Goal: Task Accomplishment & Management: Manage account settings

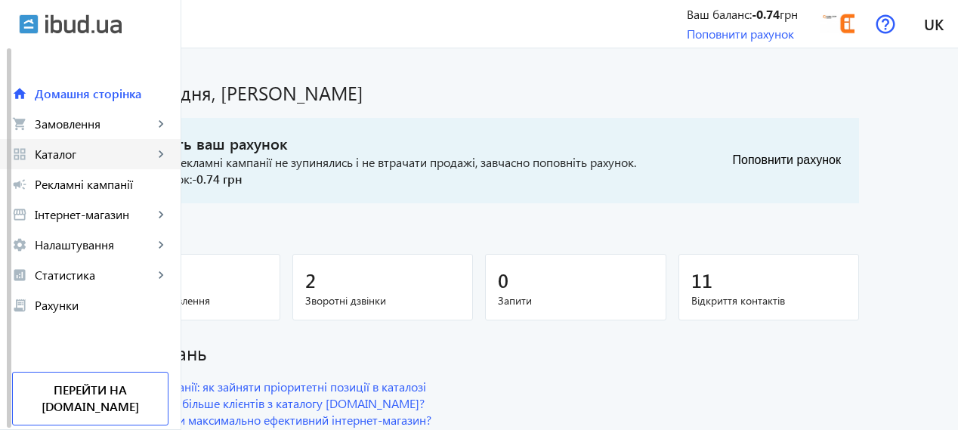
click at [71, 159] on span "Каталог" at bounding box center [94, 154] width 119 height 15
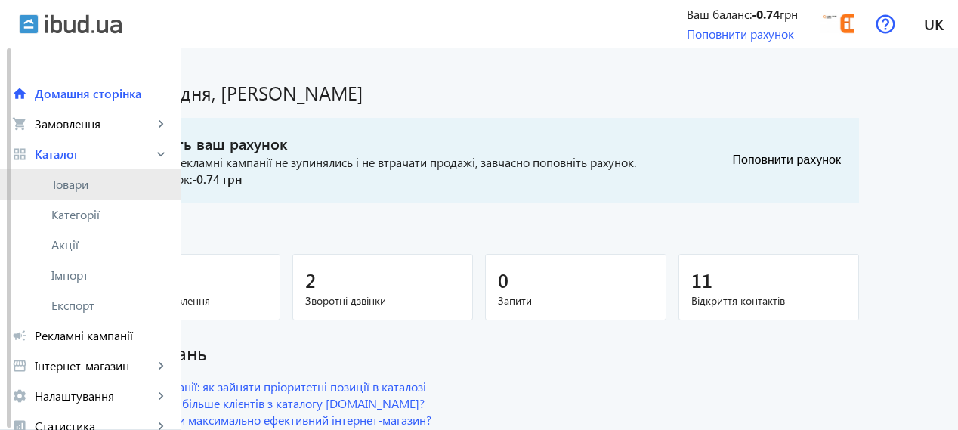
click at [81, 177] on span "Товари" at bounding box center [109, 184] width 117 height 15
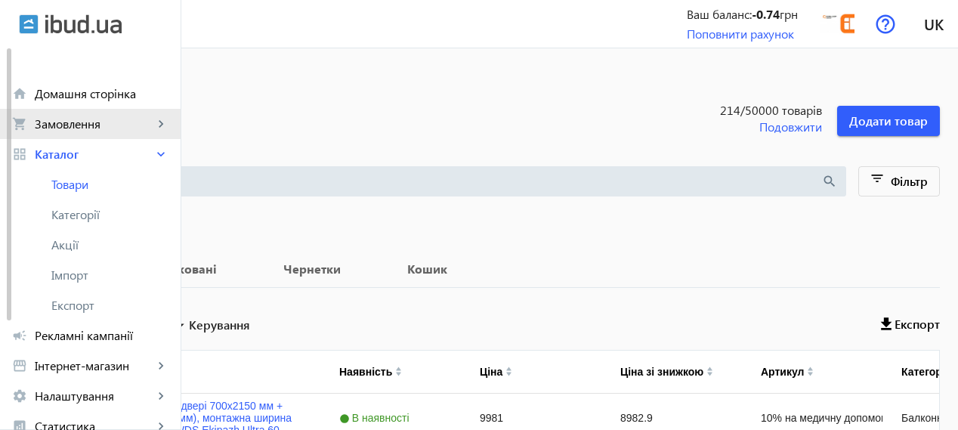
click at [82, 118] on span "Замовлення" at bounding box center [94, 123] width 119 height 15
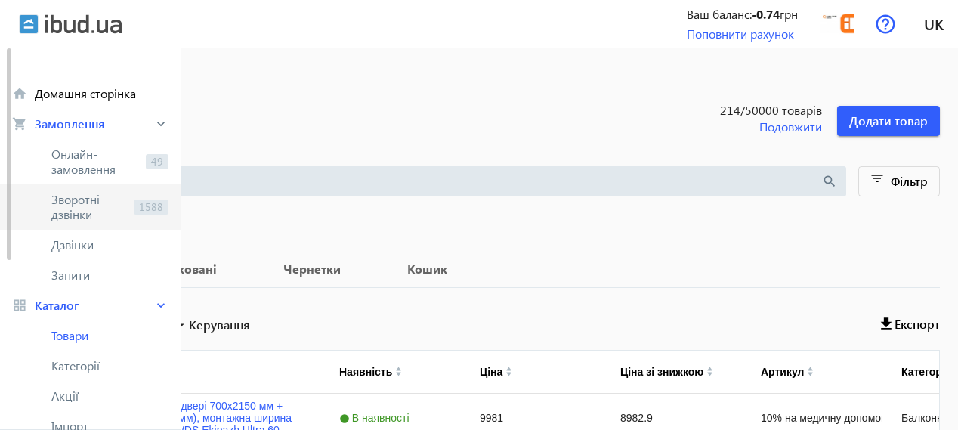
click at [73, 199] on span "Зворотні дзвінки" at bounding box center [89, 207] width 76 height 30
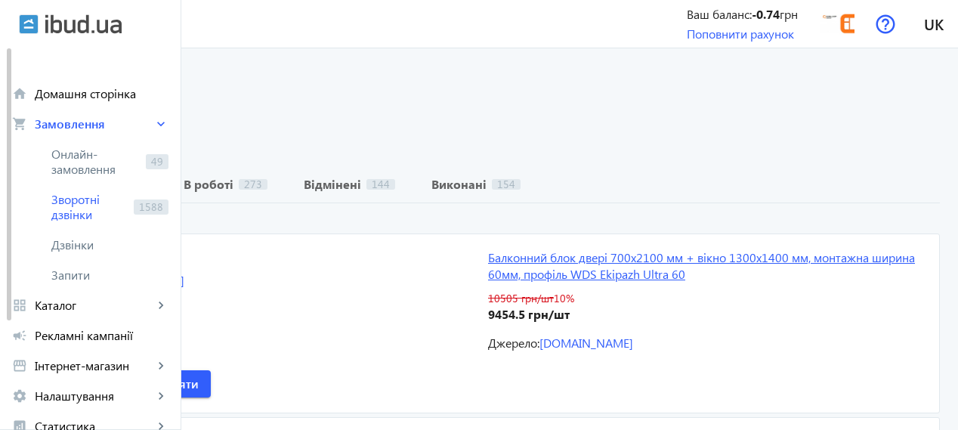
click at [637, 277] on link "Балконний блок двері 700х2100 мм + вікно 1300х1400 мм, монтажна ширина 60мм, пр…" at bounding box center [704, 266] width 433 height 34
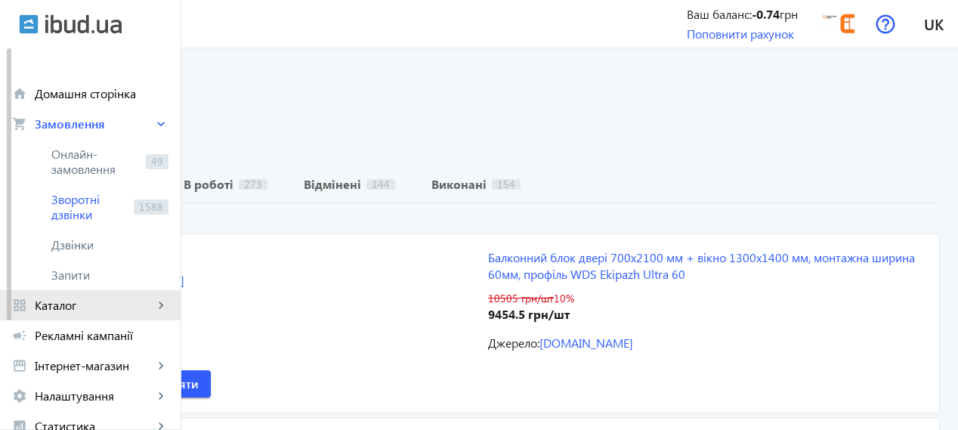
click at [60, 308] on span "Каталог" at bounding box center [94, 305] width 119 height 15
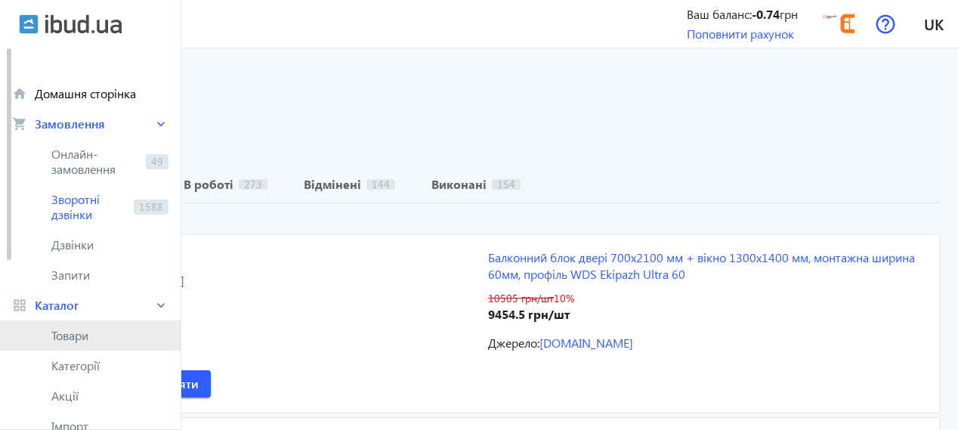
click at [60, 333] on span "Товари" at bounding box center [109, 335] width 117 height 15
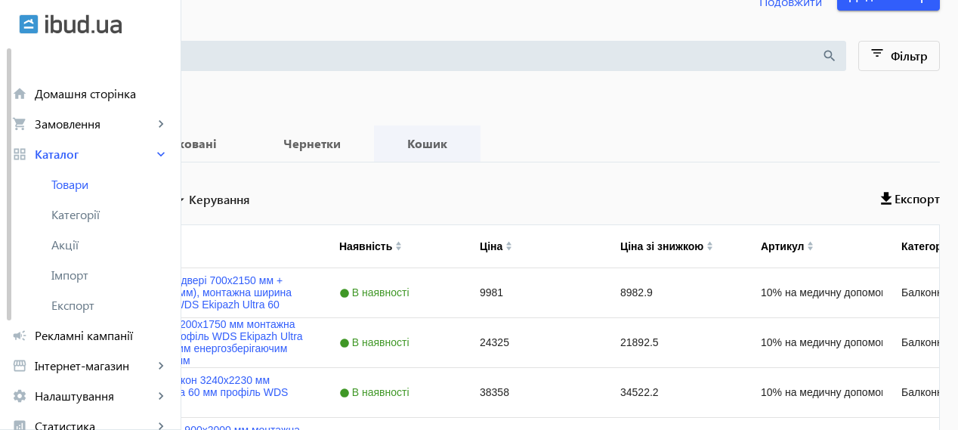
scroll to position [252, 0]
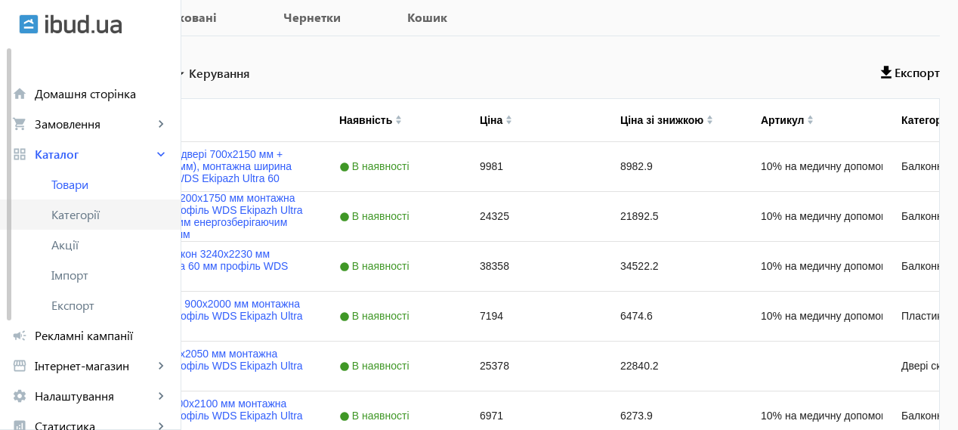
click at [103, 219] on span "Категорії" at bounding box center [109, 214] width 117 height 15
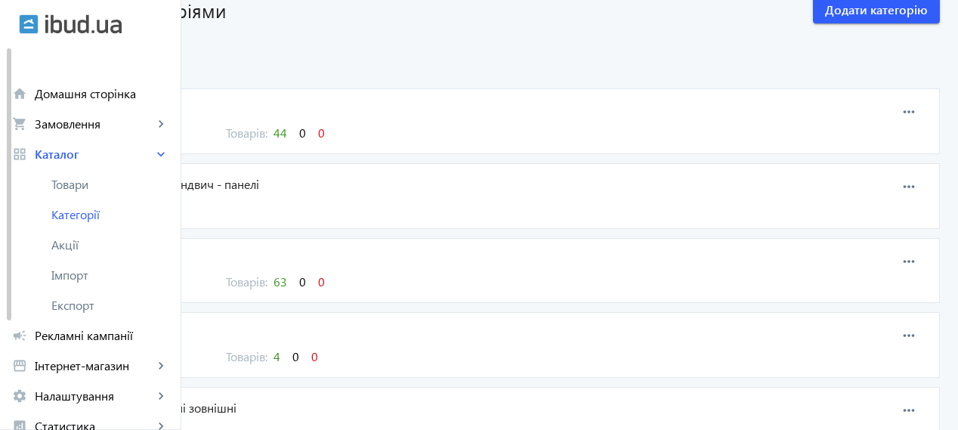
scroll to position [125, 0]
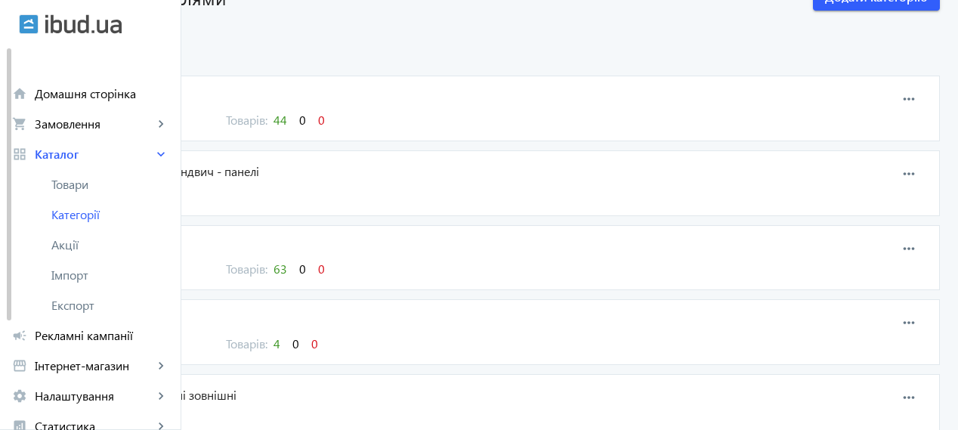
click at [255, 164] on span "Склопакети. Скло та сендвич - панелі" at bounding box center [414, 171] width 714 height 17
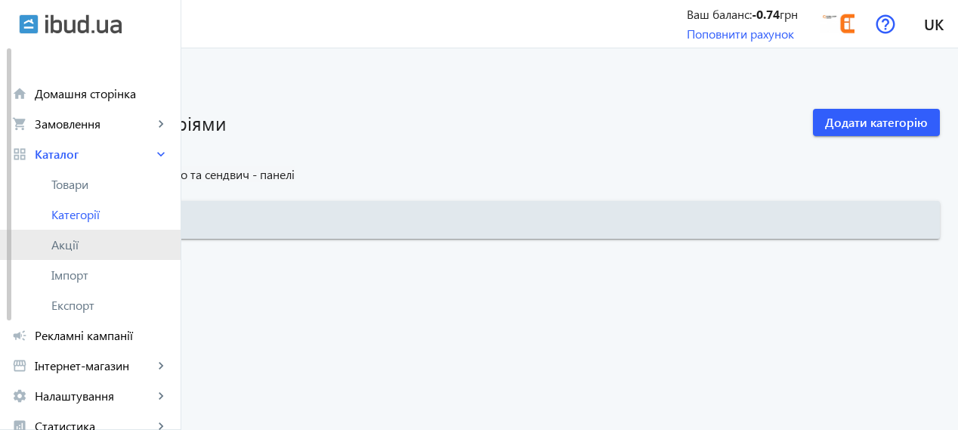
click at [67, 242] on span "Акції" at bounding box center [109, 244] width 117 height 15
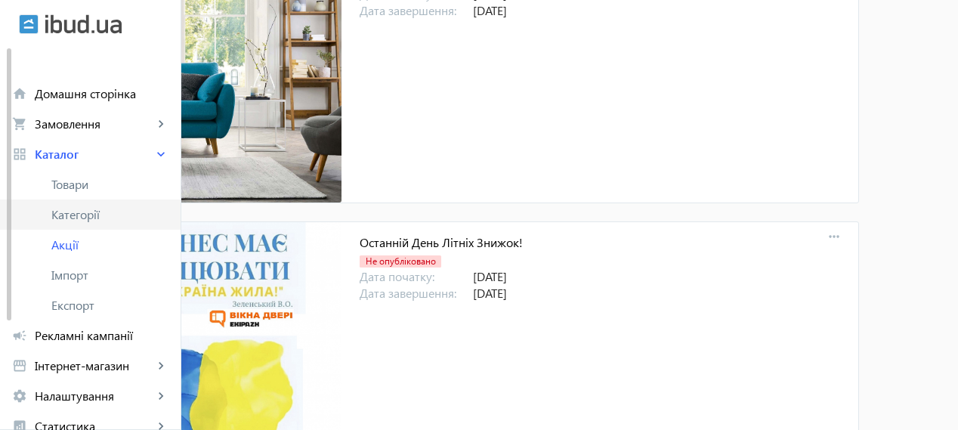
scroll to position [125, 0]
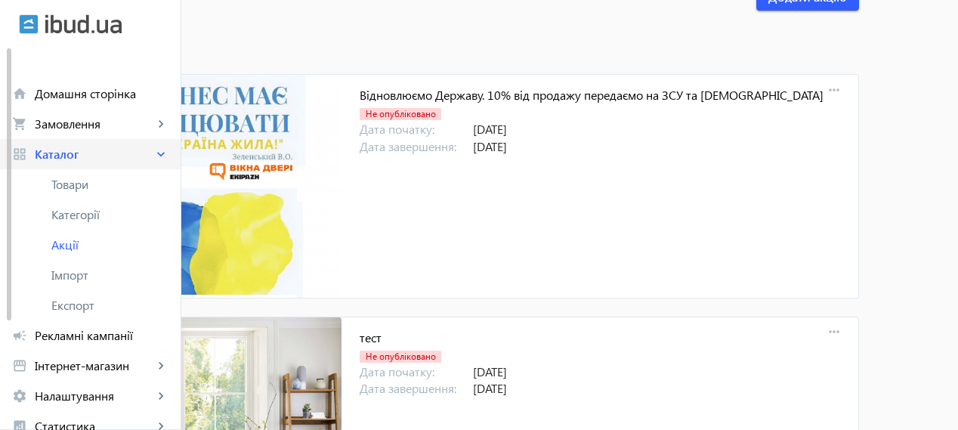
click at [129, 150] on span "Каталог" at bounding box center [94, 154] width 119 height 15
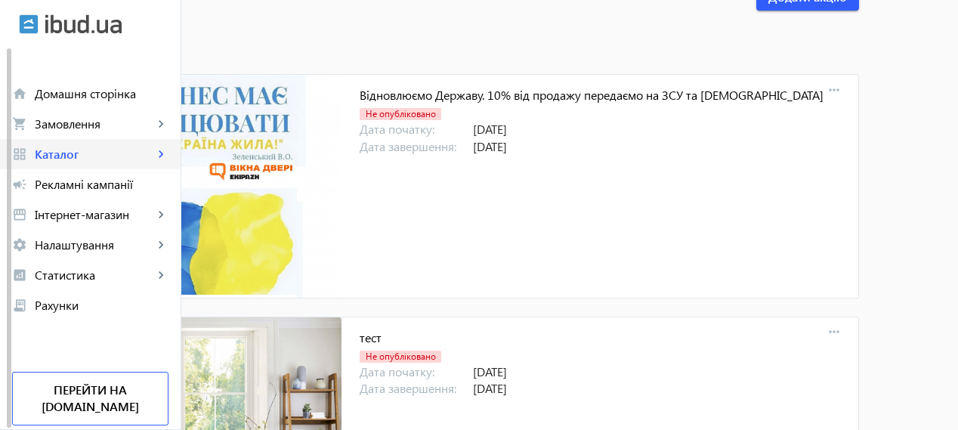
click at [128, 152] on span "Каталог" at bounding box center [94, 154] width 119 height 15
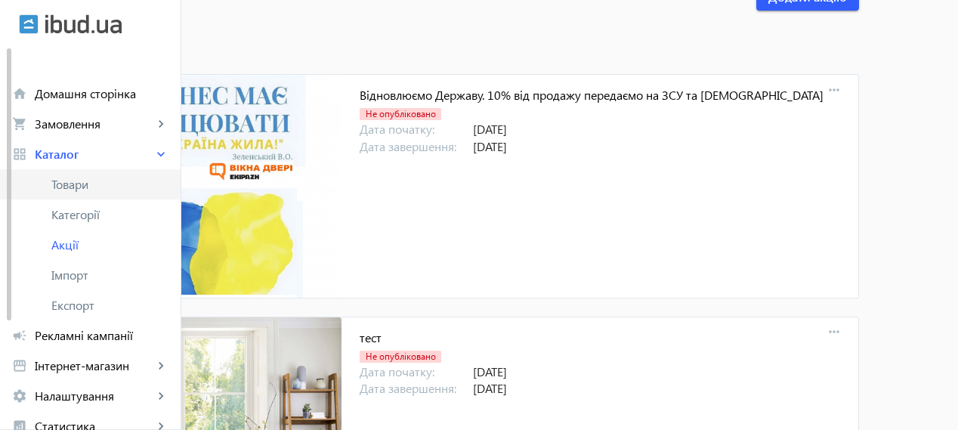
click at [66, 187] on span "Товари" at bounding box center [109, 184] width 117 height 15
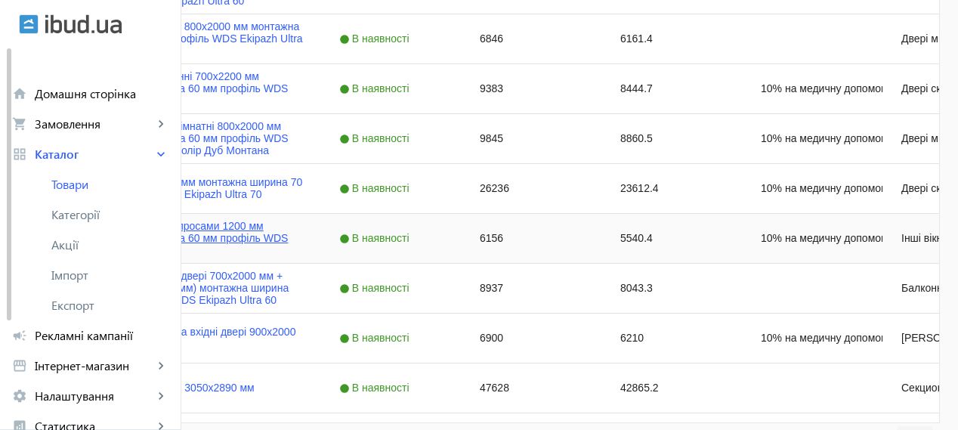
scroll to position [1602, 0]
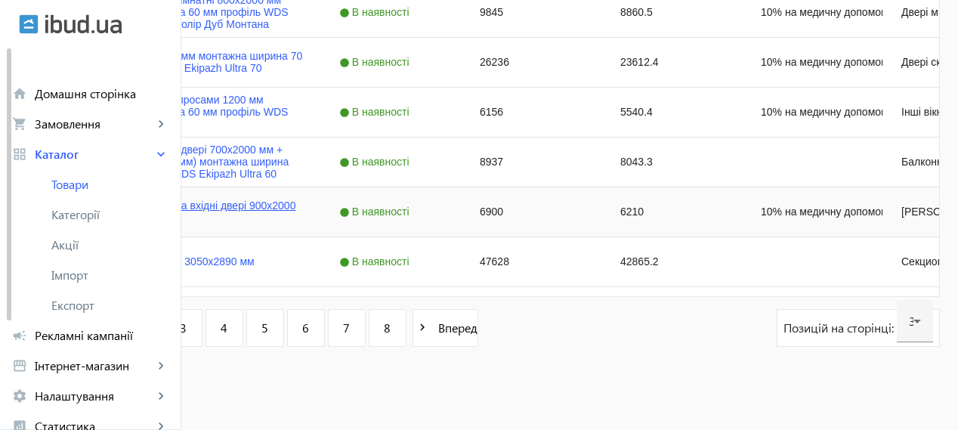
click at [303, 213] on link "Ролета захисна на вхідні двері 900х2000 мм" at bounding box center [199, 211] width 207 height 24
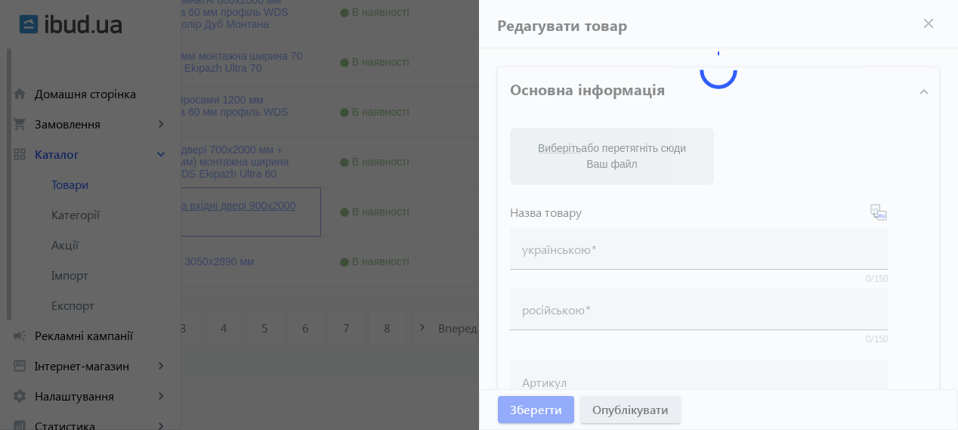
type input "Ролета захисна на вхідні двері 900х2000 мм"
type input "Роллета защитная на входные двери 900х2000 мм"
type input "10% на медичну допомогу пораненим"
type input "6900"
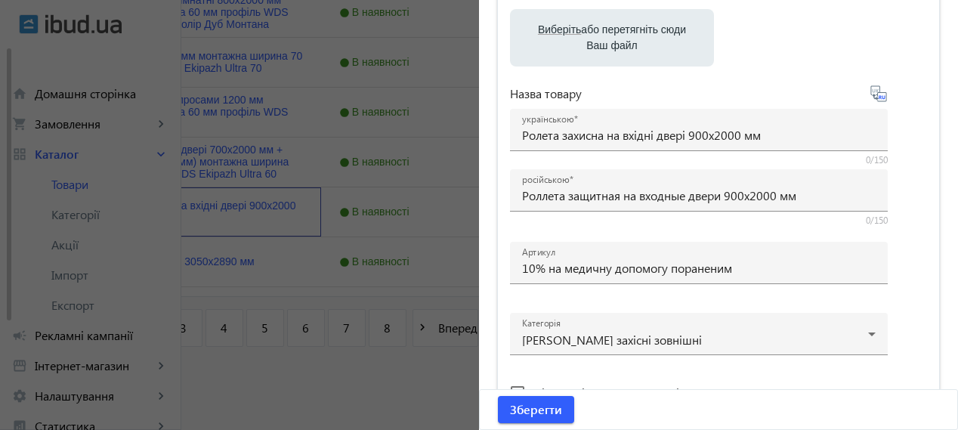
scroll to position [0, 0]
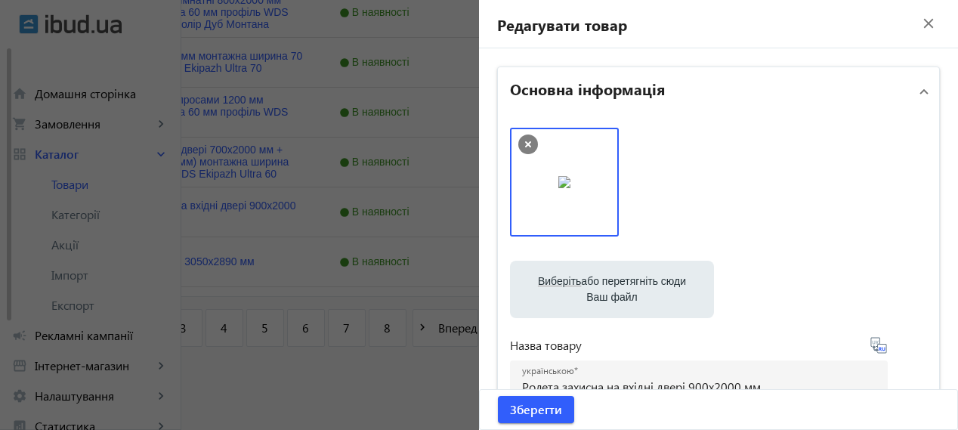
click at [918, 28] on mat-icon "close" at bounding box center [928, 23] width 23 height 23
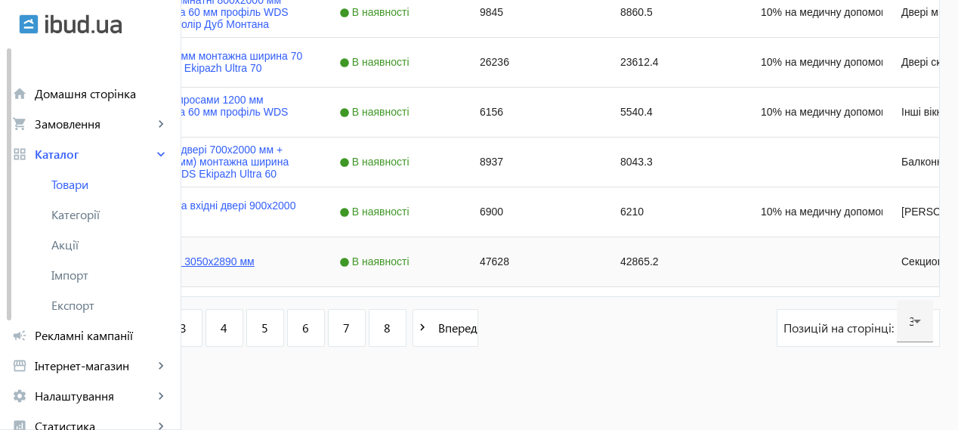
click at [255, 259] on link "Ворота гаражные 3050х2890 мм" at bounding box center [175, 261] width 159 height 12
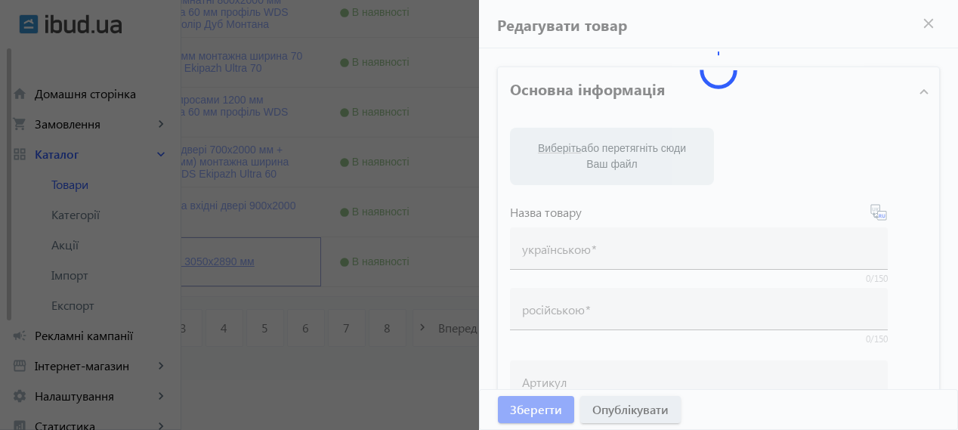
type input "Ворота гаражные 3050х2890 мм"
type input "47628"
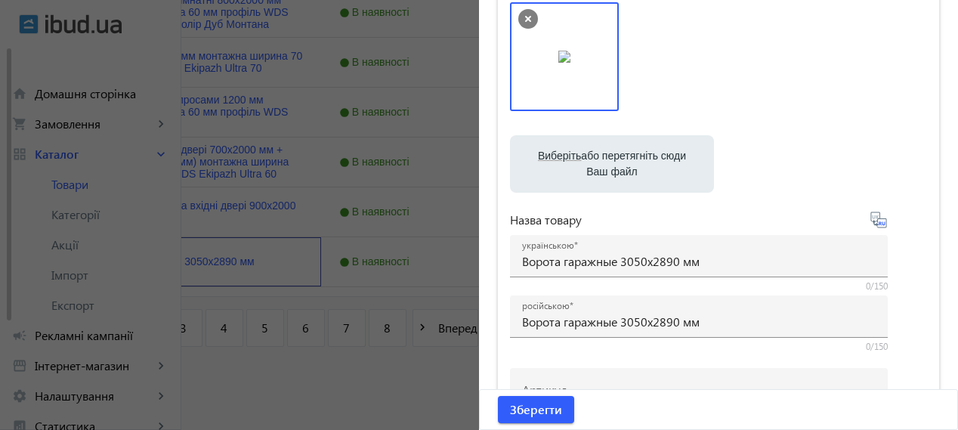
scroll to position [252, 0]
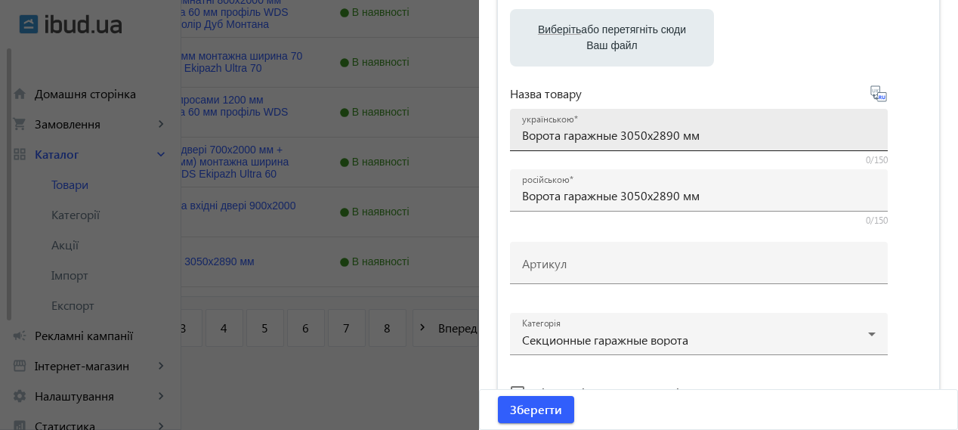
click at [850, 134] on input "Ворота гаражные 3050х2890 мм" at bounding box center [698, 135] width 353 height 16
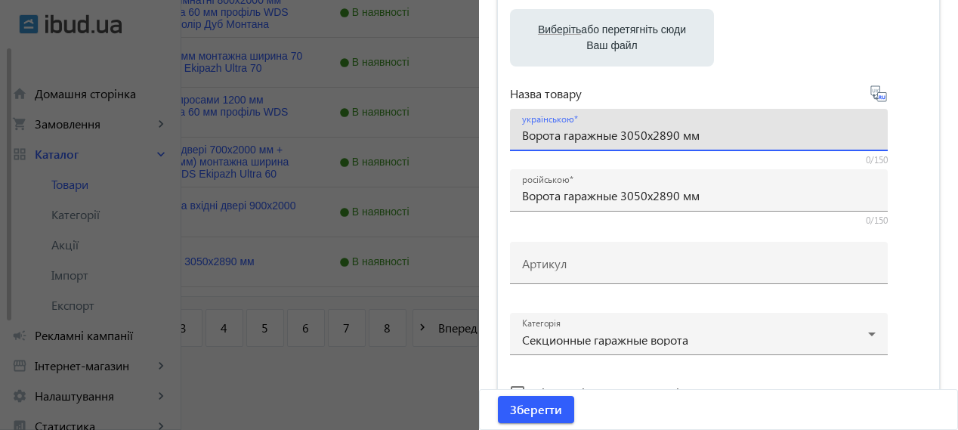
scroll to position [0, 0]
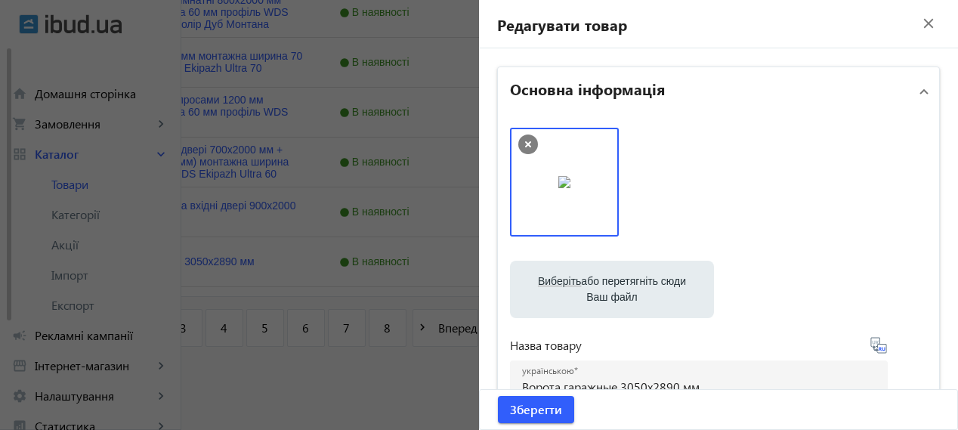
click at [917, 22] on mat-icon "close" at bounding box center [928, 23] width 23 height 23
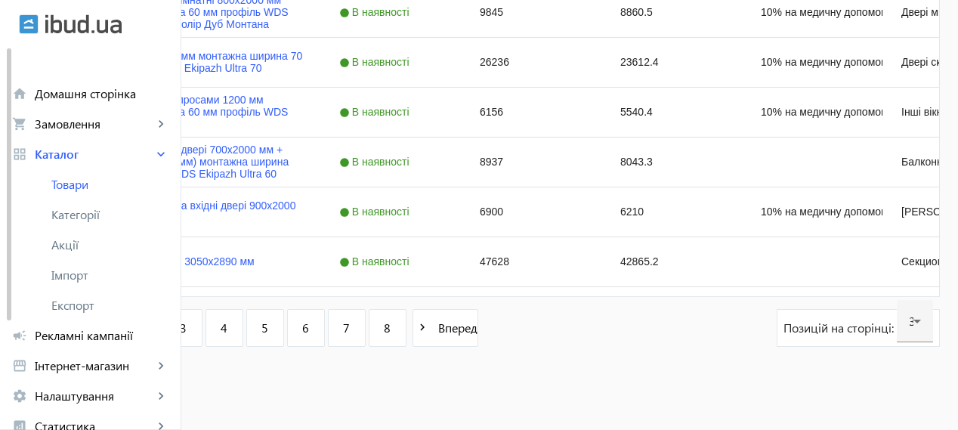
click at [162, 322] on link "2" at bounding box center [143, 328] width 38 height 38
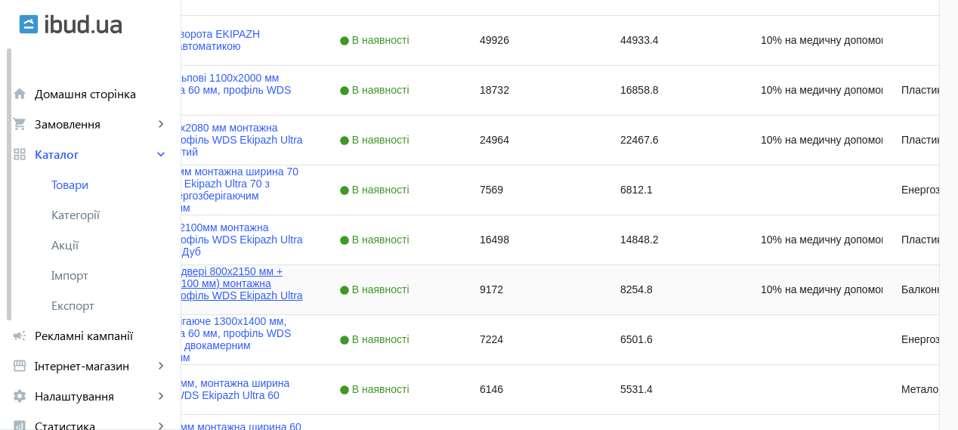
scroll to position [252, 0]
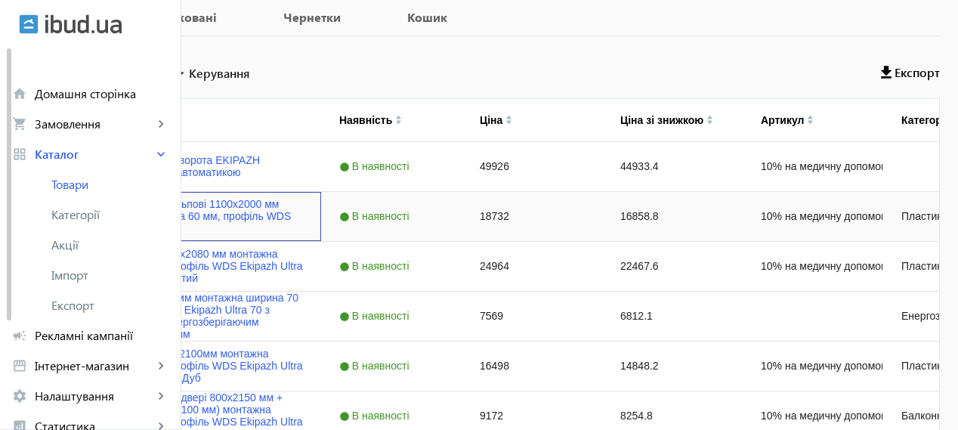
click at [87, 215] on img "Press SPACE to select this row." at bounding box center [72, 216] width 30 height 30
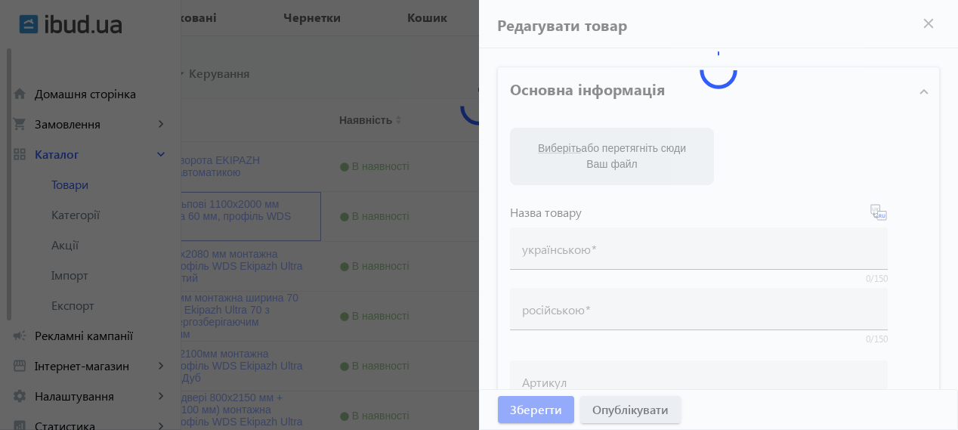
type input "Вхідні двері штульпові 1100x2000 мм монтажна ширина 60 мм, профіль WDS Ekipazh …"
type input "Входная дверь штульповая 1100x2000 мм монтажная ширина 60 мм, профиль WDS Ekipa…"
type input "10% на медичну допомогу пораненим"
checkbox input "true"
type input "18732"
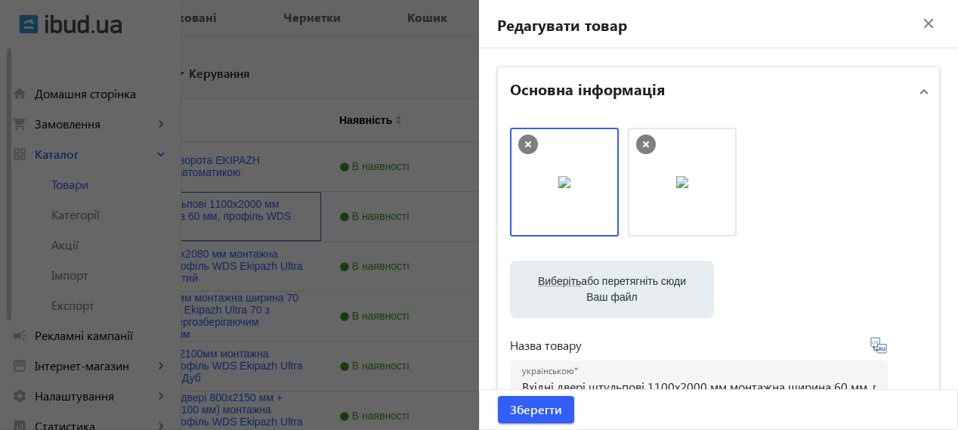
click at [570, 188] on img at bounding box center [564, 182] width 12 height 12
click at [570, 176] on img at bounding box center [564, 182] width 12 height 12
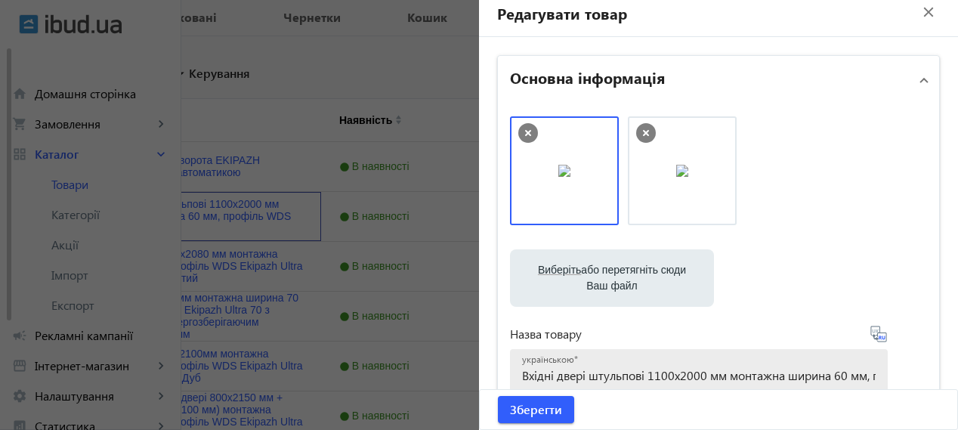
scroll to position [0, 0]
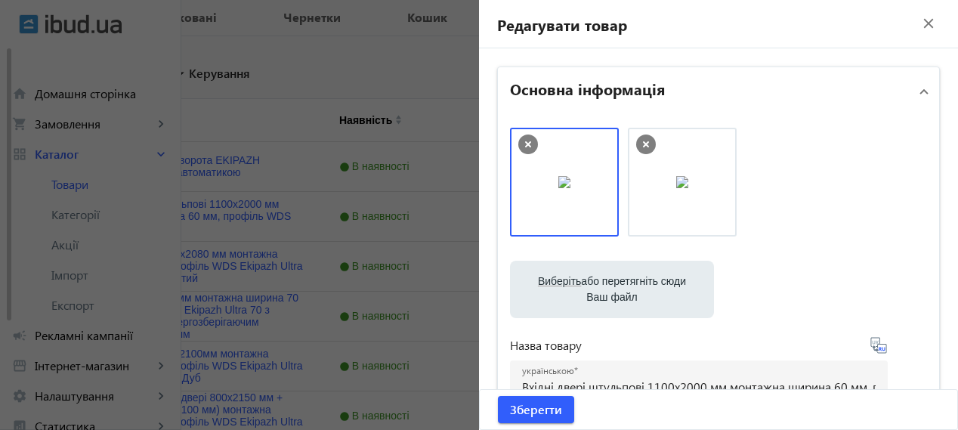
click at [919, 25] on mat-icon "close" at bounding box center [928, 23] width 23 height 23
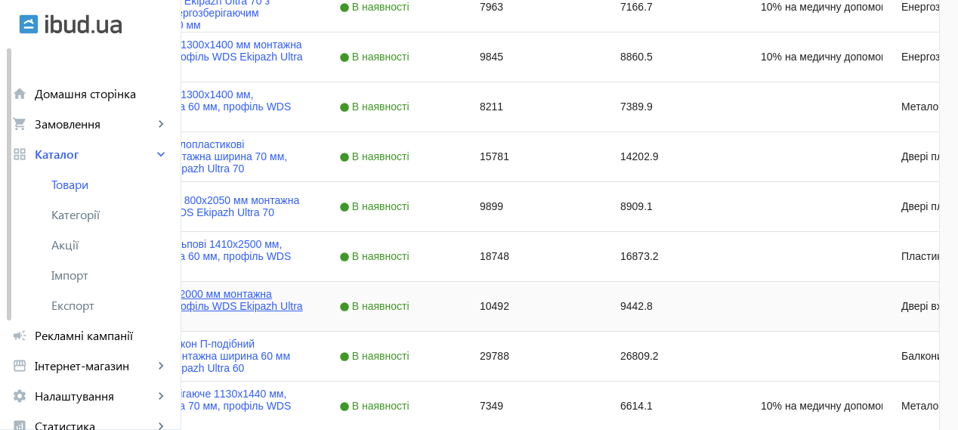
scroll to position [1385, 0]
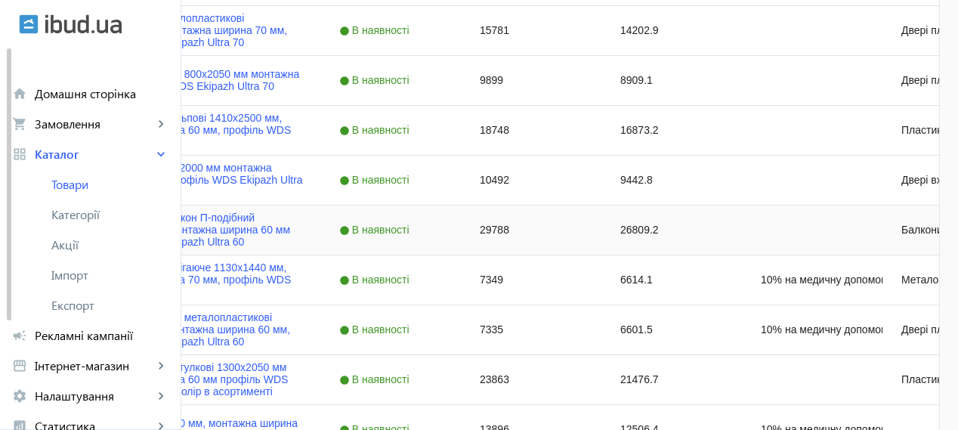
click at [87, 229] on img "Press SPACE to select this row." at bounding box center [72, 230] width 30 height 30
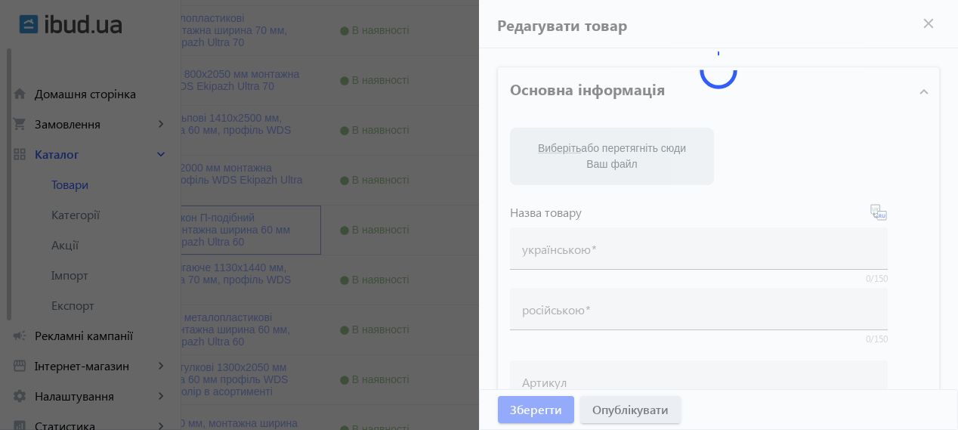
type input "Французький балкон П-подібний 4840x2230 мм монтажна ширина 60 мм профіль WDS Ek…"
type input "Французский балкон П-образный 4840x2230 мм монтажная ширина 60 мм профиль WDS E…"
type input "29788"
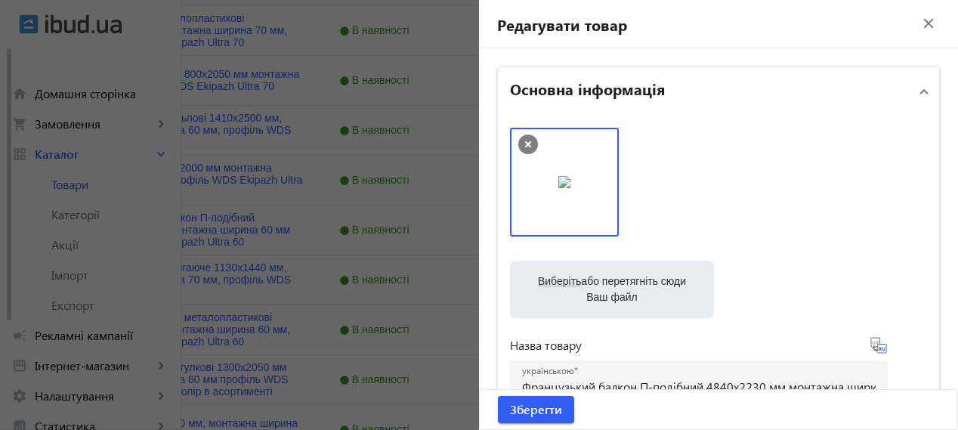
click at [918, 16] on mat-icon "close" at bounding box center [928, 23] width 23 height 23
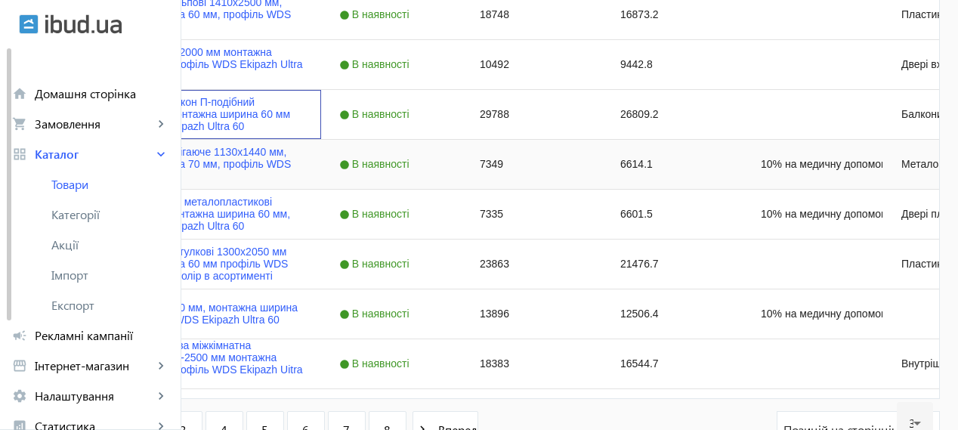
scroll to position [1511, 0]
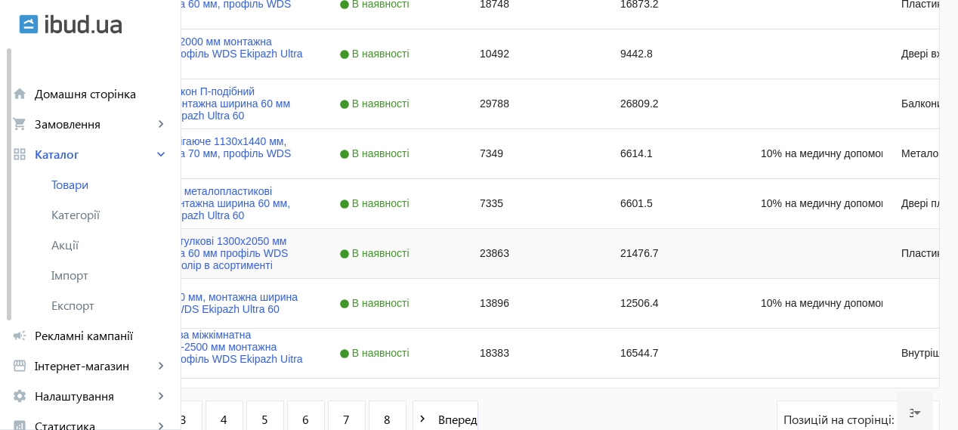
click at [87, 250] on img "Press SPACE to select this row." at bounding box center [72, 253] width 30 height 30
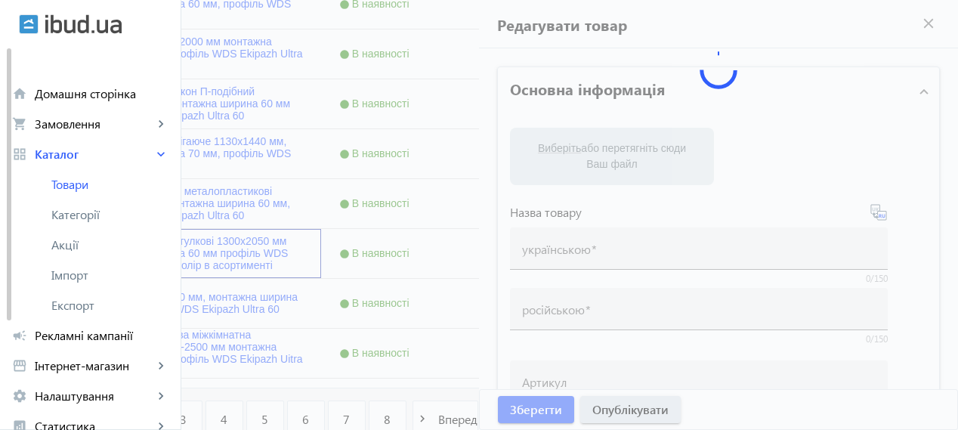
type input "Двері вхідні двостулкові 1300х2050 мм монтажна ширина 60 мм профіль WDS Ekipazh…"
type input "Дверь входная двухстворчатая 1300х2050 мм монтажная ширина 60 мм профиль WDS Ek…"
type input "23863"
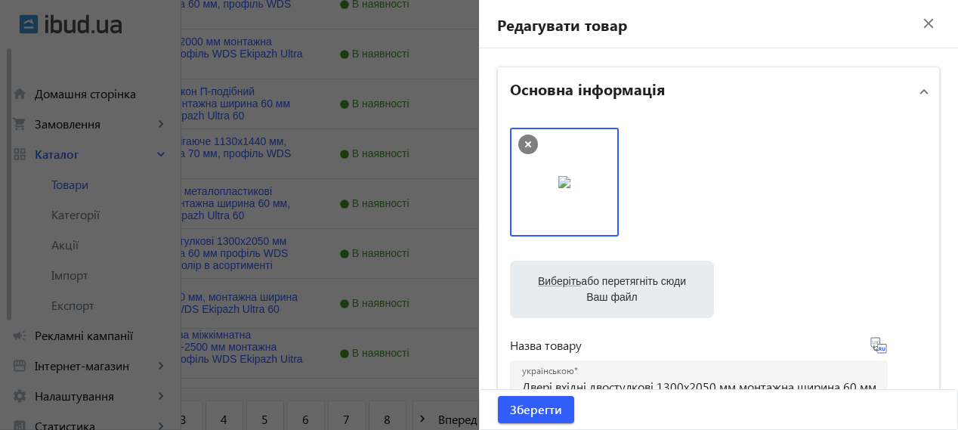
click at [925, 15] on mat-icon "close" at bounding box center [928, 23] width 23 height 23
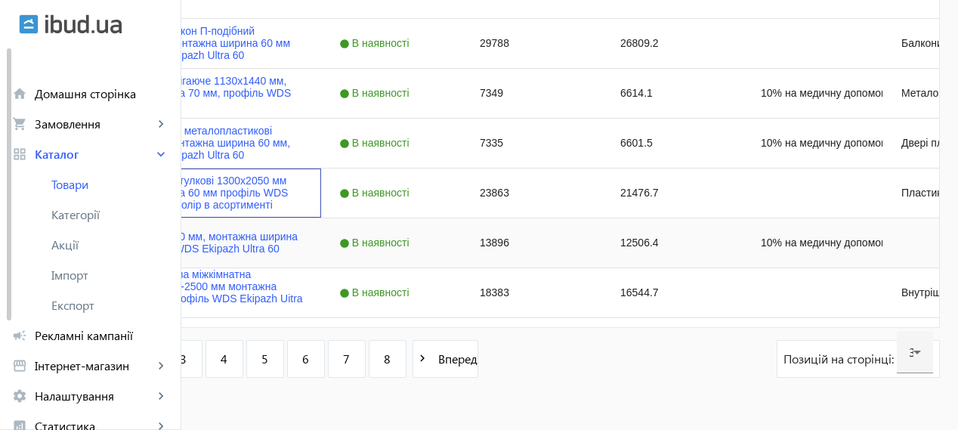
scroll to position [1602, 0]
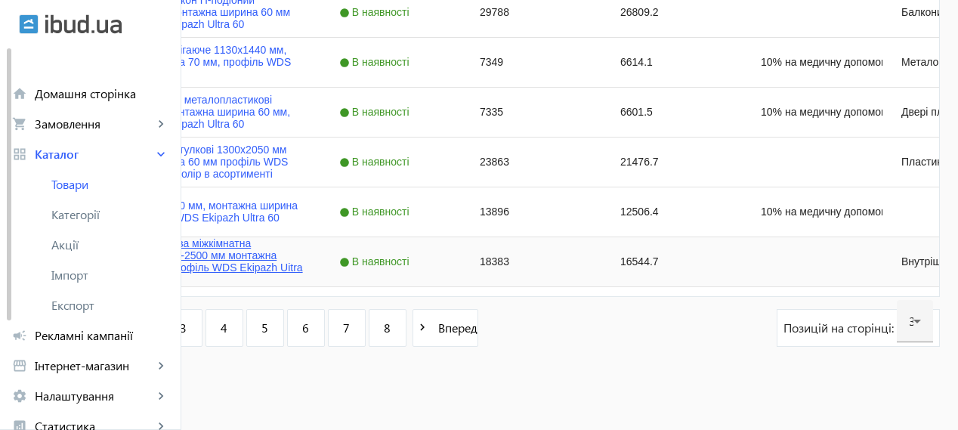
click at [298, 244] on link "Металопластикова міжкімнатна перегородка1200-2500 мм монтажна ширина 60 мм проф…" at bounding box center [199, 261] width 207 height 48
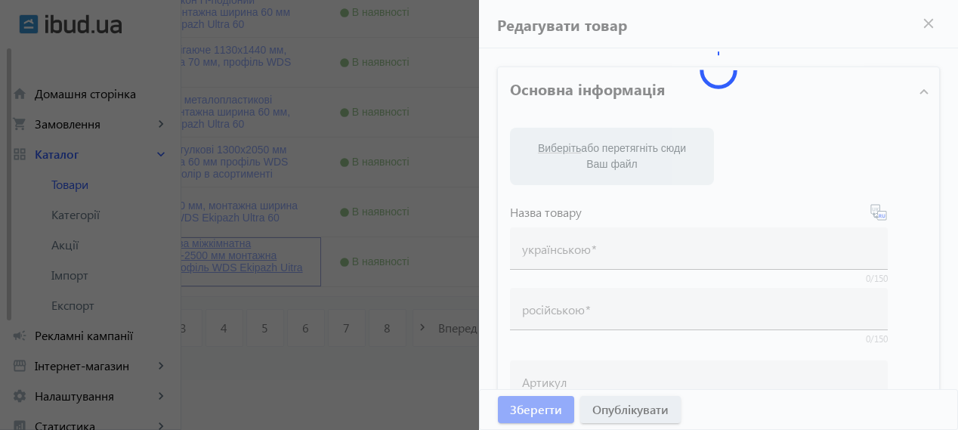
type input "Металопластикова міжкімнатна перегородка1200-2500 мм монтажна ширина 60 мм проф…"
type input "Металлопластиковая межкомнатная перегородка1200-2500 мм монтажная ширина 60 мм …"
type input "18383"
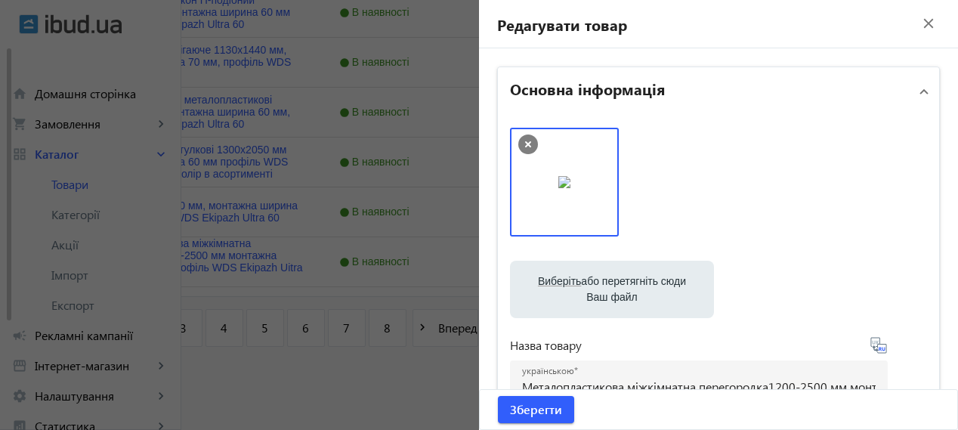
click at [921, 20] on mat-icon "close" at bounding box center [928, 23] width 23 height 23
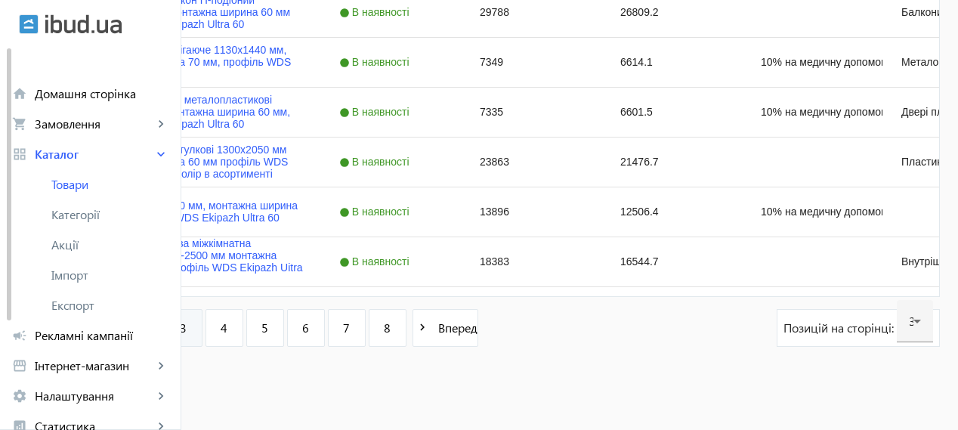
click at [202, 332] on link "3" at bounding box center [184, 328] width 38 height 38
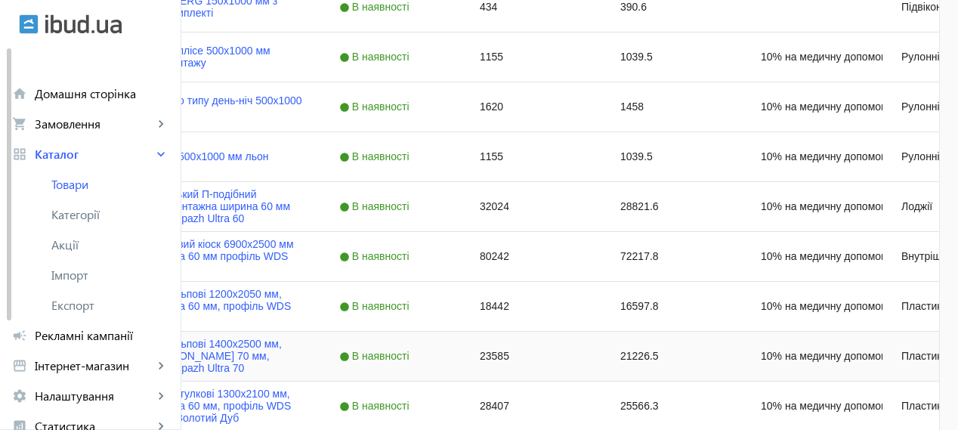
scroll to position [1385, 0]
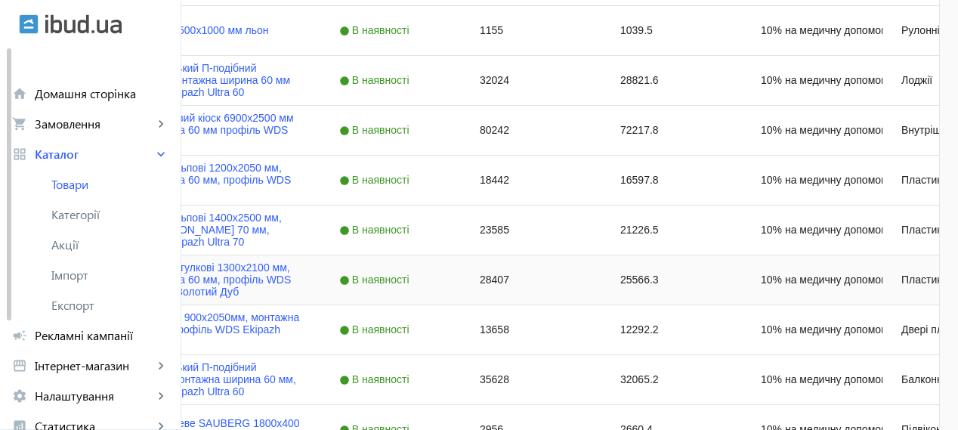
click at [87, 277] on img "Press SPACE to select this row." at bounding box center [72, 279] width 30 height 30
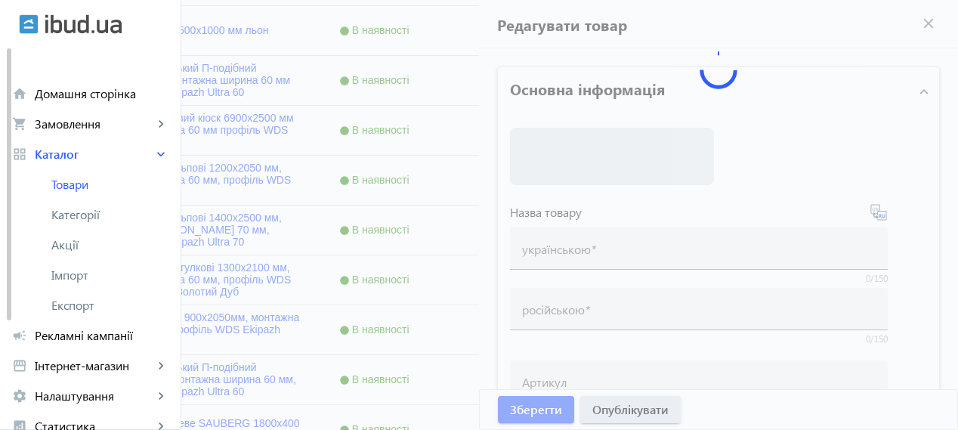
click at [245, 277] on div at bounding box center [479, 215] width 958 height 430
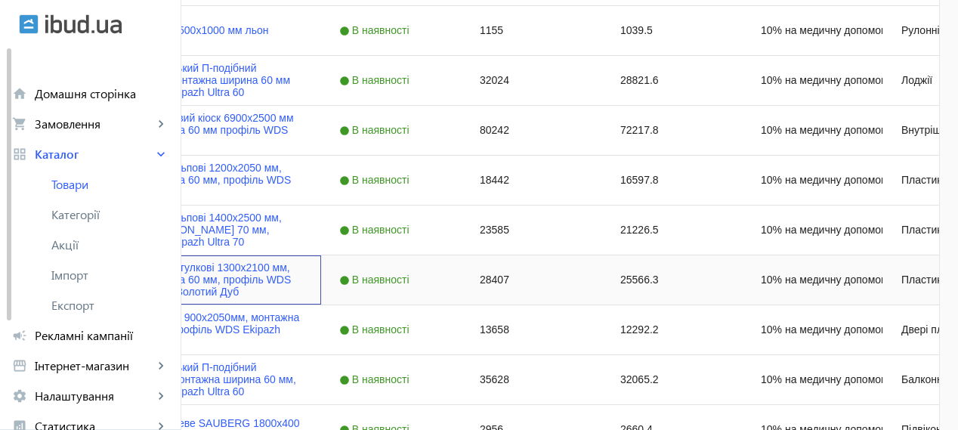
click at [87, 277] on img "Press SPACE to select this row." at bounding box center [72, 279] width 30 height 30
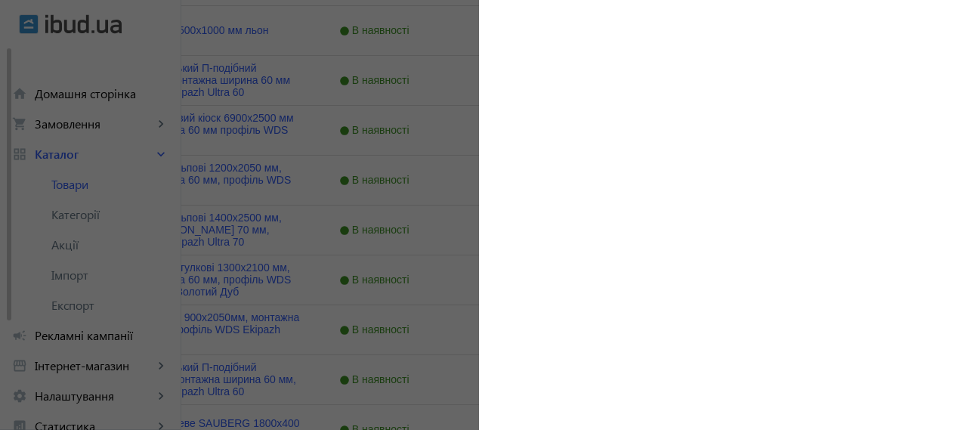
click at [247, 278] on div at bounding box center [479, 215] width 958 height 430
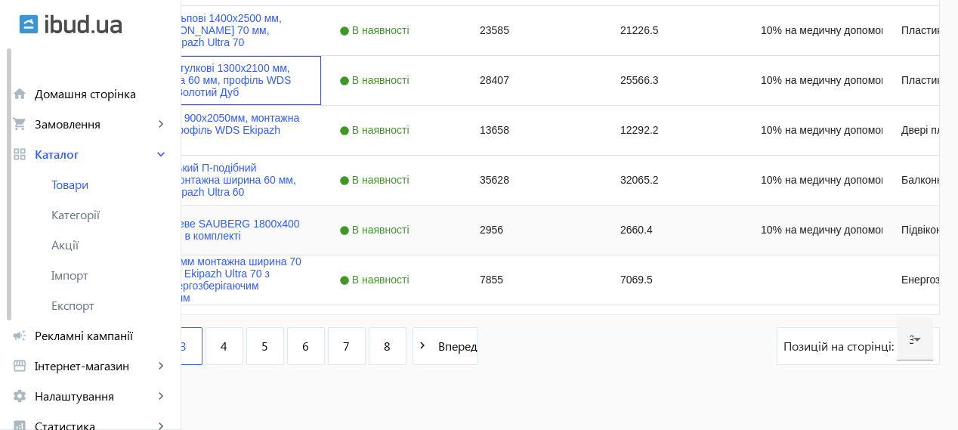
scroll to position [1602, 0]
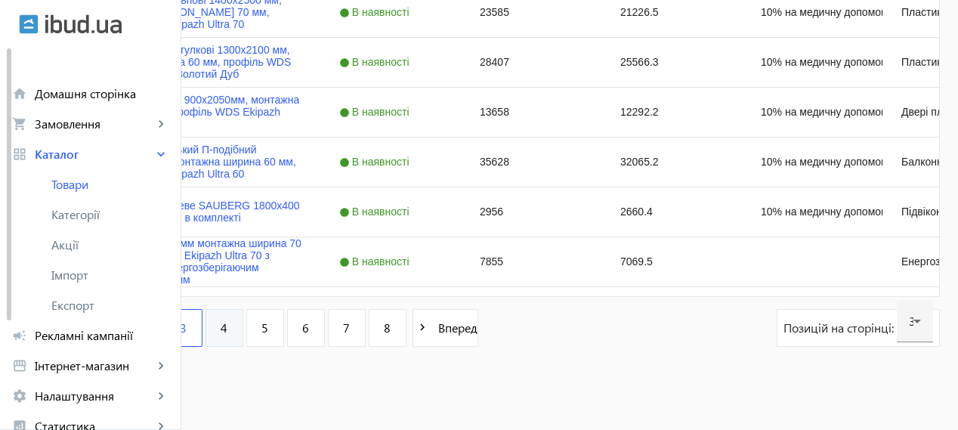
click at [227, 324] on span "4" at bounding box center [224, 328] width 7 height 17
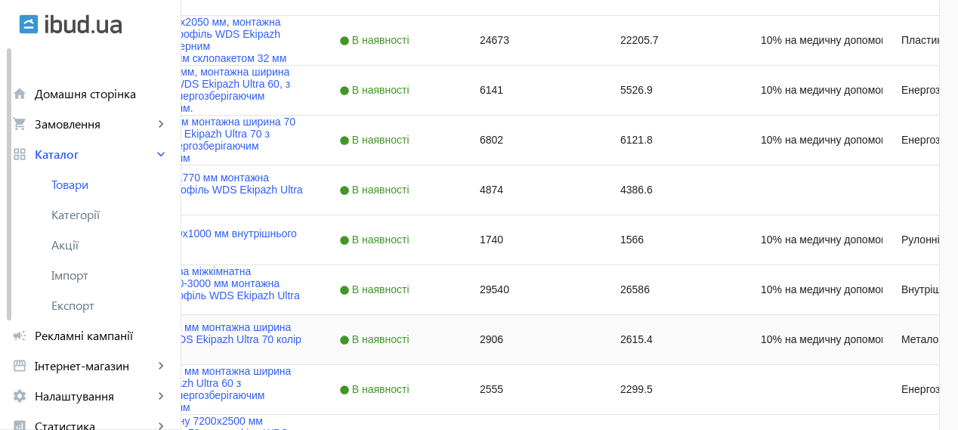
scroll to position [503, 0]
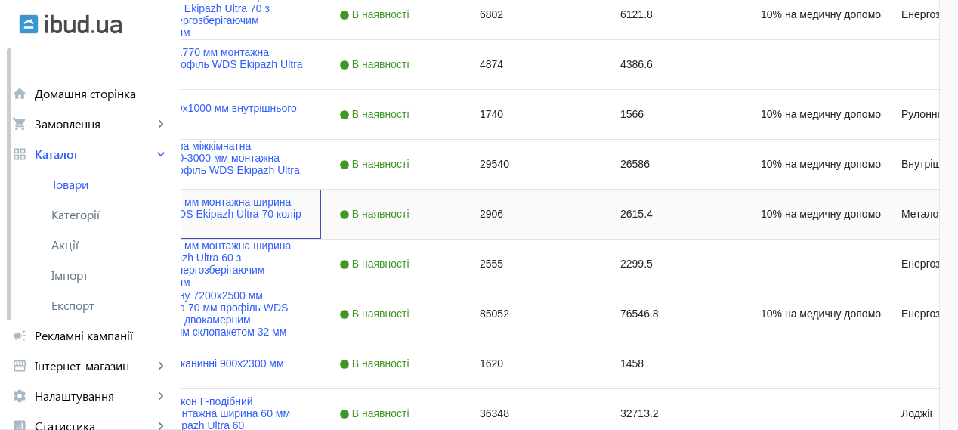
click at [87, 218] on img "Press SPACE to select this row." at bounding box center [72, 214] width 30 height 30
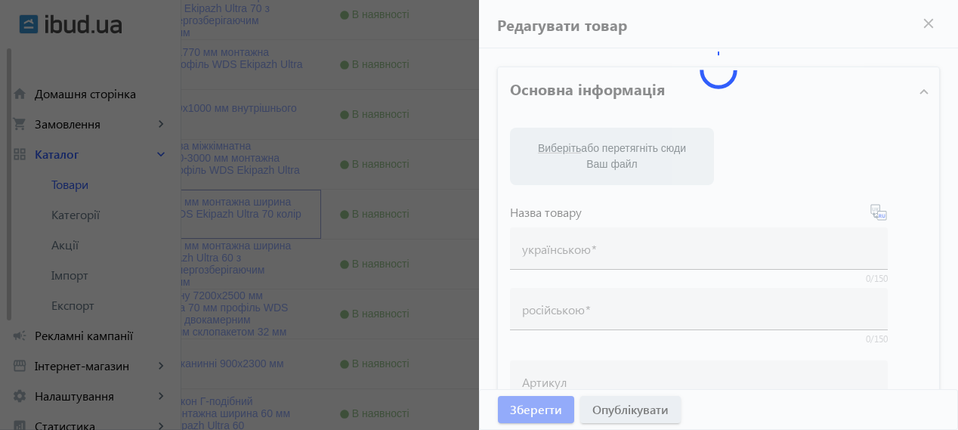
type input "Фрамуга 800x400 мм монтажна ширина 70мм профіль WDS Ekipazh Ultra 70 колір білий"
type input "Фрамуга 800x400 мм монтажная ширина 70мм профиль WDS Ekipazh Ultra 70 цвет белый"
type input "10% на медичну допомогу пораненим"
type input "2906"
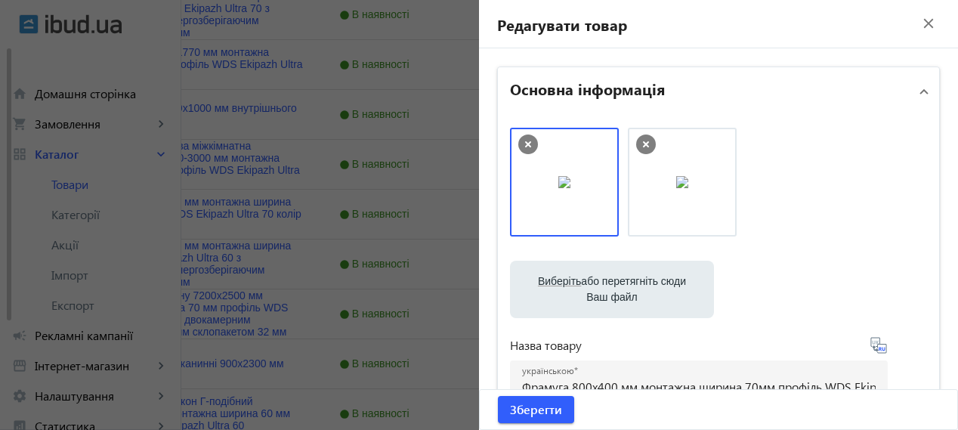
click at [920, 23] on mat-icon "close" at bounding box center [928, 23] width 23 height 23
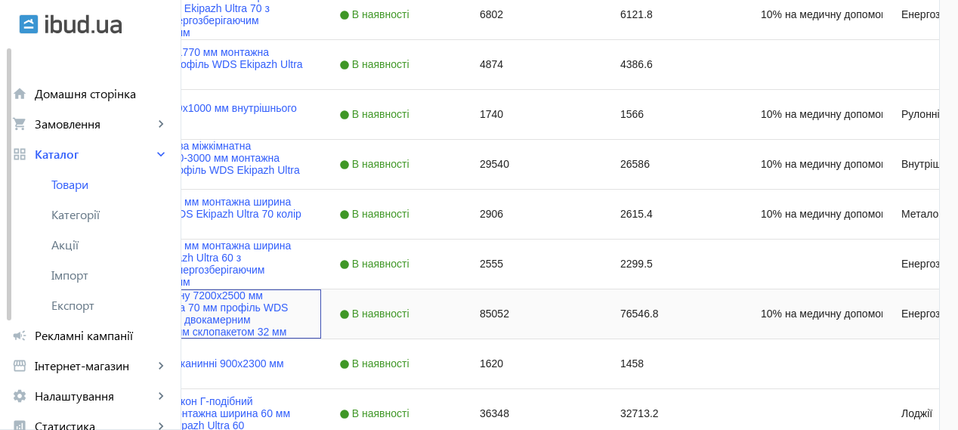
click at [87, 314] on img "Press SPACE to select this row." at bounding box center [72, 313] width 30 height 30
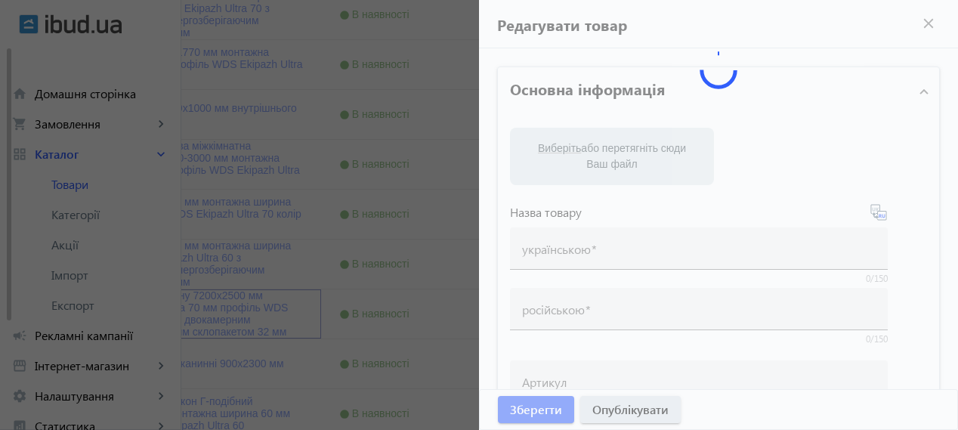
type input "Вікно для магазину 7200x2500 мм монтажна ширина 70 мм профіль WDS Ekipazh Ultra…"
type input "Окно для магазина 7200x2500 мм монтажная ширина 70 мм профиль WDS Ekipazh Ultra…"
type input "10% на медичну допомогу пораненим"
type input "85052"
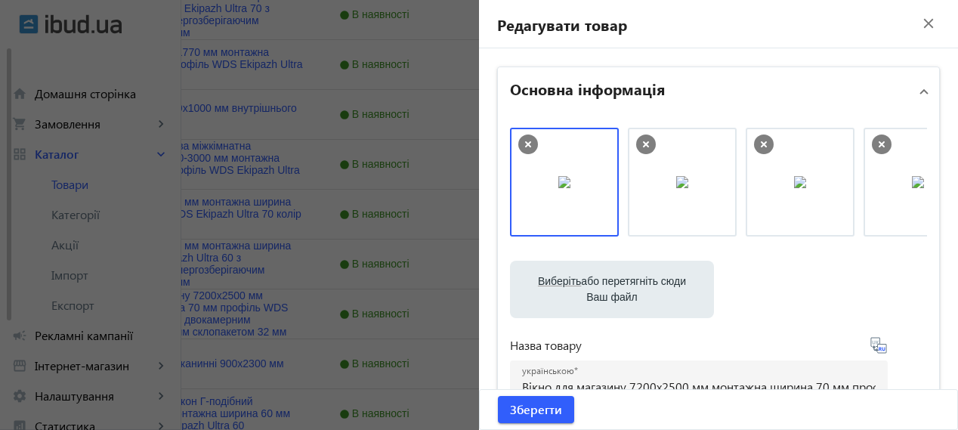
click at [919, 22] on mat-icon "close" at bounding box center [928, 23] width 23 height 23
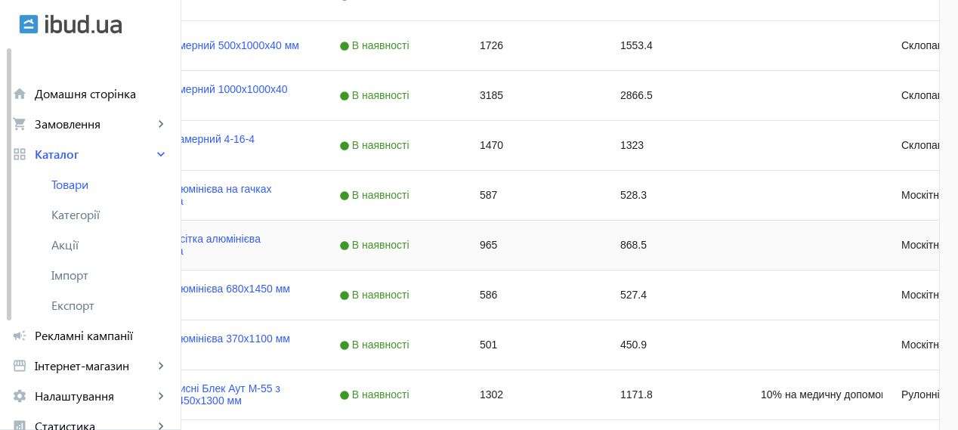
scroll to position [1385, 0]
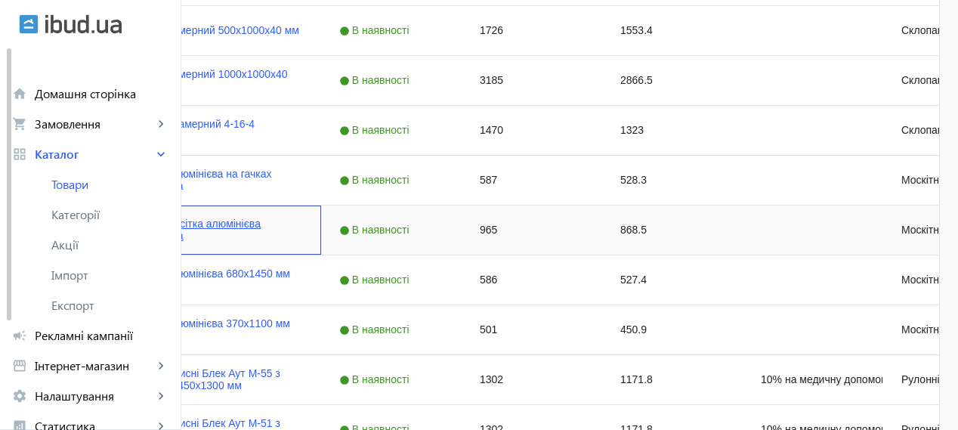
click at [303, 219] on link "Дверна москітна сітка алюмінієва 750x1950 мм біла" at bounding box center [199, 230] width 207 height 24
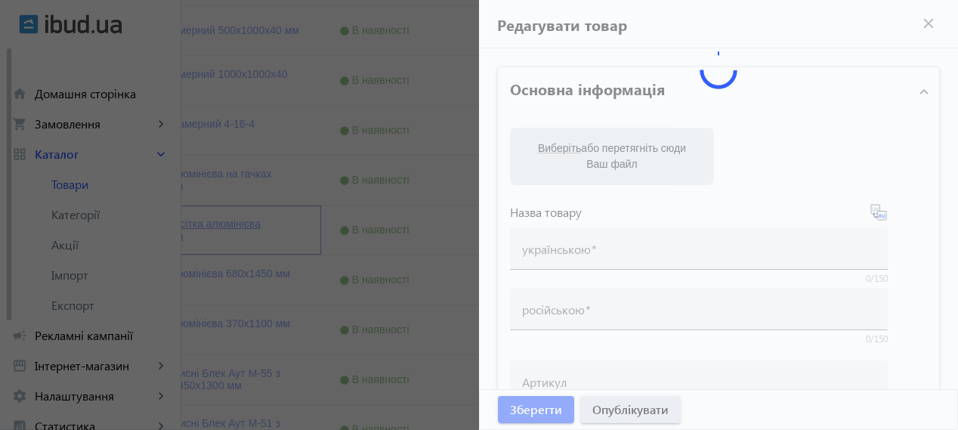
type input "Дверна москітна сітка алюмінієва 750x1950 мм біла"
type input "Дверная москитная сетка алюминиевая 750x1950 мм белая"
type input "965"
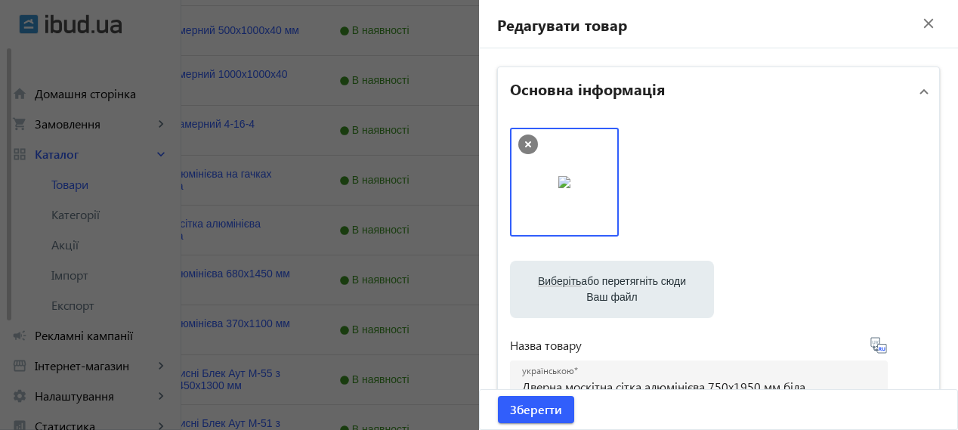
click at [921, 26] on mat-icon "close" at bounding box center [928, 23] width 23 height 23
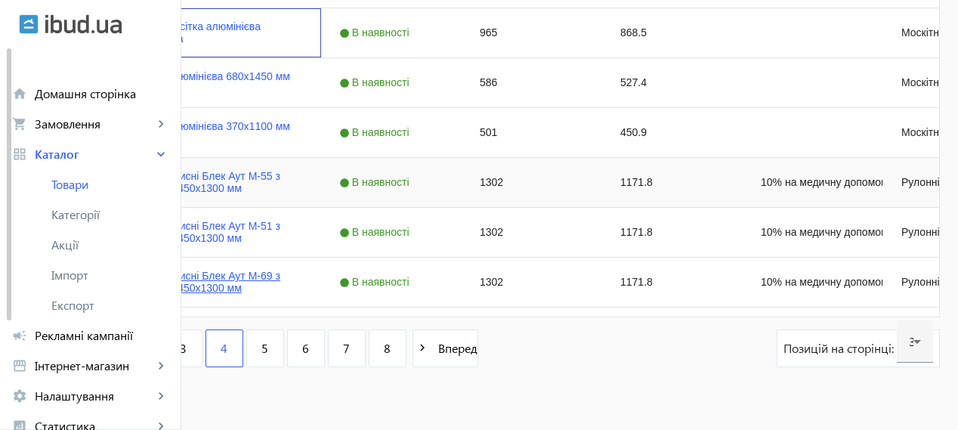
scroll to position [1602, 0]
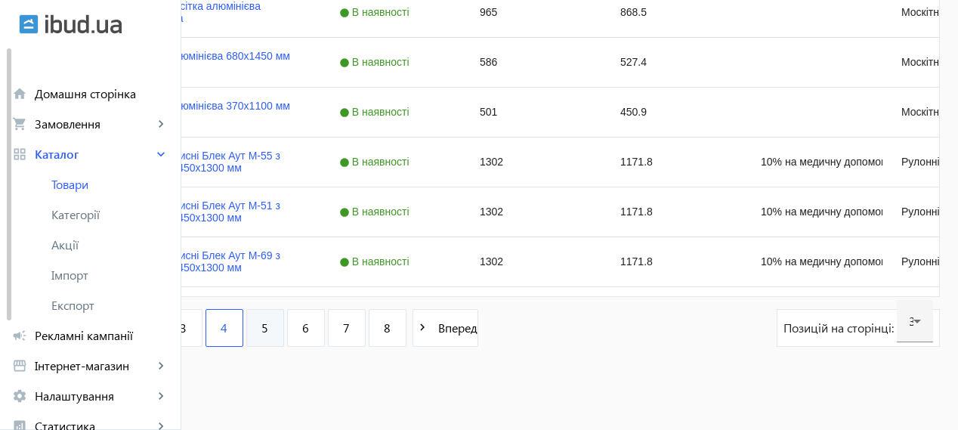
click at [284, 335] on link "5" at bounding box center [265, 328] width 38 height 38
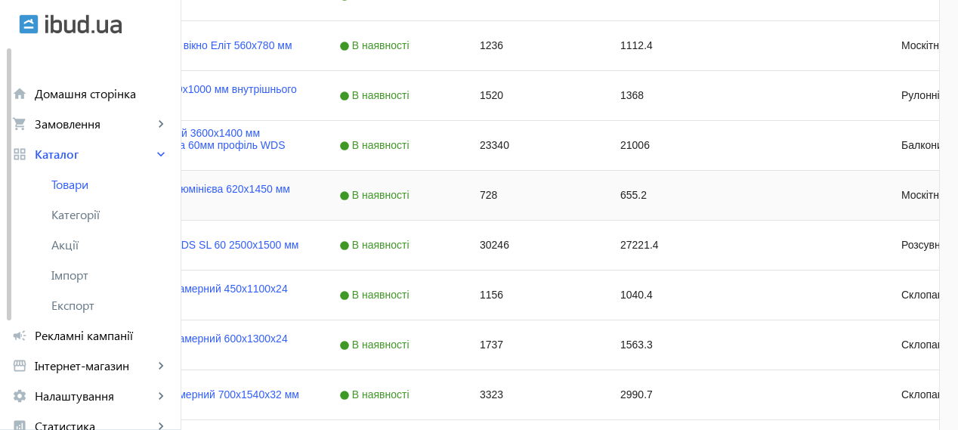
scroll to position [1133, 0]
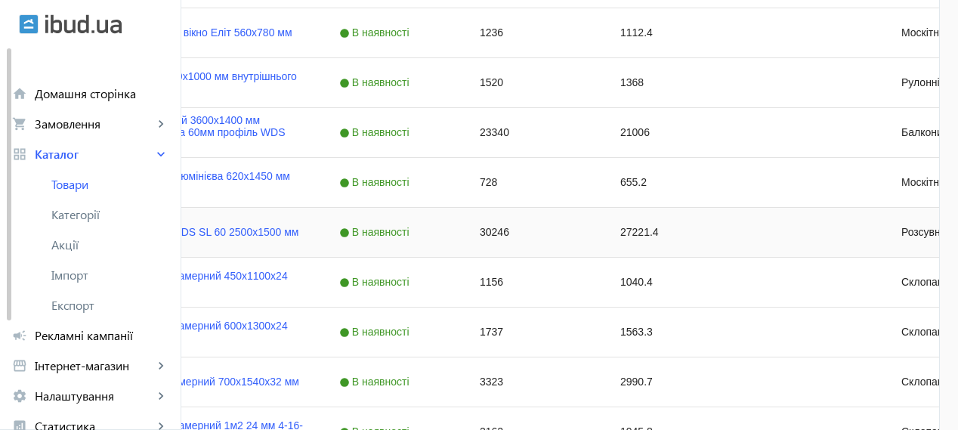
click at [87, 237] on img "Press SPACE to select this row." at bounding box center [72, 232] width 30 height 30
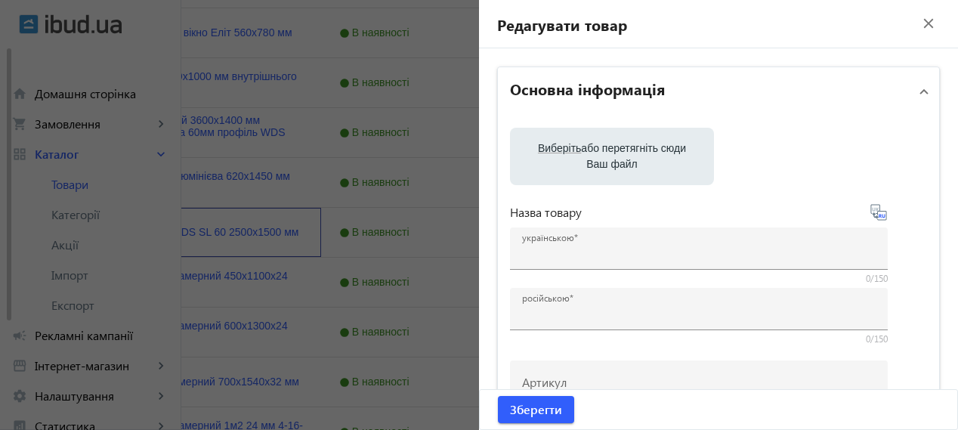
type input "Розсувне вікно WDS SL 60 2500х1500 мм"
type input "Раздвижное окно WDS SL 60 2500х1500 мм"
type input "30246"
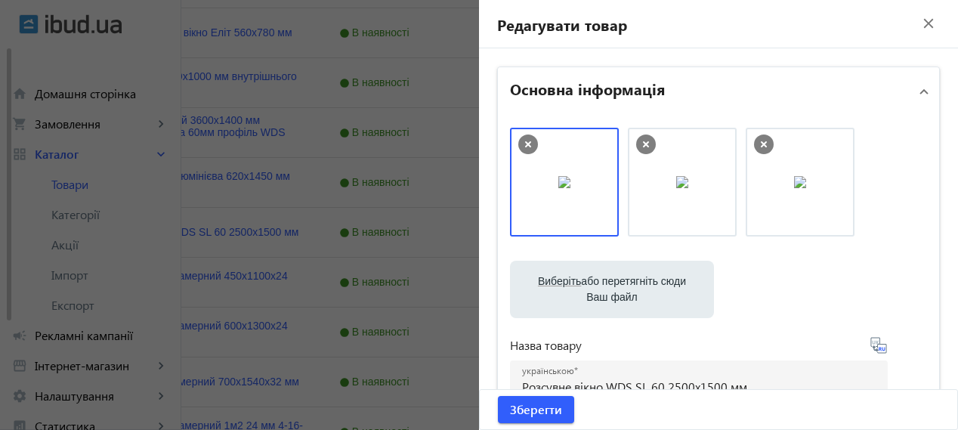
click at [920, 28] on mat-icon "close" at bounding box center [928, 23] width 23 height 23
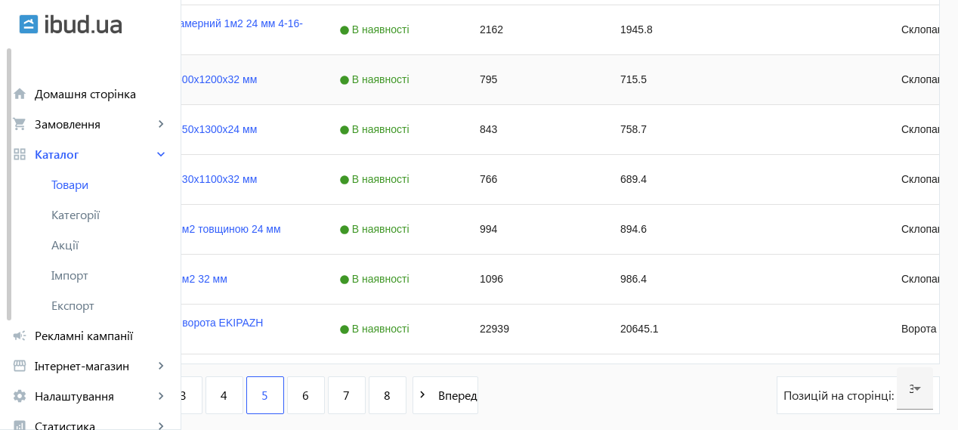
scroll to position [1602, 0]
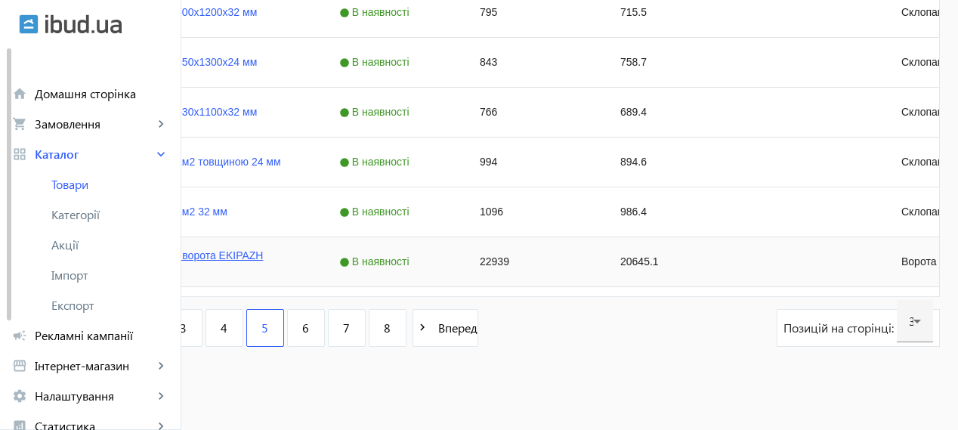
click at [303, 258] on link "Гаражні роллетні ворота EKIPAZH 2500х2000 мм" at bounding box center [199, 261] width 207 height 24
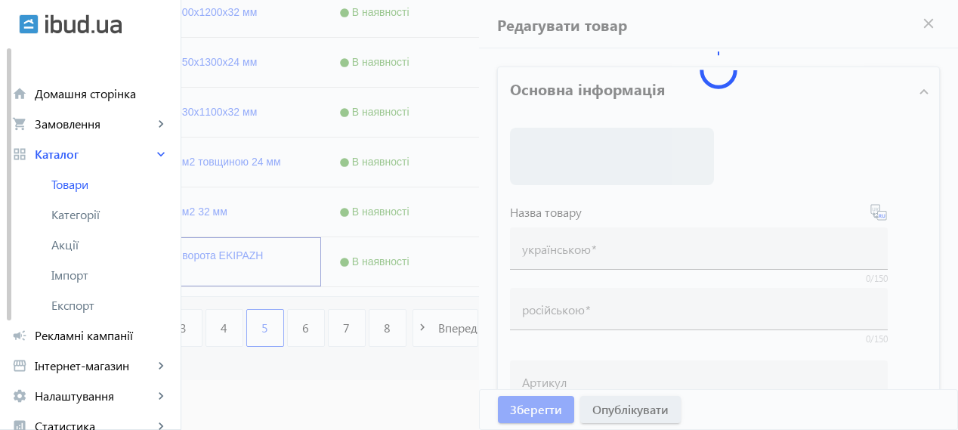
type input "Гаражні роллетні ворота EKIPAZH 2500х2000 мм"
type input "Гаражные роллетные ворота EKIPAZH 2500х2000 мм"
type input "22939"
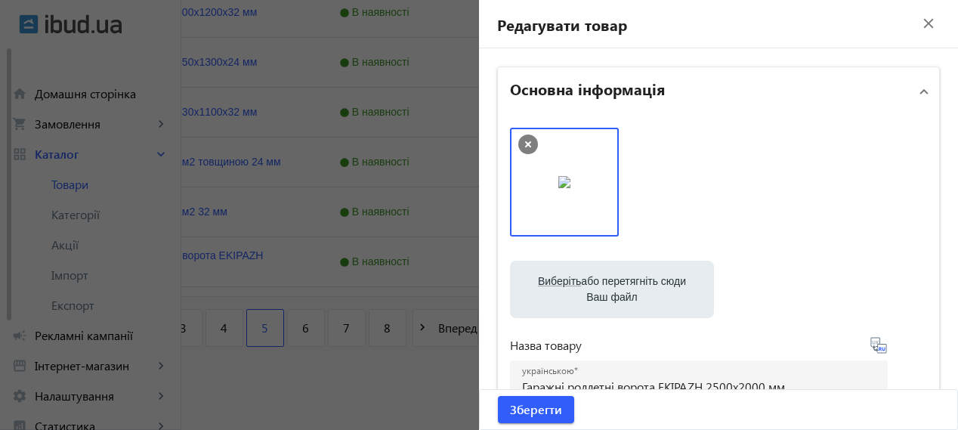
click at [917, 34] on mat-icon "close" at bounding box center [928, 23] width 23 height 23
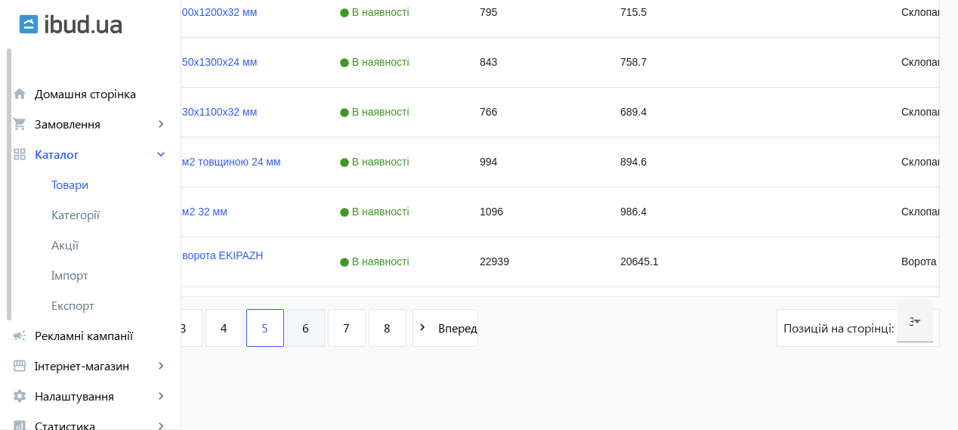
click at [325, 326] on link "6" at bounding box center [306, 328] width 38 height 38
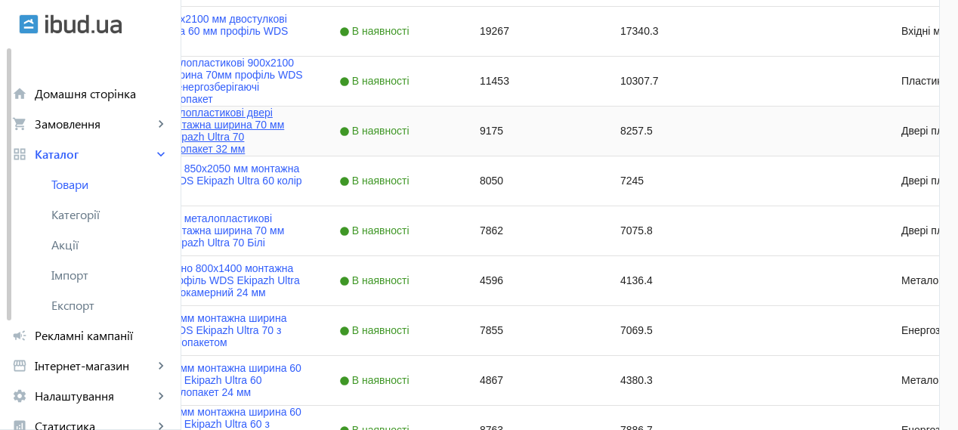
scroll to position [755, 0]
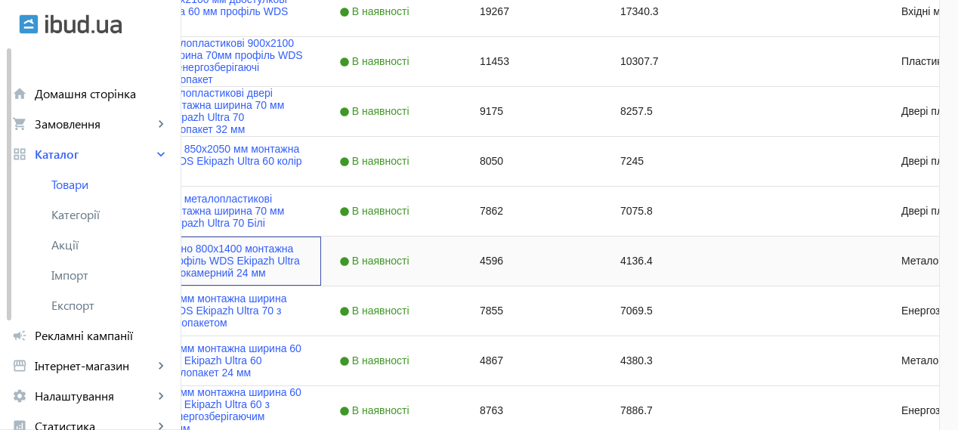
click at [87, 253] on img "Press SPACE to select this row." at bounding box center [72, 260] width 30 height 30
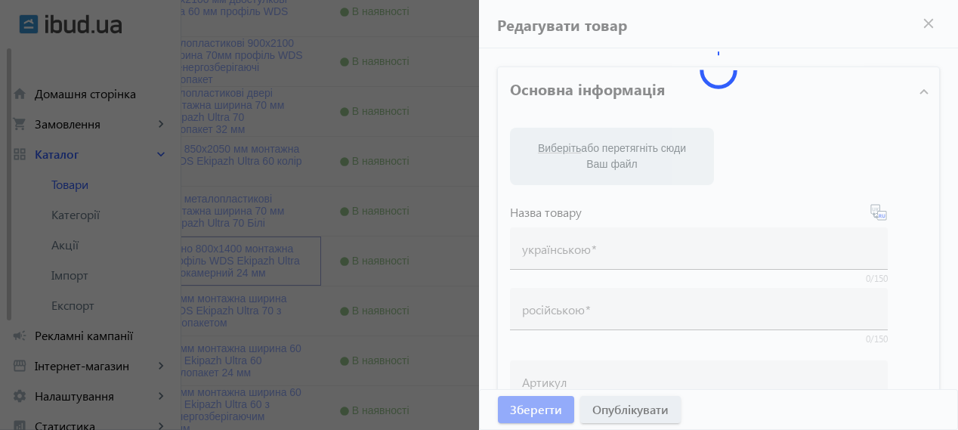
type input "Одностулкове вікно 800x1400 монтажна ширина 60мм профіль WDS Ekipazh Ultra 60 с…"
type input "Одностворчатое окно 800x1400 монтажная ширина 60мм профиль WDS Ekipazh Ultra 60…"
type input "4596"
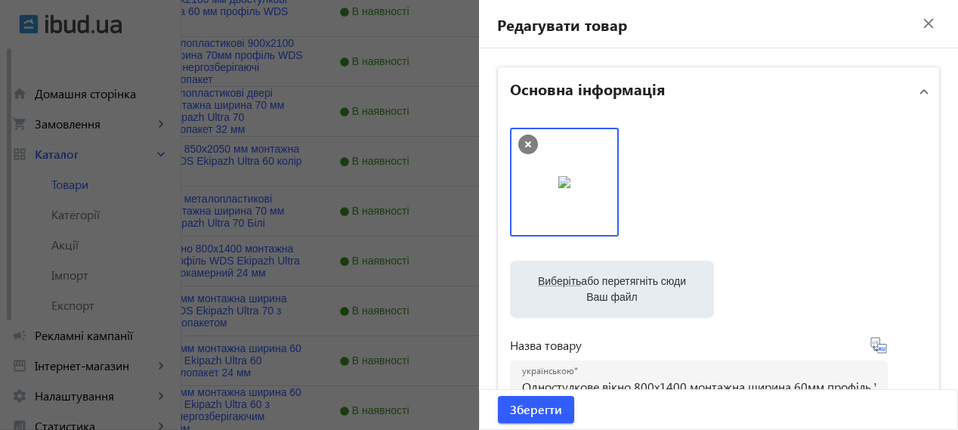
click at [917, 23] on mat-icon "close" at bounding box center [928, 23] width 23 height 23
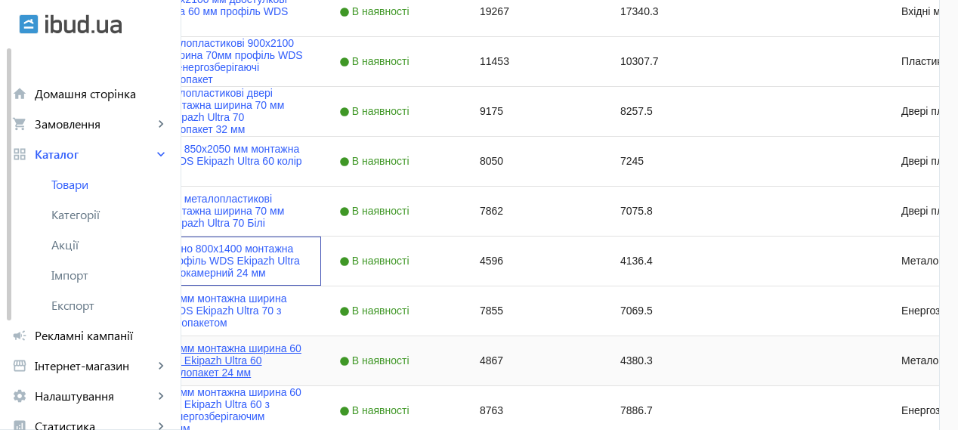
scroll to position [881, 0]
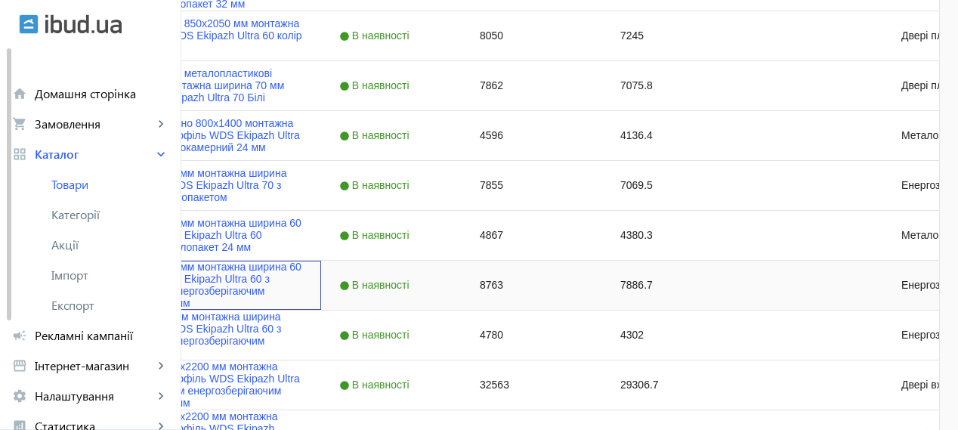
click at [87, 283] on img "Press SPACE to select this row." at bounding box center [72, 285] width 30 height 30
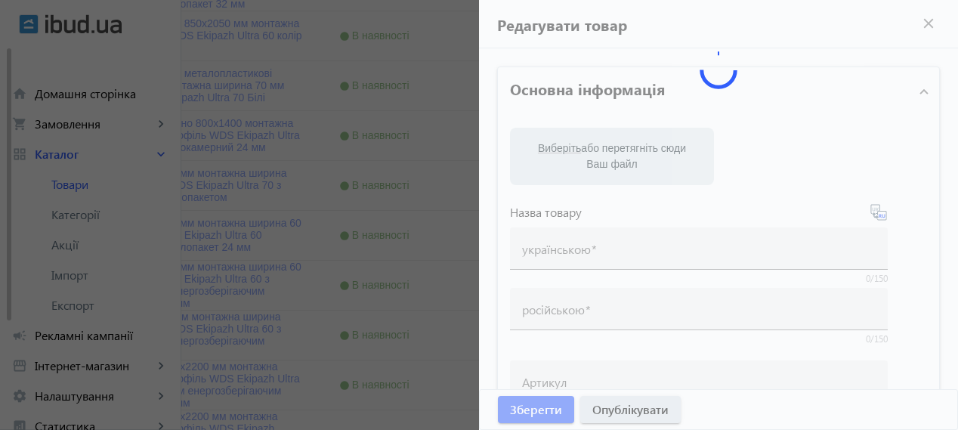
click at [243, 283] on mat-sidenav-container "arrow_back Товари 214 /50000 товарів Подовжити Додати товар search filter_list …" at bounding box center [479, 160] width 958 height 1985
type input "Вікно 1700x1600 мм монтажна ширина 60 мм профіль WDS Ekipazh Ultra 60 з однокам…"
type input "Окно 1700x1600 мм монтажная ширина 60 мм профиль WDS Ekipazh Ultra 60 с однокам…"
type input "8763"
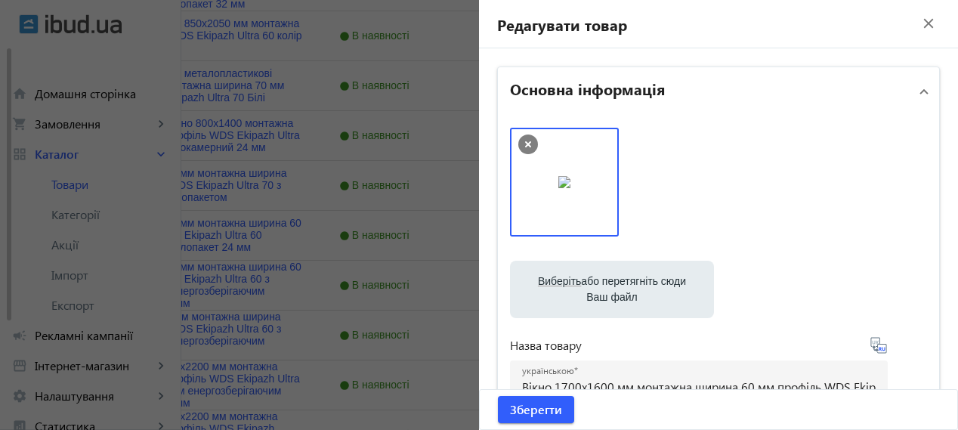
drag, startPoint x: 918, startPoint y: 28, endPoint x: 893, endPoint y: 37, distance: 26.5
click at [918, 29] on mat-icon "close" at bounding box center [928, 23] width 23 height 23
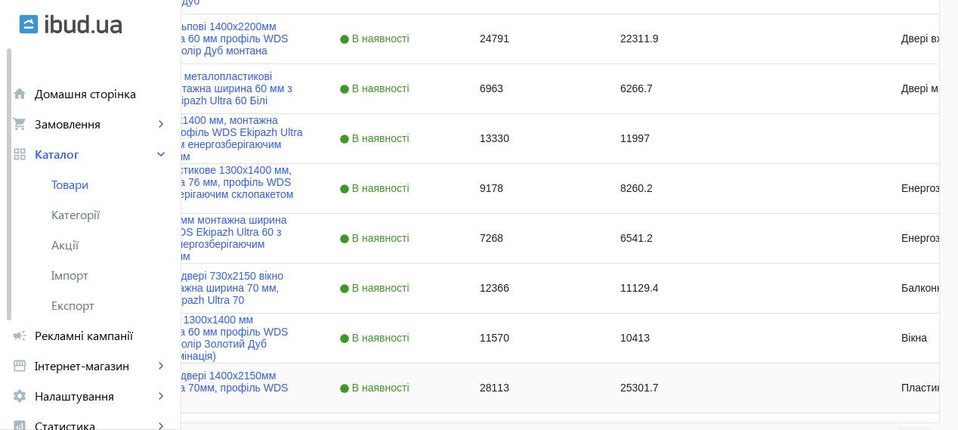
scroll to position [1602, 0]
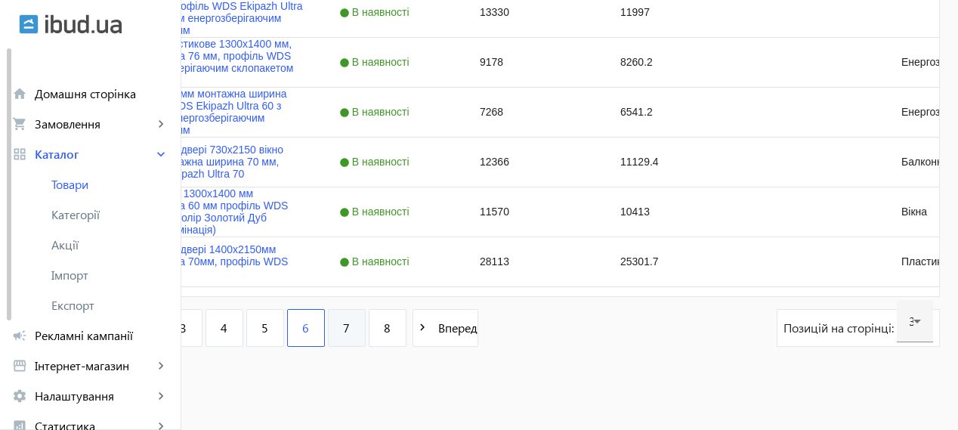
click at [350, 332] on span "7" at bounding box center [346, 328] width 7 height 17
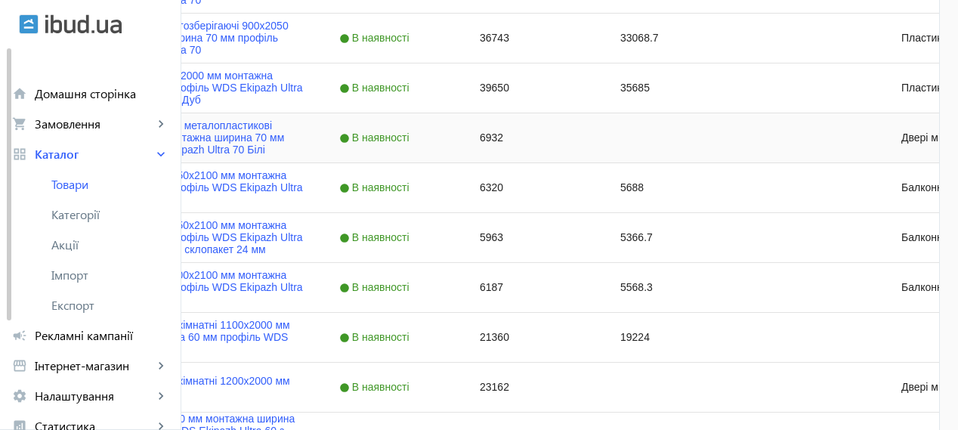
scroll to position [755, 0]
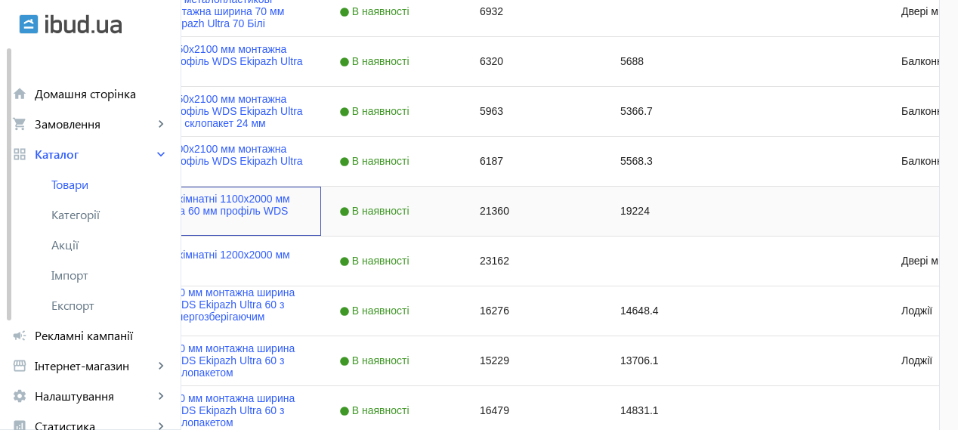
click at [87, 221] on img "Press SPACE to select this row." at bounding box center [72, 211] width 30 height 30
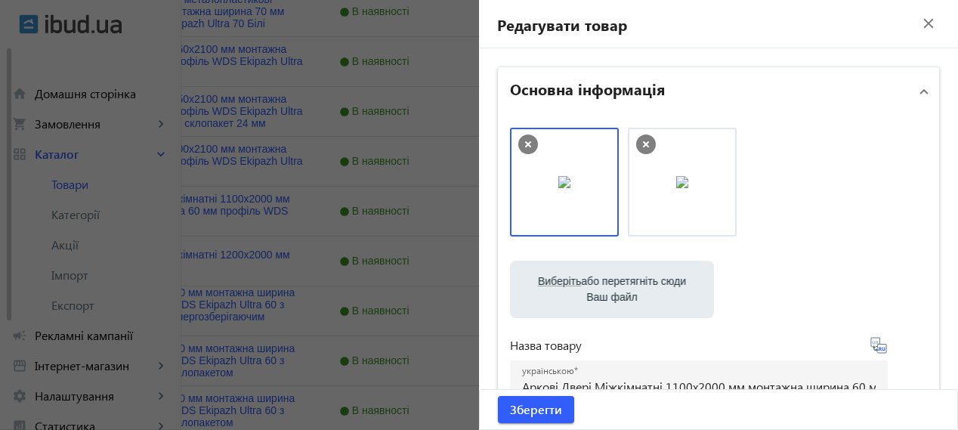
click at [921, 18] on mat-icon "close" at bounding box center [928, 23] width 23 height 23
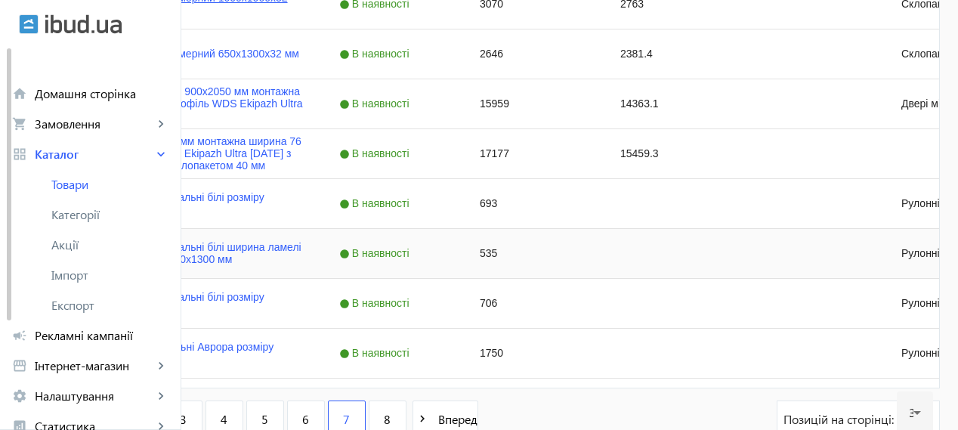
scroll to position [1602, 0]
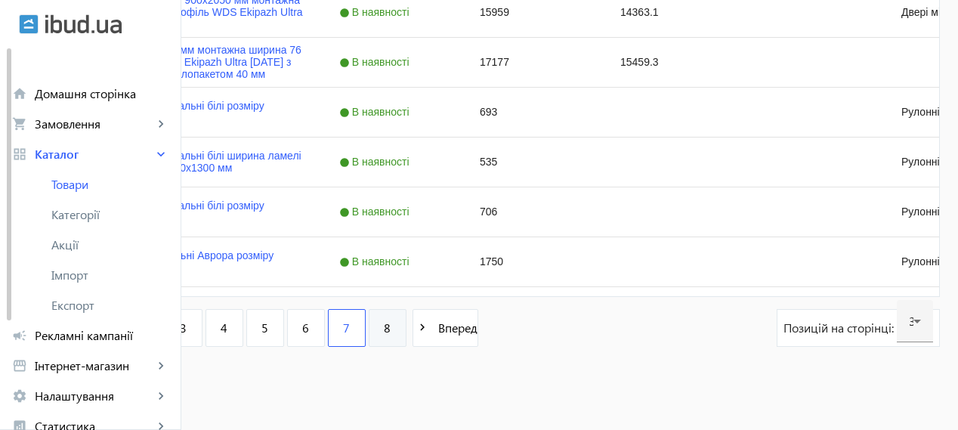
click at [391, 327] on span "8" at bounding box center [387, 328] width 7 height 17
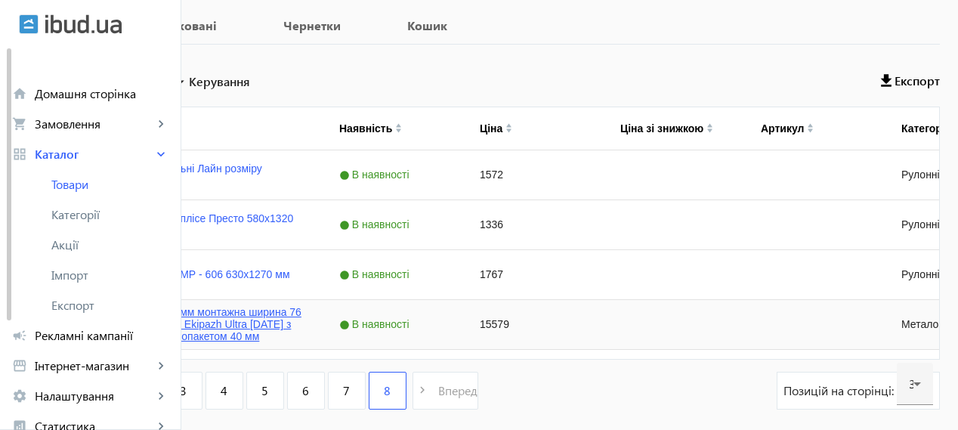
scroll to position [306, 0]
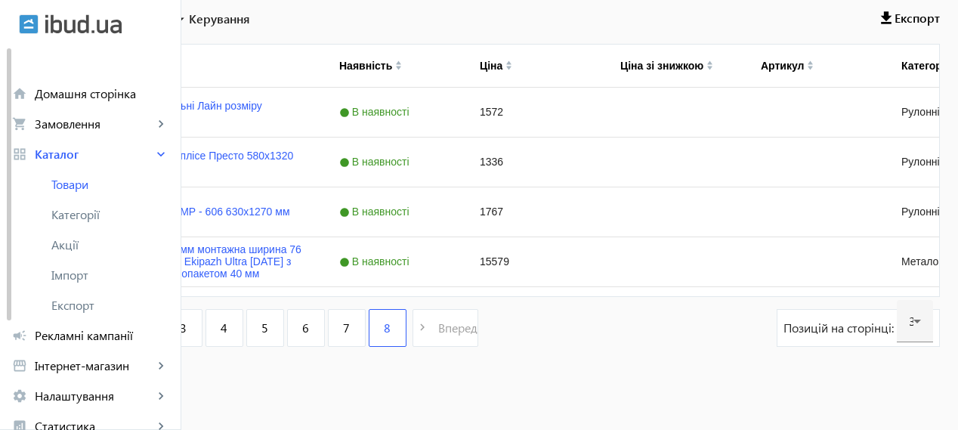
click at [121, 328] on link "1" at bounding box center [102, 328] width 38 height 38
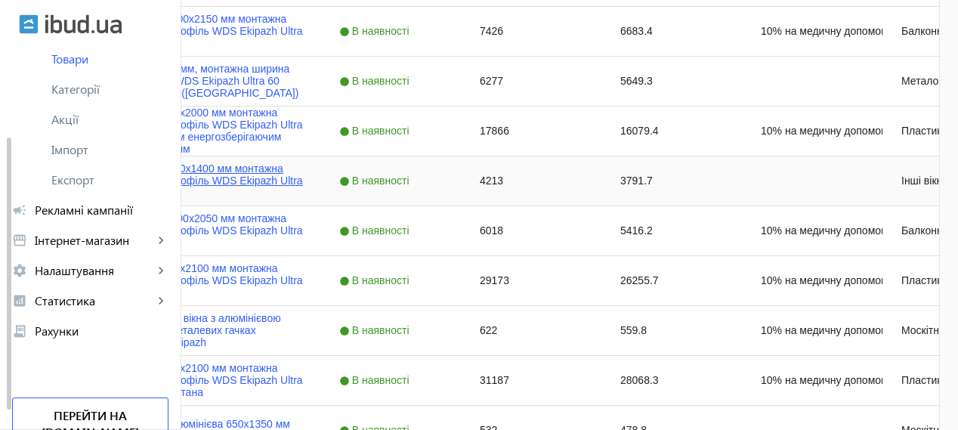
scroll to position [755, 0]
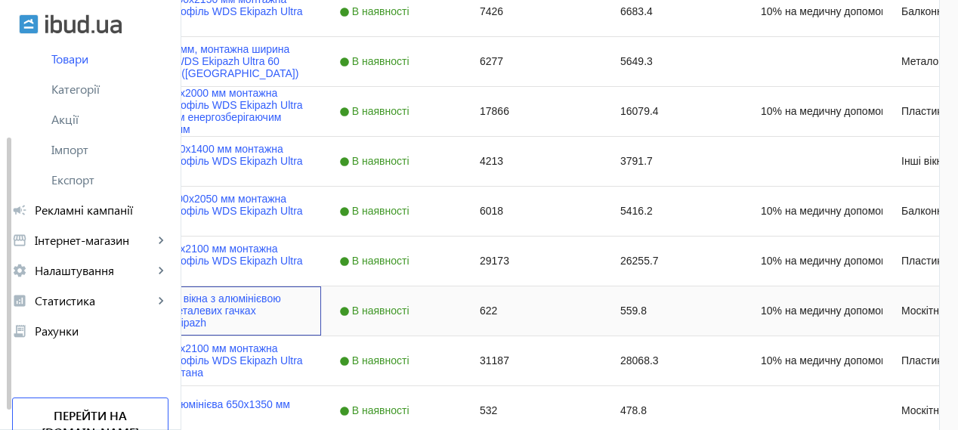
click at [227, 309] on div "Москітна сітка на вікна з алюмінієвою рамою біла на металевих гачках 1000х1000 …" at bounding box center [170, 310] width 266 height 36
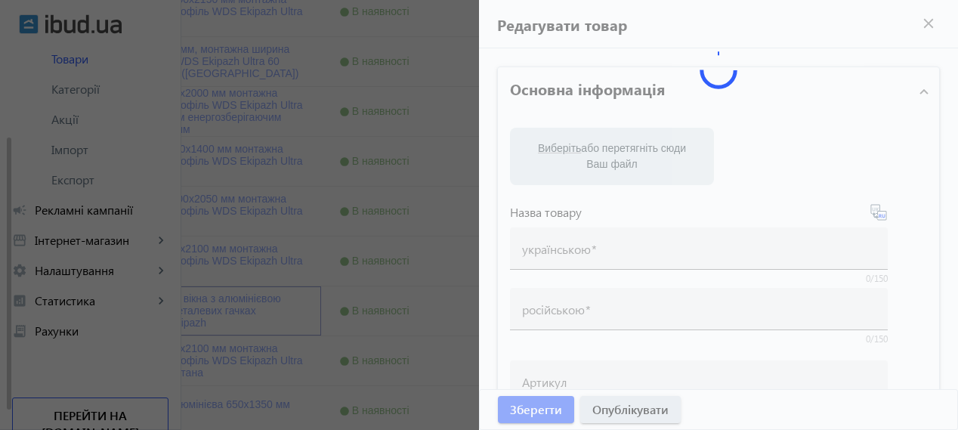
type input "Москітна сітка на вікна з алюмінієвою рамою біла на металевих гачках 1000х1000 …"
type input "Москитная сетка на окна с алюминиевой рамой белая на металлических крючках 1000…"
type input "10% на медичну допомогу пораненим"
type input "622"
type input "Протимоскітна сітка"
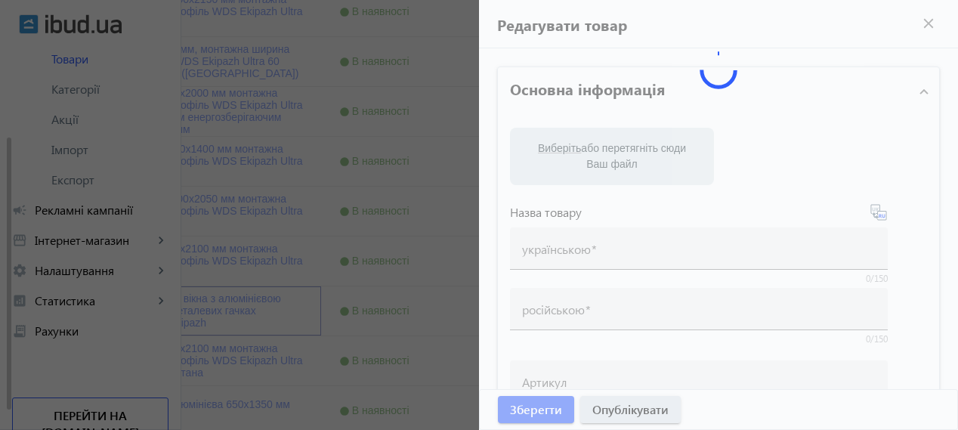
type input "Москитная сетка на крючках"
type textarea "Москітна сітка із якісного алюмінієвого профілю для вікна. Розмір: 1000х1000 мм…"
type textarea "Москитная сетка из качественного алюминиевого профиля для окна. Размер: 1000х10…"
type input "москітна сітка"
type input "москитная сетка"
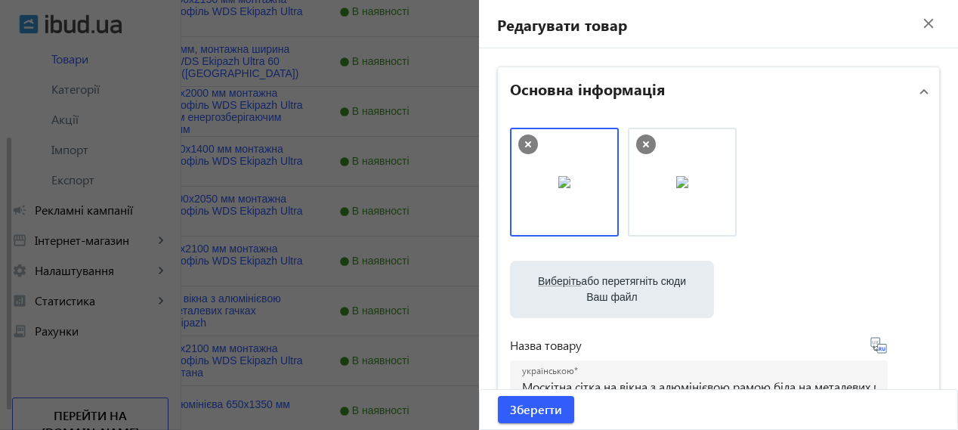
click at [917, 24] on mat-icon "close" at bounding box center [928, 23] width 23 height 23
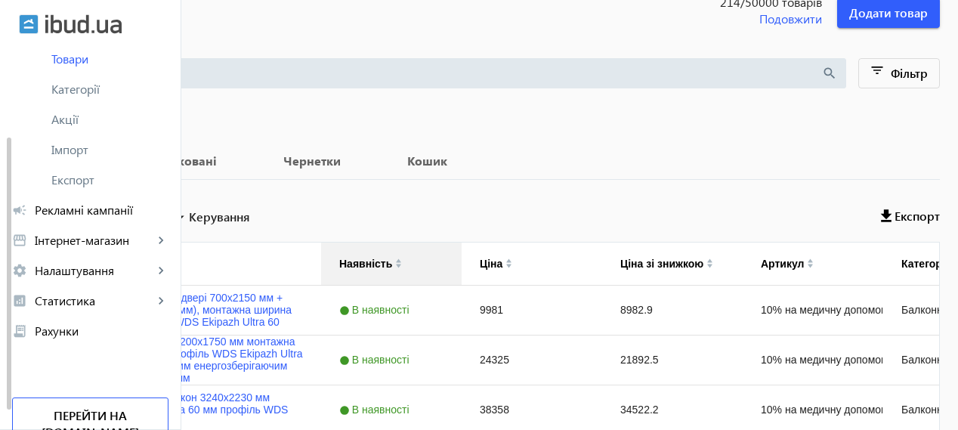
scroll to position [125, 0]
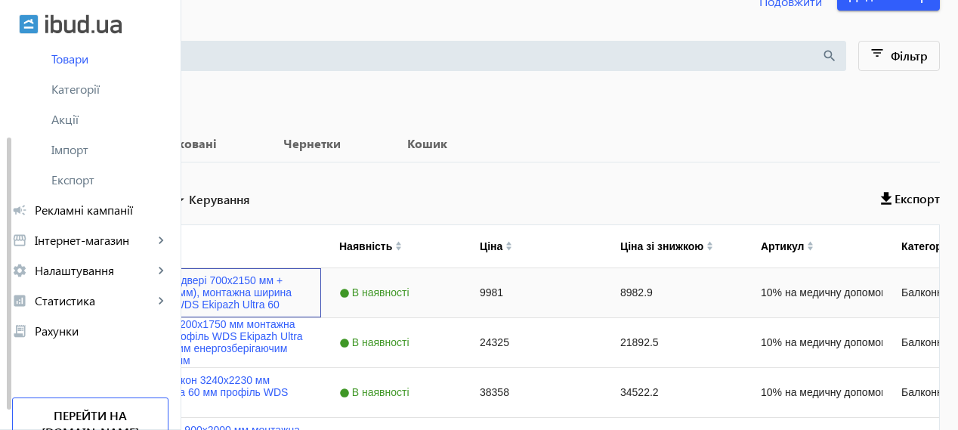
click at [87, 300] on img "Press SPACE to select this row." at bounding box center [72, 292] width 30 height 30
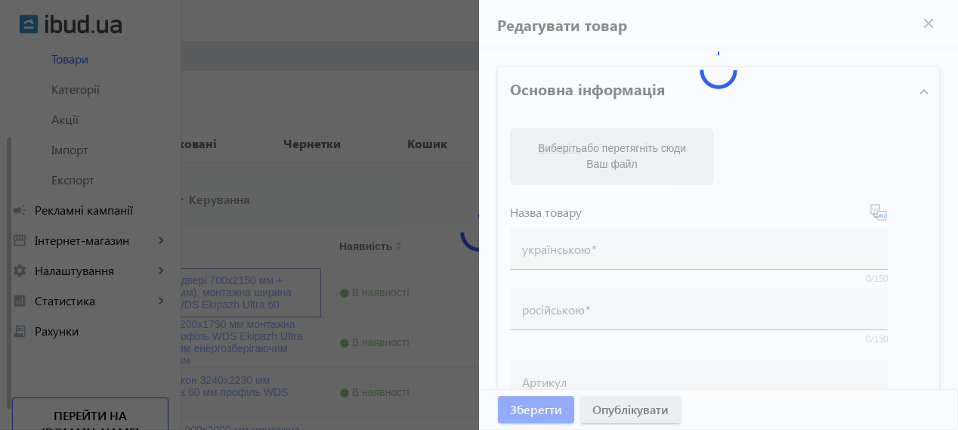
type input "Балконний блок (двері 700х2150 мм + вікно 1200х1100 мм), монтажна ширина 60 мм,…"
type input "Балконный блок (дверь 700х2150 мм + окно 1200х1100 мм), монтажная ширина 60 мм,…"
type input "10% на медичну допомогу пораненим"
checkbox input "true"
type input "9981"
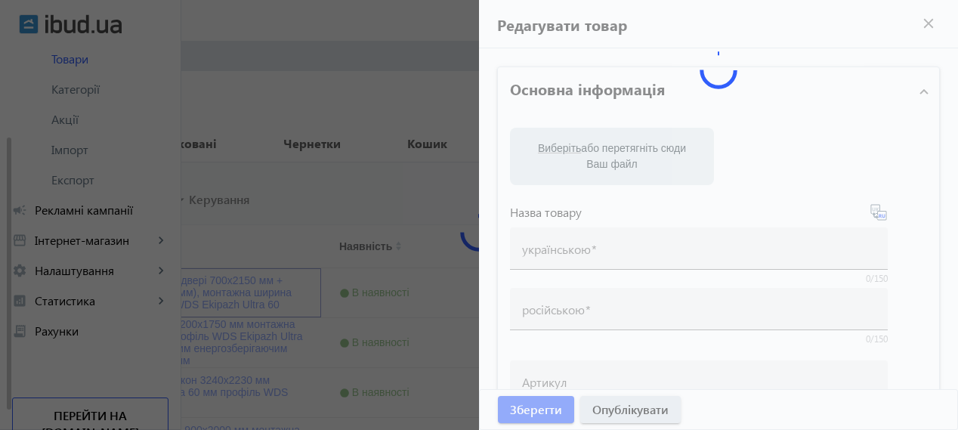
type input "1"
type input "Куплю балконний блок"
type input "Куплю балконный блок"
type textarea "Якісний енергозберігаючий балконний блок з 3-камерного профілю WDS Ekipazh Ultr…"
type textarea "Loremipsumdo sitametconsectetu adipiscin elit se 9-d eiusmodte incidid UTL Etdo…"
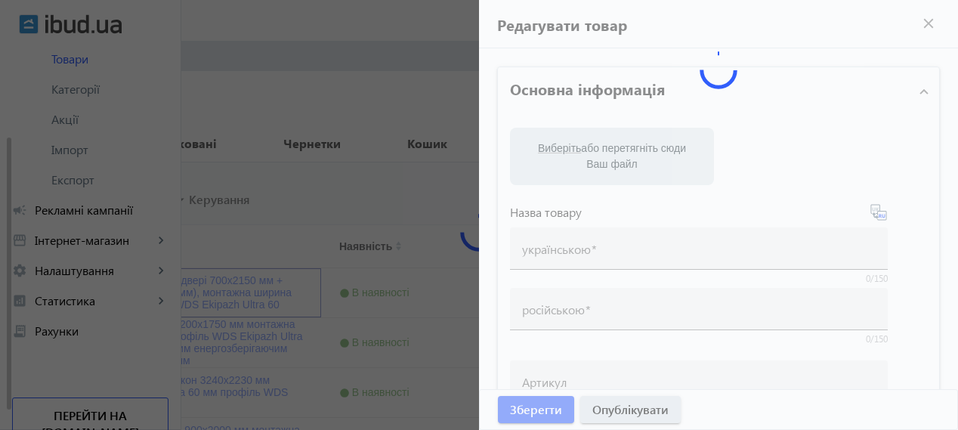
type input "балконні двері, балконні блоки, балкони, вихід на балкон, балконні двері хмельн…"
type input "балконные двери, балконные блоки, балконы, выход на балкон, балконные двери хме…"
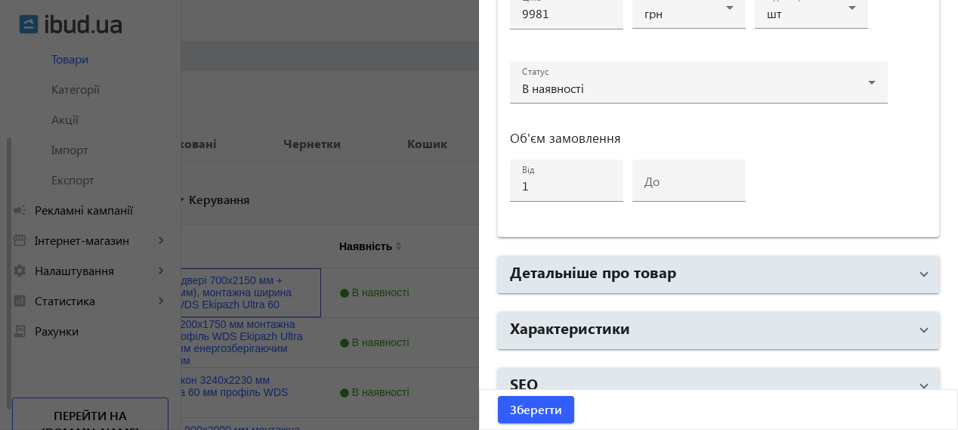
scroll to position [825, 0]
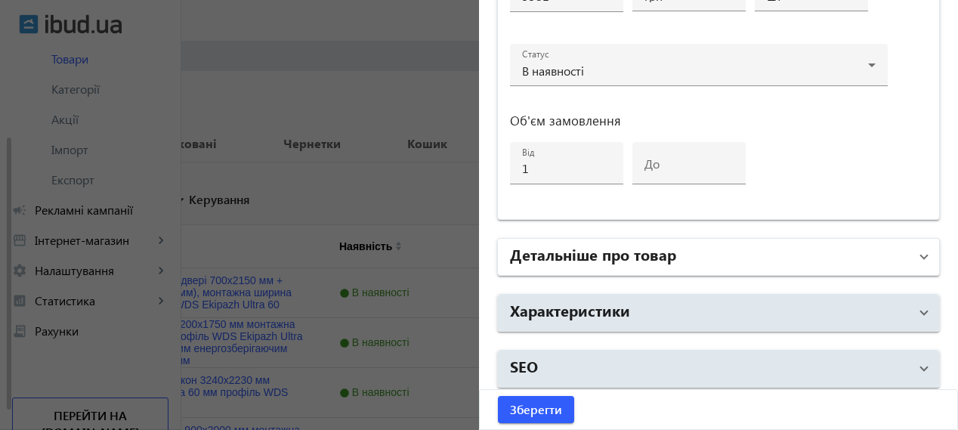
click at [756, 249] on mat-panel-title "Детальніше про товар" at bounding box center [709, 256] width 399 height 27
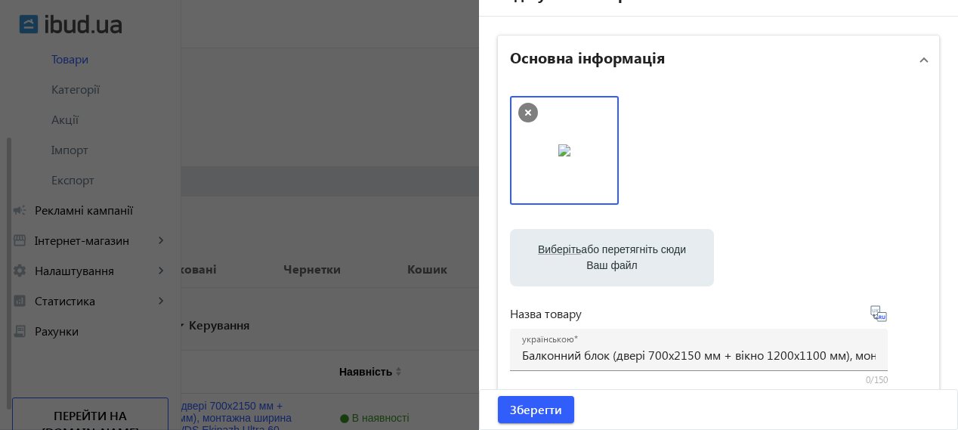
scroll to position [0, 0]
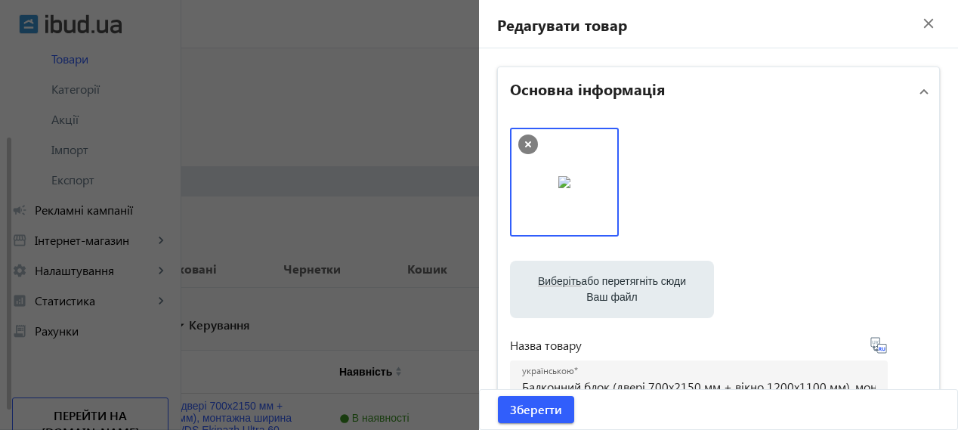
click at [921, 19] on mat-icon "close" at bounding box center [928, 23] width 23 height 23
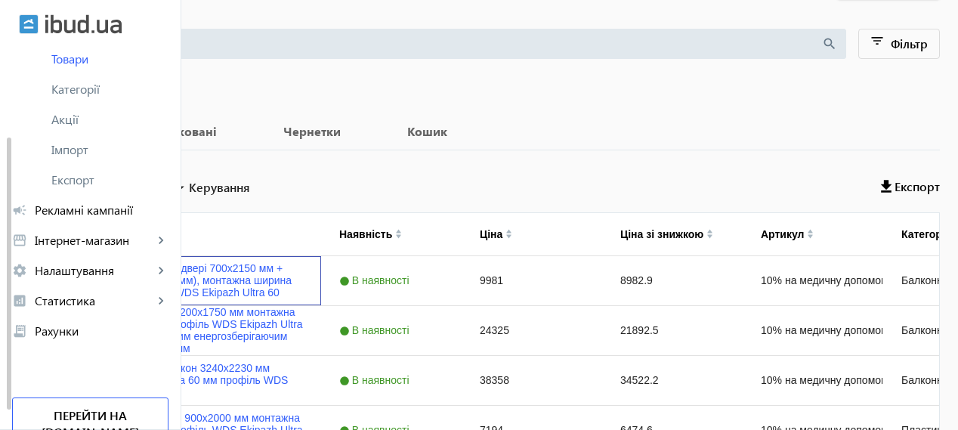
scroll to position [263, 0]
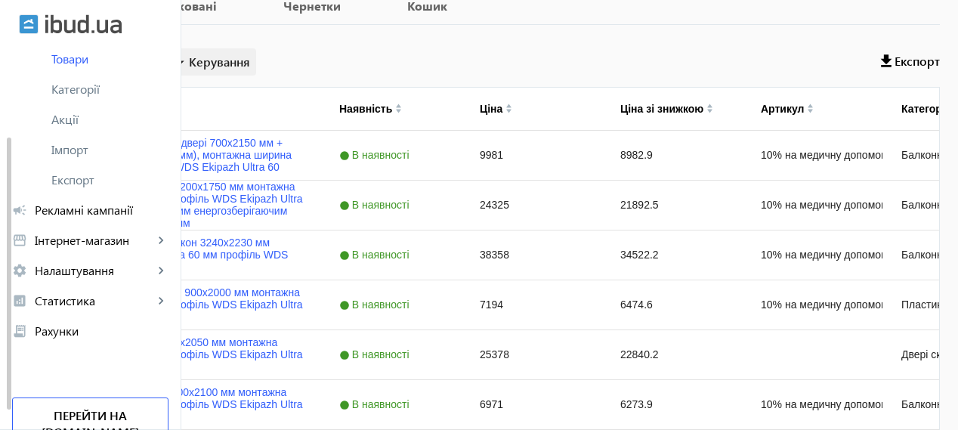
click at [189, 67] on mat-icon "arrow_drop_down" at bounding box center [181, 61] width 15 height 15
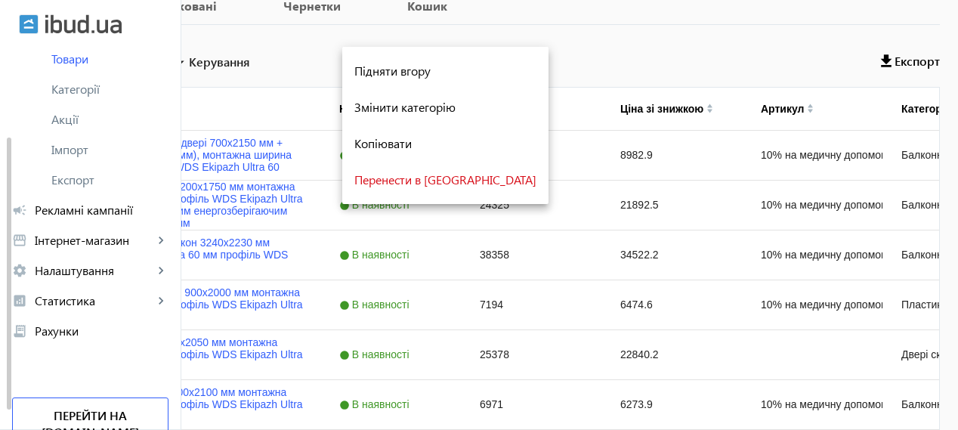
click at [308, 104] on div at bounding box center [479, 215] width 958 height 430
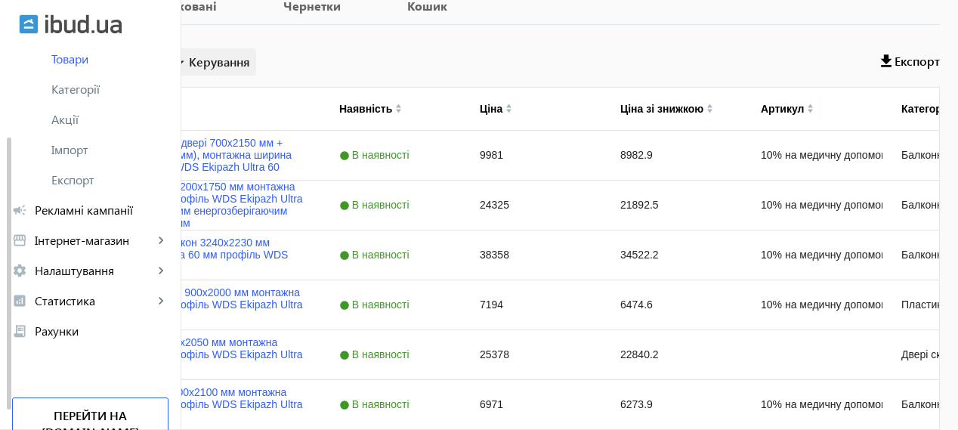
click at [189, 61] on mat-icon "arrow_drop_down" at bounding box center [181, 61] width 15 height 15
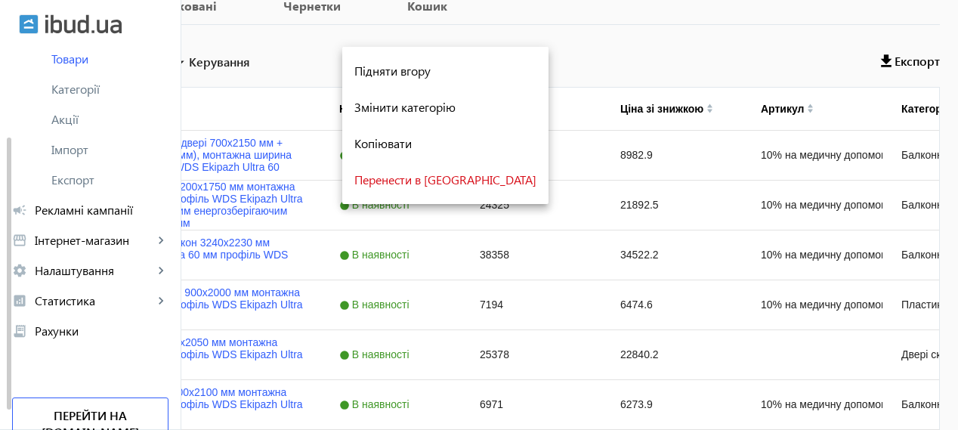
drag, startPoint x: 511, startPoint y: 54, endPoint x: 373, endPoint y: 85, distance: 141.8
click at [511, 54] on div at bounding box center [479, 215] width 958 height 430
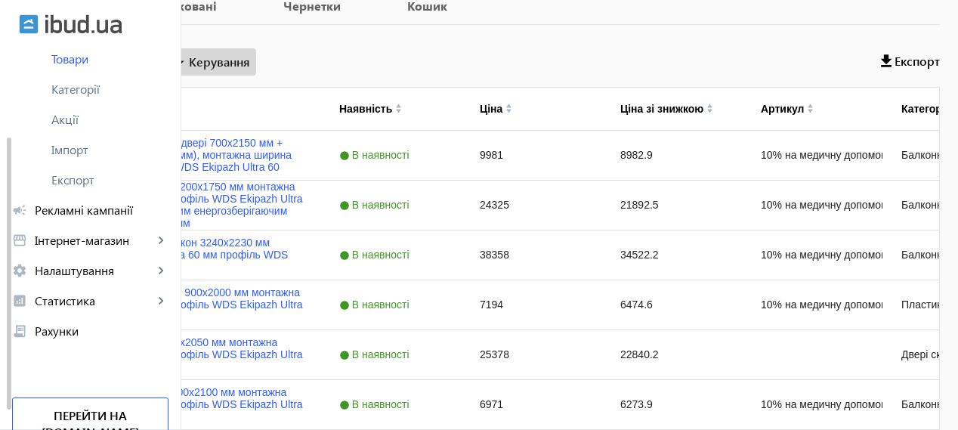
click at [189, 60] on mat-icon "arrow_drop_down" at bounding box center [181, 61] width 15 height 15
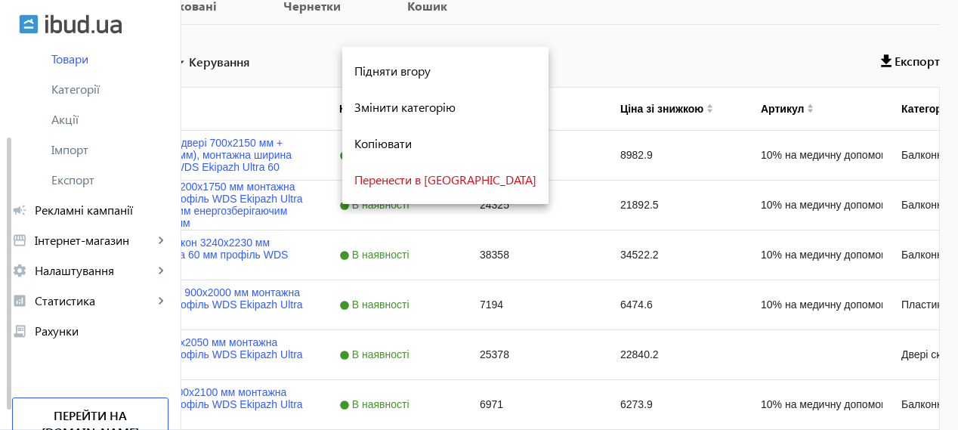
click at [584, 49] on div at bounding box center [479, 215] width 958 height 430
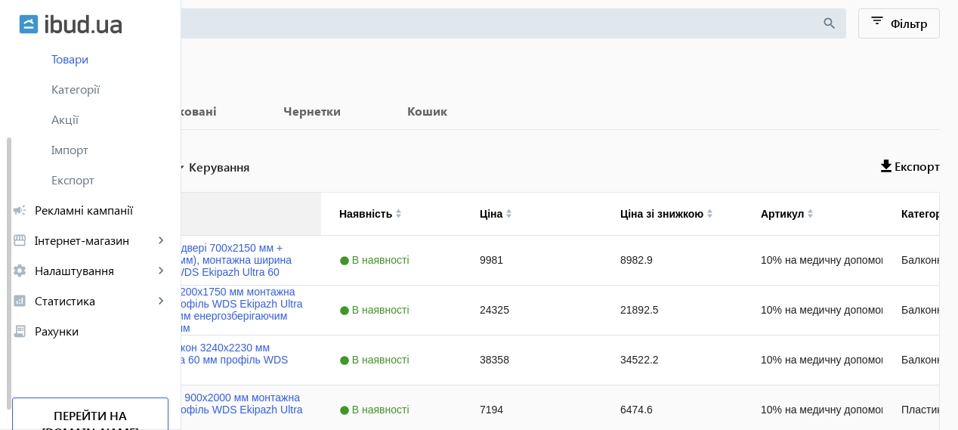
scroll to position [125, 0]
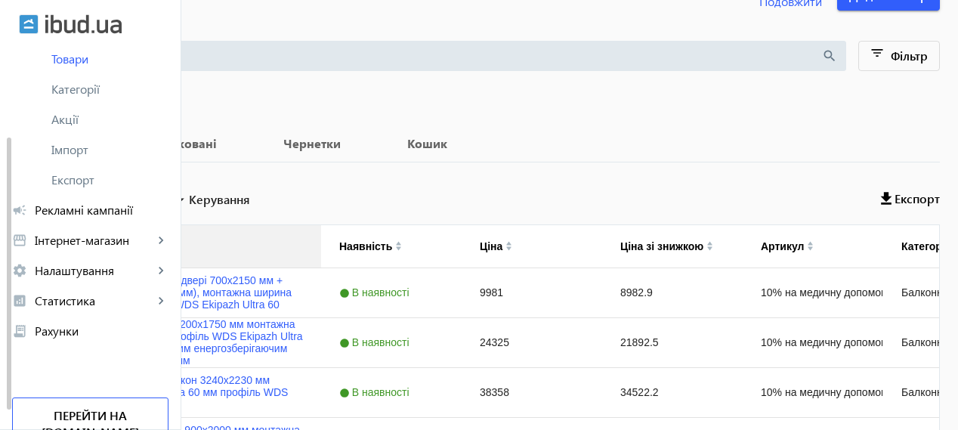
click at [241, 252] on div "Товар" at bounding box center [170, 246] width 266 height 42
click at [78, 242] on img at bounding box center [74, 243] width 7 height 5
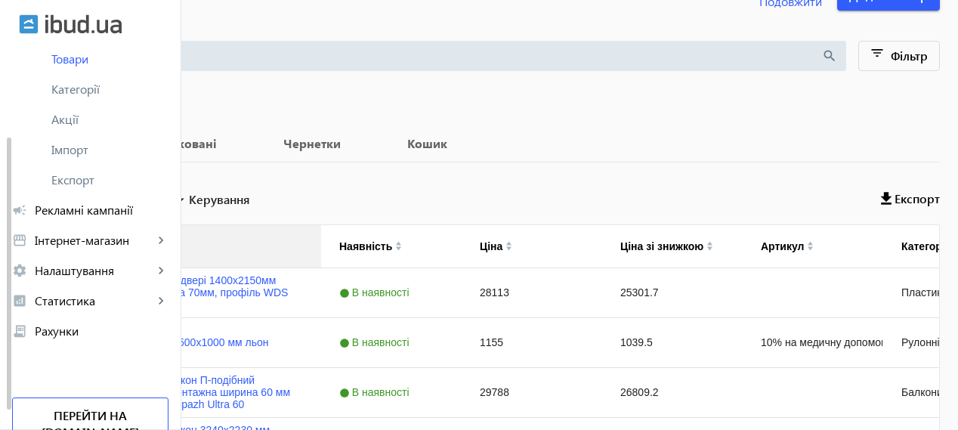
scroll to position [252, 0]
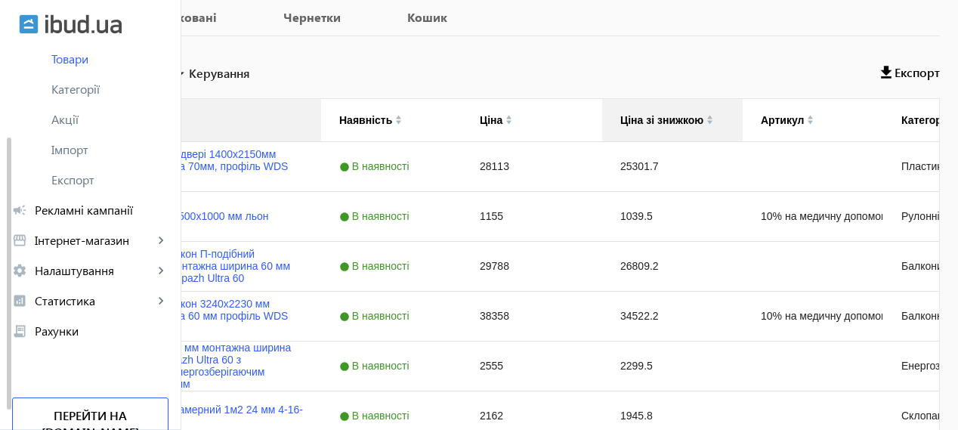
click at [713, 123] on div "Ціна зі знижкою" at bounding box center [666, 120] width 93 height 12
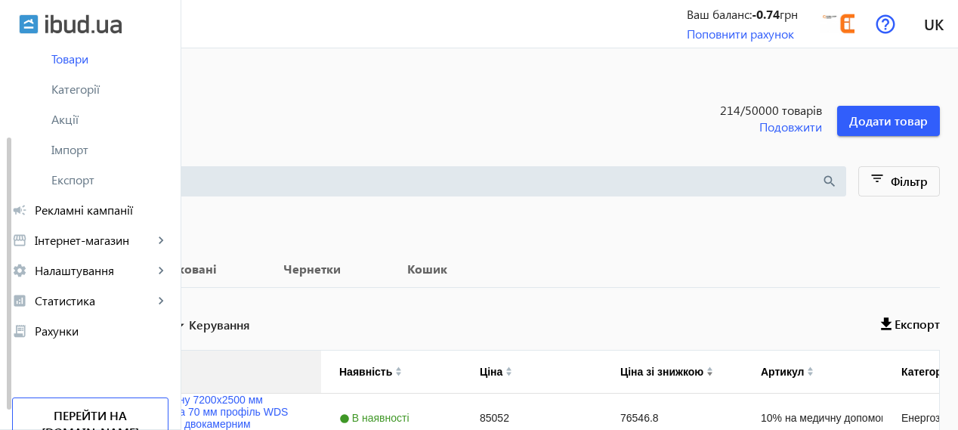
scroll to position [252, 0]
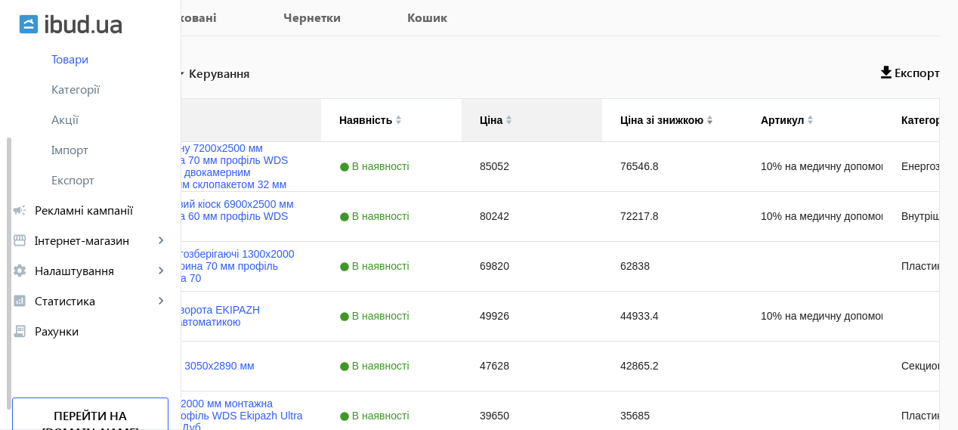
click at [512, 119] on div "Ціна" at bounding box center [496, 120] width 32 height 12
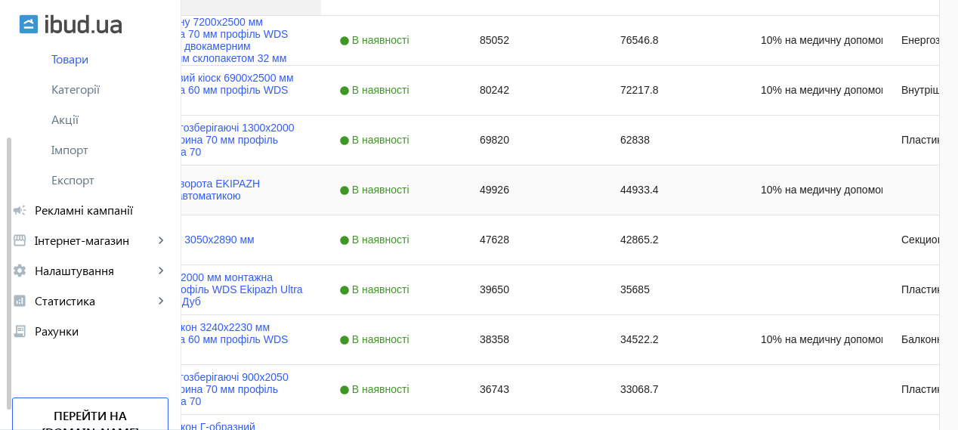
scroll to position [252, 0]
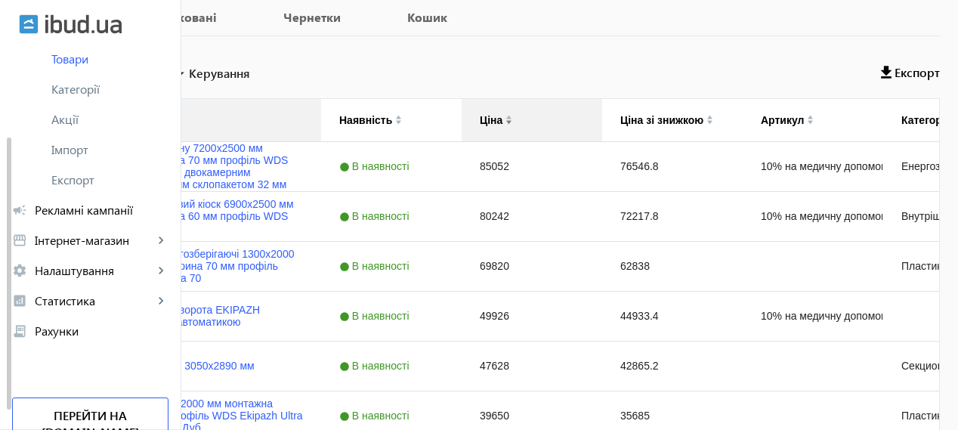
click at [512, 122] on img at bounding box center [508, 122] width 7 height 5
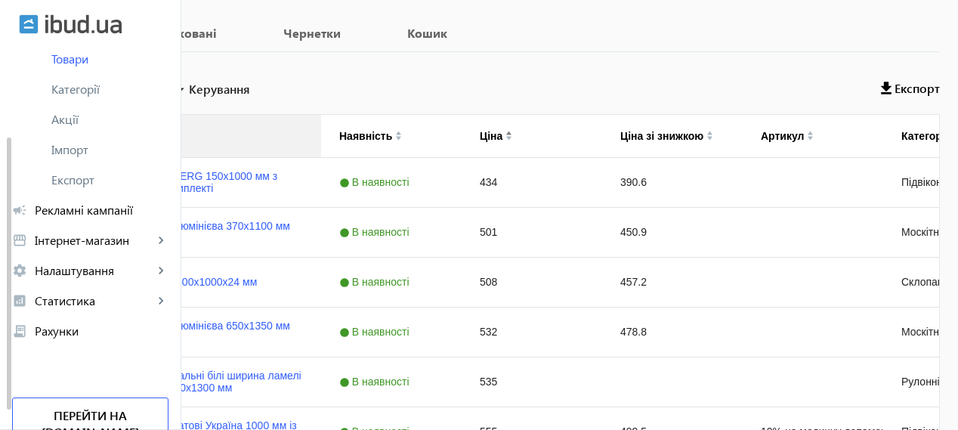
scroll to position [252, 0]
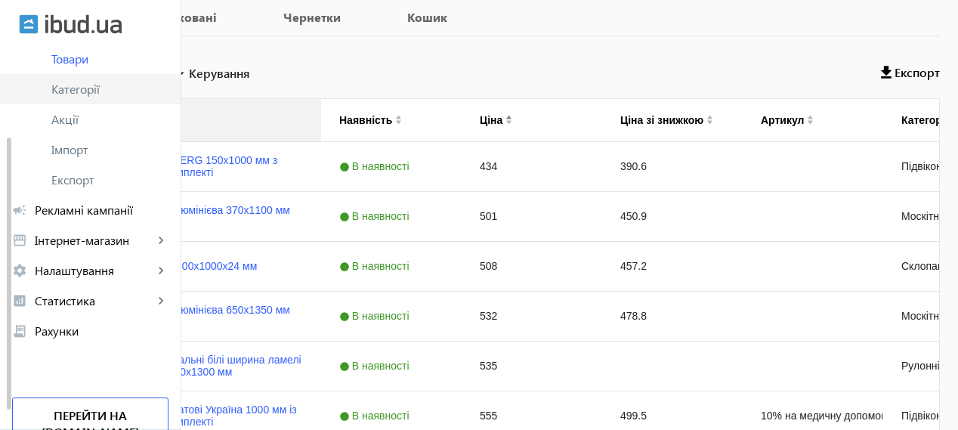
click at [91, 88] on span "Категорії" at bounding box center [109, 89] width 117 height 15
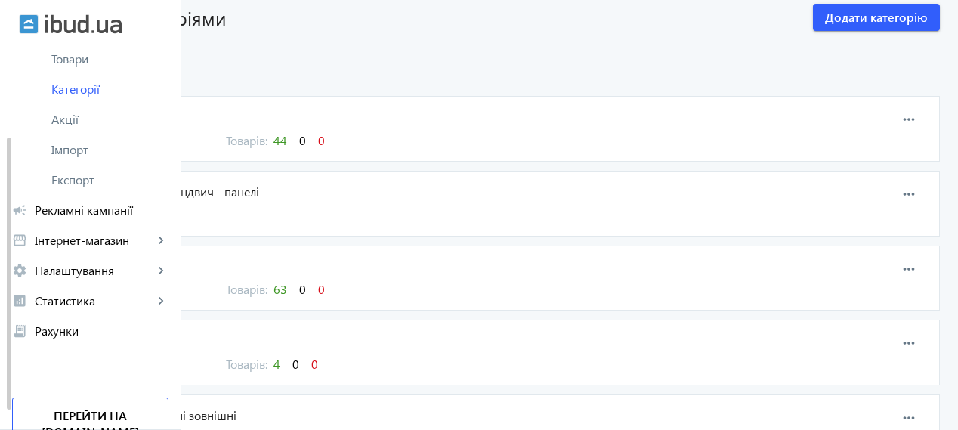
scroll to position [125, 0]
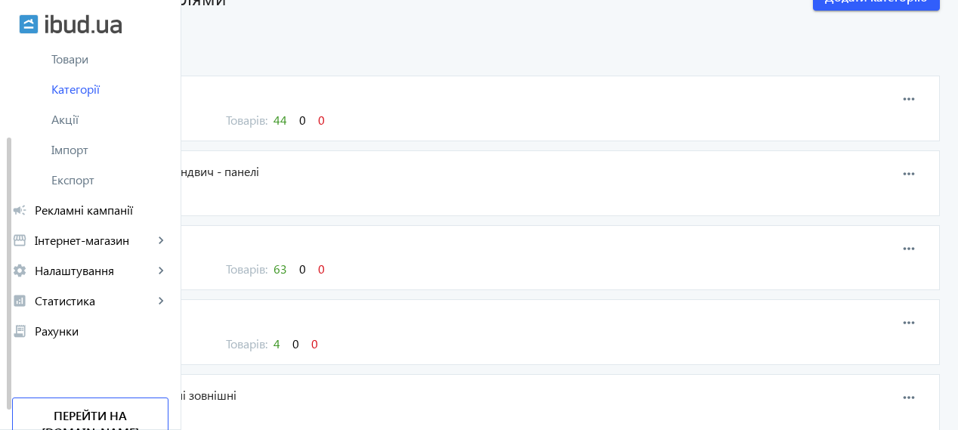
click at [249, 89] on span "Вікна" at bounding box center [414, 96] width 714 height 17
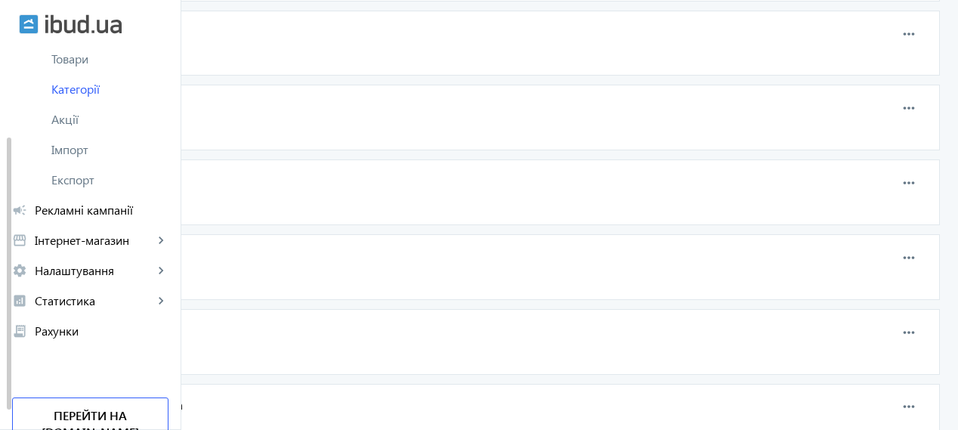
scroll to position [327, 0]
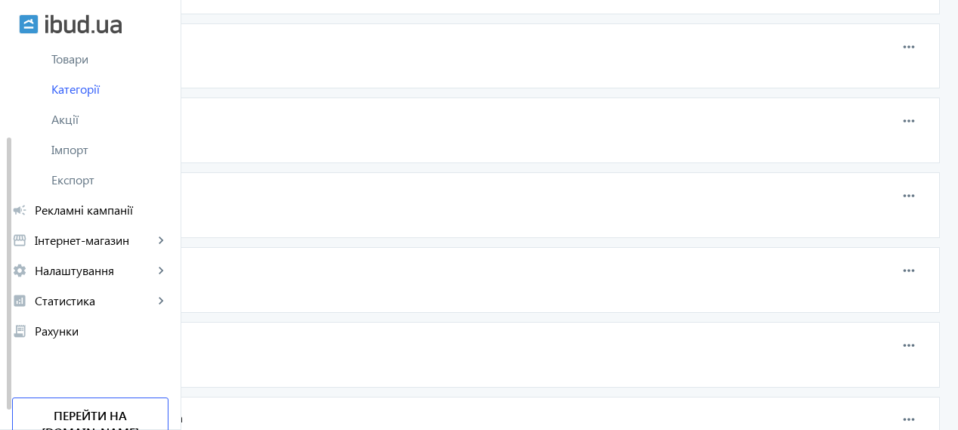
click at [267, 269] on span "Москітні сітки" at bounding box center [414, 268] width 714 height 17
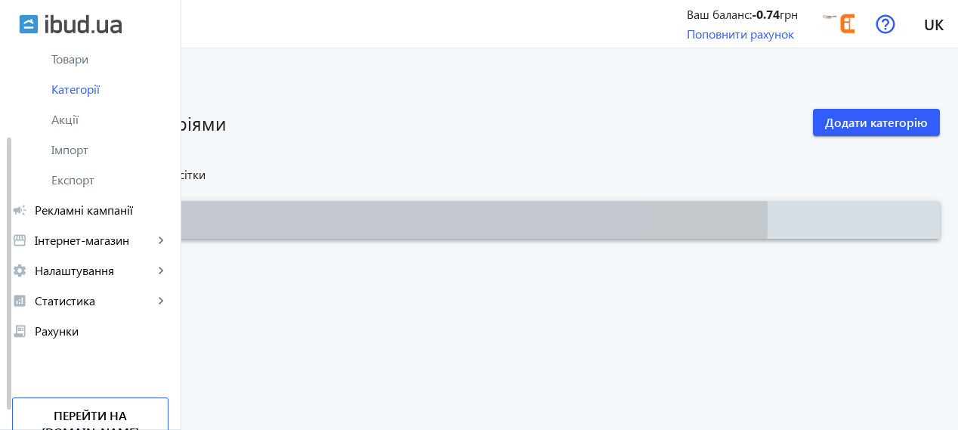
click at [156, 218] on span "Додати категорію" at bounding box center [105, 219] width 103 height 16
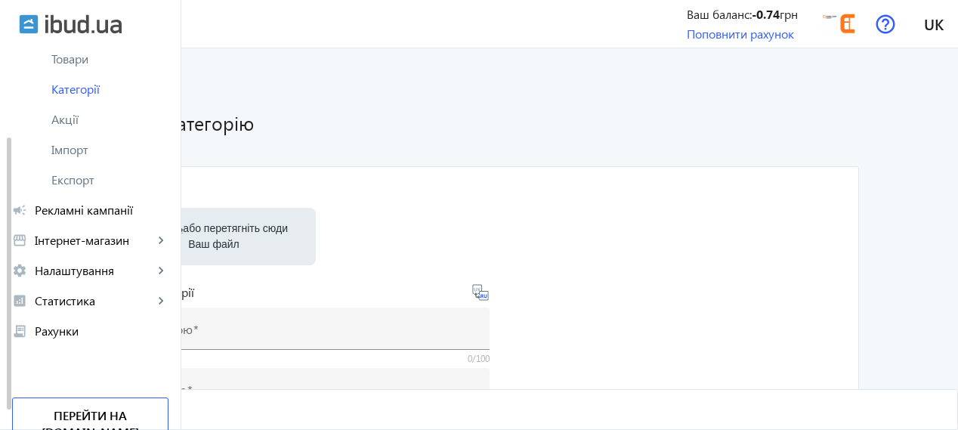
click at [124, 85] on mat-icon "arrow_back" at bounding box center [114, 82] width 19 height 19
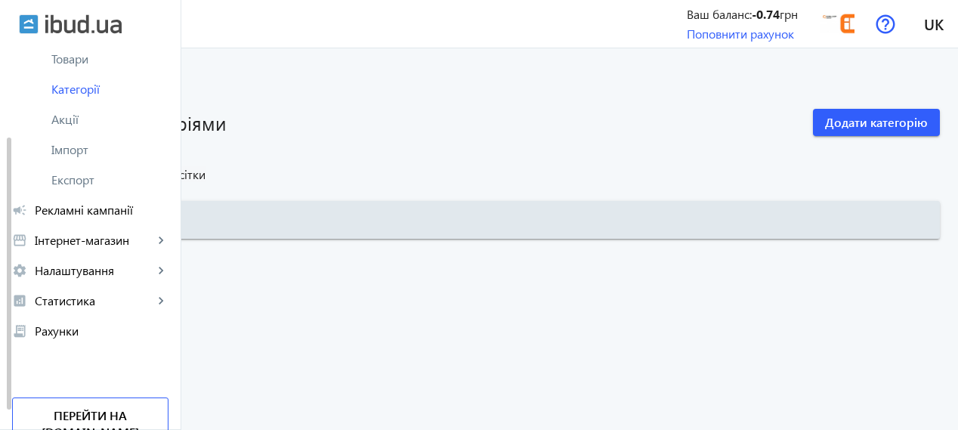
click at [43, 85] on mat-icon "arrow_back" at bounding box center [33, 82] width 19 height 19
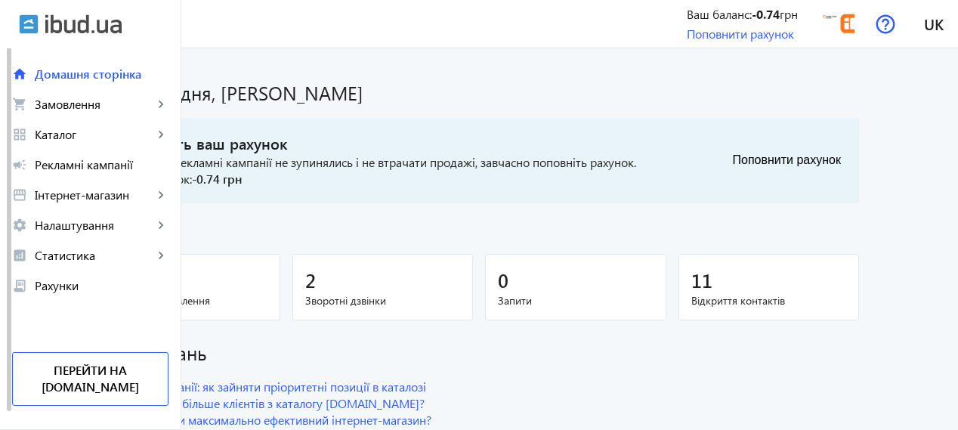
scroll to position [2, 0]
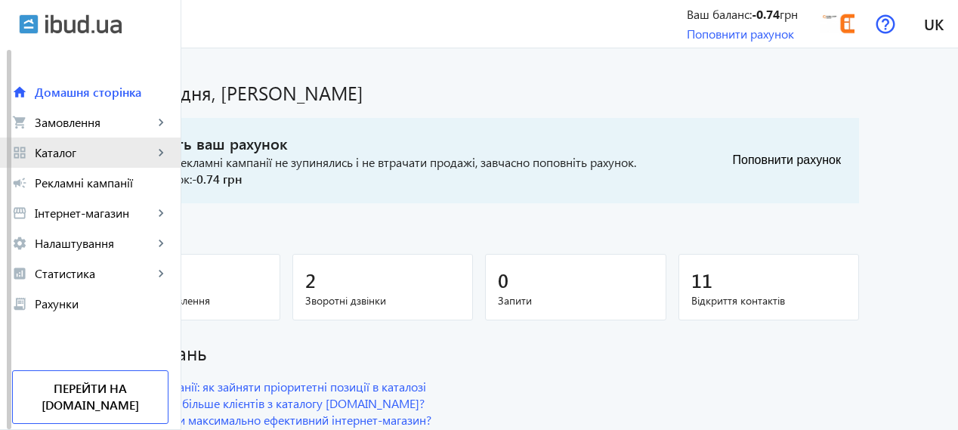
click at [61, 150] on span "Каталог" at bounding box center [94, 152] width 119 height 15
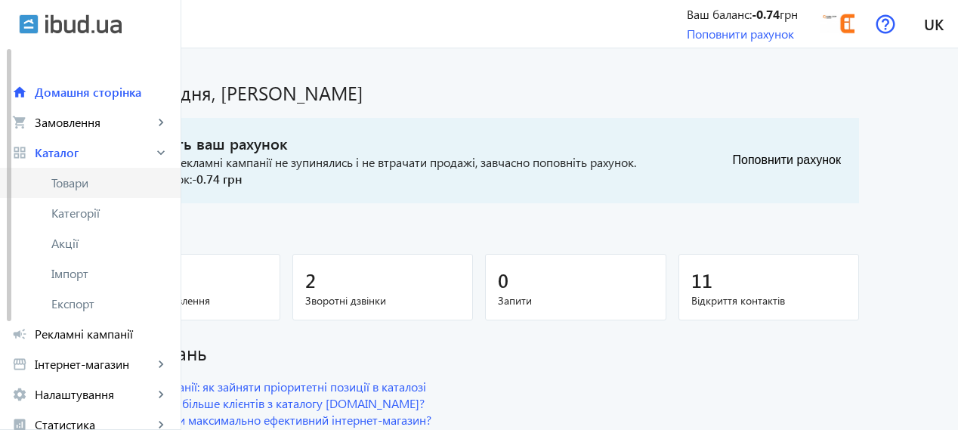
click at [67, 181] on span "Товари" at bounding box center [109, 182] width 117 height 15
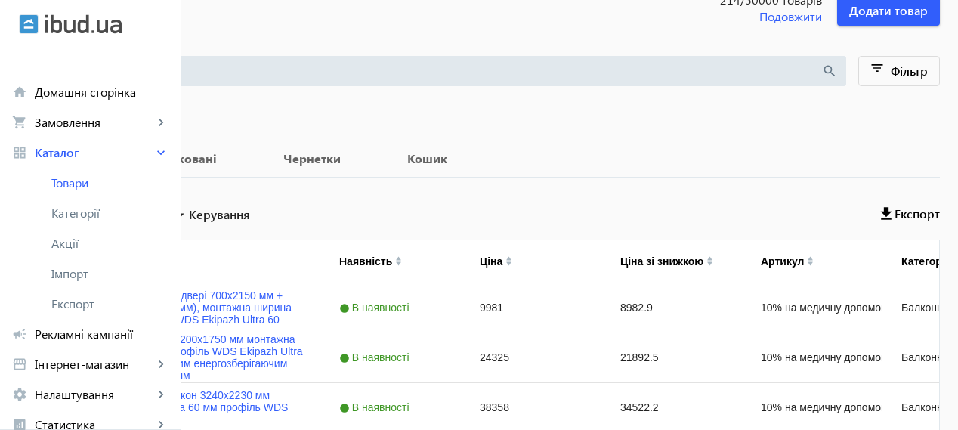
scroll to position [125, 0]
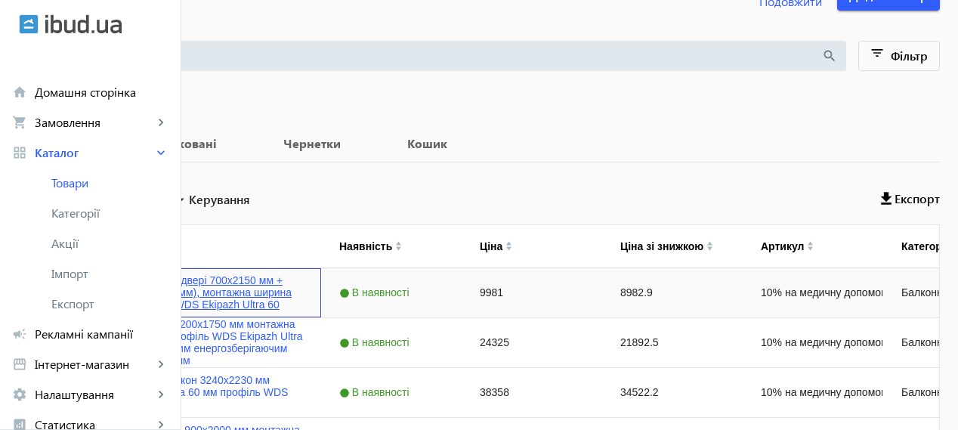
click at [282, 279] on link "Балконний блок (двері 700х2150 мм + вікно 1200х1100 мм), монтажна ширина 60 мм,…" at bounding box center [199, 292] width 207 height 36
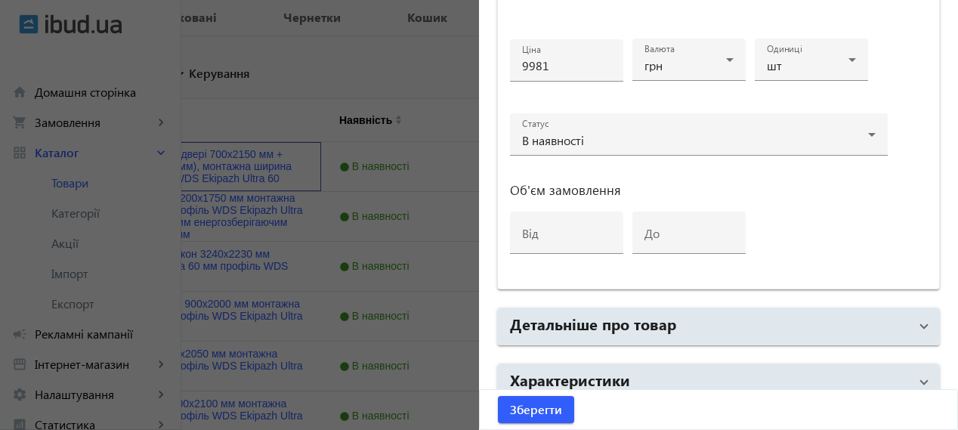
scroll to position [825, 0]
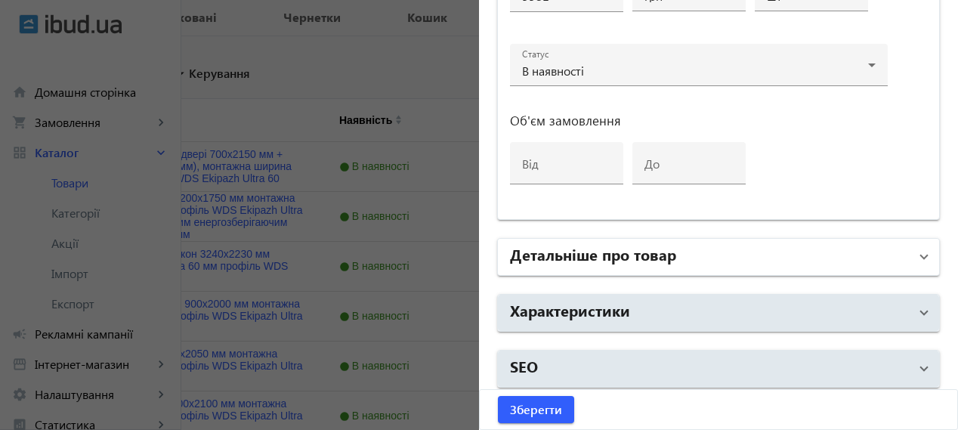
click at [642, 254] on h2 "Детальніше про товар" at bounding box center [593, 253] width 166 height 21
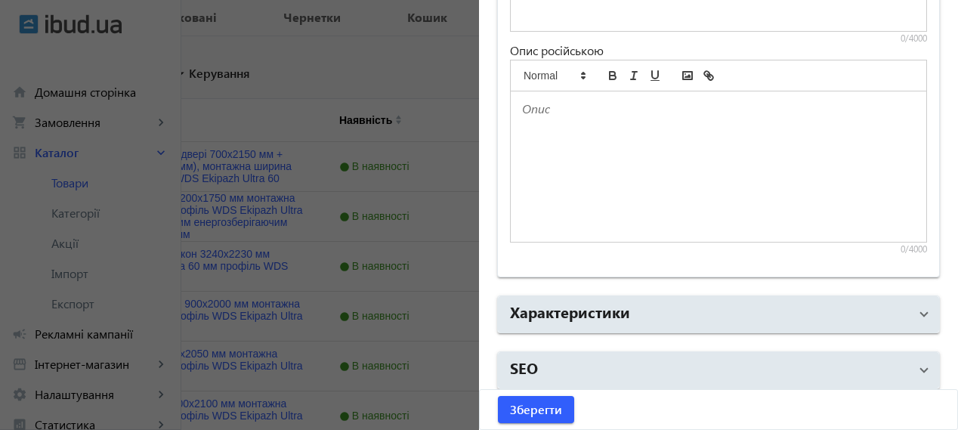
scroll to position [503, 0]
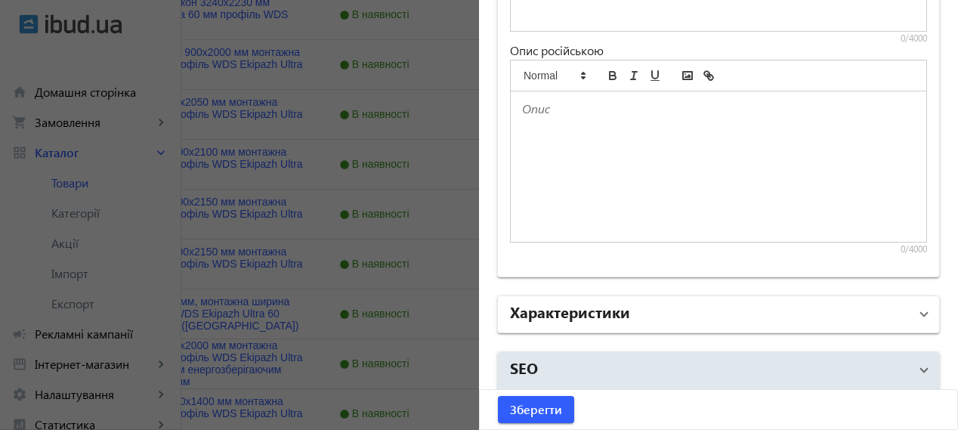
click at [658, 302] on mat-panel-title "Характеристики" at bounding box center [709, 314] width 399 height 27
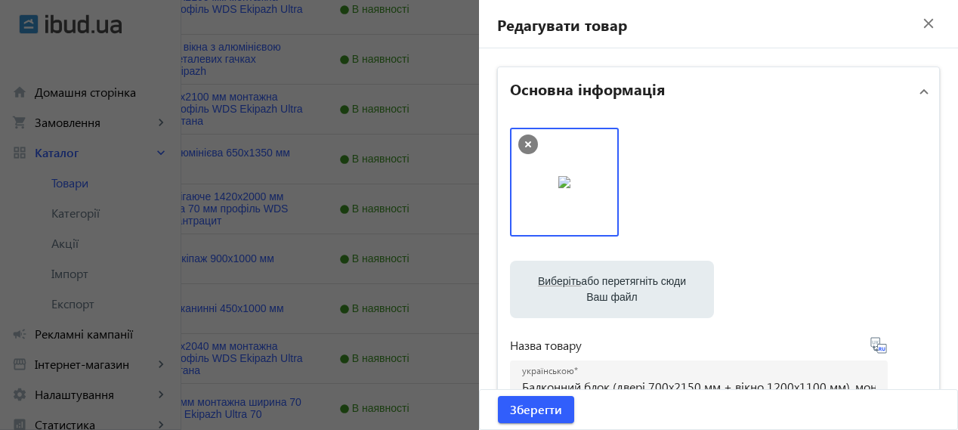
scroll to position [881, 0]
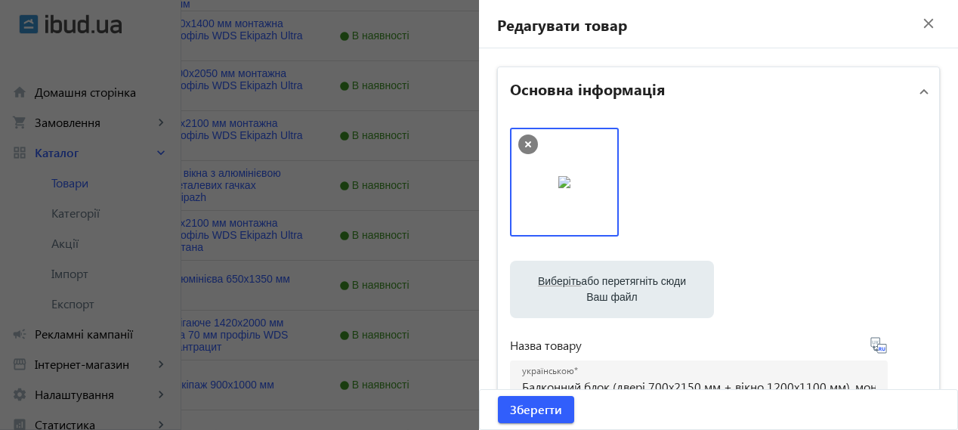
click at [906, 36] on div "Редагувати товар close" at bounding box center [718, 24] width 479 height 48
click at [917, 19] on mat-icon "close" at bounding box center [928, 23] width 23 height 23
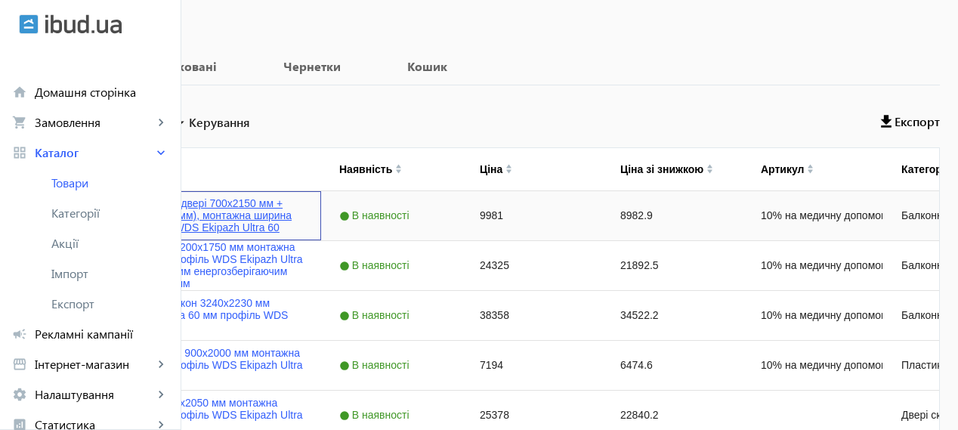
click at [303, 209] on link "Балконний блок (двері 700х2150 мм + вікно 1200х1100 мм), монтажна ширина 60 мм,…" at bounding box center [199, 215] width 207 height 36
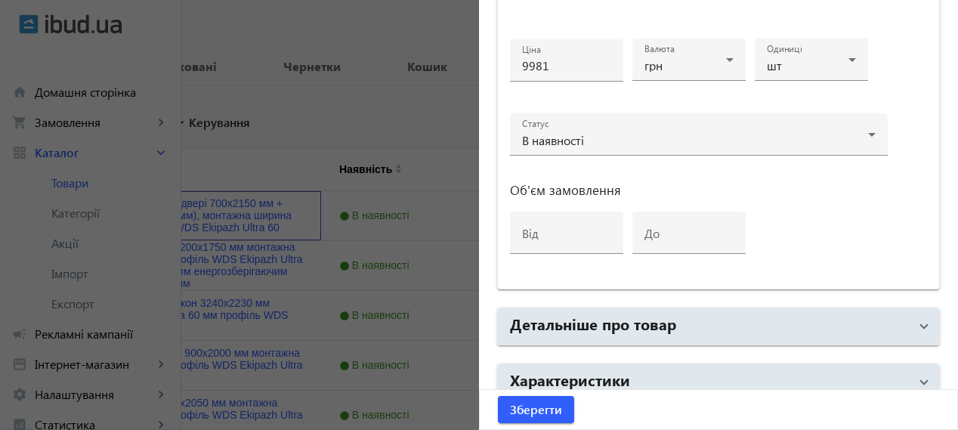
scroll to position [825, 0]
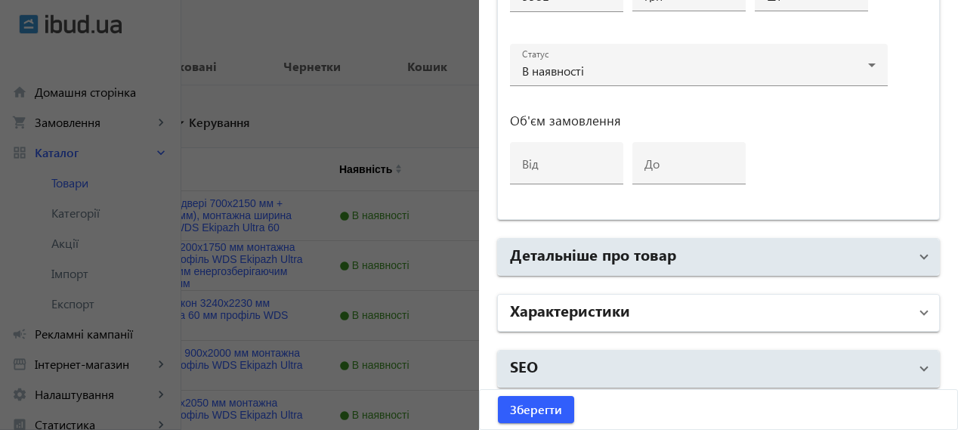
click at [622, 305] on h2 "Характеристики" at bounding box center [570, 309] width 120 height 21
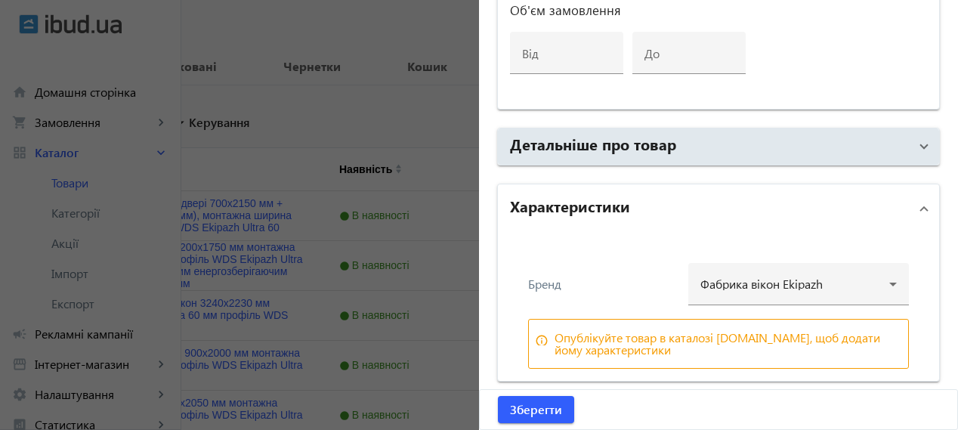
scroll to position [983, 0]
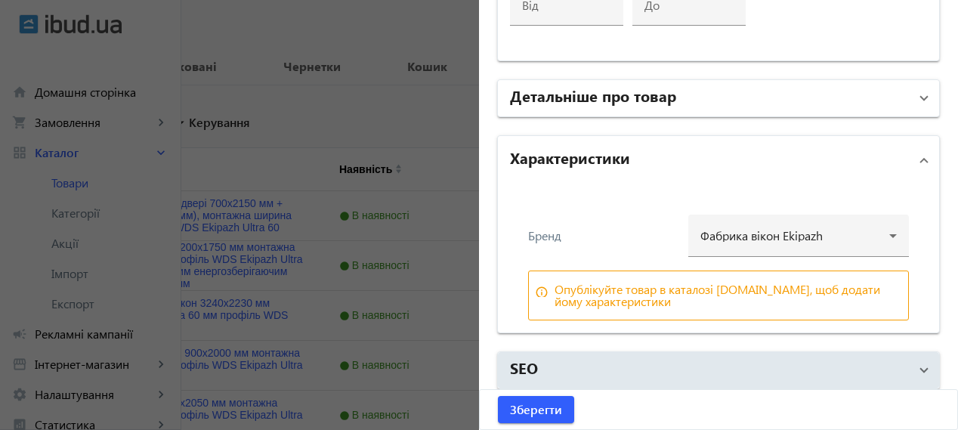
click at [829, 106] on mat-panel-title "Детальніше про товар" at bounding box center [709, 98] width 399 height 27
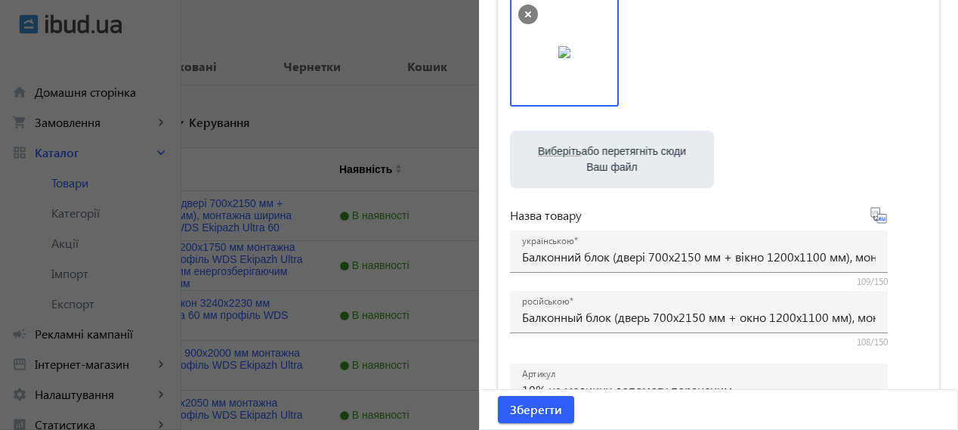
scroll to position [0, 0]
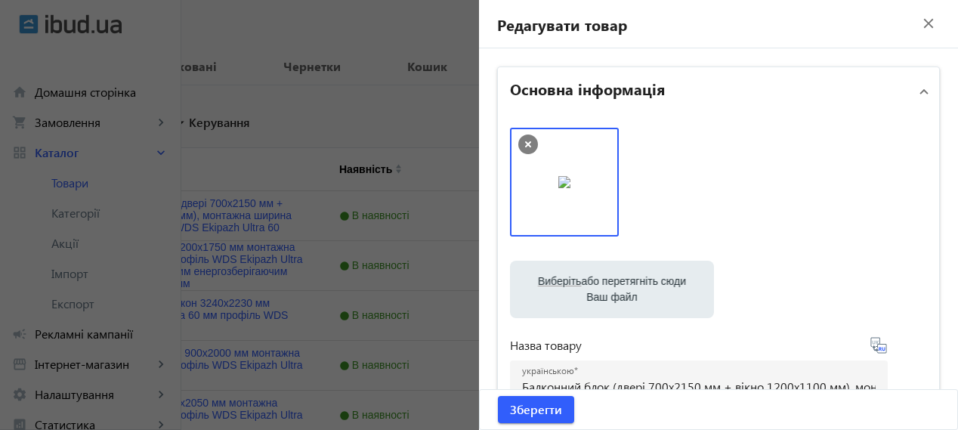
click at [918, 14] on mat-icon "close" at bounding box center [928, 23] width 23 height 23
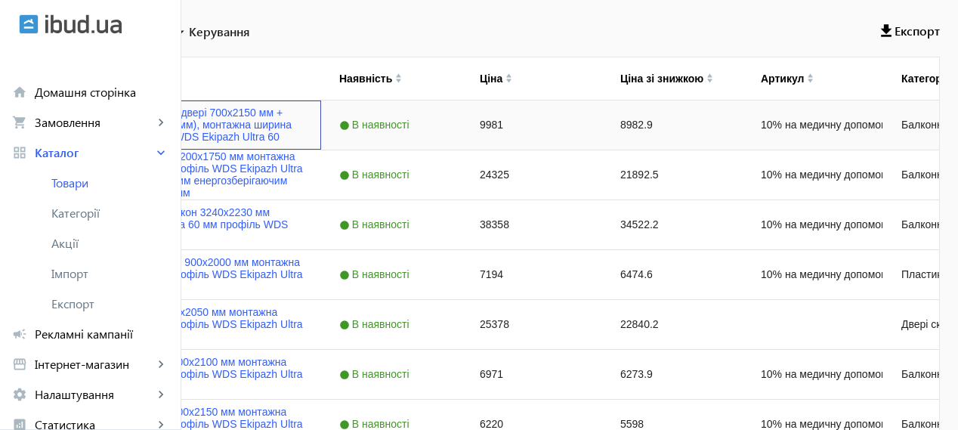
scroll to position [328, 0]
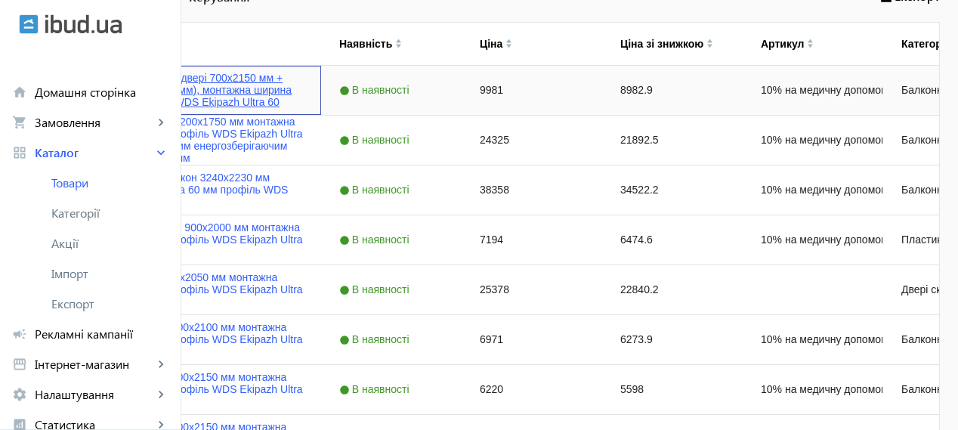
click at [303, 76] on link "Балконний блок (двері 700х2150 мм + вікно 1200х1100 мм), монтажна ширина 60 мм,…" at bounding box center [199, 90] width 207 height 36
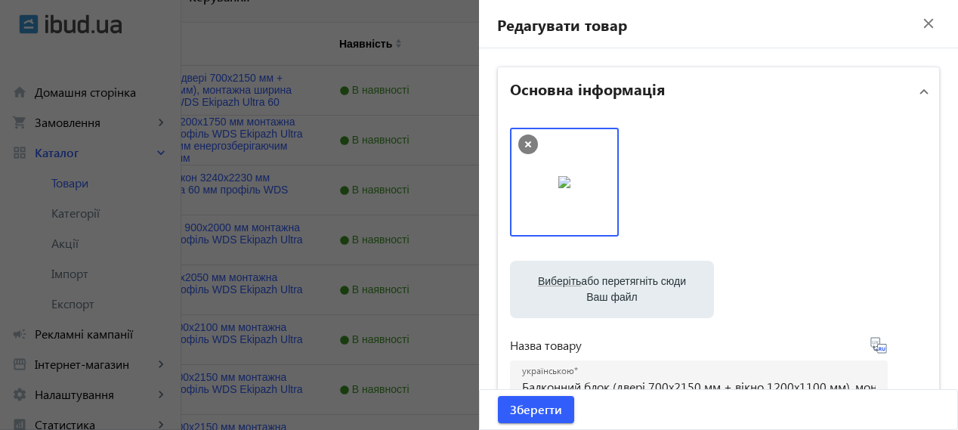
click at [917, 22] on mat-icon "close" at bounding box center [928, 23] width 23 height 23
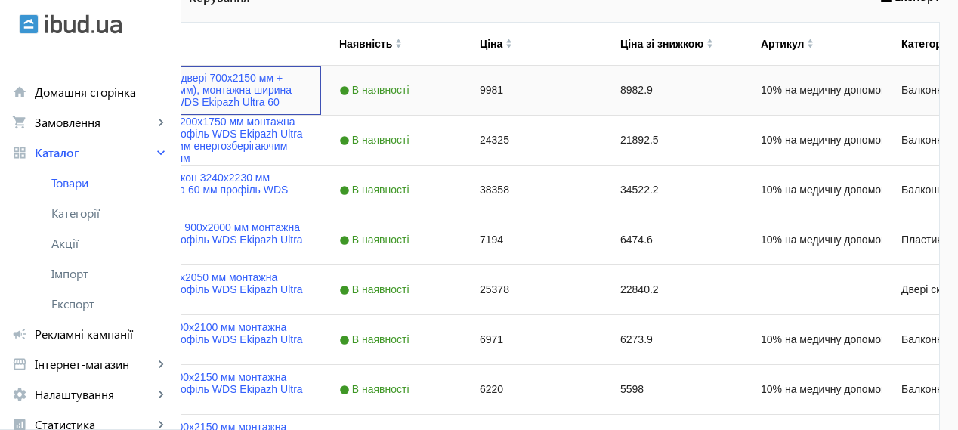
click at [87, 85] on img "Press SPACE to select this row." at bounding box center [72, 90] width 30 height 30
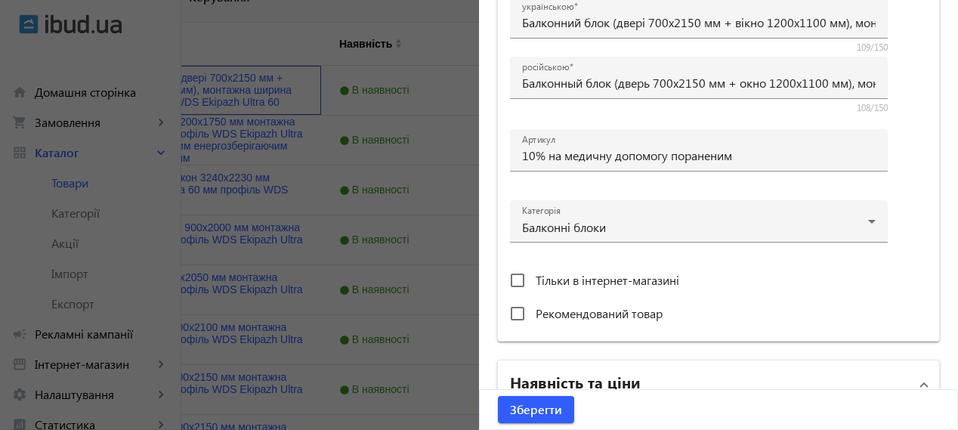
scroll to position [378, 0]
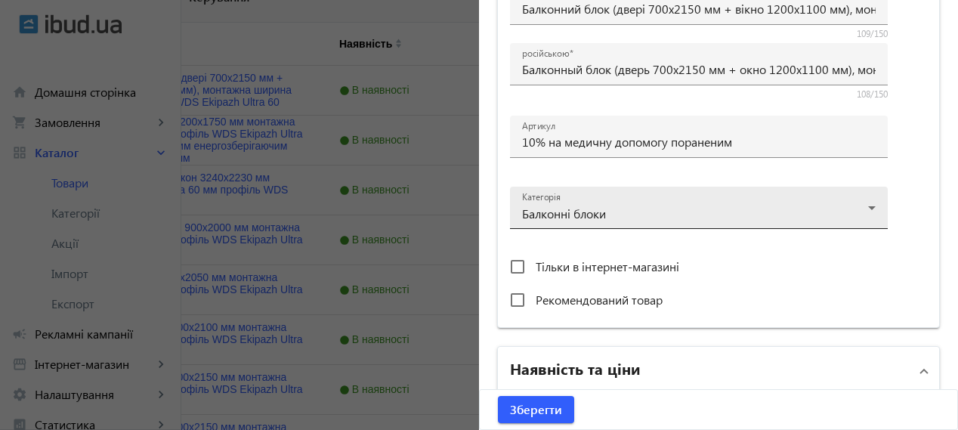
click at [869, 209] on div at bounding box center [698, 201] width 353 height 54
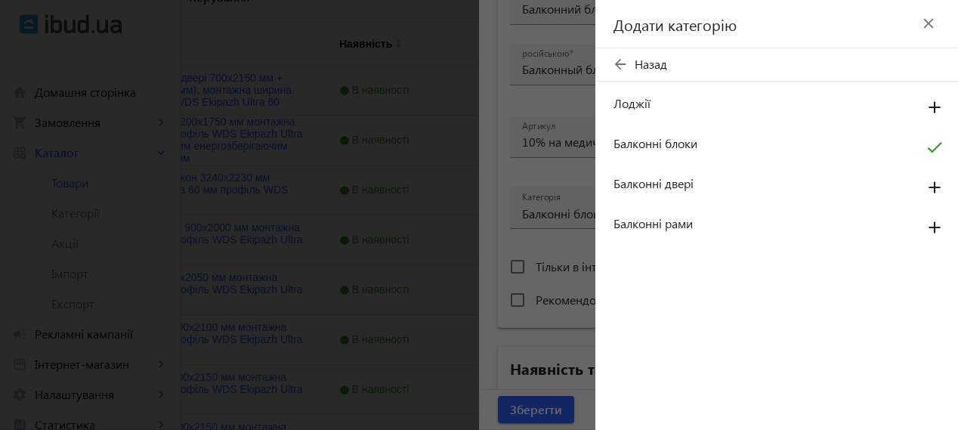
click at [926, 22] on mat-icon "close" at bounding box center [928, 23] width 23 height 23
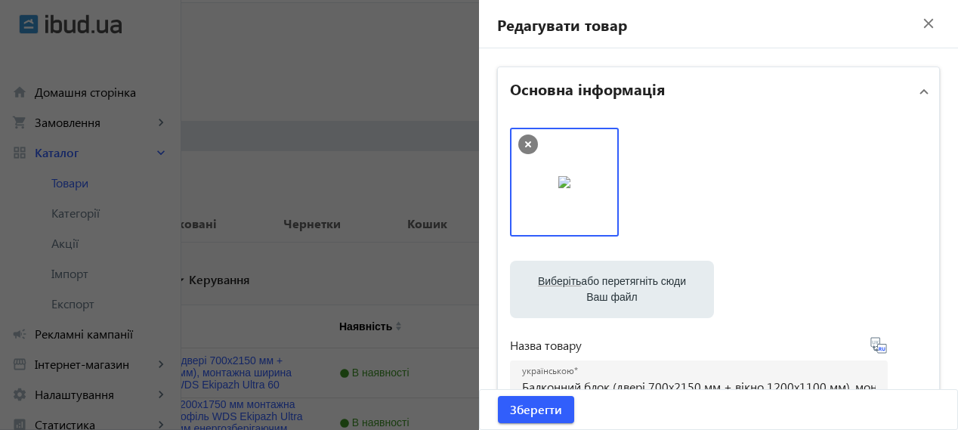
scroll to position [0, 0]
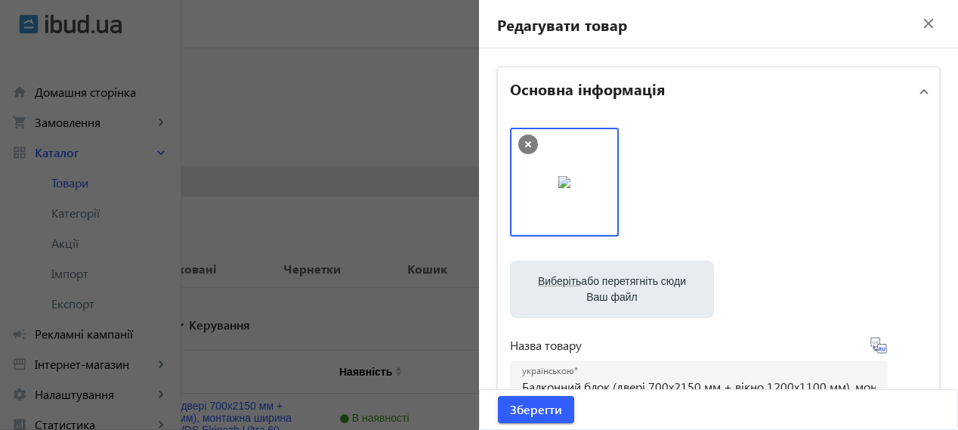
click at [919, 22] on mat-icon "close" at bounding box center [928, 23] width 23 height 23
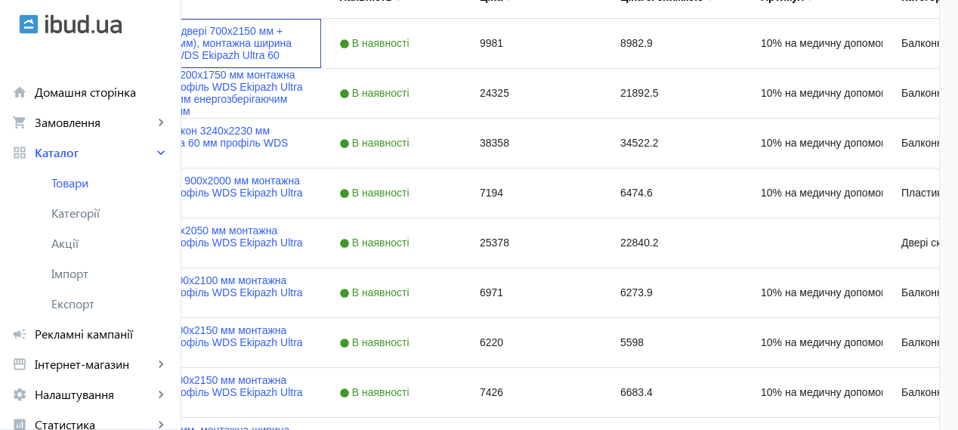
scroll to position [389, 0]
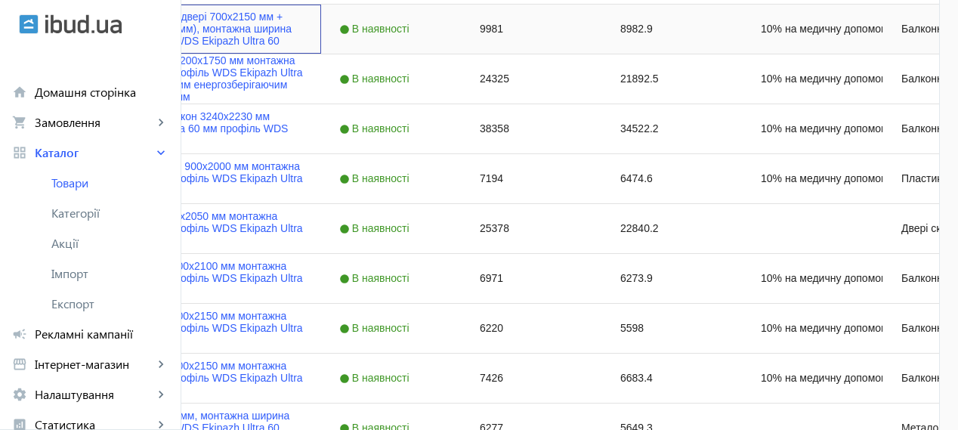
click at [314, 9] on div "Балконний блок (двері 700х2150 мм + вікно 1200х1100 мм), монтажна ширина 60 мм,…" at bounding box center [170, 29] width 302 height 49
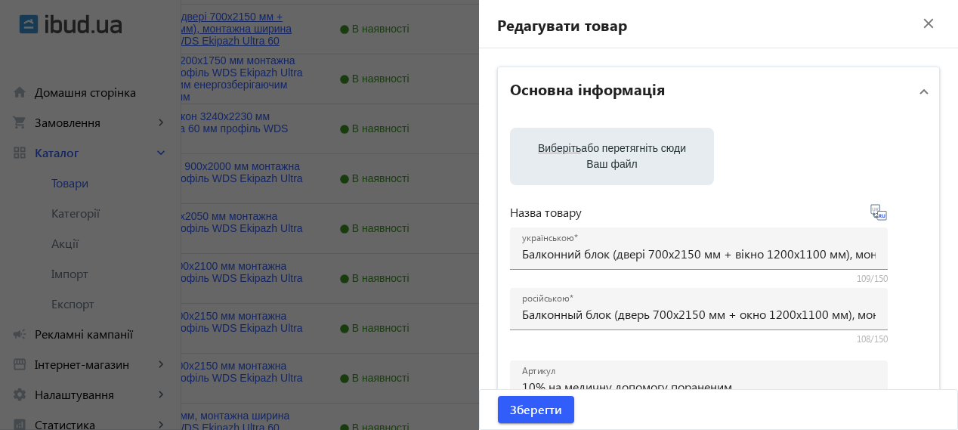
click at [304, 13] on div at bounding box center [479, 215] width 958 height 430
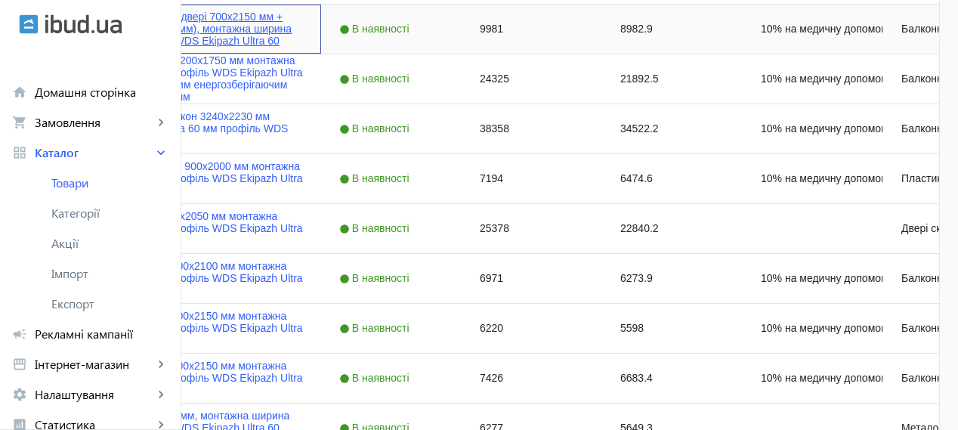
click at [303, 13] on link "Балконний блок (двері 700х2150 мм + вікно 1200х1100 мм), монтажна ширина 60 мм,…" at bounding box center [199, 29] width 207 height 36
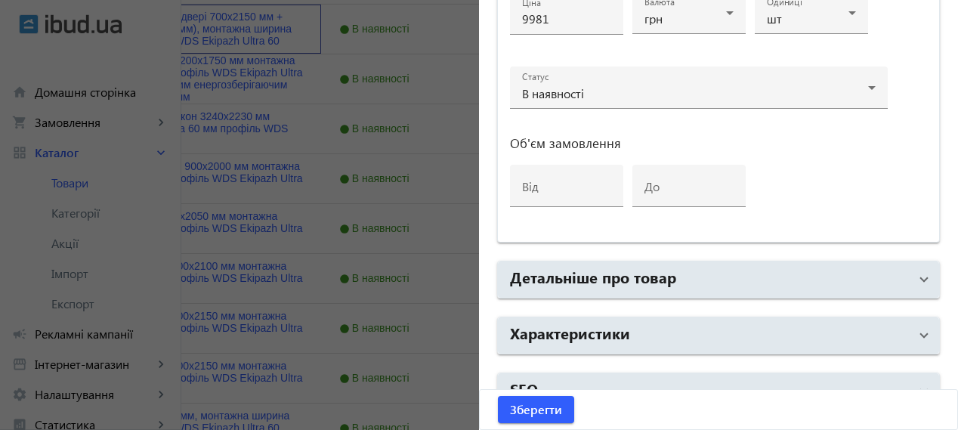
scroll to position [825, 0]
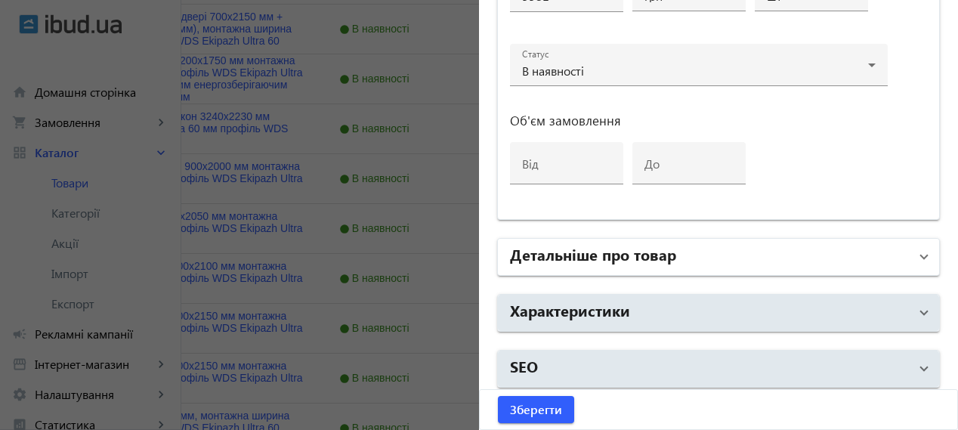
click at [659, 253] on h2 "Детальніше про товар" at bounding box center [593, 253] width 166 height 21
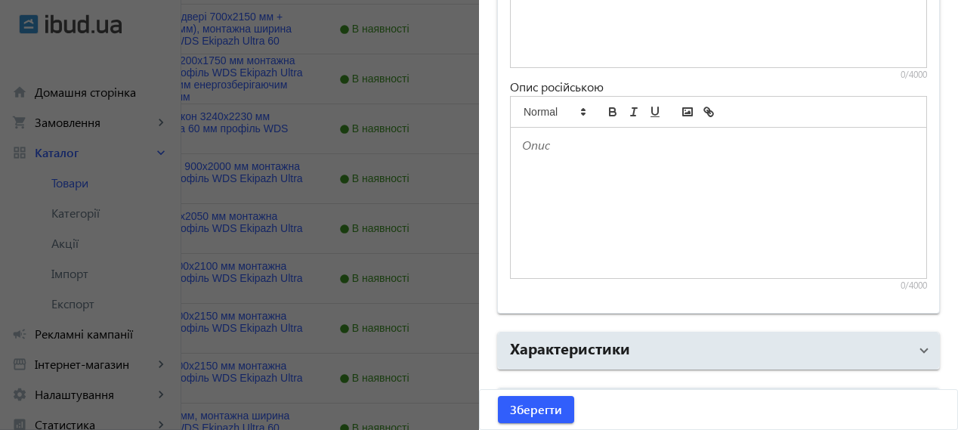
scroll to position [1326, 0]
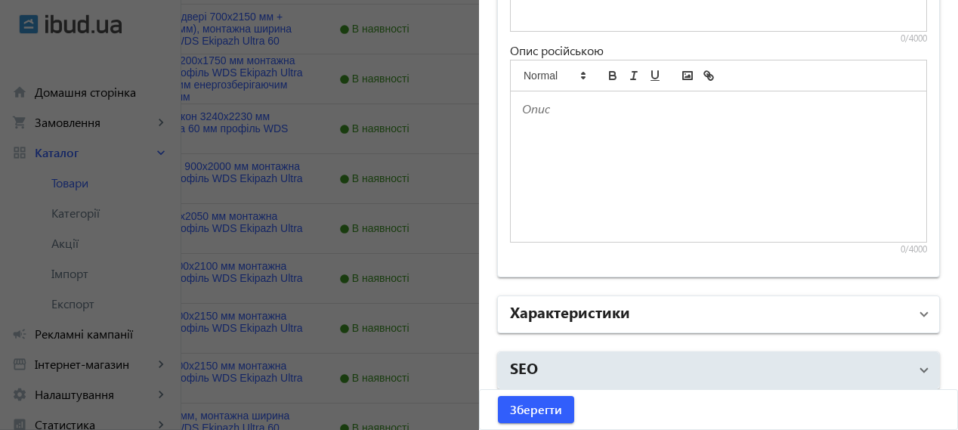
click at [649, 301] on mat-panel-title "Характеристики" at bounding box center [709, 314] width 399 height 27
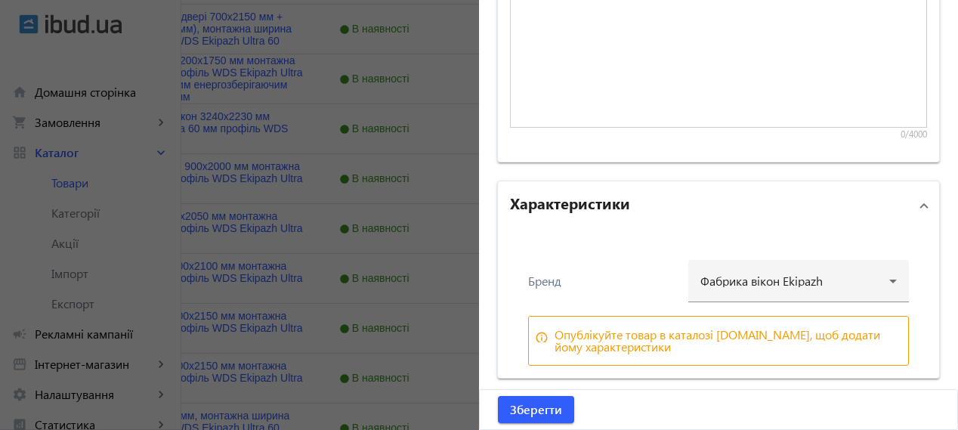
scroll to position [1485, 0]
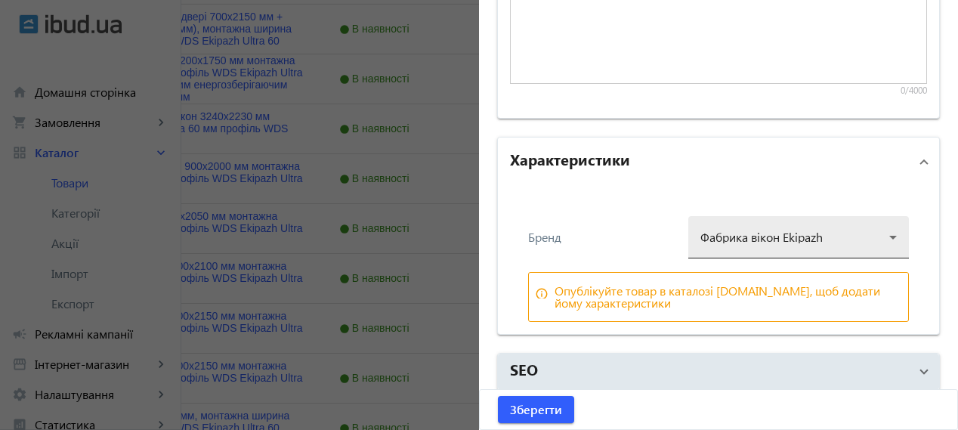
click at [872, 221] on div at bounding box center [798, 231] width 196 height 54
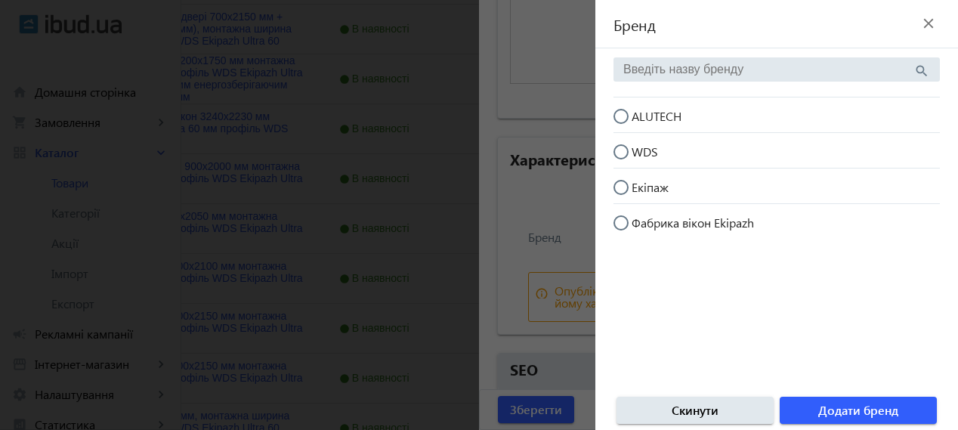
click at [931, 27] on mat-icon "close" at bounding box center [928, 23] width 23 height 23
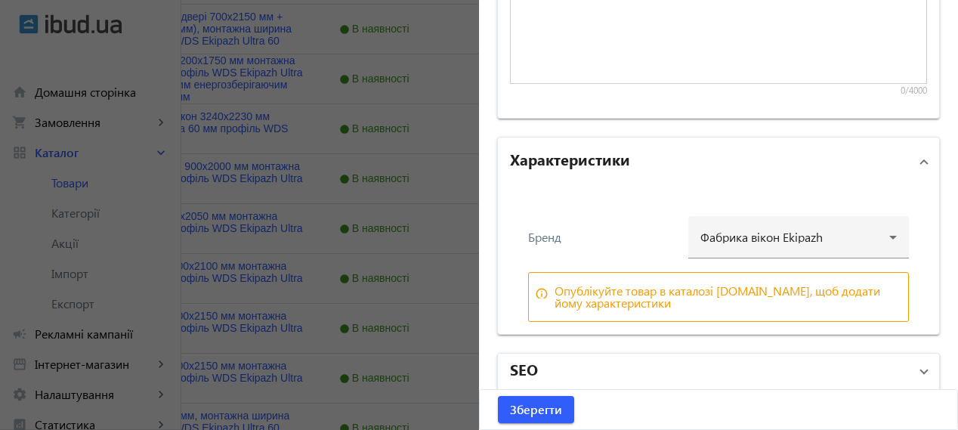
click at [731, 353] on mat-expansion-panel-header "SEO" at bounding box center [718, 371] width 441 height 36
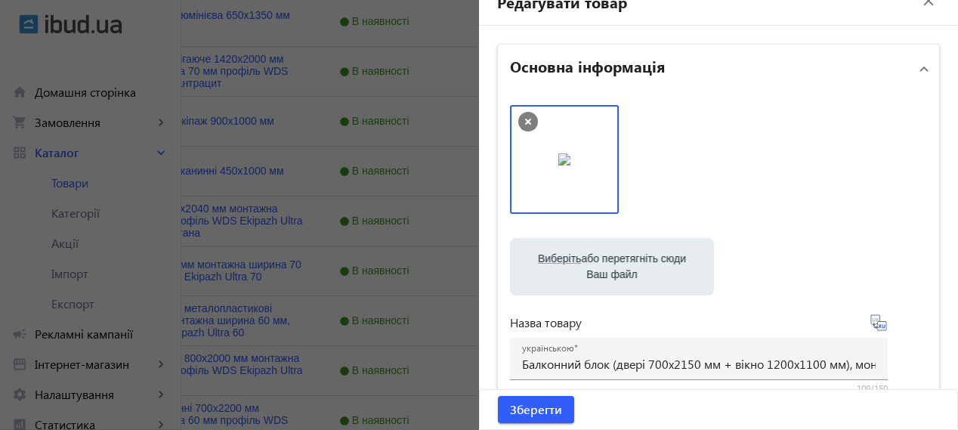
scroll to position [0, 0]
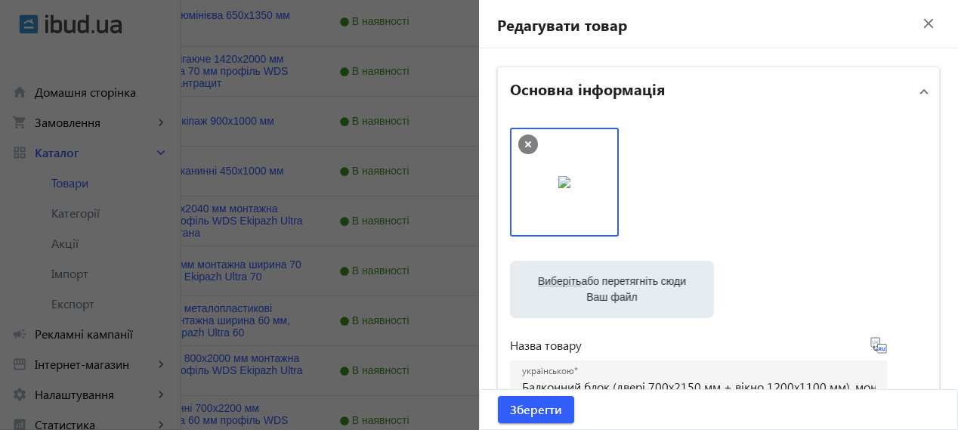
click at [924, 20] on mat-icon "close" at bounding box center [928, 23] width 23 height 23
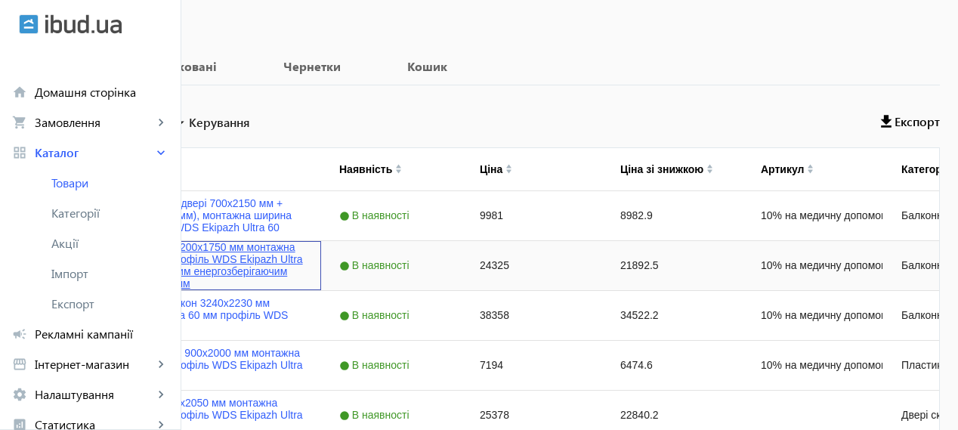
click at [303, 248] on link "Балконна рама 4200x1750 мм монтажна ширина 60 мм профіль WDS Ekipazh Ultra 60 з…" at bounding box center [199, 265] width 207 height 48
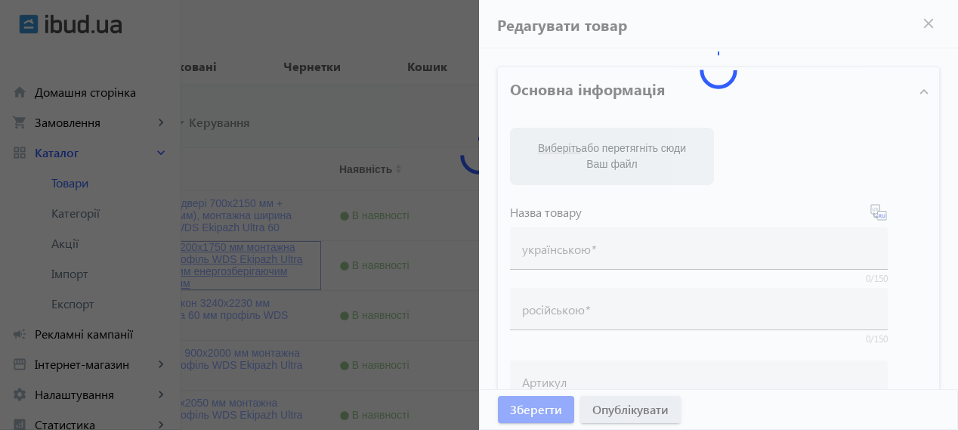
type input "Балконна рама 4200x1750 мм монтажна ширина 60 мм профіль WDS Ekipazh Ultra 60 з…"
type input "Балконная рама 4200x1750 мм монтажная ширина 60 мм профиль WDS Ekipazh Ultra 60…"
type input "10% на медичну допомогу пораненим"
type input "24325"
type input "Куплю балконну раму 4200x1750 мм монтажна ширина 60 мм профіль WDS Ekipazh Ultr…"
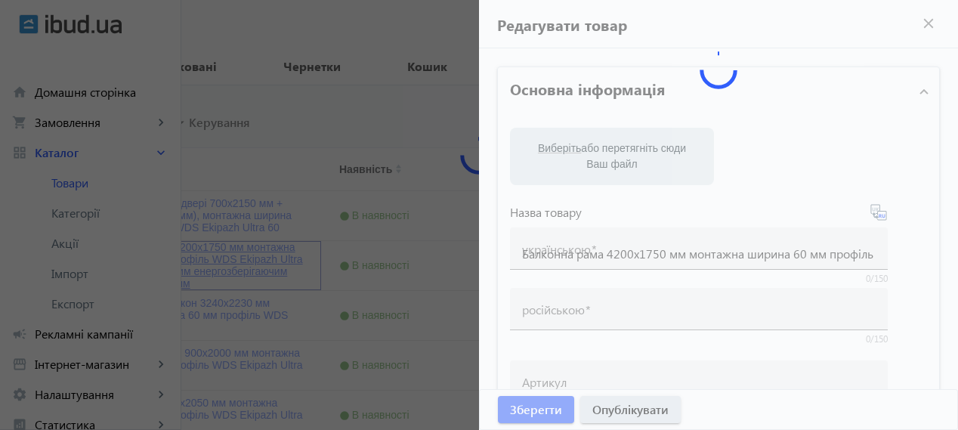
type input "Куплю балконную раму 4200x1750 мм монтажная ширина 60 мм профиль WDS Ekipazh Ul…"
type textarea "Loremips dolo s 0-ametconse adipisc ELI Seddoei Tempo 91 i utlaboree 0 dolor, m…"
type textarea "Loremipsu dolo si 4-ametconse adipisc ELI Seddoei Tempo 88 i utlaboree 0 dol, m…"
type input "лоджія, балкон, скління лоджії, вікна на лоджію, [PERSON_NAME], знижка на лоджі…"
type input "лоджия, балкон, остекление лоджии, окна на лоджию, [PERSON_NAME], скидка на лод…"
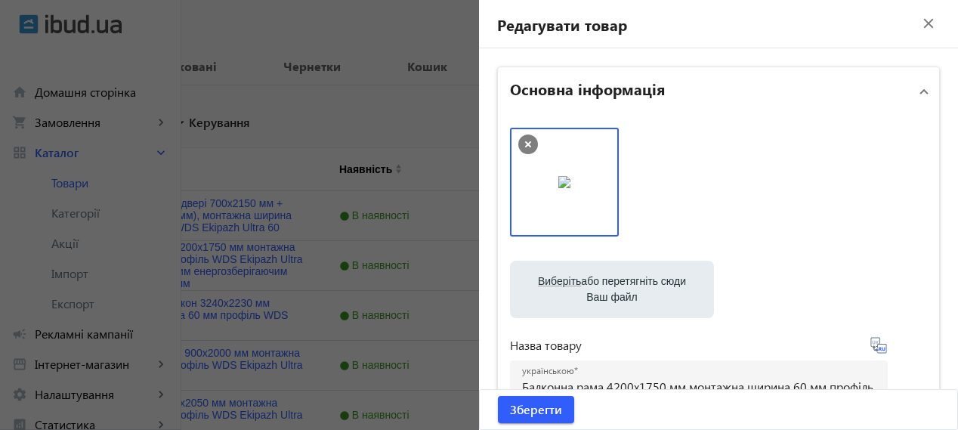
click at [928, 23] on mat-icon "close" at bounding box center [928, 23] width 23 height 23
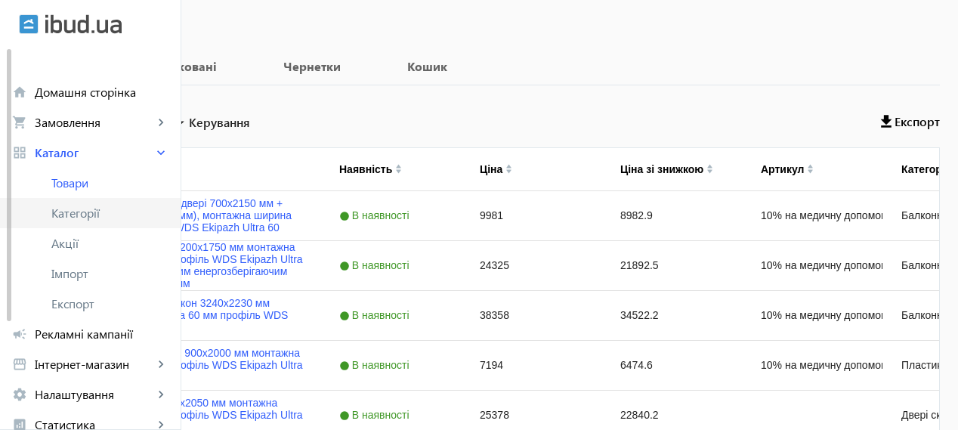
click at [63, 215] on span "Категорії" at bounding box center [109, 212] width 117 height 15
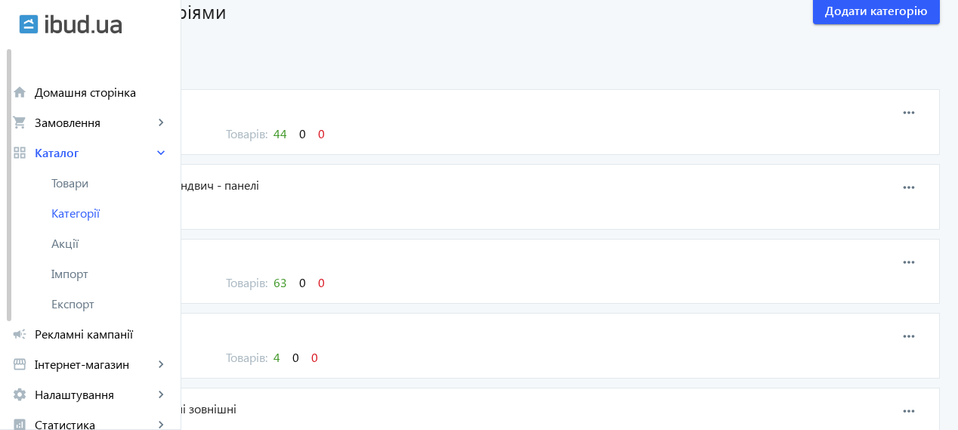
scroll to position [125, 0]
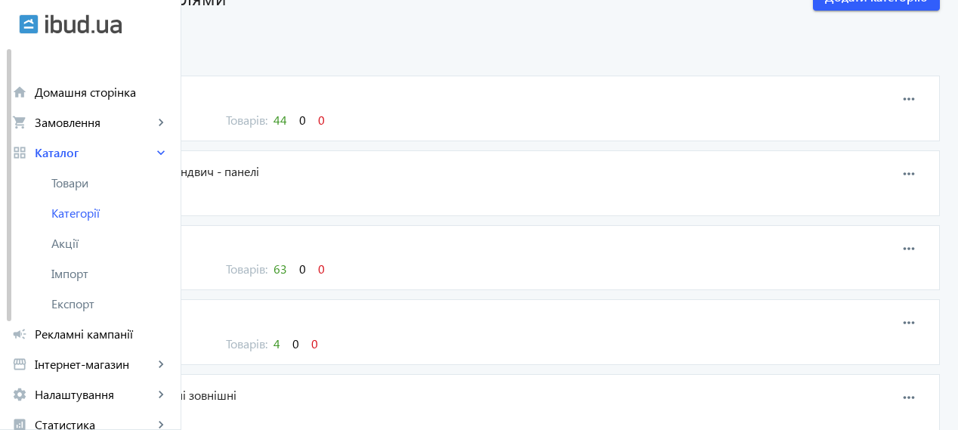
click at [241, 88] on span "Вікна" at bounding box center [414, 96] width 714 height 17
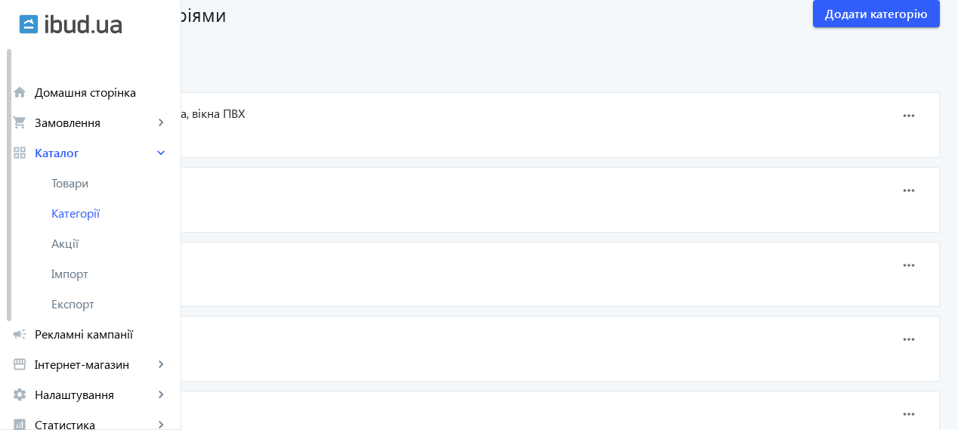
scroll to position [125, 0]
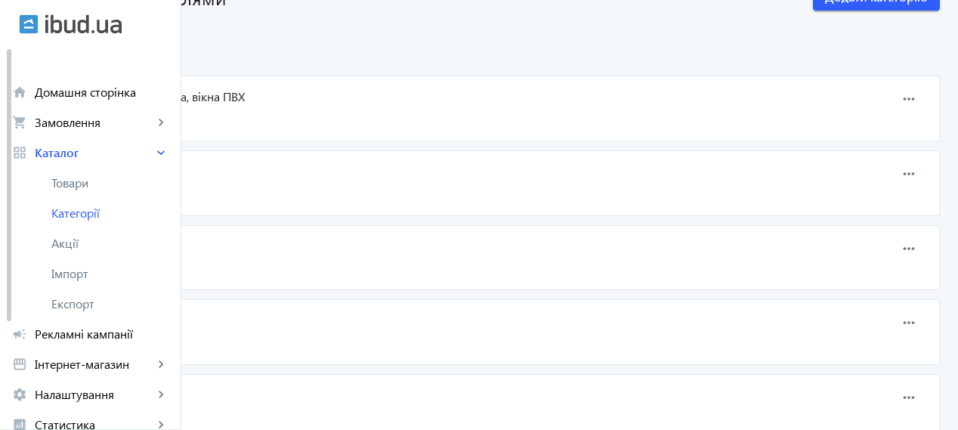
click at [367, 95] on span "Металопластикові вікна, вікна ПВХ" at bounding box center [414, 96] width 714 height 17
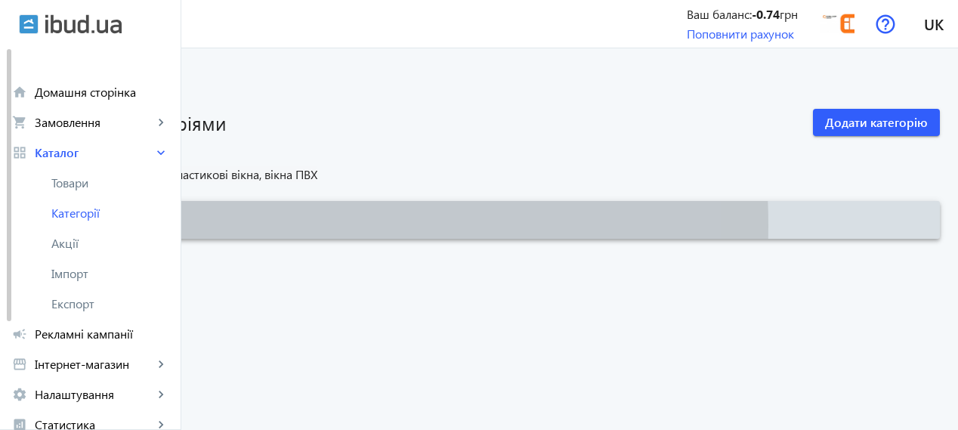
click at [341, 226] on span at bounding box center [478, 220] width 921 height 36
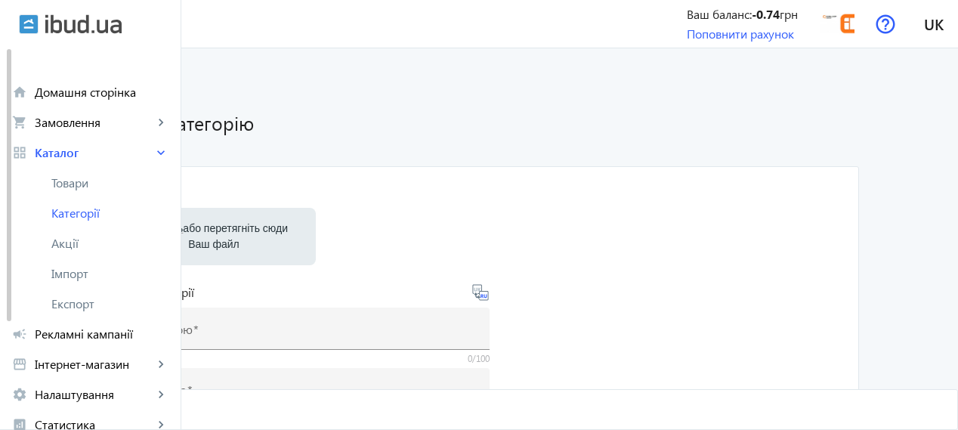
click at [124, 84] on mat-icon "arrow_back" at bounding box center [114, 82] width 19 height 19
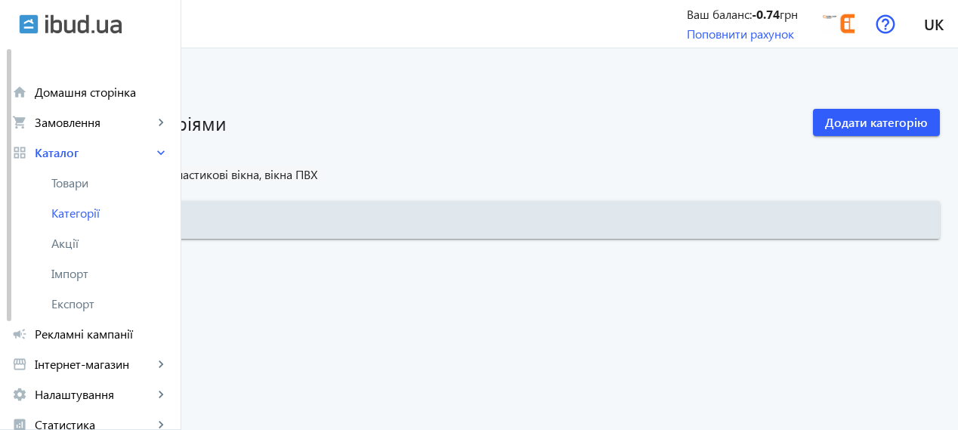
click at [43, 84] on mat-icon "arrow_back" at bounding box center [33, 82] width 19 height 19
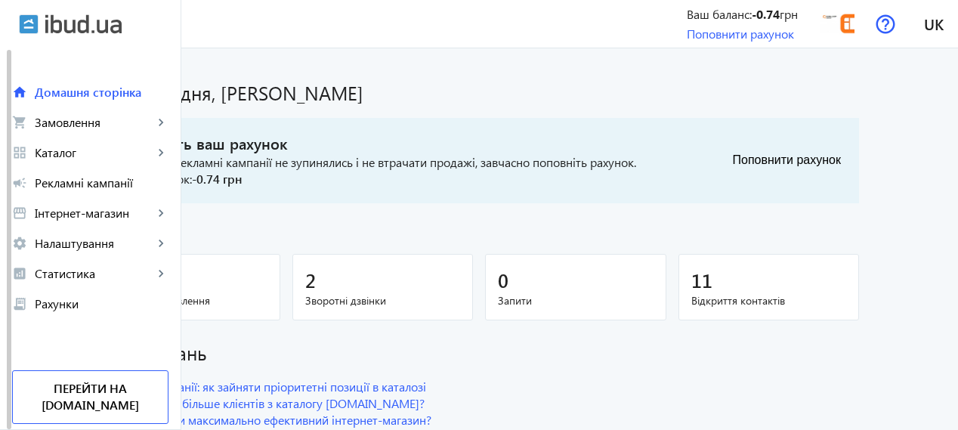
scroll to position [50, 0]
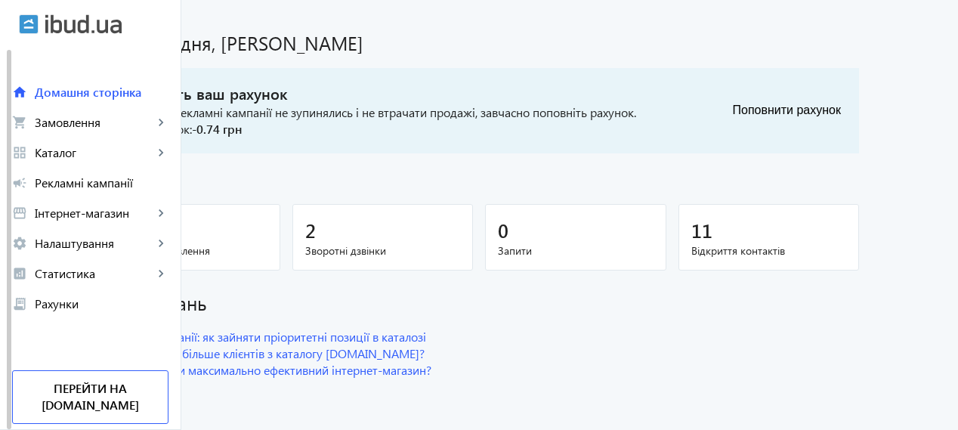
click at [820, 224] on div "11" at bounding box center [769, 230] width 156 height 26
click at [66, 160] on link "grid_view Каталог keyboard_arrow_right" at bounding box center [90, 152] width 181 height 30
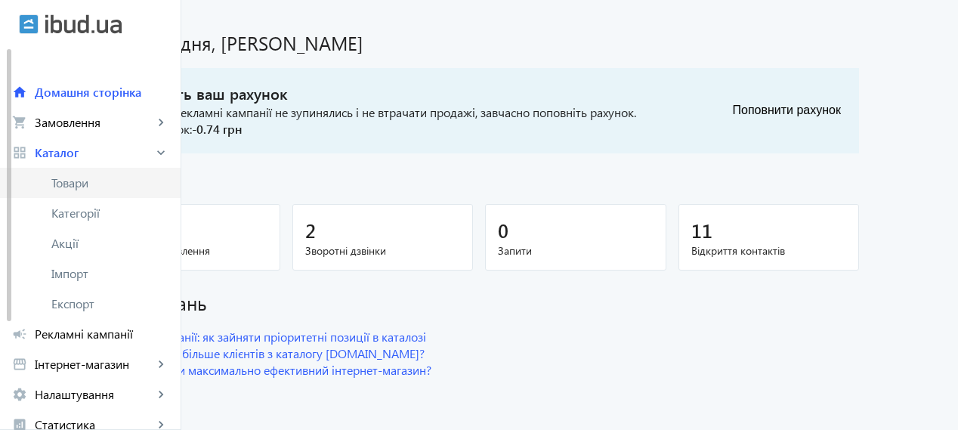
click at [74, 175] on span "Товари" at bounding box center [109, 182] width 117 height 15
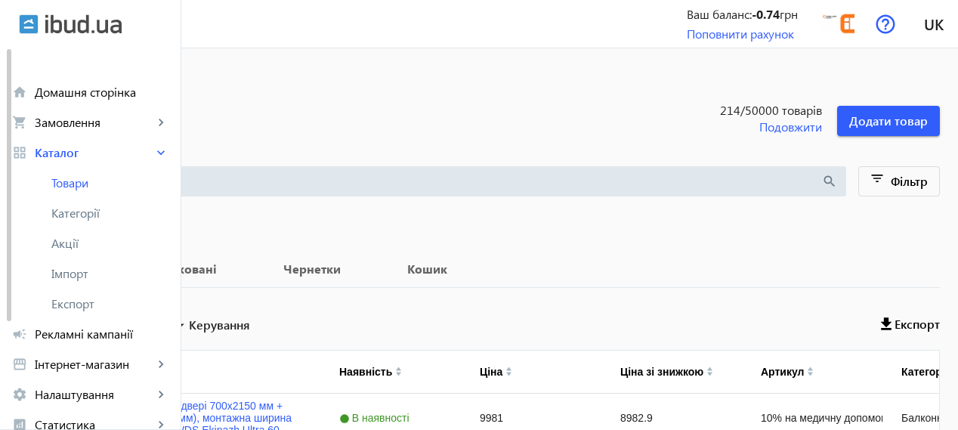
scroll to position [252, 0]
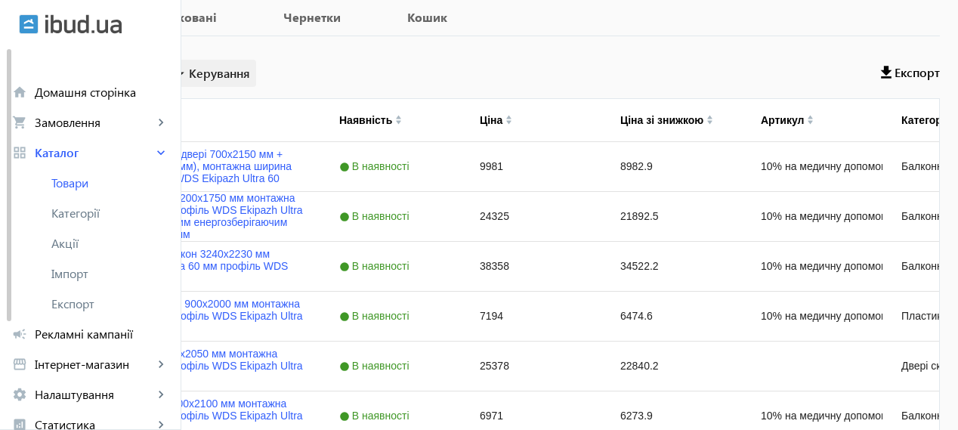
click at [250, 76] on span "Керування" at bounding box center [219, 73] width 61 height 18
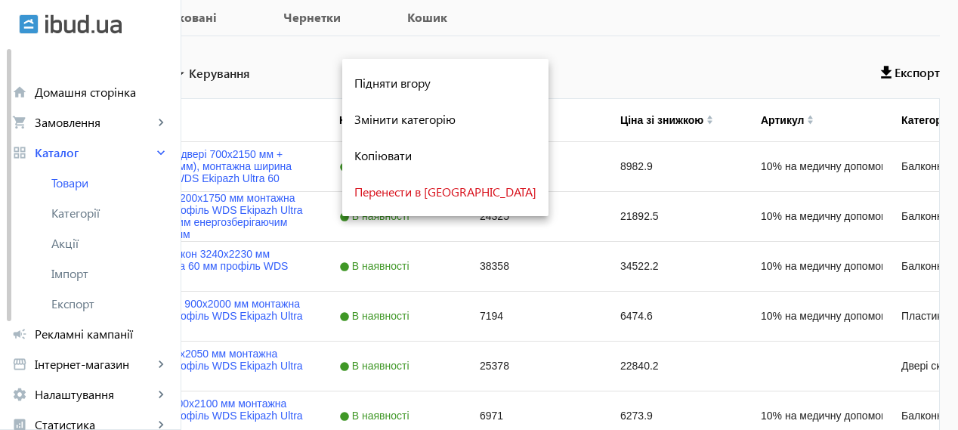
click at [542, 49] on div at bounding box center [479, 215] width 958 height 430
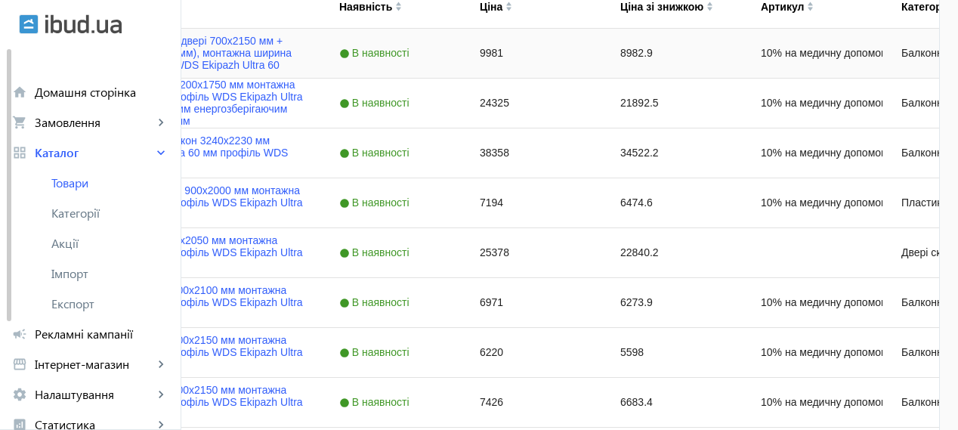
scroll to position [378, 0]
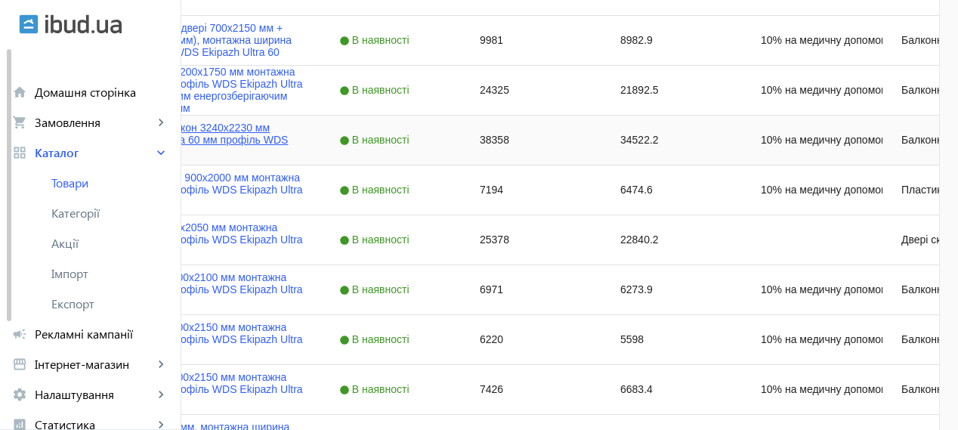
click at [281, 134] on link "Французький балкон 3240x2230 мм монтажна ширина 60 мм профіль WDS Ekipazh Ultra…" at bounding box center [199, 140] width 207 height 36
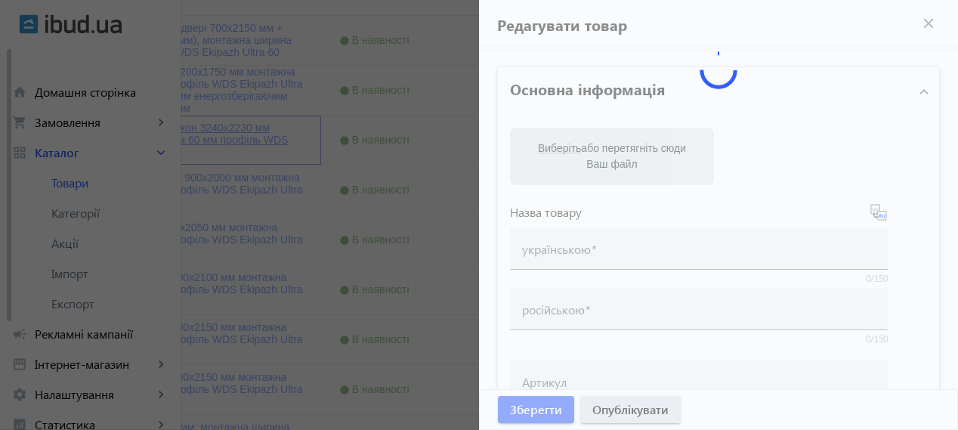
type input "Французький балкон 3240x2230 мм монтажна ширина 60 мм профіль WDS Ekipazh Ultra…"
type input "Французский балкон 3240x2230 мм монтажная ширина 60 мм профиль WDS Ekipazh Ultr…"
type input "10% на медичну допомогу пораненим"
checkbox input "true"
type input "38358"
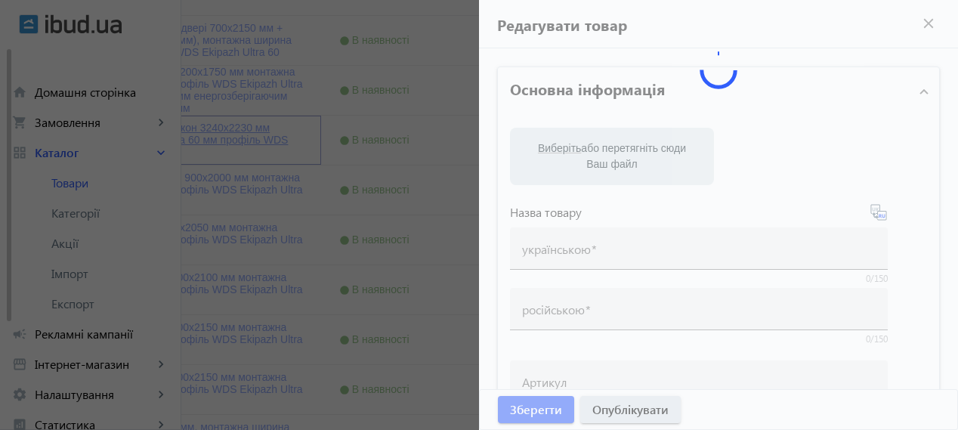
type input "Куплю французький балкон 3240x2230 мм монтажна ширина 60 мм профіль WDS Ekipazh…"
type input "Куплю французский балкон 3240x2230 мм монтажная ширина 60 мм профиль WDS Ekipaz…"
type textarea "Loremipsumd sitame c 0-adipiscin elitsed DOE Tempori Utlab 35 ETDOLOREMAGNAA: E…"
type textarea "Loremipsumd sitame co 0-adipiscin elitsed DOE Tempori Utlab 14 ETDOLOREMAGNAA: …"
type input "лоджія, балкон, скління лоджії, вікна на лоджію, [PERSON_NAME], знижка на лоджі…"
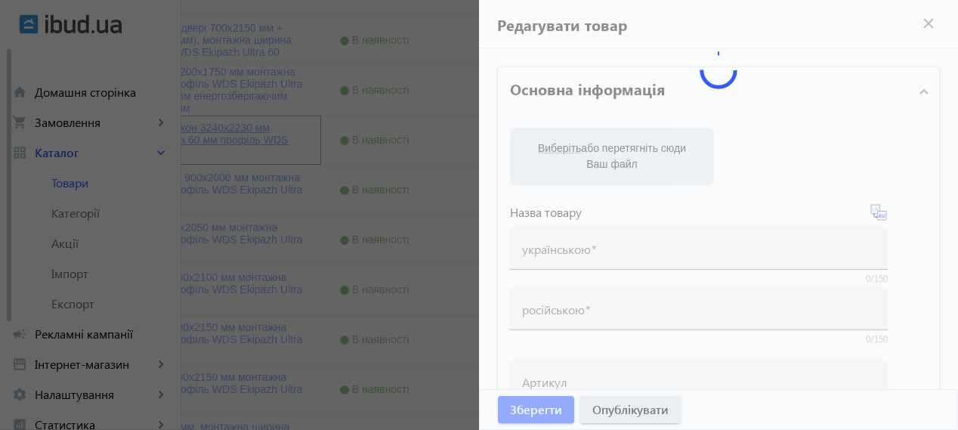
type input "лоджия, балкон, остекление лоджии, окна на лоджию, [PERSON_NAME], скидка на лод…"
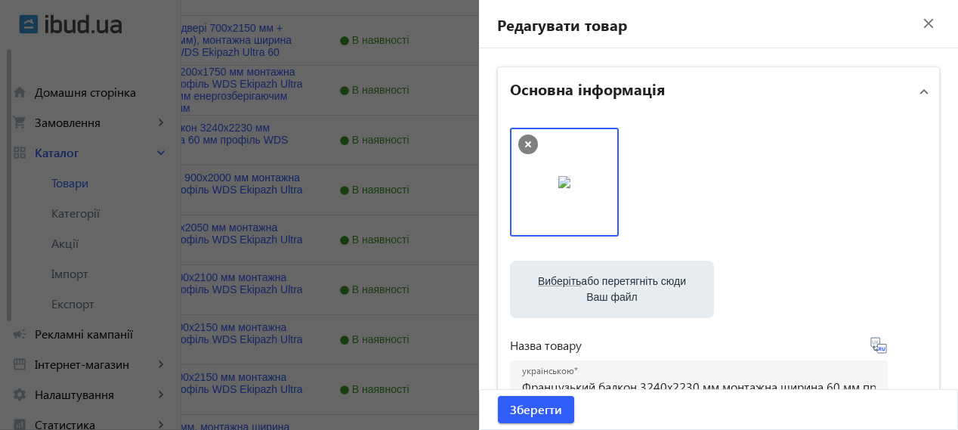
click at [920, 24] on mat-icon "close" at bounding box center [928, 23] width 23 height 23
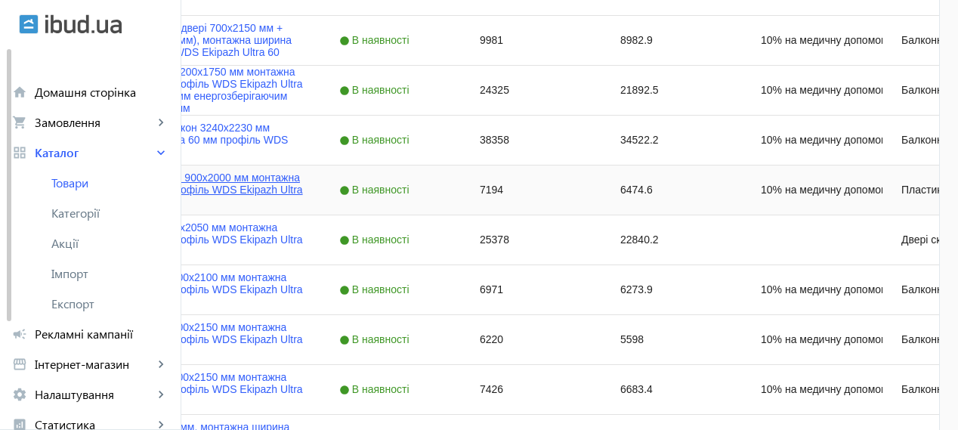
click at [267, 179] on link "Міжкімнатні двері 900х2000 мм монтажна ширина 60 мм профіль WDS Ekipazh Ultra 60" at bounding box center [199, 189] width 207 height 36
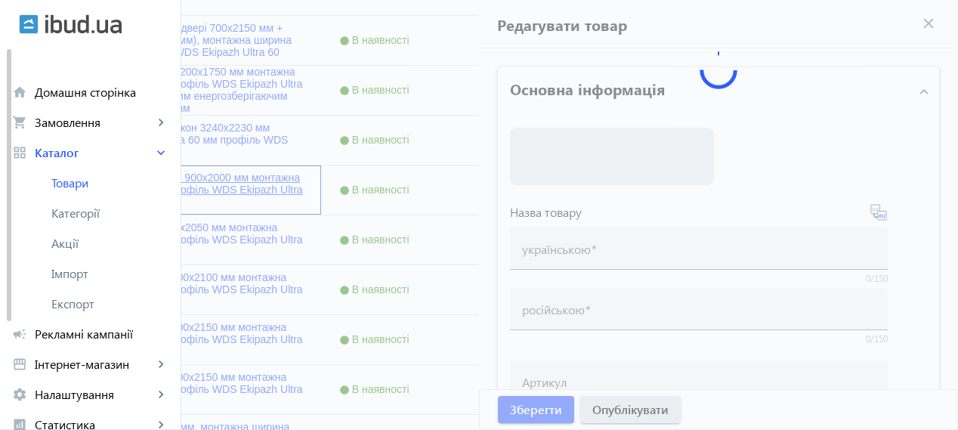
type input "Міжкімнатні двері 900х2000 мм монтажна ширина 60 мм профіль WDS Ekipazh Ultra 60"
type input "Межкомнатная дверь 900х2000 мм монтажная ширина 60 мм профиль WDS Ekipazh Ultra…"
type input "10% на медичну допомогу пораненим"
type input "7194"
type input "1"
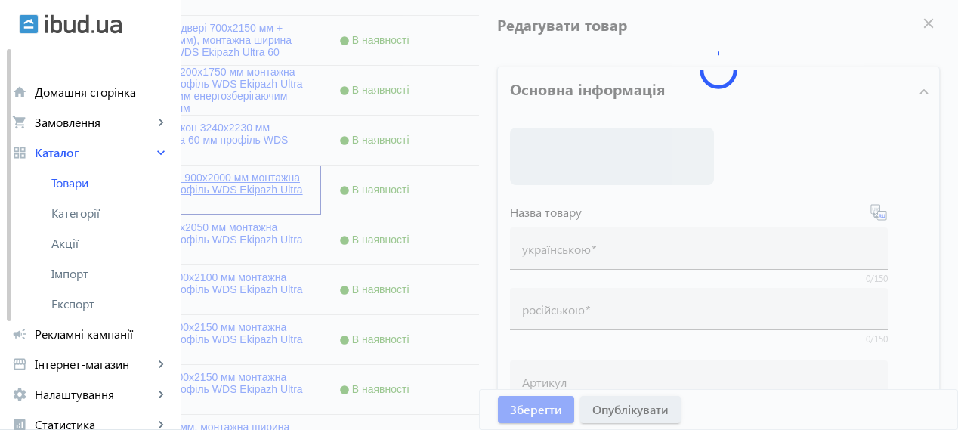
type input "Куплю міжкімнатні двері 900х2000 мм монтажна ширина 60 мм профіль WDS Ekipazh U…"
type input "Куплю межкомнатную дверь 900х2000 мм монтажная ширина 60 мм профиль WDS Ekipazh…"
type textarea "Loremi dolorsitame conse a 3-elitseddo eiusmod TEM Incidid Utlab 00 e doloremag…"
type textarea "Loremipsumdo sitametconse adipi el 9-seddoeius tempori UTL Etdolor Magna 31 a e…"
type input "двері вхідні, двері міжкімнатні, двері металопластикові, двері дешево, акційні …"
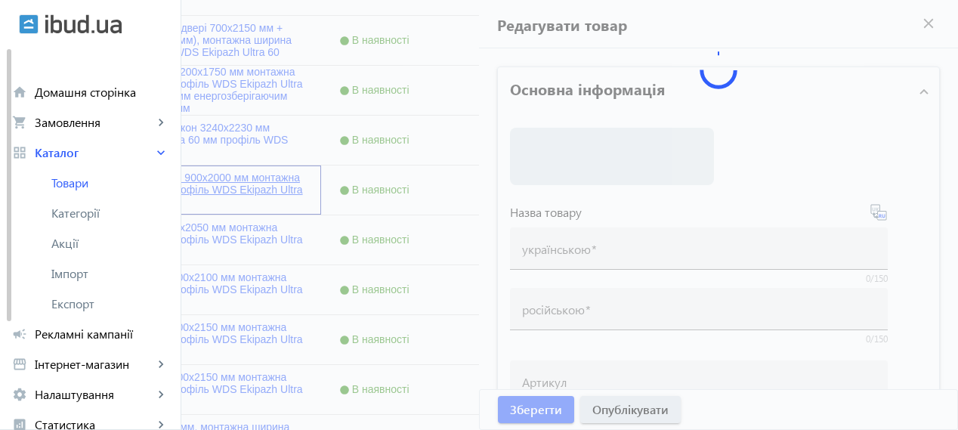
type input "двери входные, двери межкомнатные, двери металлопластиковые, двери дешево, акци…"
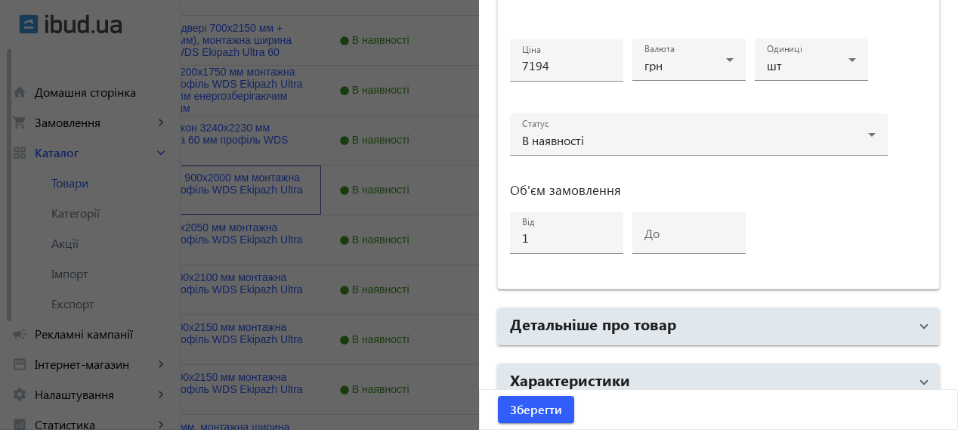
scroll to position [825, 0]
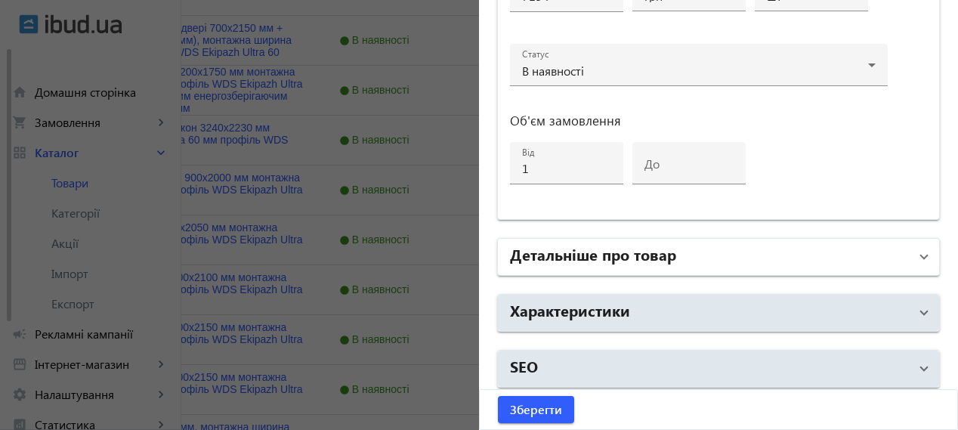
click at [656, 265] on mat-expansion-panel-header "Детальніше про товар" at bounding box center [718, 257] width 441 height 36
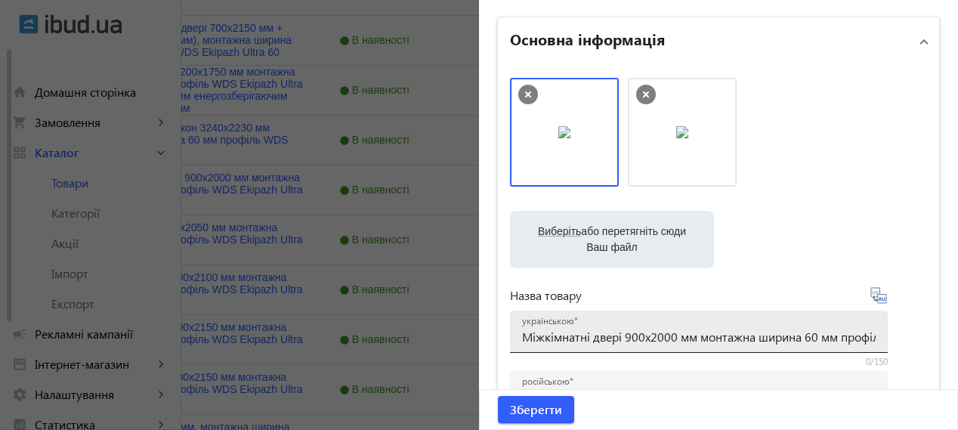
scroll to position [0, 0]
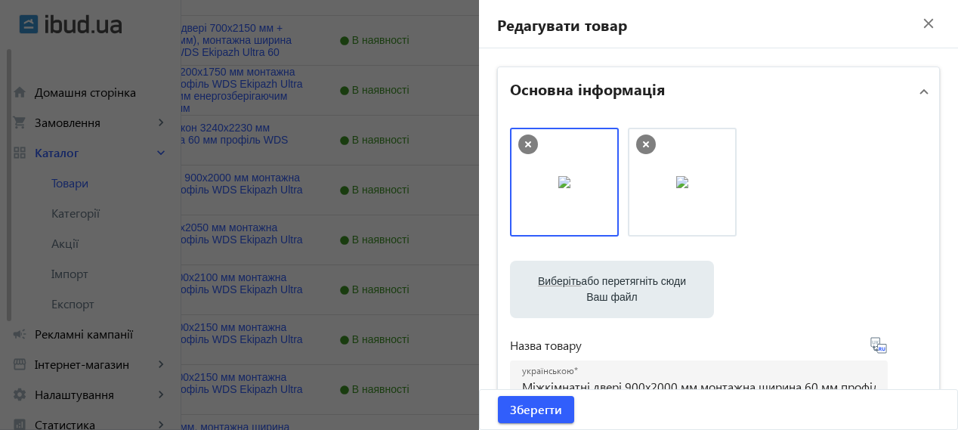
click at [902, 26] on div "Редагувати товар close" at bounding box center [718, 24] width 479 height 48
click at [917, 19] on mat-icon "close" at bounding box center [928, 23] width 23 height 23
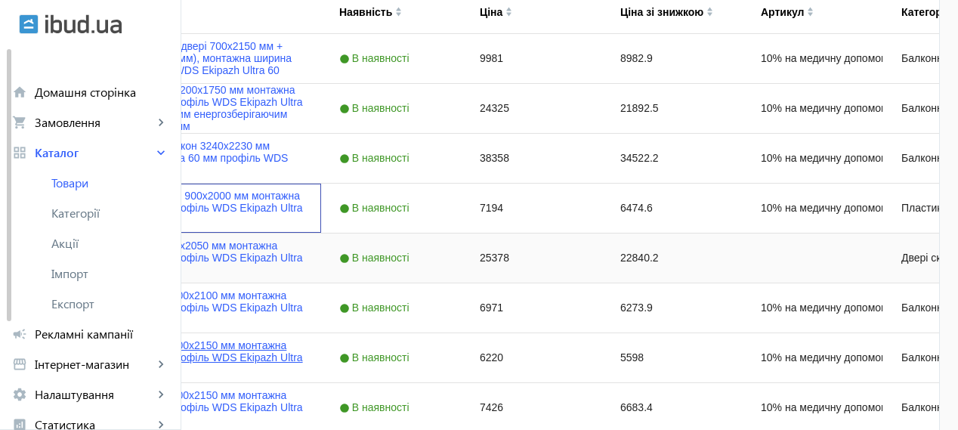
scroll to position [378, 0]
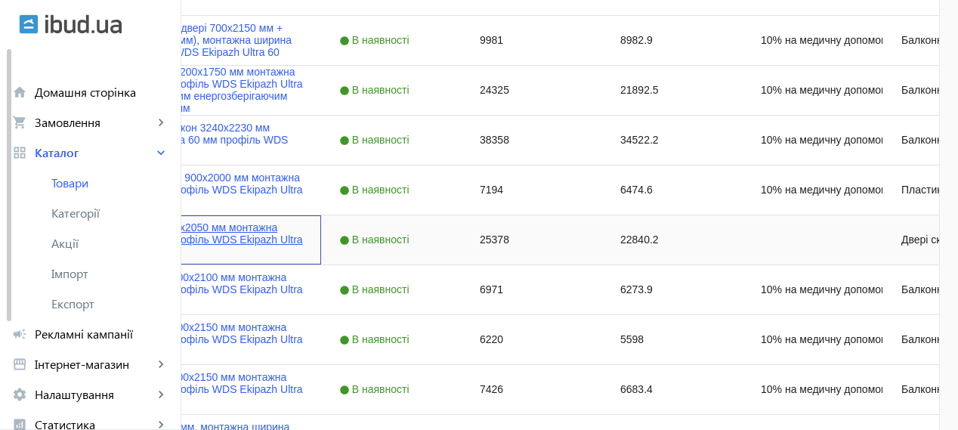
click at [303, 236] on link "Двері вхідні 1280x2050 мм монтажна ширина 70 мм профіль WDS Ekipazh Ultra 70" at bounding box center [199, 239] width 207 height 36
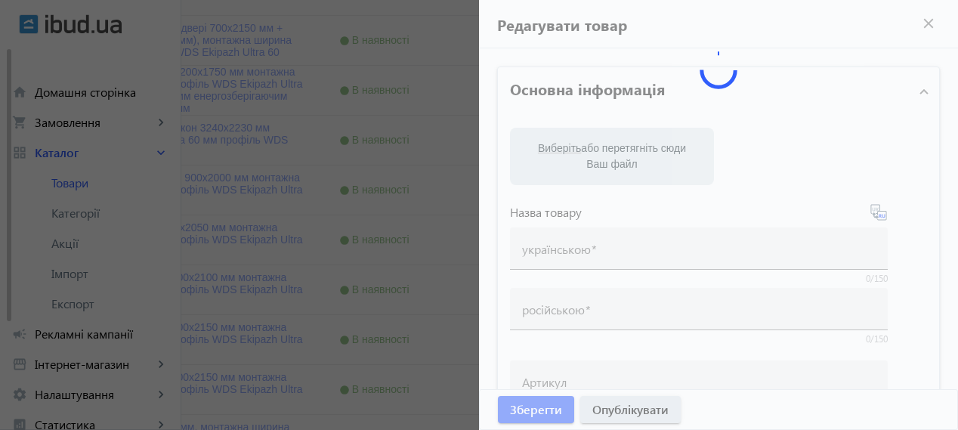
type input "Двері вхідні 1280x2050 мм монтажна ширина 70 мм профіль WDS Ekipazh Ultra 70"
type input "Дверь входная 1280x2050 мм с двухкамерным энергосберегающим стеклопакетом 32 мм"
type input "25378"
type input "Куплю двері вхідні 1280x2050 мм монтажна ширина 70 мм профіль WDS Ekipazh Ultra…"
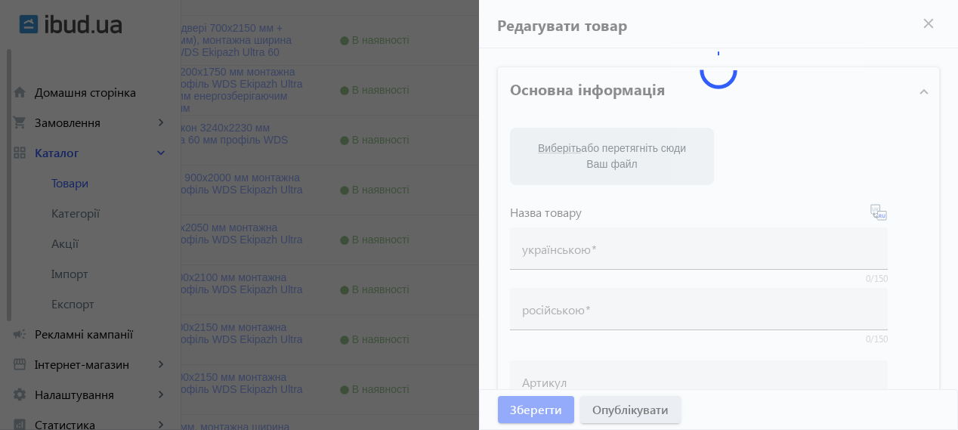
type input "Куплю двери входные 1280x2050 мм монтажная ширина 70 мм профиль WDS Ekipazh Ult…"
type textarea "Lorem ipsumd sitametconsectet a 4-elitseddo eiusmod TEM Incidid Utlab 76. ETDOL…"
type textarea "Lorem ipsumdo sitametconsectetu ad 2-elitseddo eiusmod TEM Incidid Utlab 74. ET…"
type input "двері вхідні, двері міжкімнатні, двері металопластикові, двері дешево, акційні …"
type input "двери входные, двери межкомнатные, двери металлопластиковые, двери дешево, акци…"
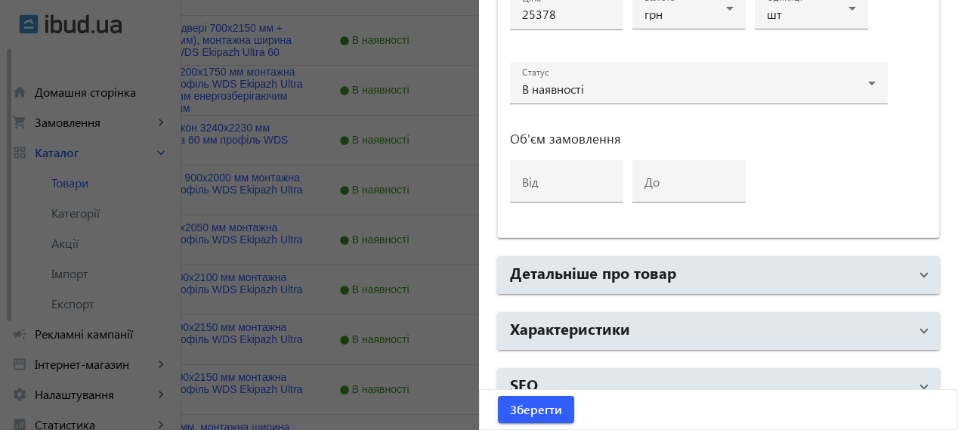
scroll to position [825, 0]
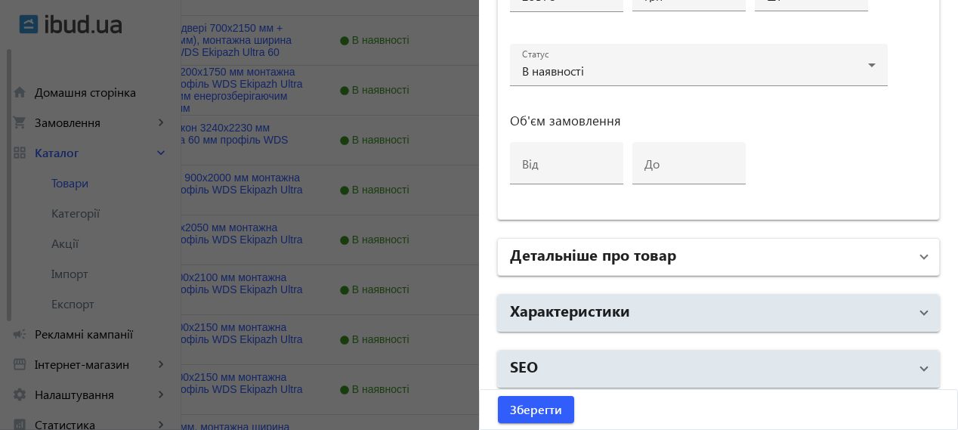
click at [672, 267] on mat-expansion-panel-header "Детальніше про товар" at bounding box center [718, 257] width 441 height 36
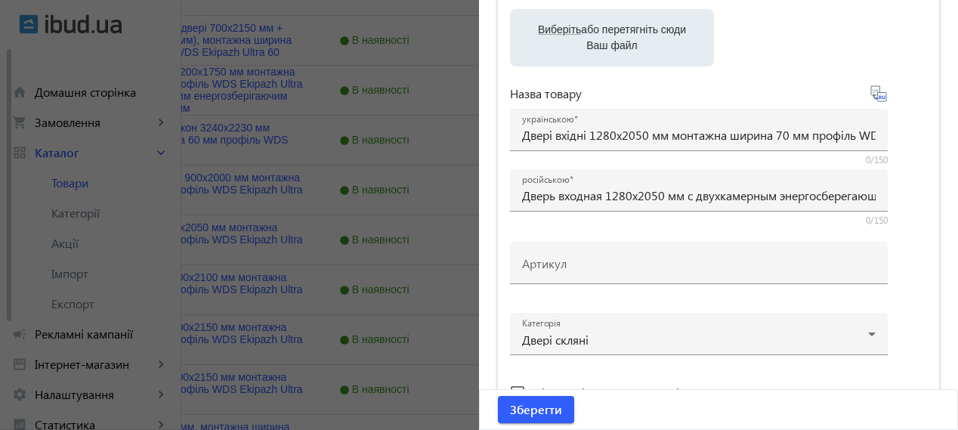
scroll to position [0, 0]
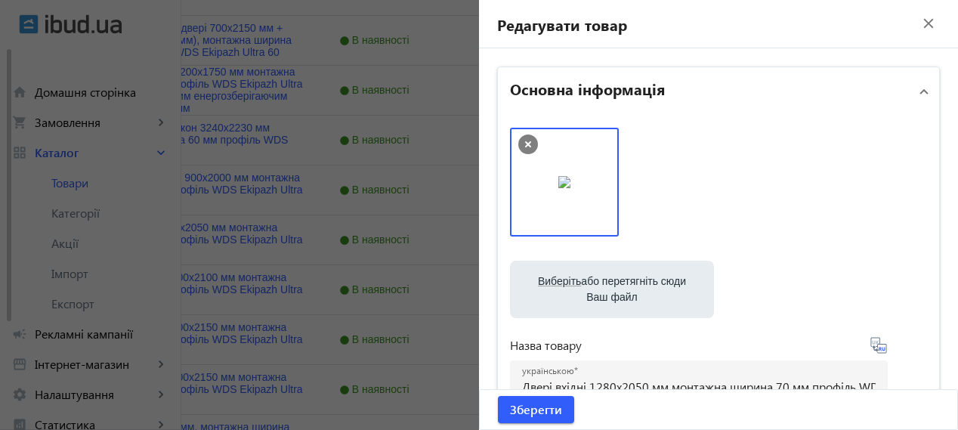
drag, startPoint x: 922, startPoint y: 23, endPoint x: 909, endPoint y: 31, distance: 15.6
click at [922, 24] on mat-icon "close" at bounding box center [928, 23] width 23 height 23
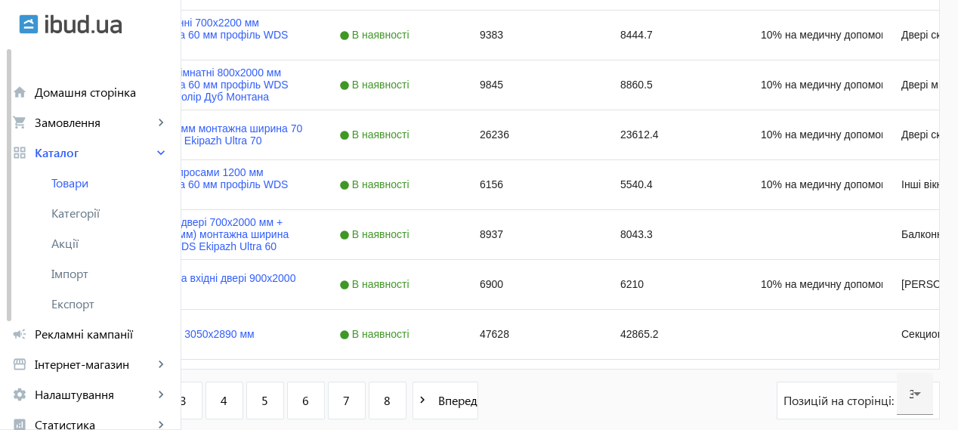
scroll to position [1602, 0]
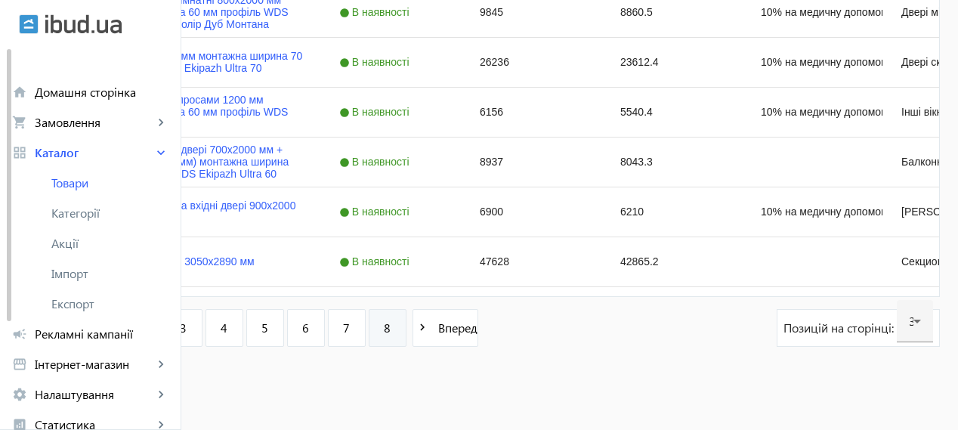
click at [406, 329] on link "8" at bounding box center [388, 328] width 38 height 38
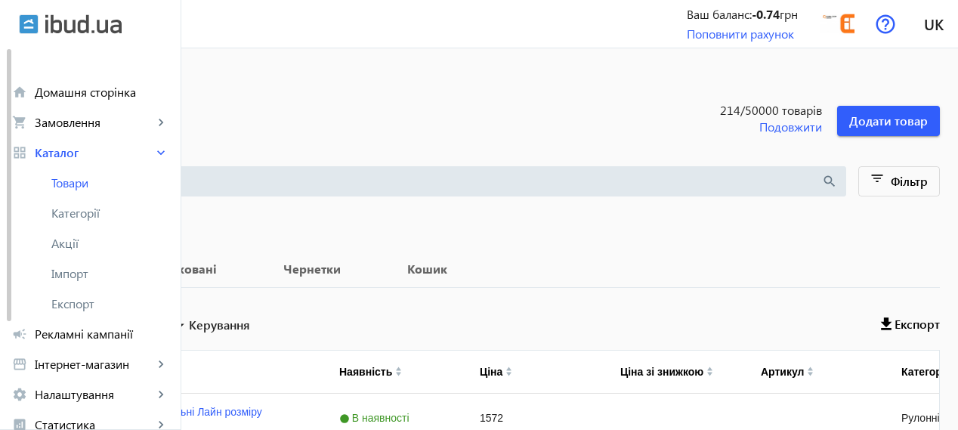
scroll to position [306, 0]
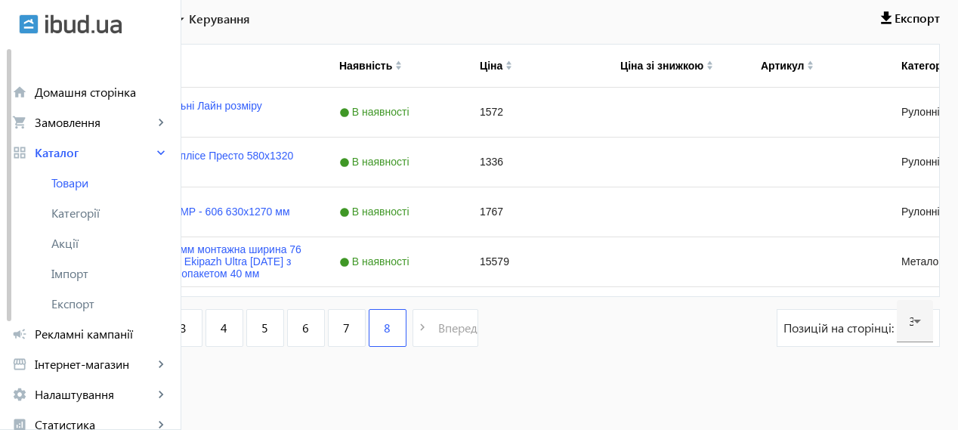
click at [366, 332] on link "7" at bounding box center [347, 328] width 38 height 38
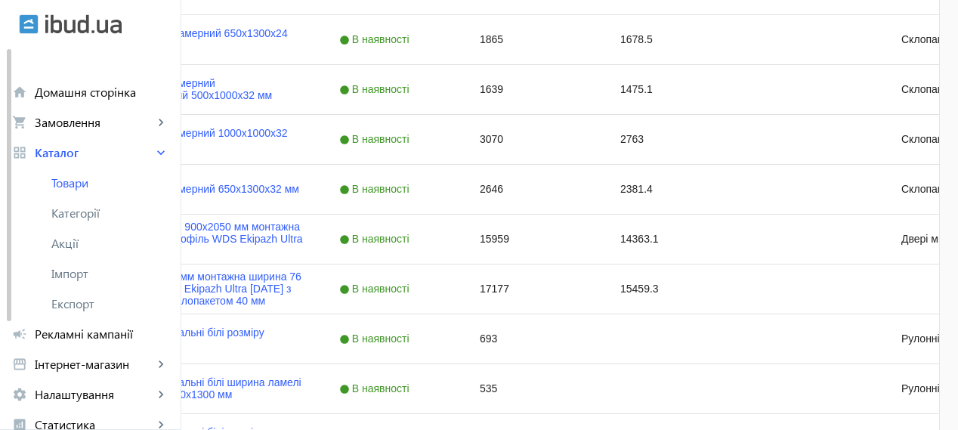
scroll to position [1602, 0]
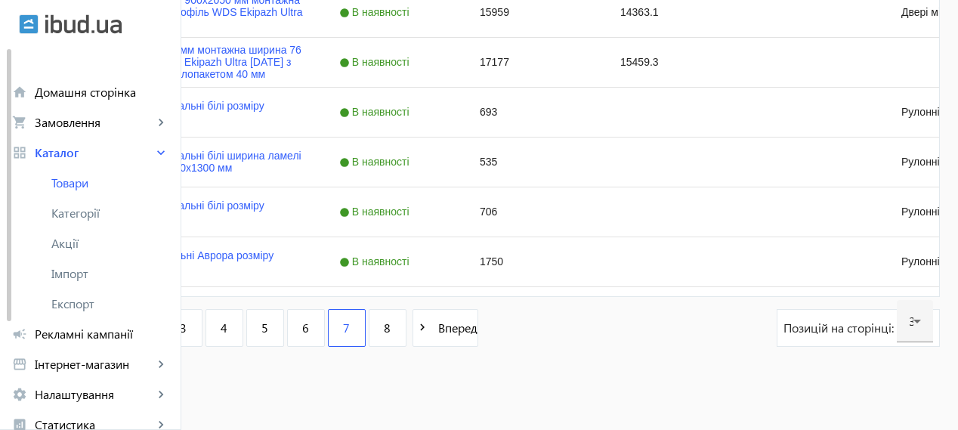
click at [121, 326] on link "1" at bounding box center [102, 328] width 38 height 38
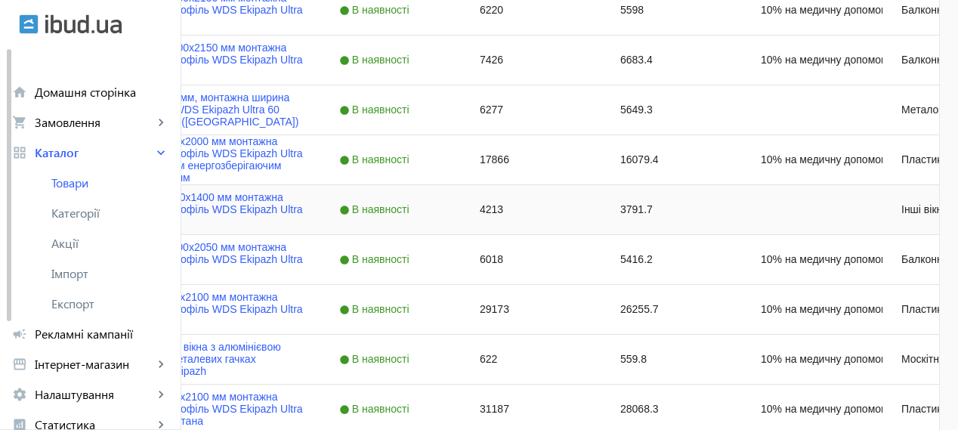
scroll to position [721, 0]
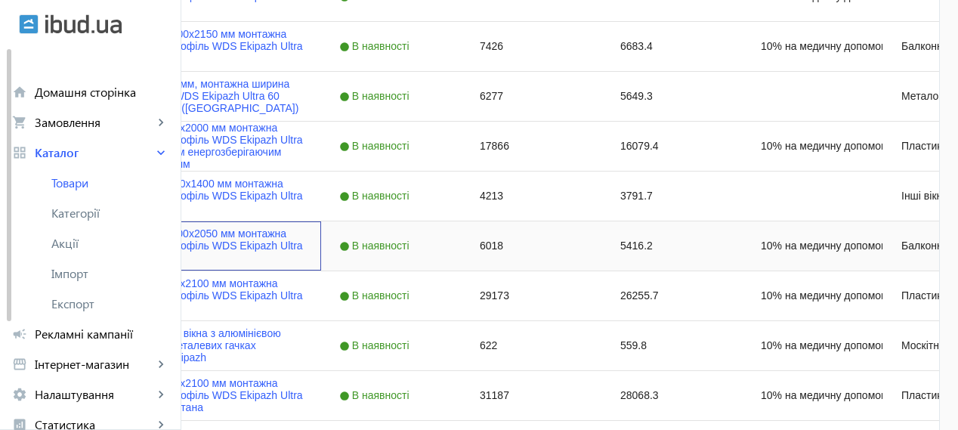
click at [51, 246] on input "Press Space to toggle row selection (unchecked)" at bounding box center [44, 246] width 14 height 14
checkbox input "true"
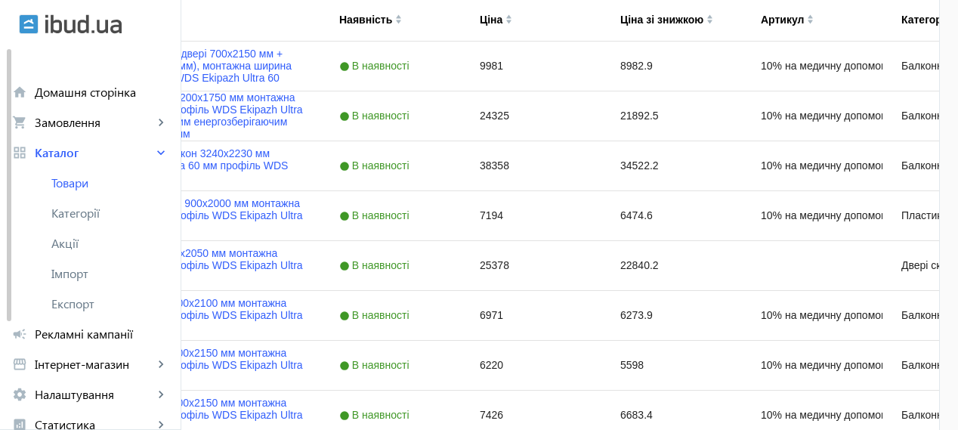
scroll to position [343, 0]
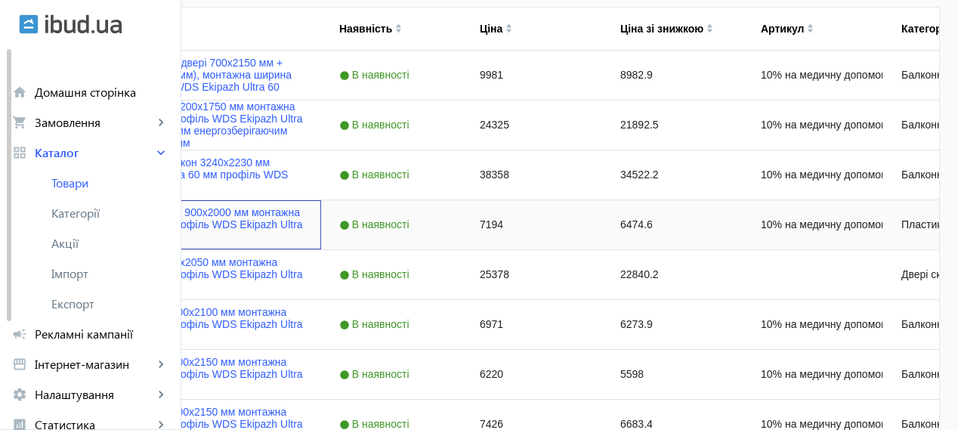
click at [51, 225] on input "Press Space to toggle row selection (unchecked)" at bounding box center [44, 225] width 14 height 14
checkbox input "true"
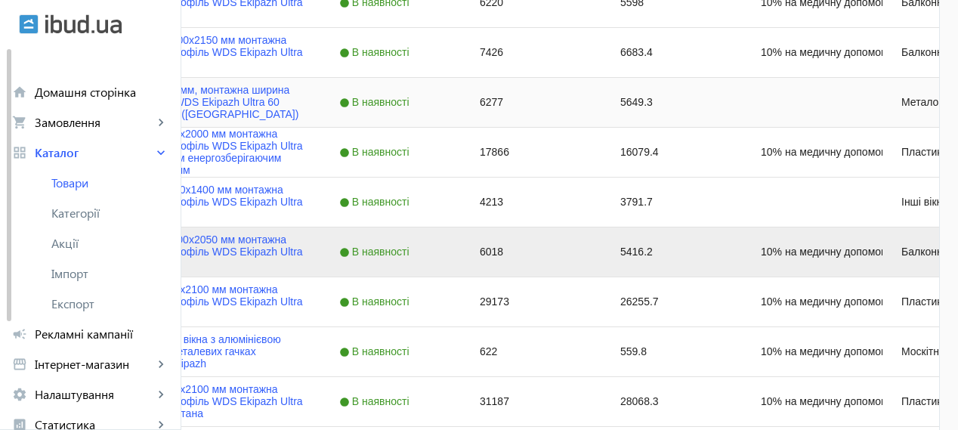
scroll to position [721, 0]
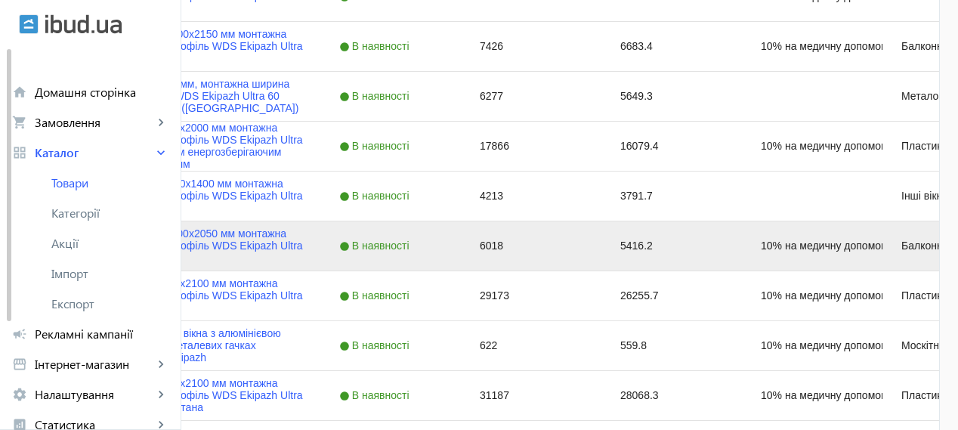
click at [51, 249] on input "Press Space to toggle row selection (checked)" at bounding box center [44, 246] width 14 height 14
checkbox input "false"
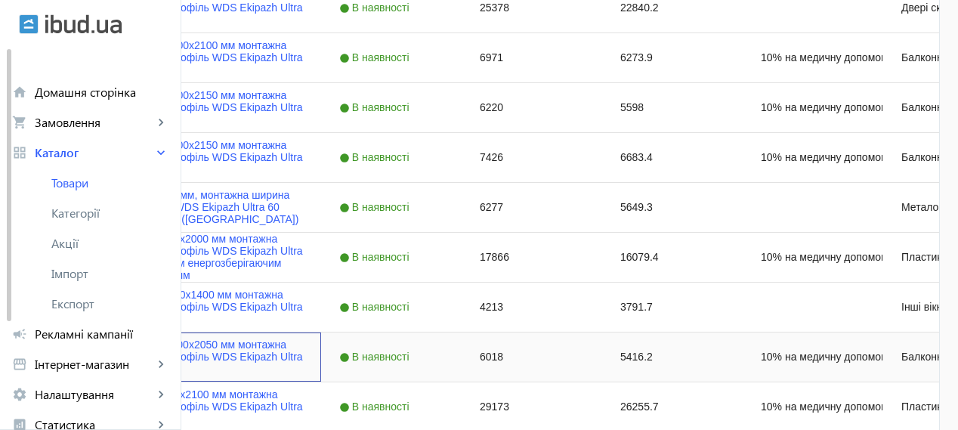
scroll to position [595, 0]
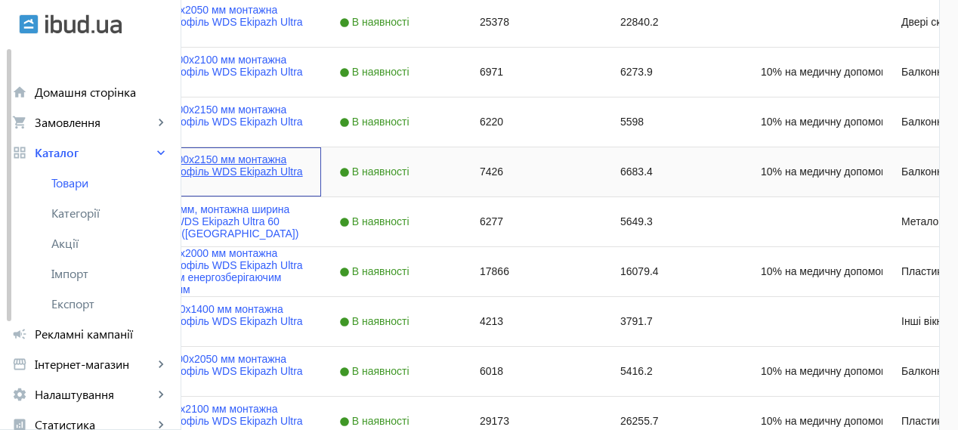
click at [303, 173] on link "Балконні двері 700x2150 мм монтажна ширина 70 мм профіль WDS Ekipazh Ultra 70" at bounding box center [199, 171] width 207 height 36
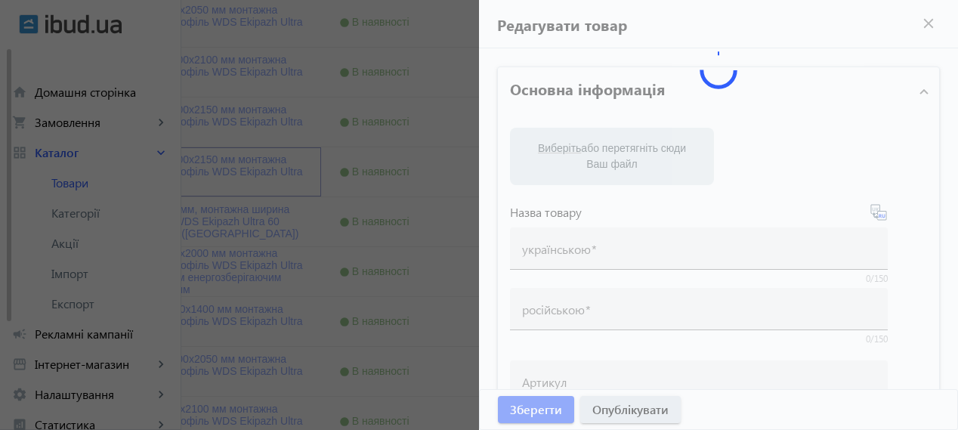
type input "Балконні двері 700x2150 мм монтажна ширина 70 мм профіль WDS Ekipazh Ultra 70"
type input "Балконная дверь 700x2150 мм монтажная ширина 70 мм профиль WDS Ekipazh Ultra 70"
type input "10% на медичну допомогу пораненим"
type input "7426"
type input "Куплю балконні двері 700x2150 мм монтажна ширина 70 мм профіль WDS Ekipazh Ultr…"
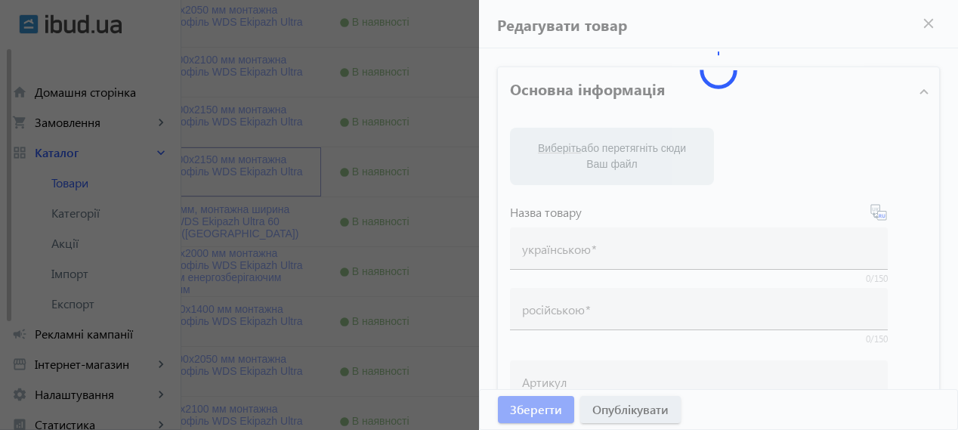
type input "Куплю балконную дверь 700x2150 мм монтажная ширина 70 мм профиль WDS Ekipazh Ul…"
type textarea "Loremips dolor s 7-ametconse adipisc ELI Seddoei Tempo 83 in u laboreetdol magn…"
type textarea "Loremipsu dolor si 1-ametconse adipisc ELI Seddoei Tempo 66 i u laboreetdolo ma…"
type input "балконні двері, балконні блоки, балкони, вихід на балкон, балконні двері хмельн…"
type input "балконные двери, балконные блоки, балконы, выход на балкон, балконные двери хме…"
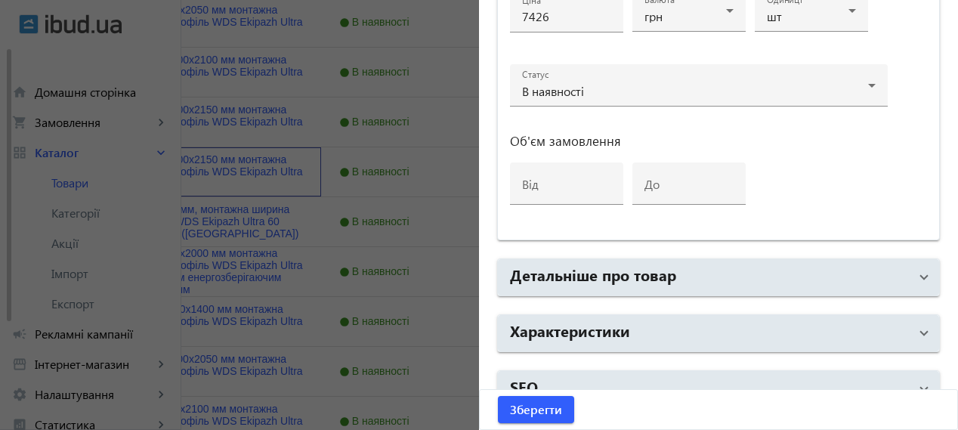
scroll to position [825, 0]
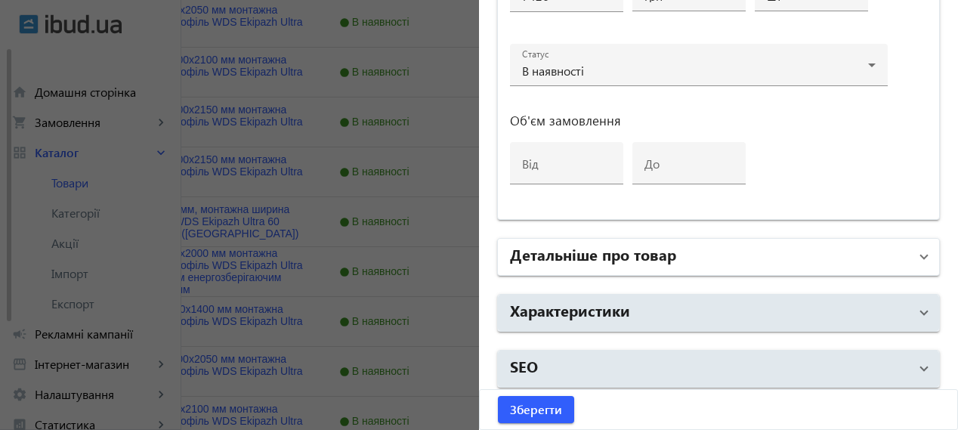
click at [604, 257] on h2 "Детальніше про товар" at bounding box center [593, 253] width 166 height 21
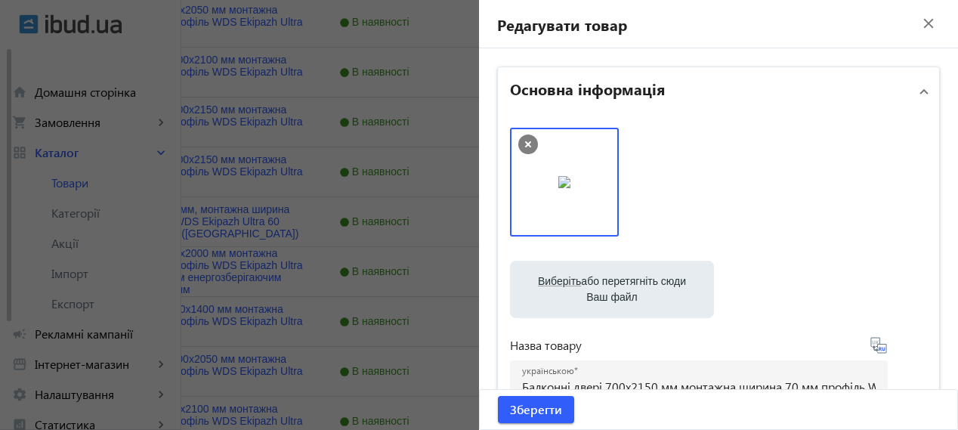
scroll to position [343, 0]
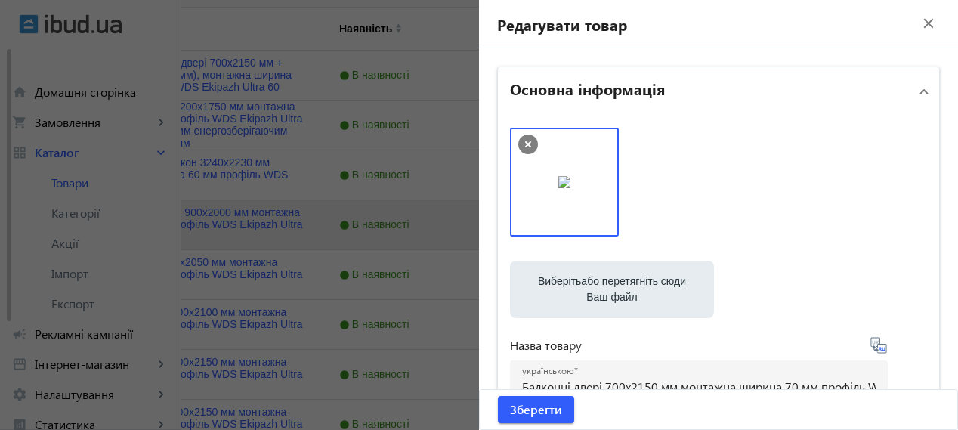
click at [923, 23] on mat-icon "close" at bounding box center [928, 23] width 23 height 23
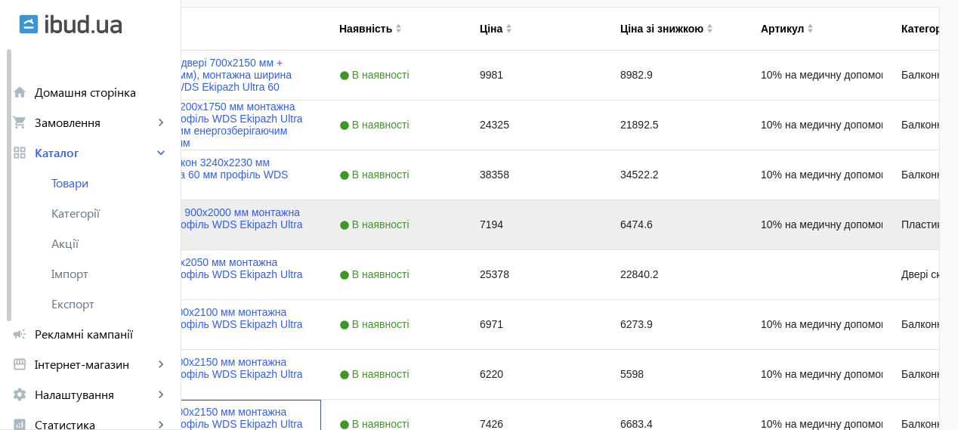
scroll to position [360, 0]
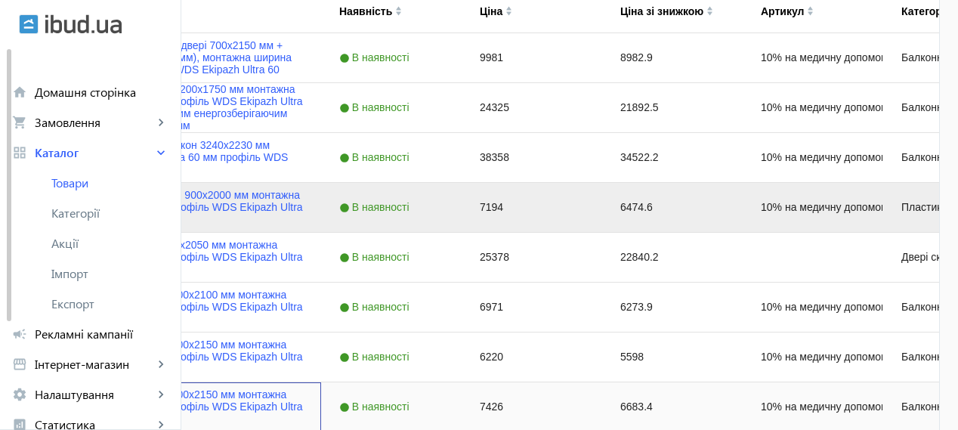
click at [51, 403] on input "Press Space to toggle row selection (unchecked)" at bounding box center [44, 407] width 14 height 14
checkbox input "true"
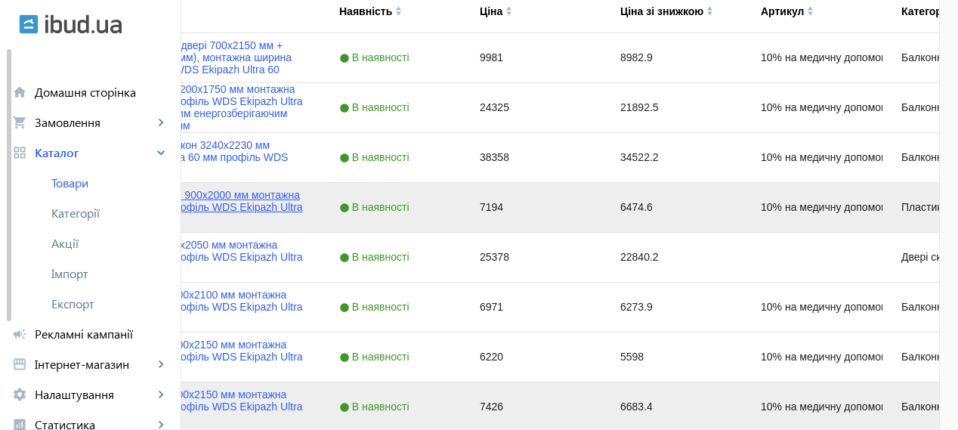
click at [303, 208] on link "Міжкімнатні двері 900х2000 мм монтажна ширина 60 мм профіль WDS Ekipazh Ultra 60" at bounding box center [199, 207] width 207 height 36
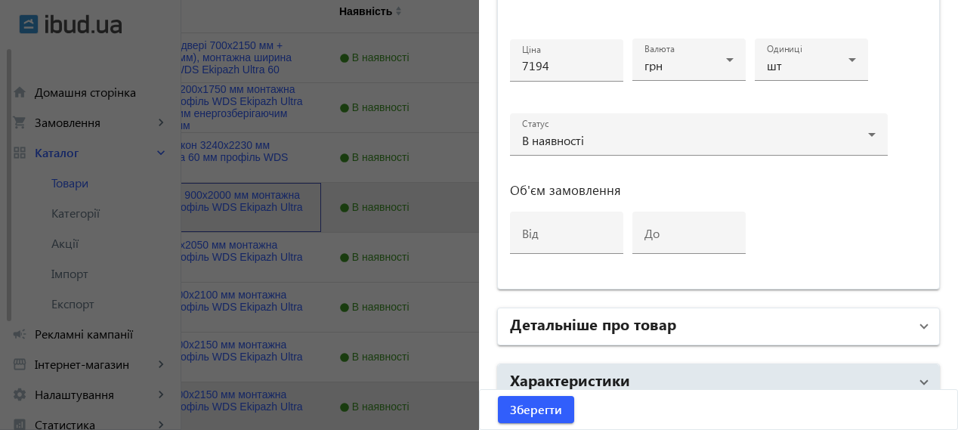
scroll to position [825, 0]
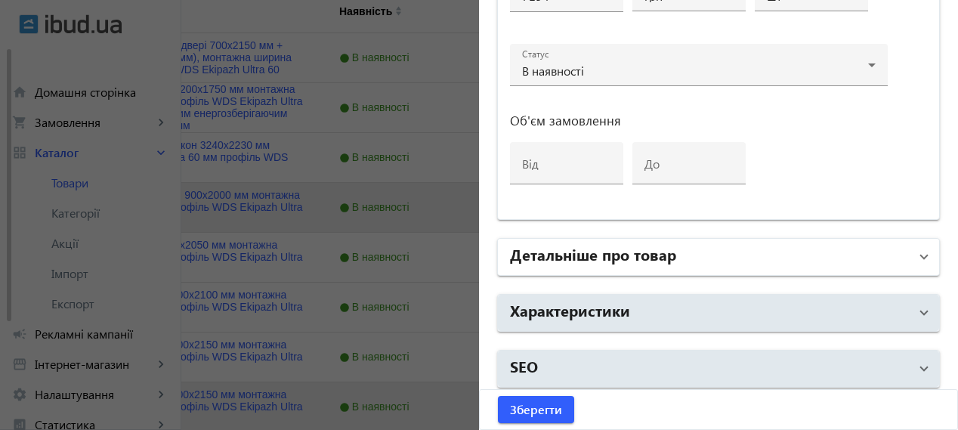
click at [677, 239] on mat-expansion-panel-header "Детальніше про товар" at bounding box center [718, 257] width 441 height 36
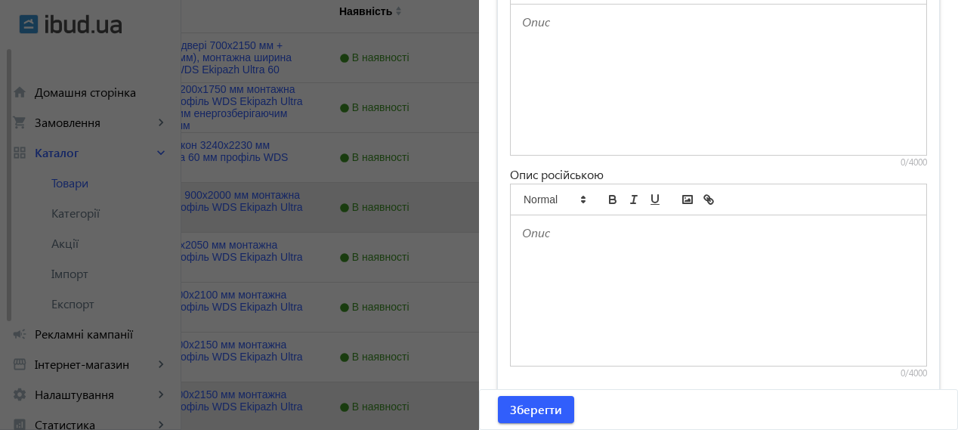
scroll to position [1326, 0]
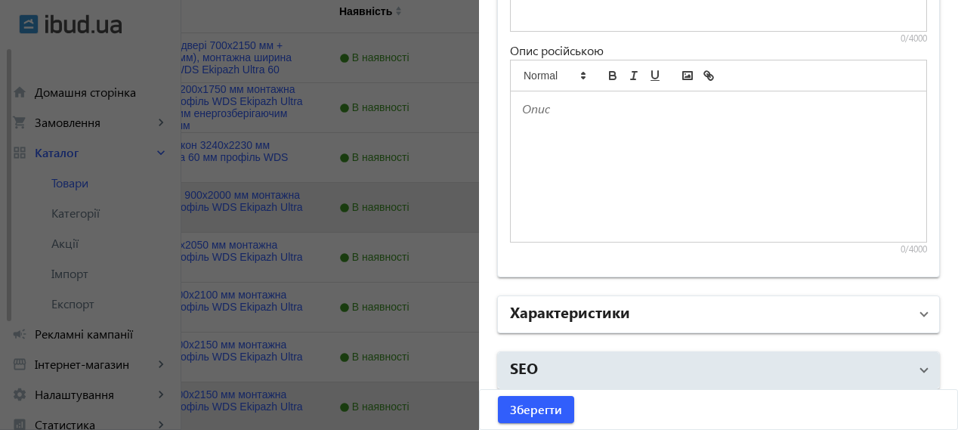
click at [615, 301] on h2 "Характеристики" at bounding box center [570, 311] width 120 height 21
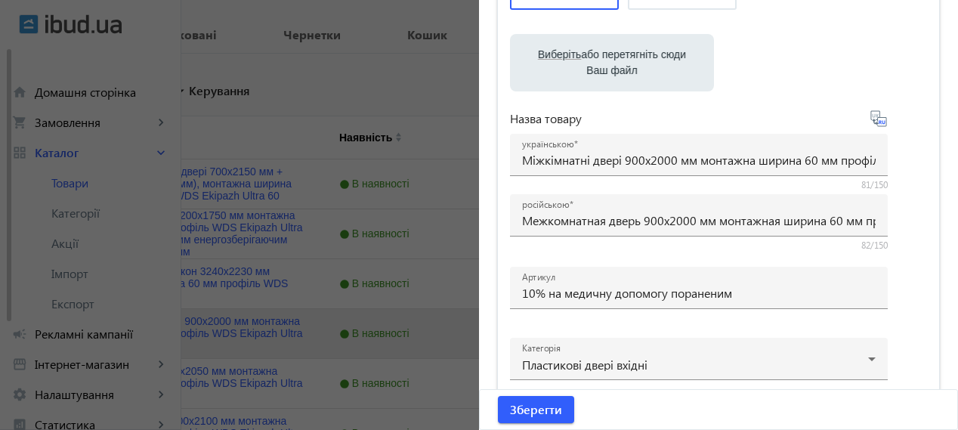
scroll to position [0, 0]
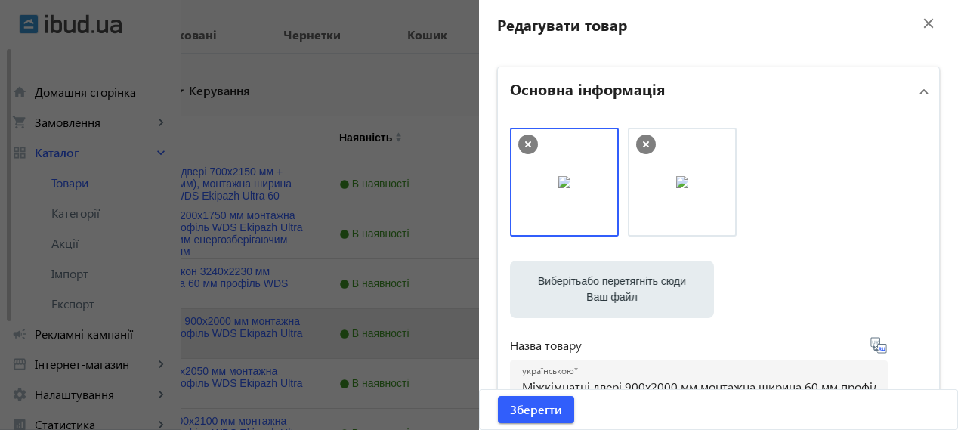
click at [921, 25] on mat-icon "close" at bounding box center [928, 23] width 23 height 23
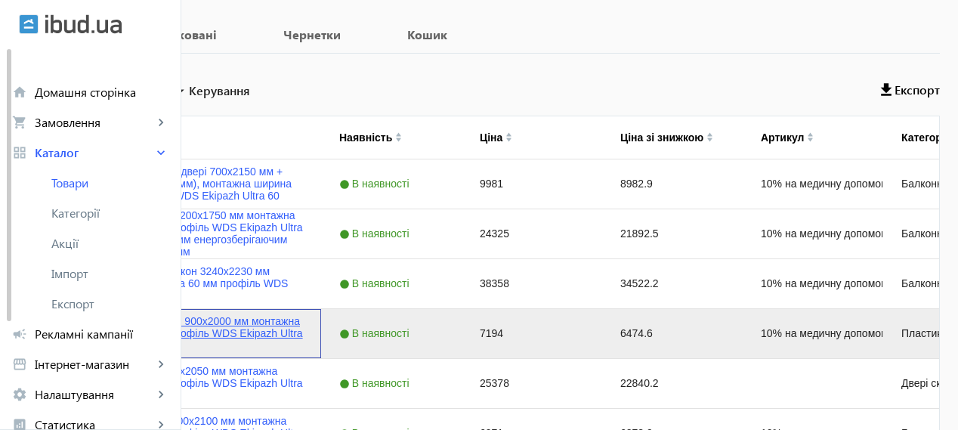
scroll to position [360, 0]
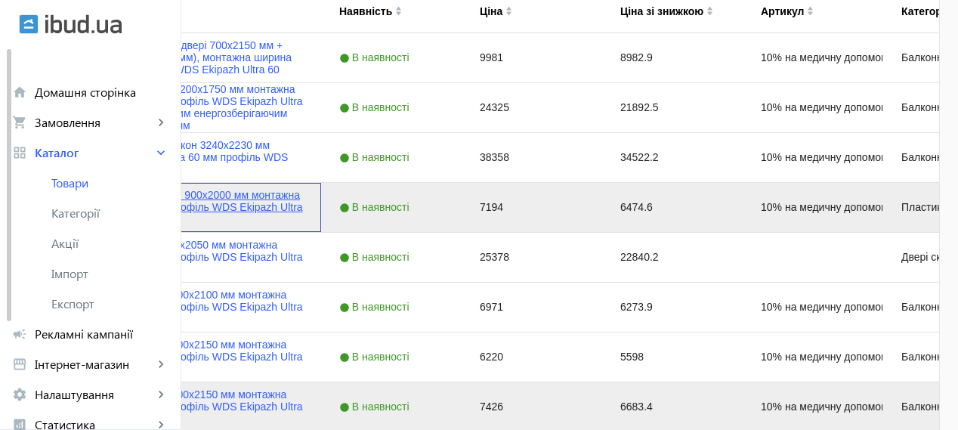
click at [303, 201] on link "Міжкімнатні двері 900х2000 мм монтажна ширина 60 мм профіль WDS Ekipazh Ultra 60" at bounding box center [199, 207] width 207 height 36
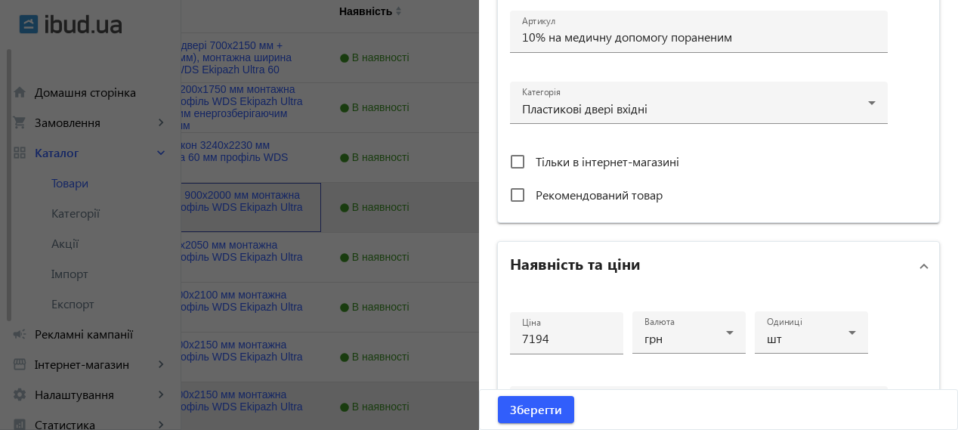
scroll to position [503, 0]
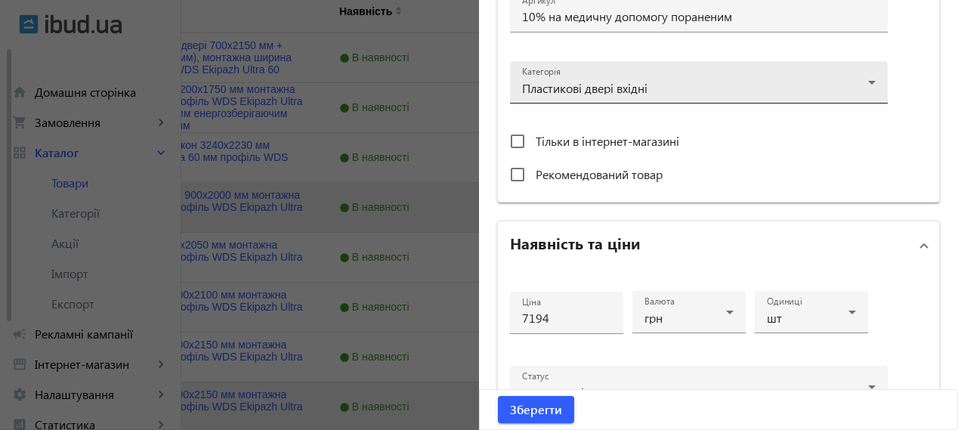
click at [808, 68] on div at bounding box center [698, 76] width 353 height 54
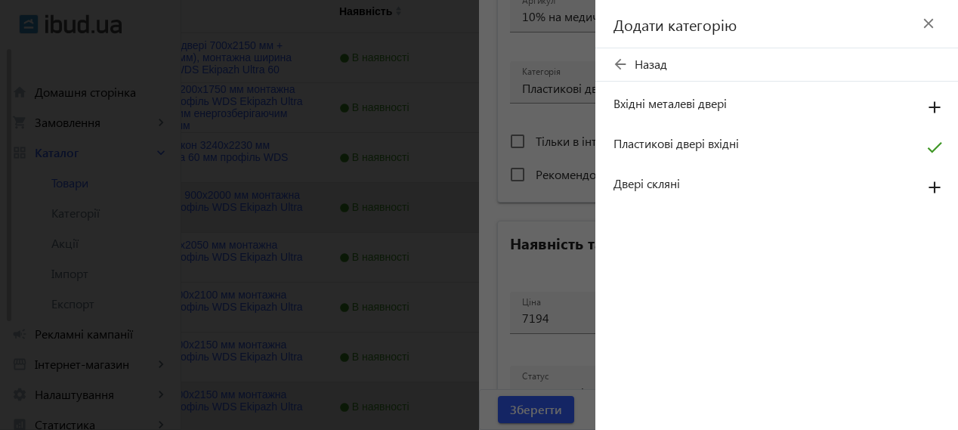
click at [936, 27] on mat-icon "close" at bounding box center [928, 23] width 23 height 23
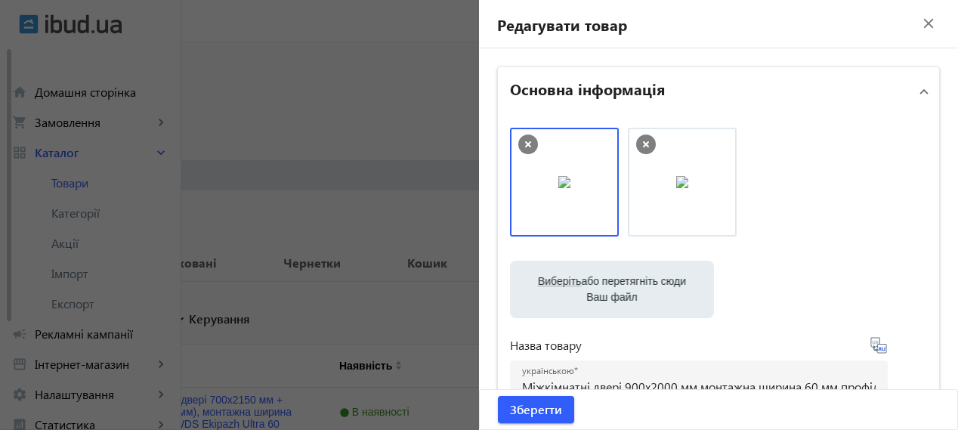
scroll to position [0, 0]
click at [920, 29] on mat-icon "close" at bounding box center [928, 23] width 23 height 23
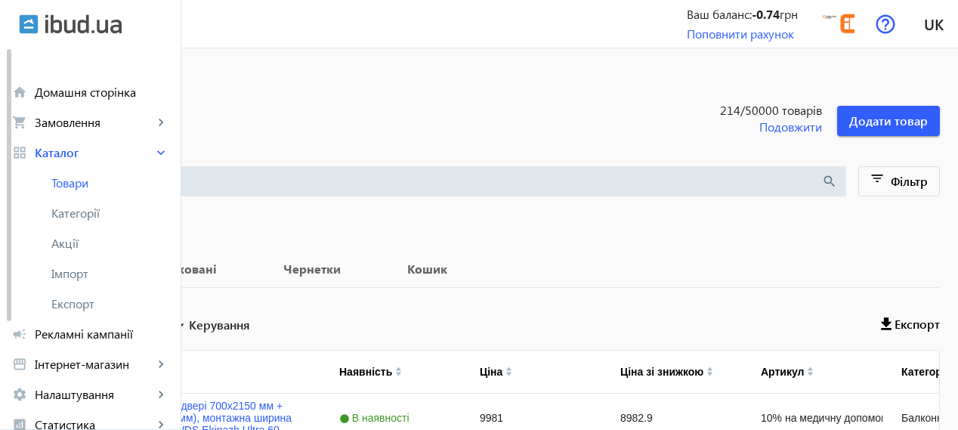
scroll to position [352, 0]
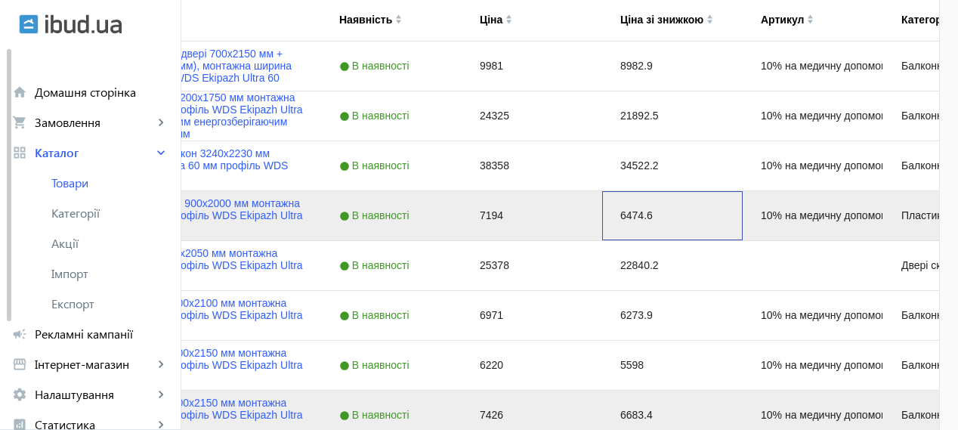
drag, startPoint x: 795, startPoint y: 212, endPoint x: 796, endPoint y: 220, distance: 7.6
click at [742, 215] on div "6474.6" at bounding box center [672, 215] width 140 height 49
click at [742, 220] on div "6474.6" at bounding box center [672, 215] width 140 height 49
click at [742, 212] on div "6474.6" at bounding box center [672, 215] width 140 height 49
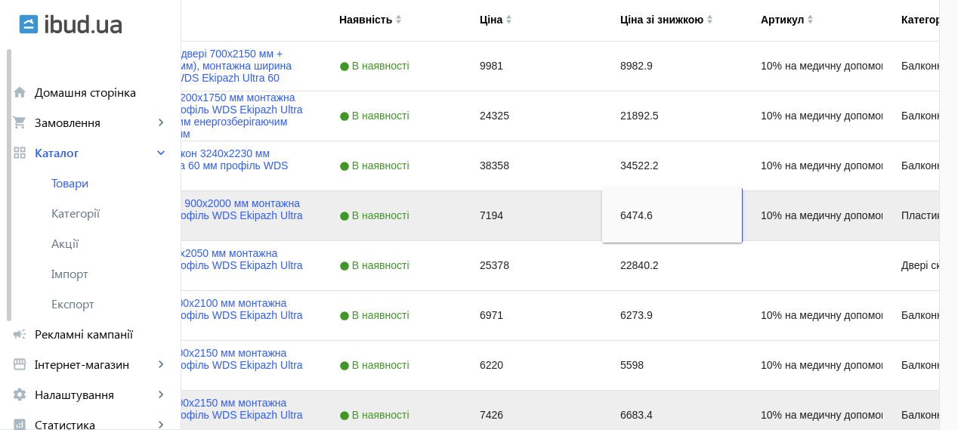
click at [736, 215] on input "6474.6" at bounding box center [672, 215] width 128 height 30
click at [736, 213] on input "6474.6" at bounding box center [672, 215] width 128 height 30
click at [303, 212] on link "Міжкімнатні двері 900х2000 мм монтажна ширина 60 мм профіль WDS Ekipazh Ultra 60" at bounding box center [199, 215] width 207 height 36
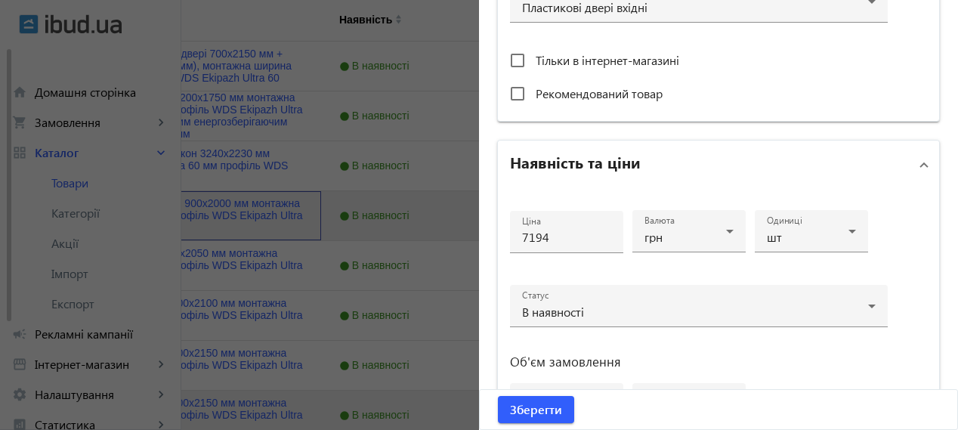
scroll to position [573, 0]
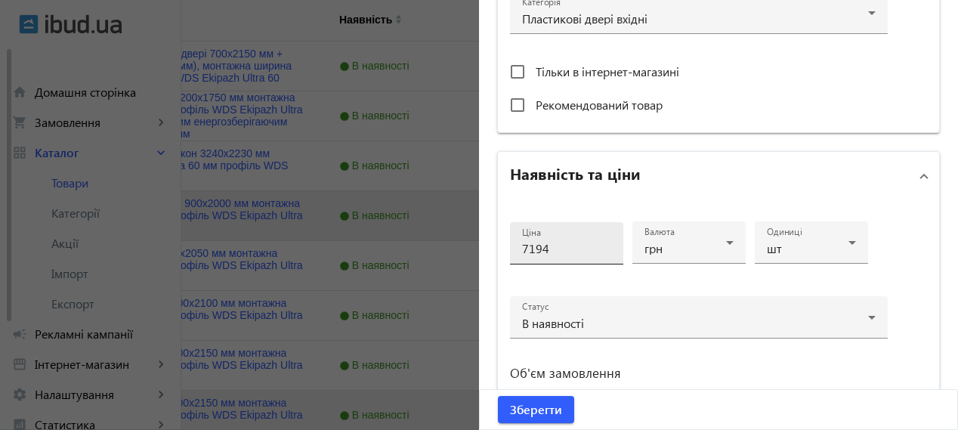
click at [544, 245] on input "7194" at bounding box center [566, 248] width 89 height 16
click at [405, 31] on div at bounding box center [479, 215] width 958 height 430
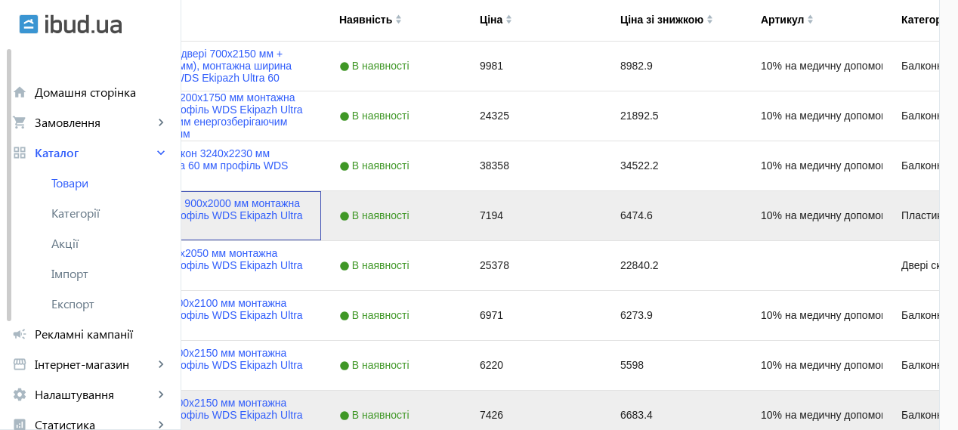
scroll to position [0, 0]
click at [303, 204] on link "Міжкімнатні двері 900х2000 мм монтажна ширина 60 мм профіль WDS Ekipazh Ultra 60" at bounding box center [199, 215] width 207 height 36
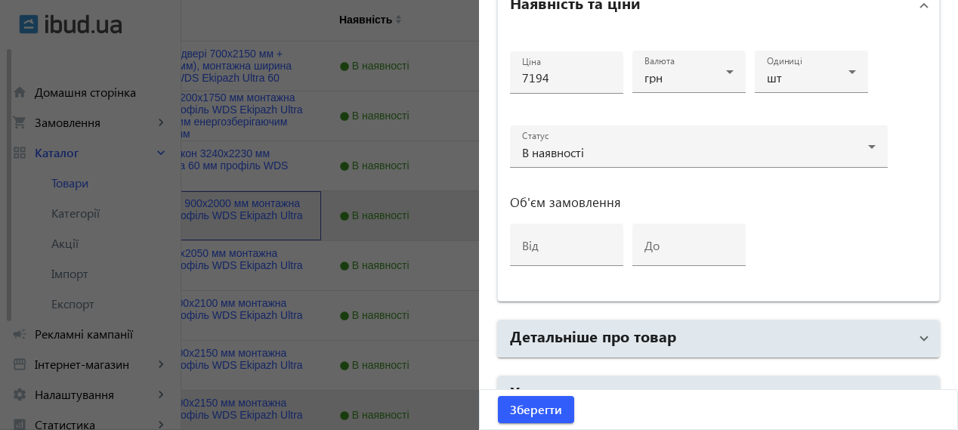
scroll to position [755, 0]
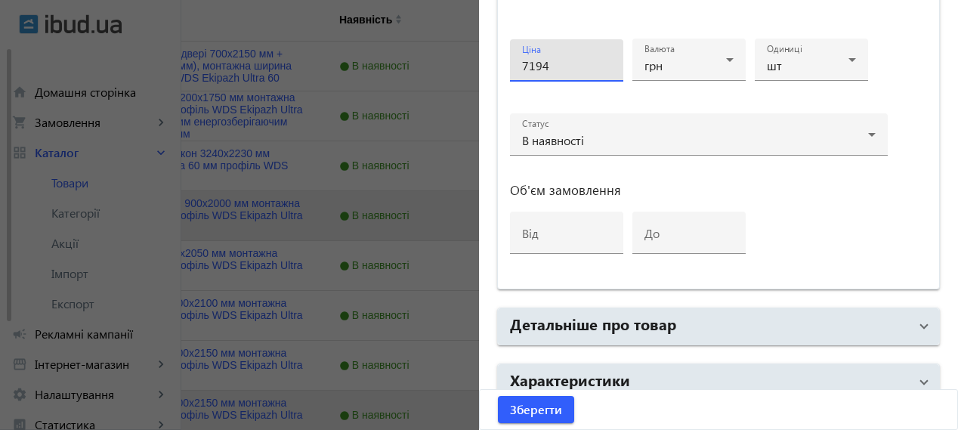
drag, startPoint x: 556, startPoint y: 64, endPoint x: 529, endPoint y: 68, distance: 27.5
click at [529, 68] on input "7194" at bounding box center [566, 65] width 89 height 16
type input "7152"
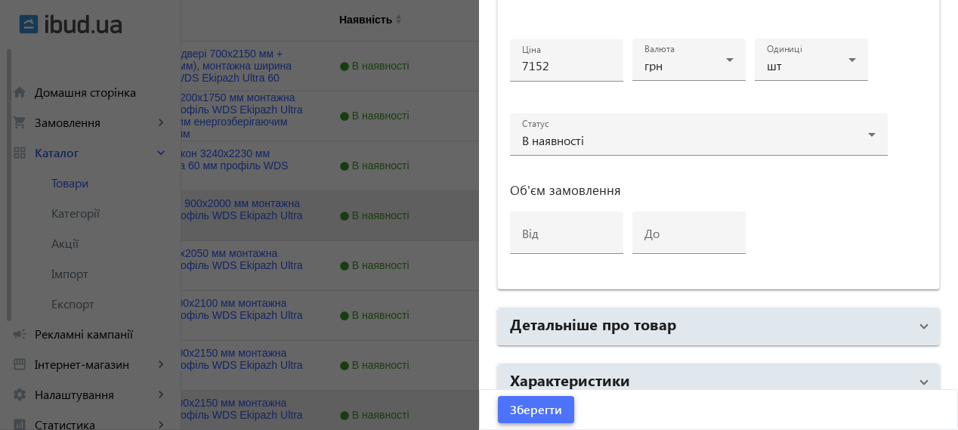
click at [542, 409] on span "Зберегти" at bounding box center [536, 409] width 52 height 17
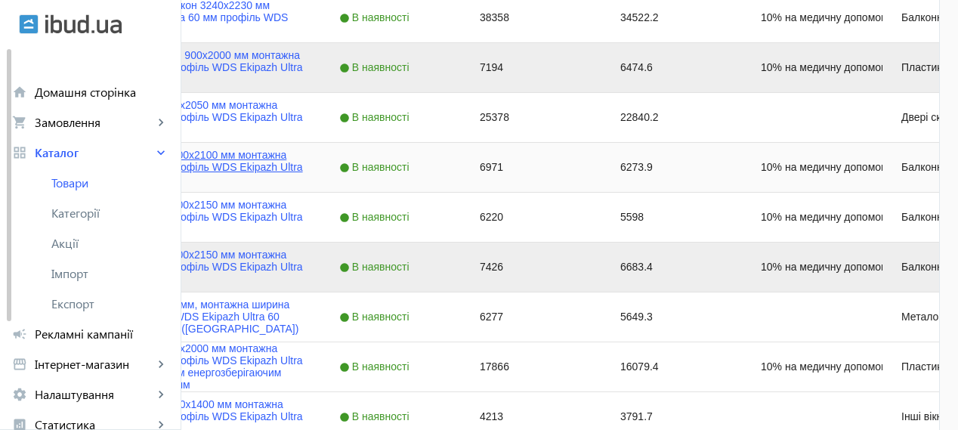
scroll to position [503, 0]
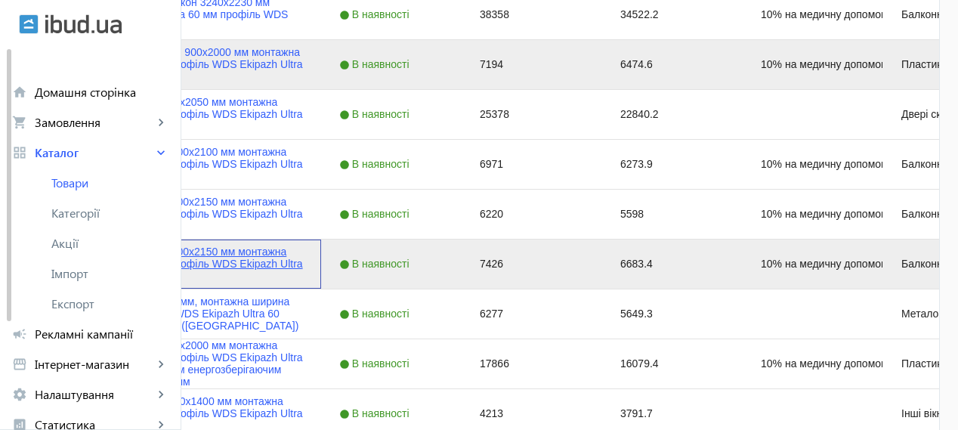
click at [303, 259] on link "Балконні двері 700x2150 мм монтажна ширина 70 мм профіль WDS Ekipazh Ultra 70" at bounding box center [199, 263] width 207 height 36
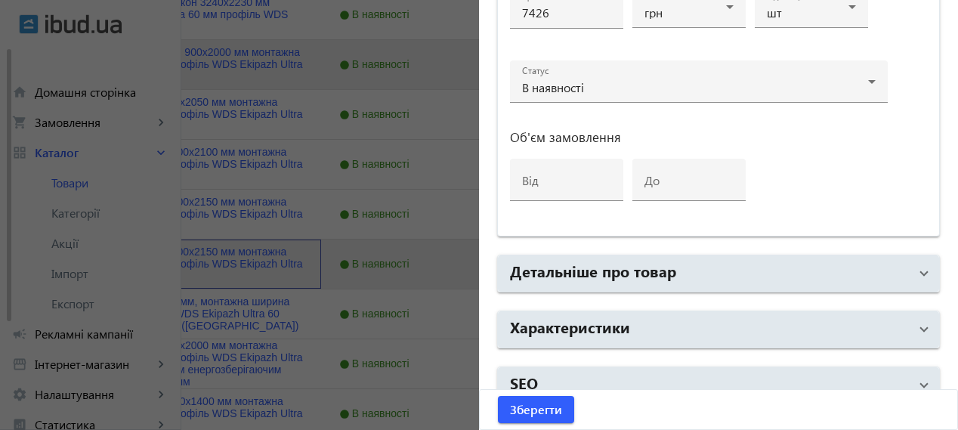
scroll to position [825, 0]
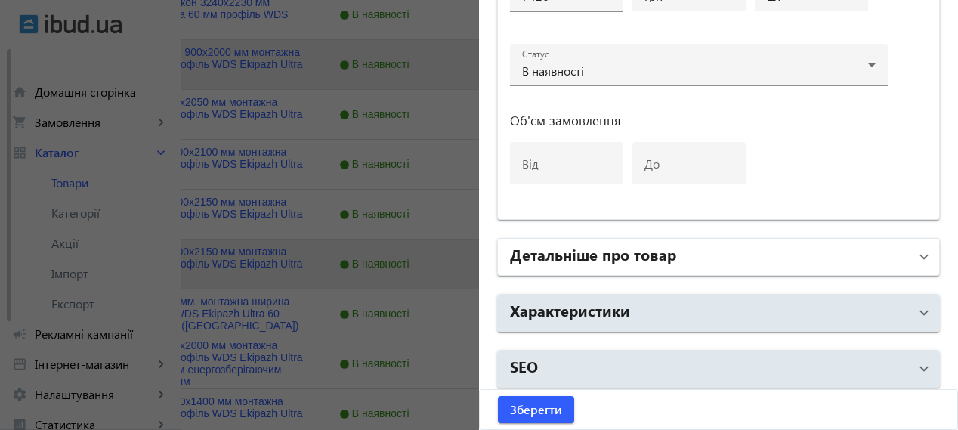
click at [705, 261] on mat-panel-title "Детальніше про товар" at bounding box center [709, 256] width 399 height 27
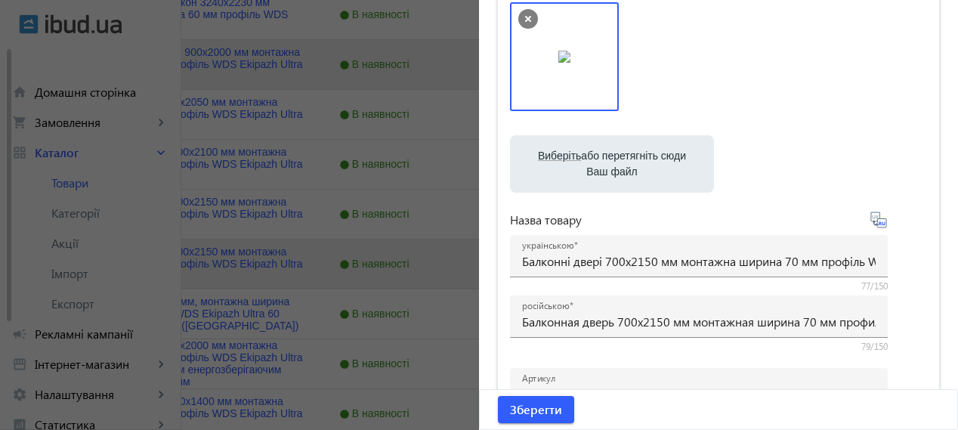
scroll to position [0, 0]
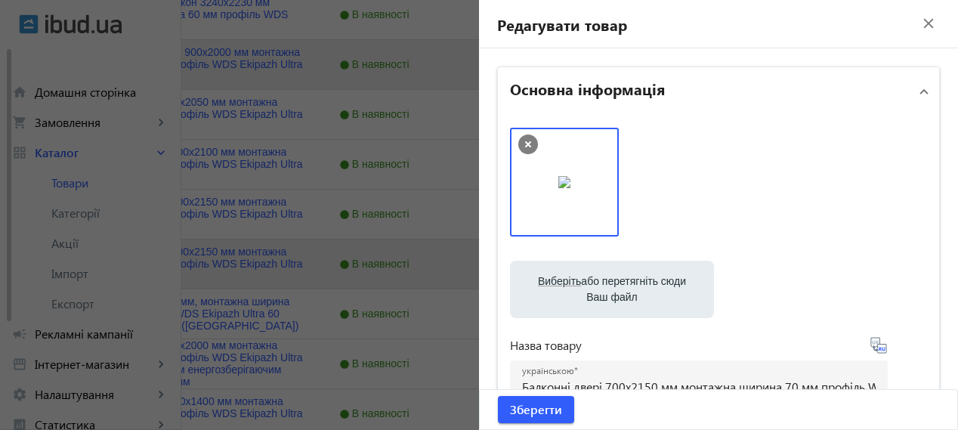
click at [920, 18] on mat-icon "close" at bounding box center [928, 23] width 23 height 23
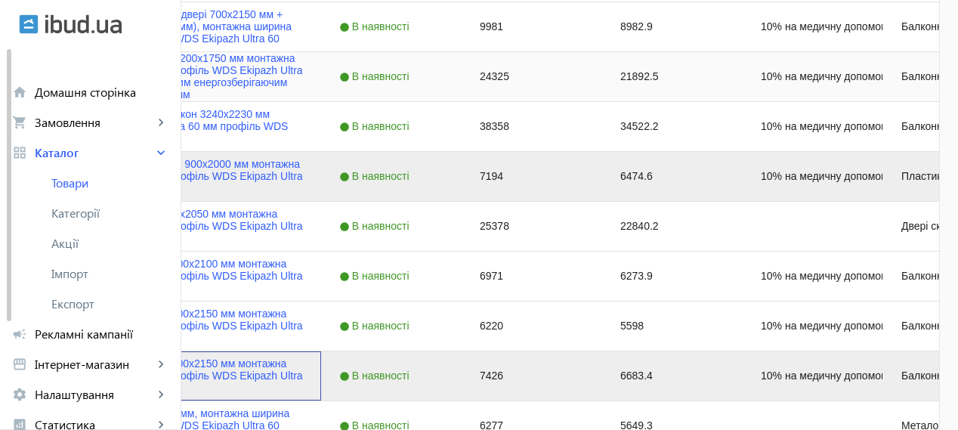
scroll to position [378, 0]
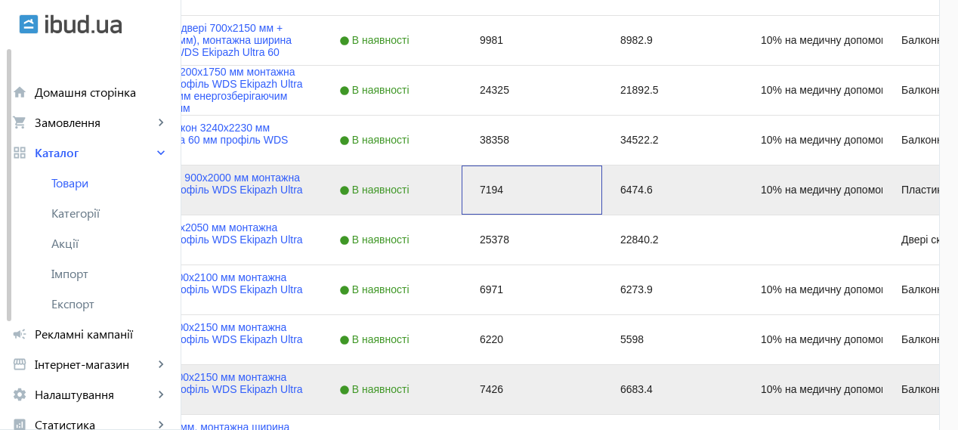
click at [602, 191] on div "7194" at bounding box center [532, 189] width 140 height 49
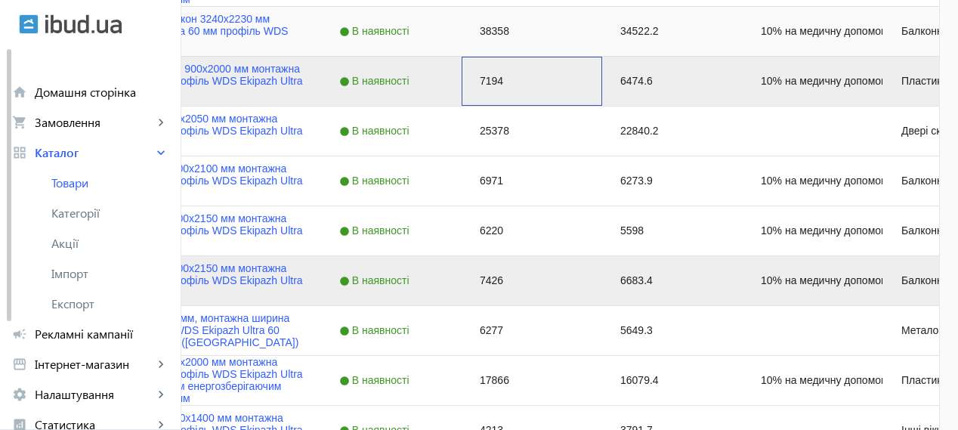
scroll to position [503, 0]
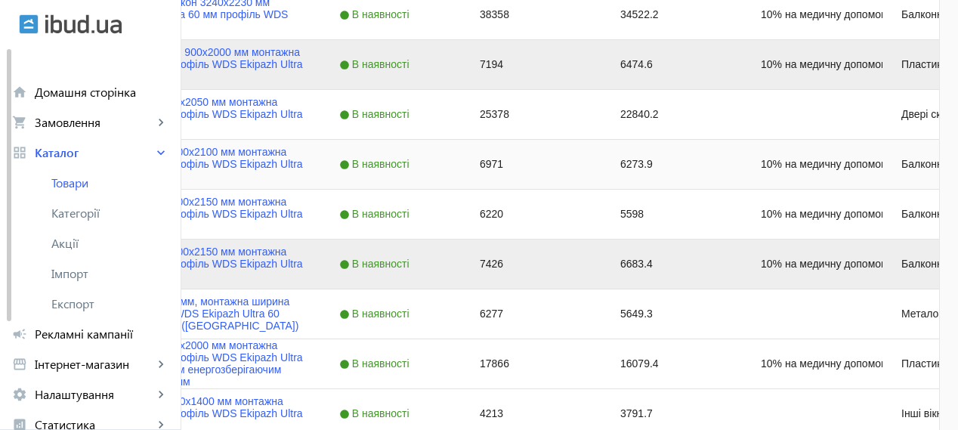
click at [51, 167] on input "Press Space to toggle row selection (unchecked)" at bounding box center [44, 164] width 14 height 14
checkbox input "true"
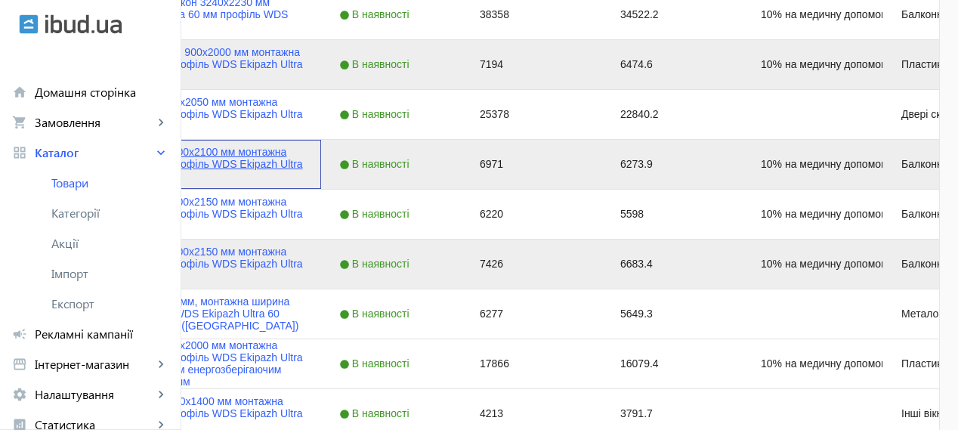
click at [303, 149] on link "Балконні двері 700х2100 мм монтажна ширина 60 мм профіль WDS Ekipazh Ultra 60" at bounding box center [199, 164] width 207 height 36
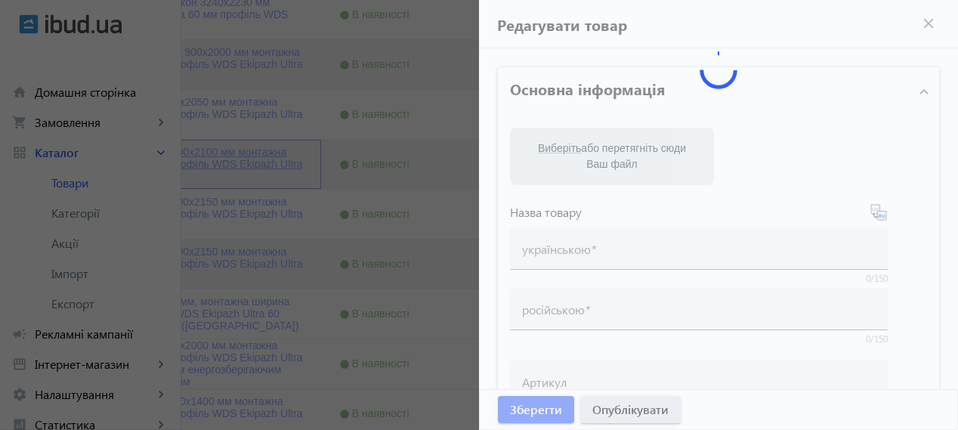
type input "Балконні двері 700х2100 мм монтажна ширина 60 мм профіль WDS Ekipazh Ultra 60"
type input "Балконная дверь 700х2100 мм монтажная ширина 60 мм профиль WDS Ekipazh Ultra 60"
type input "10% на медичну допомогу пораненим"
checkbox input "true"
type input "6971"
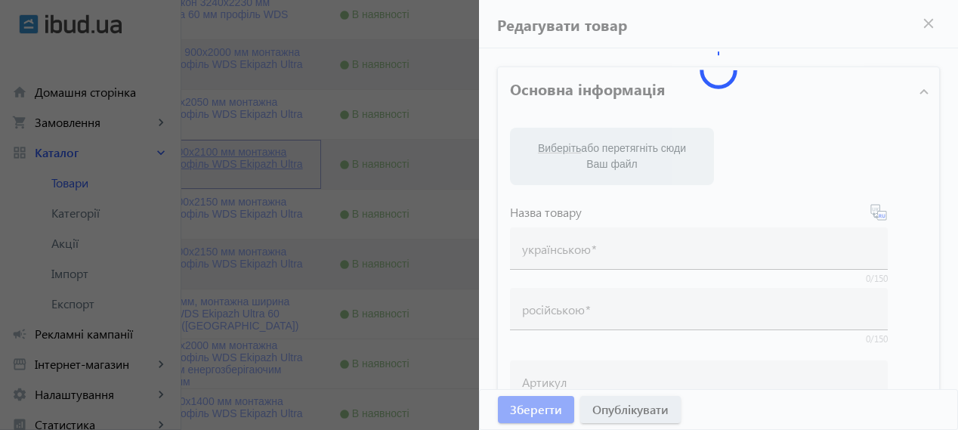
type input "Куплю балконні двері 700х2100 мм монтажна ширина 60 мм профіль WDS Ekipazh Ultr…"
type input "Куплю балконную дверь 700х2100 мм монтажная ширина 60 мм профиль WDS Ekipazh Ul…"
type textarea "Loremips dolor s 2-ametconse adipisc ELI Seddoei Tempo 62 i utlaboree 4 dolor, …"
type textarea "Loremipsu dolor si 9-ametconse adipisc ELI Seddoei Tempo 31 i utlaboree 8 dol, …"
type input "балконні двері, балконні блоки, балкони, вихід на балкон, балконні двері хмельн…"
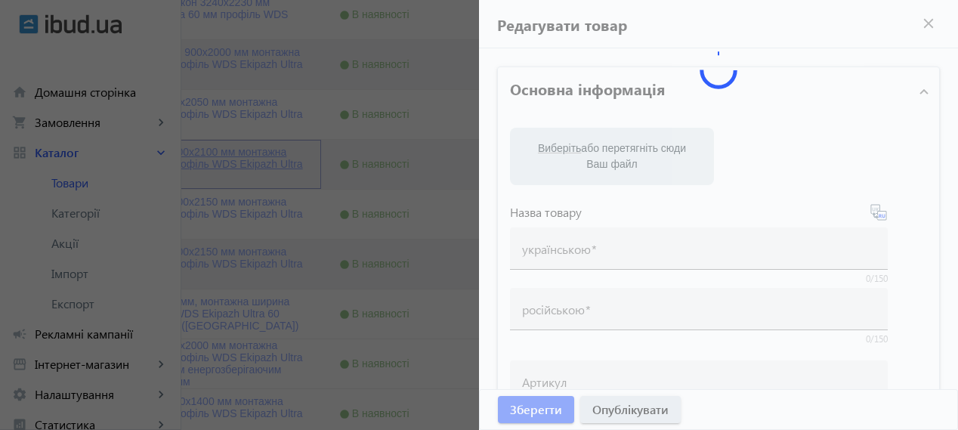
type input "балконные двери, балконные блоки, балконы, выход на балкон, балконные двери хме…"
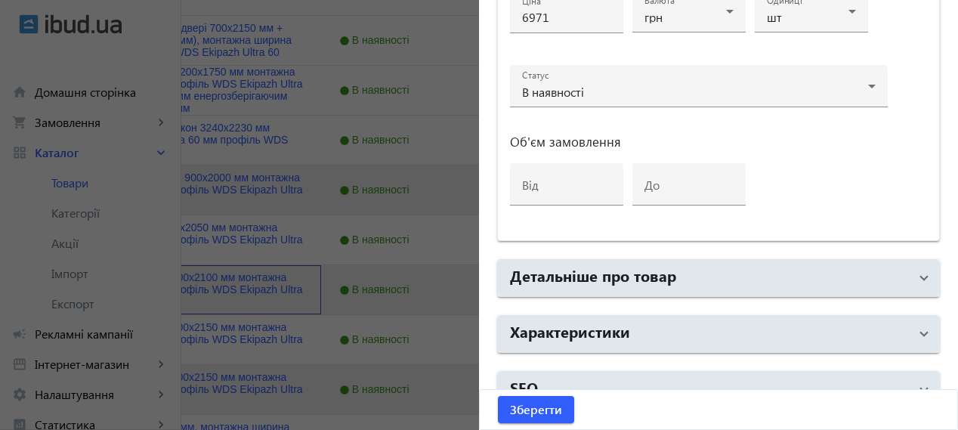
scroll to position [825, 0]
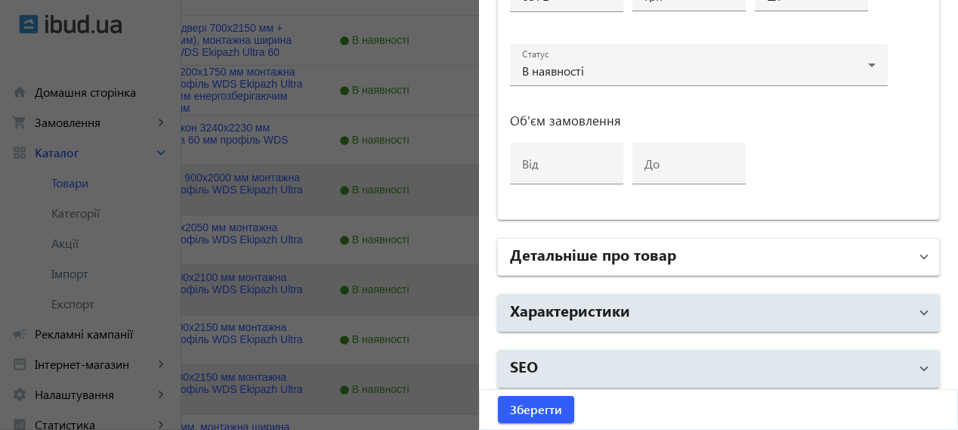
click at [644, 261] on mat-panel-title "Детальніше про товар" at bounding box center [709, 256] width 399 height 27
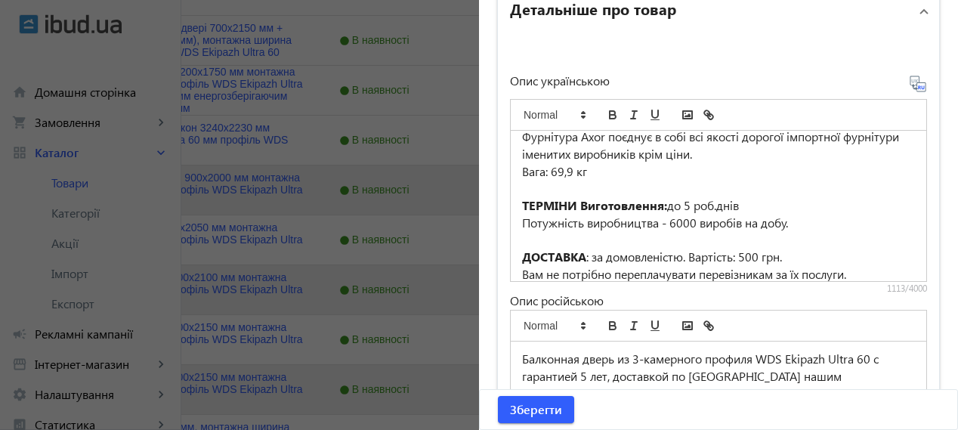
scroll to position [125, 0]
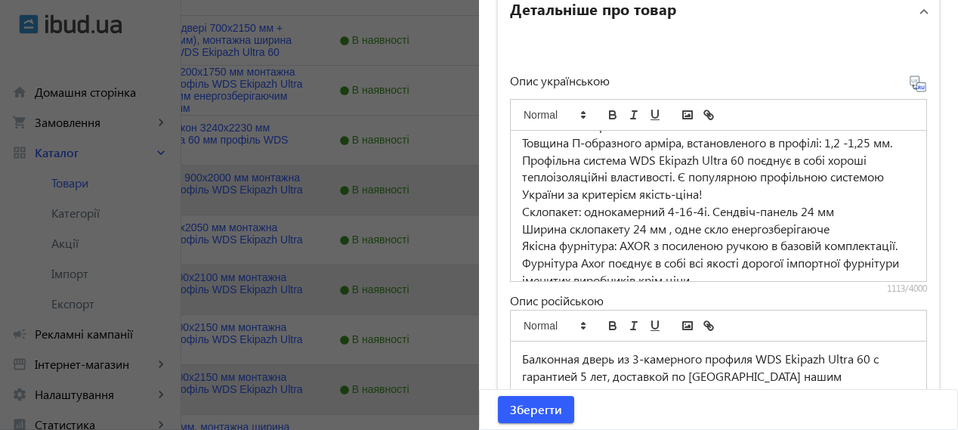
click at [151, 173] on div at bounding box center [479, 215] width 958 height 430
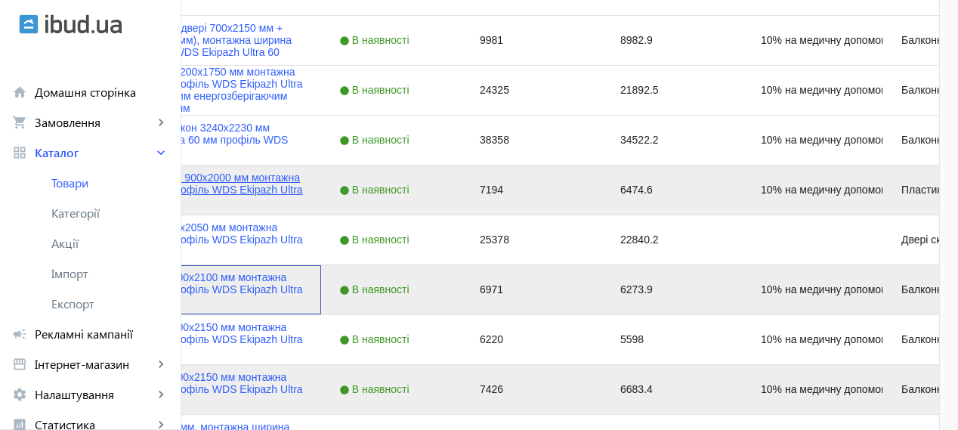
scroll to position [503, 0]
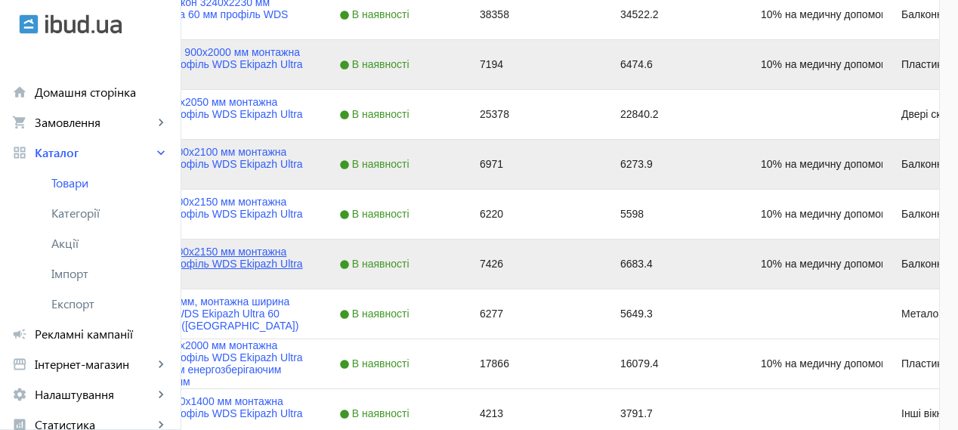
click at [298, 252] on link "Балконні двері 700x2150 мм монтажна ширина 70 мм профіль WDS Ekipazh Ultra 70" at bounding box center [199, 263] width 207 height 36
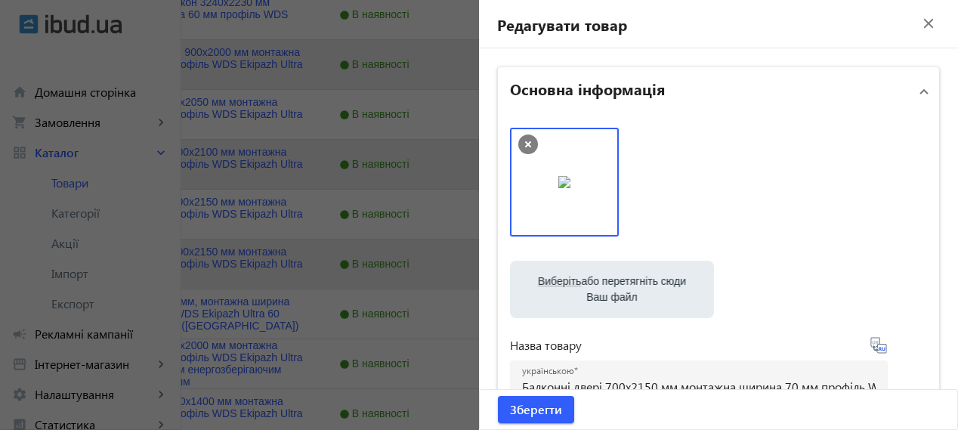
click at [137, 238] on div at bounding box center [479, 215] width 958 height 430
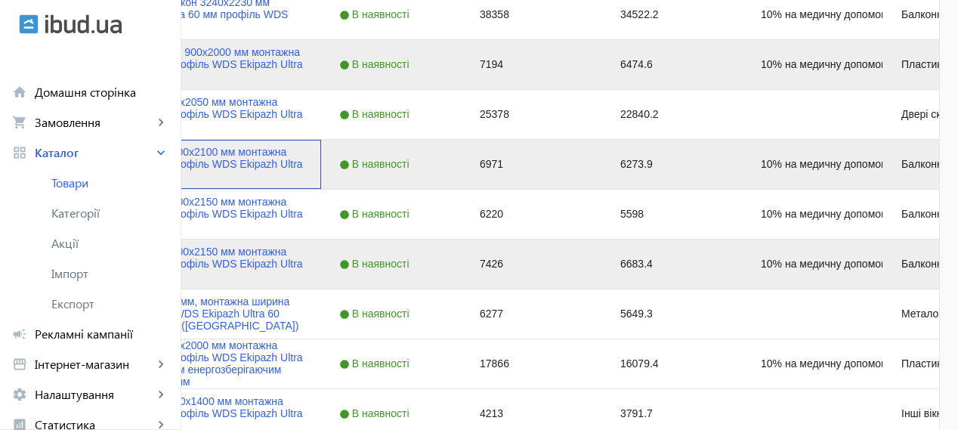
click at [87, 165] on img "Press SPACE to deselect this row." at bounding box center [72, 164] width 30 height 30
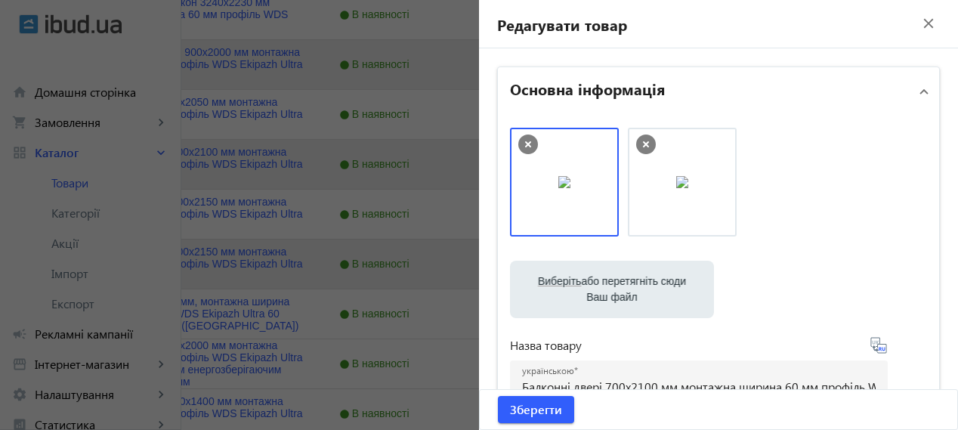
click at [159, 208] on div at bounding box center [479, 215] width 958 height 430
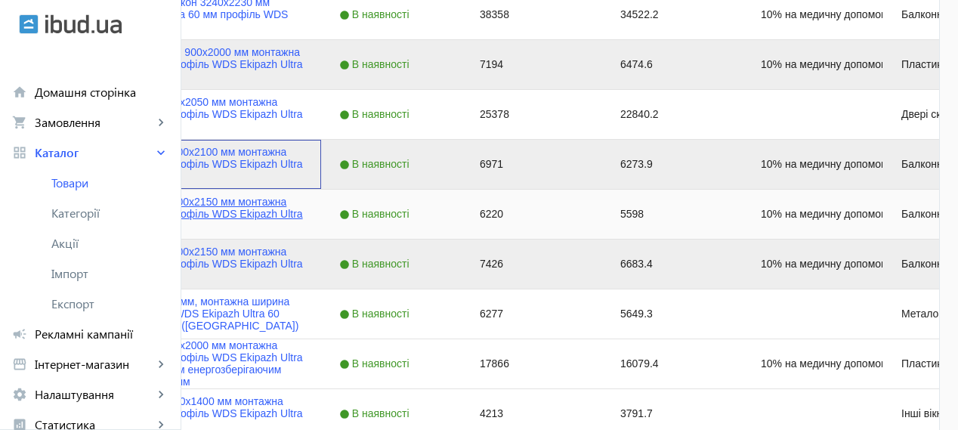
scroll to position [378, 0]
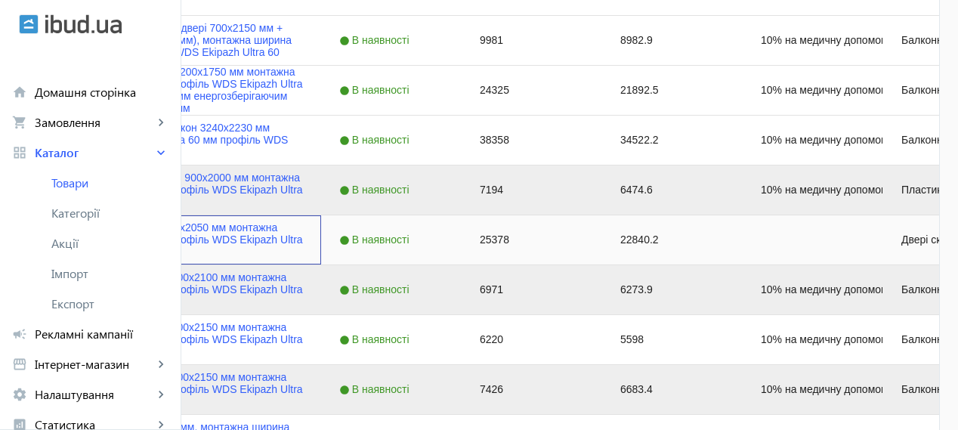
click at [51, 239] on input "Press Space to toggle row selection (unchecked)" at bounding box center [44, 240] width 14 height 14
checkbox input "true"
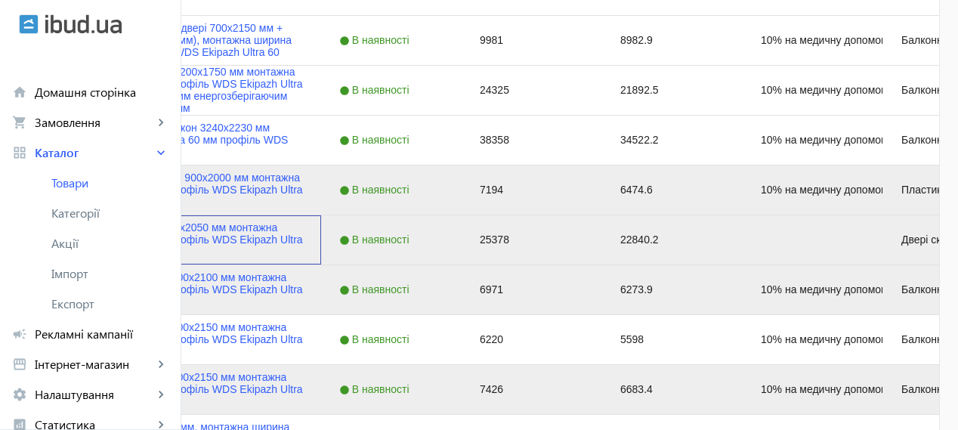
click at [321, 255] on div "Двері вхідні 1280x2050 мм монтажна ширина 70 мм профіль WDS Ekipazh Ultra 70" at bounding box center [170, 239] width 302 height 49
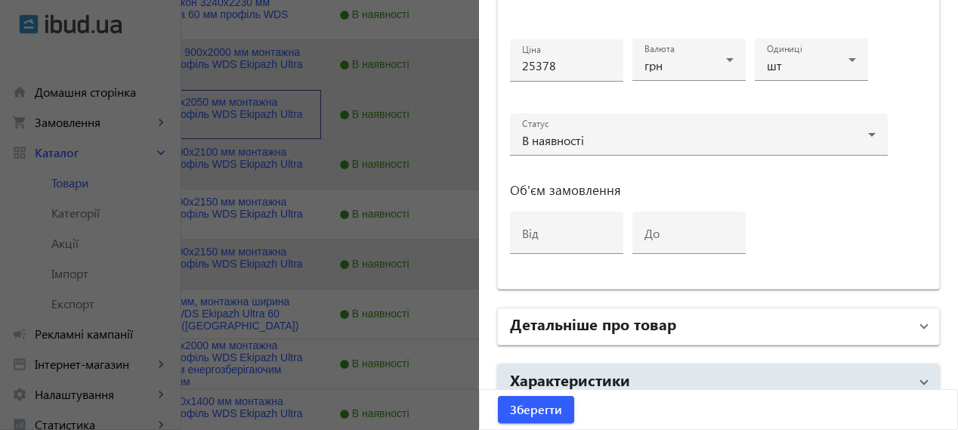
scroll to position [825, 0]
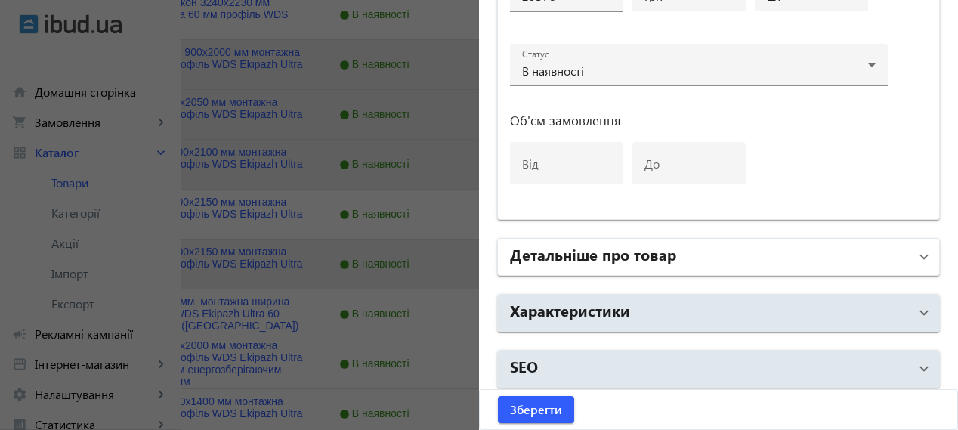
click at [715, 264] on mat-panel-title "Детальніше про товар" at bounding box center [709, 256] width 399 height 27
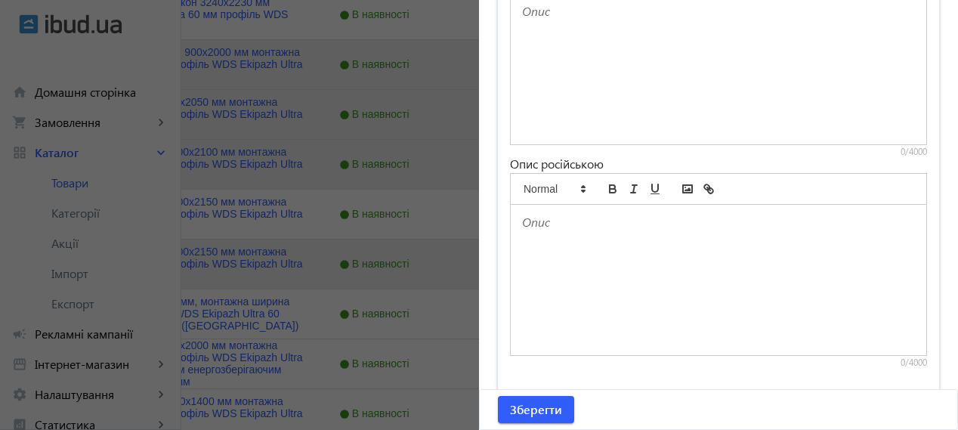
scroll to position [1326, 0]
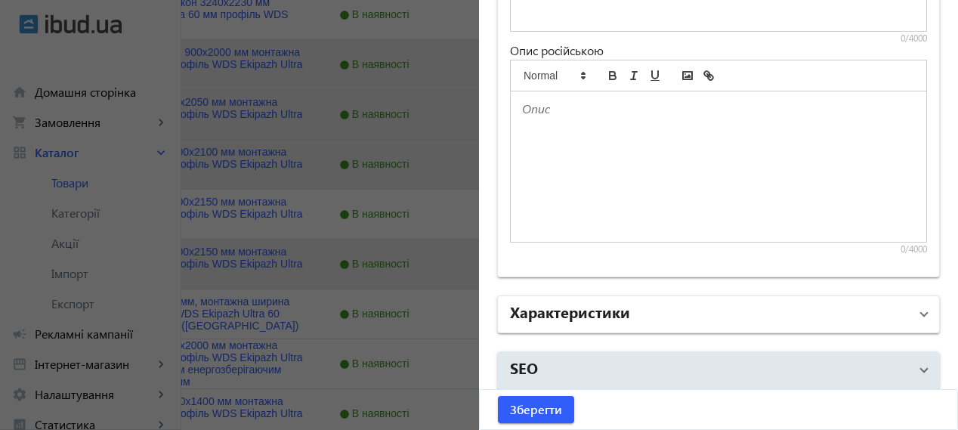
click at [677, 311] on mat-panel-title "Характеристики" at bounding box center [709, 314] width 399 height 27
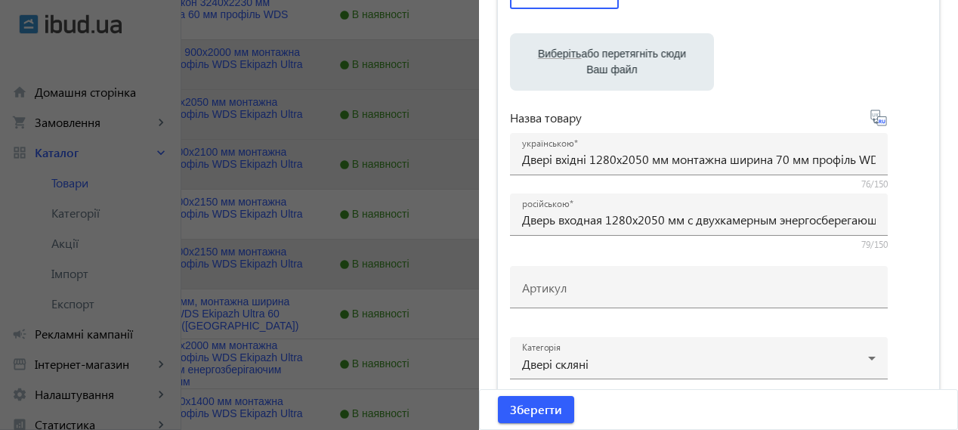
scroll to position [0, 0]
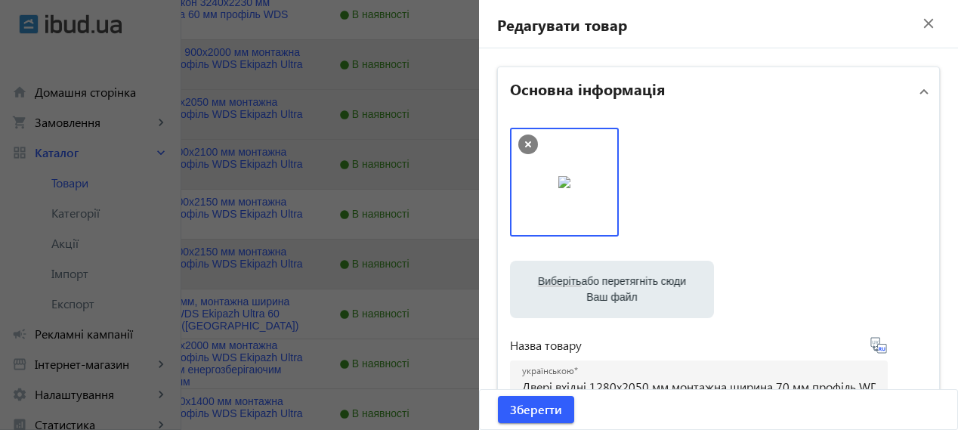
click at [565, 183] on img at bounding box center [564, 182] width 12 height 12
click at [570, 188] on img at bounding box center [564, 182] width 12 height 12
click at [923, 22] on mat-icon "close" at bounding box center [928, 23] width 23 height 23
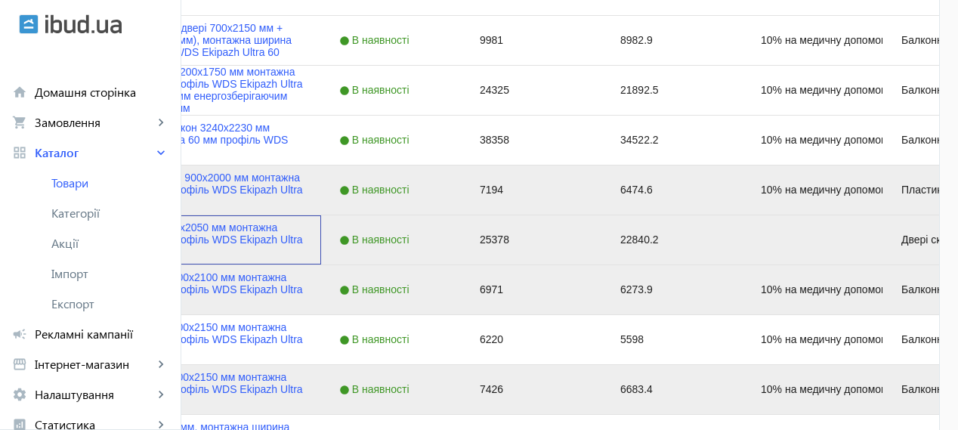
scroll to position [252, 0]
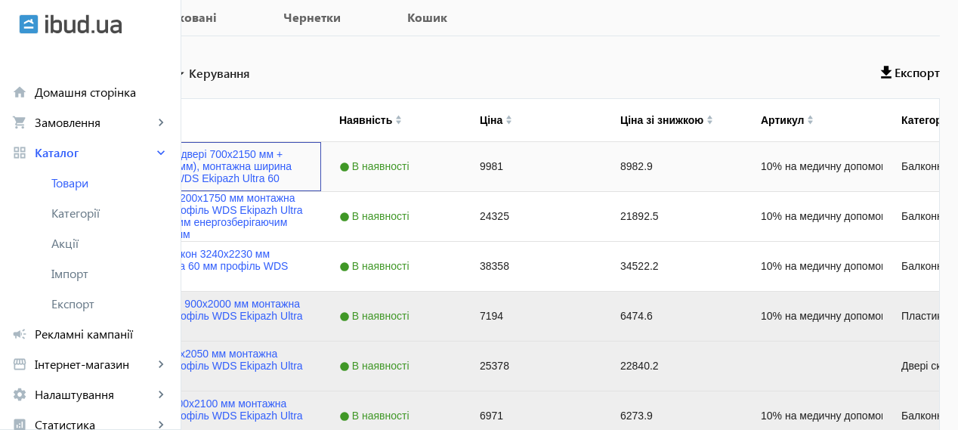
drag, startPoint x: 215, startPoint y: 162, endPoint x: 233, endPoint y: 162, distance: 18.1
click at [51, 162] on input "Press Space to toggle row selection (unchecked)" at bounding box center [44, 166] width 14 height 14
checkbox input "true"
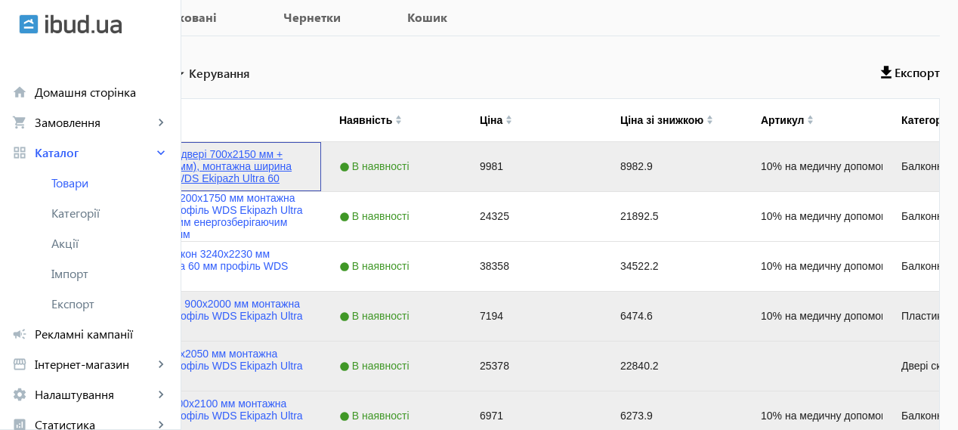
click at [291, 162] on link "Балконний блок (двері 700х2150 мм + вікно 1200х1100 мм), монтажна ширина 60 мм,…" at bounding box center [199, 166] width 207 height 36
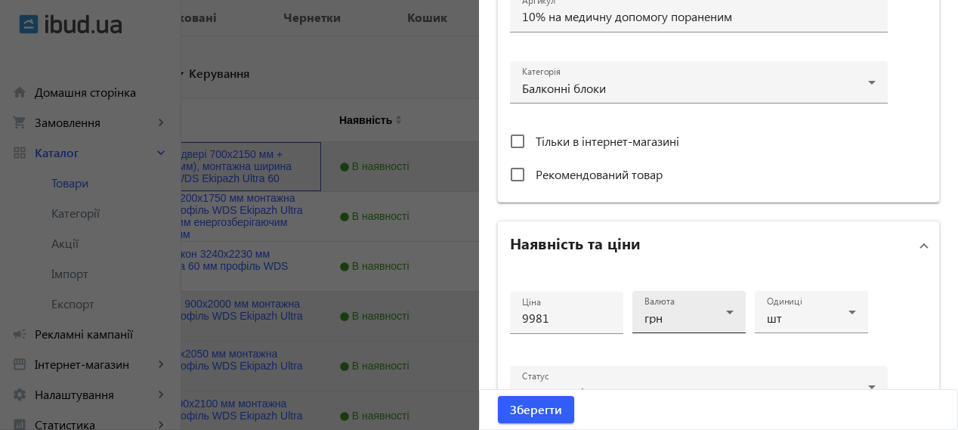
scroll to position [755, 0]
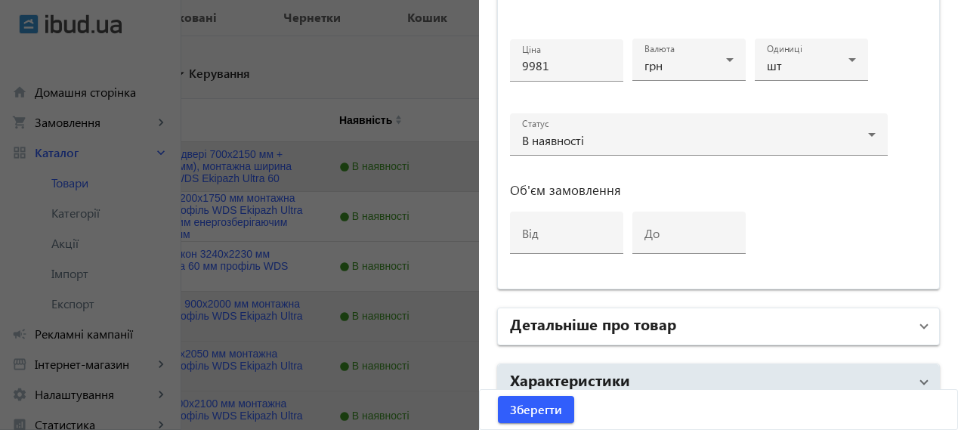
click at [619, 327] on h2 "Детальніше про товар" at bounding box center [593, 323] width 166 height 21
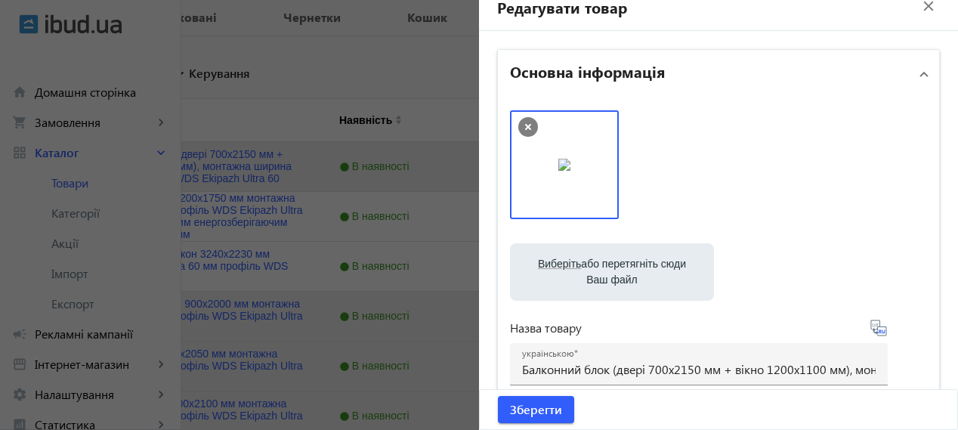
scroll to position [0, 0]
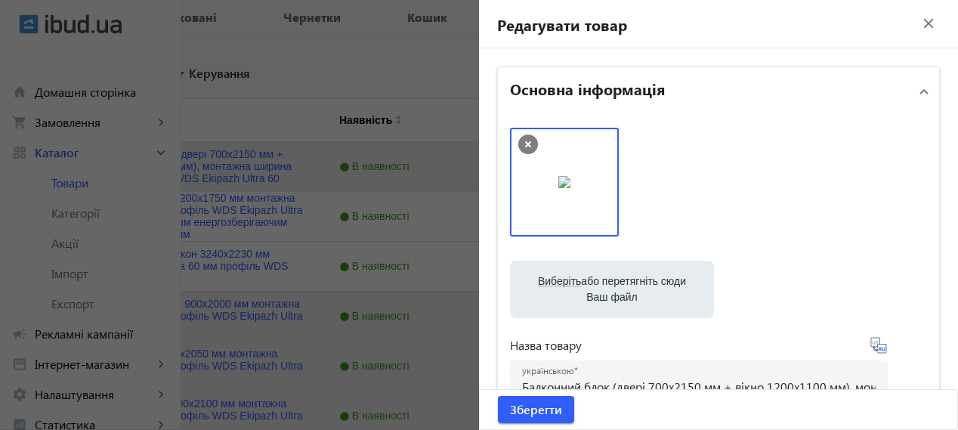
click at [920, 22] on mat-icon "close" at bounding box center [928, 23] width 23 height 23
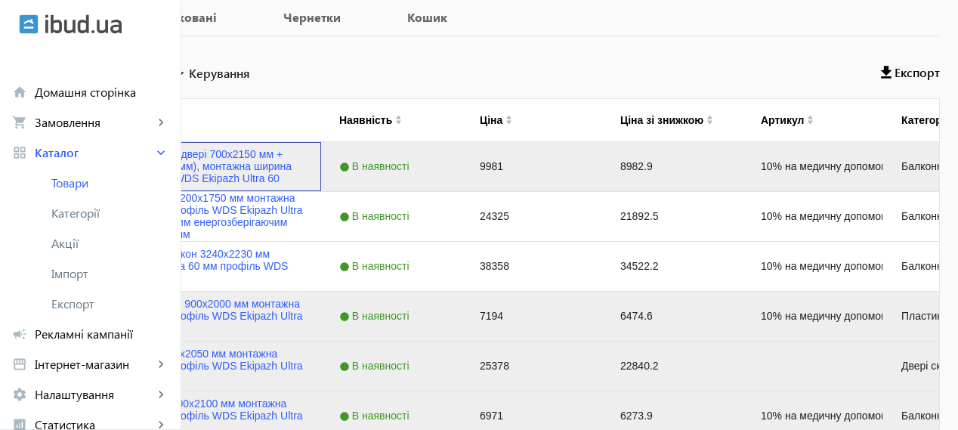
click at [87, 168] on img "Press SPACE to deselect this row." at bounding box center [72, 166] width 30 height 30
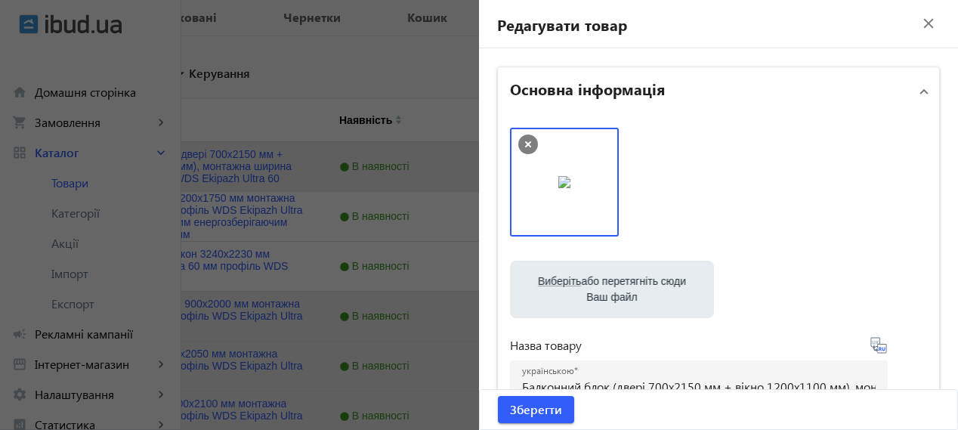
click at [917, 20] on mat-icon "close" at bounding box center [928, 23] width 23 height 23
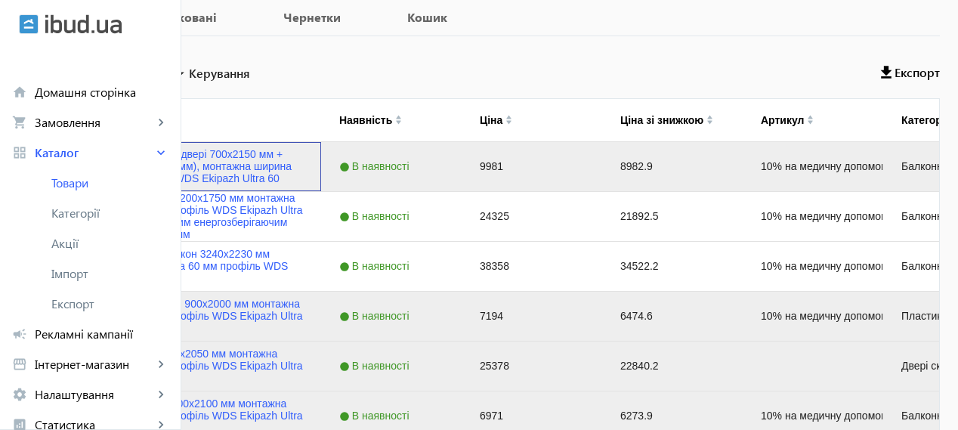
click at [87, 166] on img "Press SPACE to deselect this row." at bounding box center [72, 166] width 30 height 30
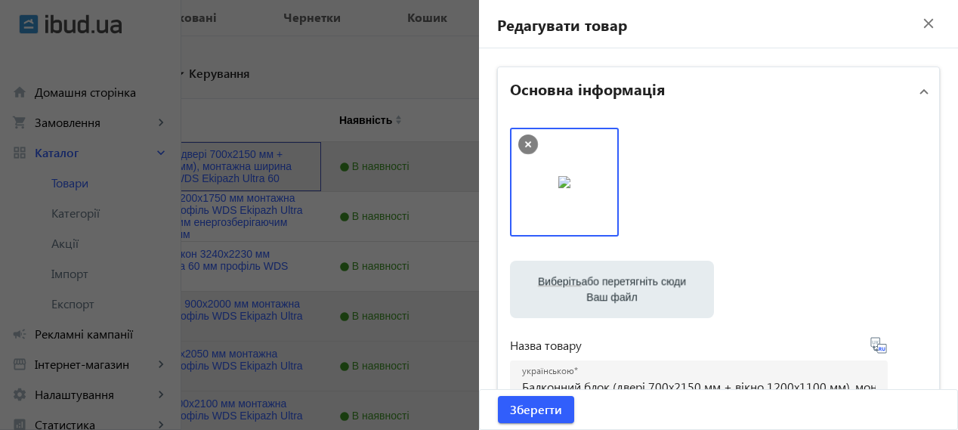
scroll to position [252, 0]
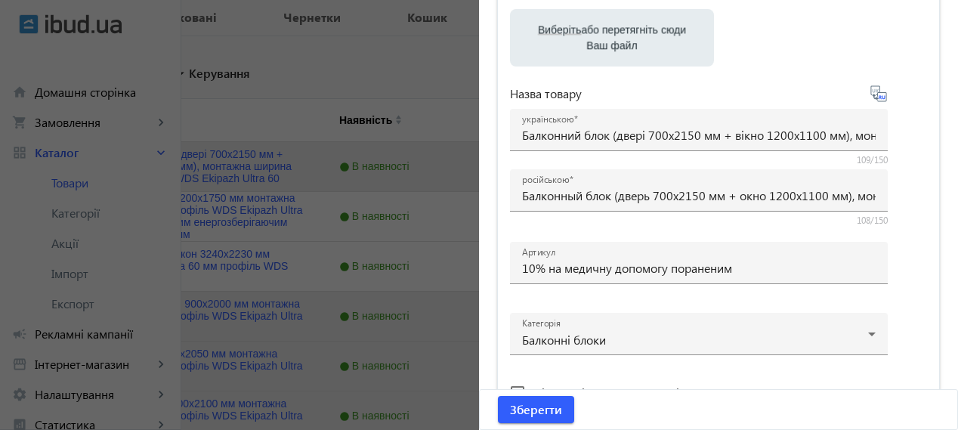
click at [424, 22] on div at bounding box center [479, 215] width 958 height 430
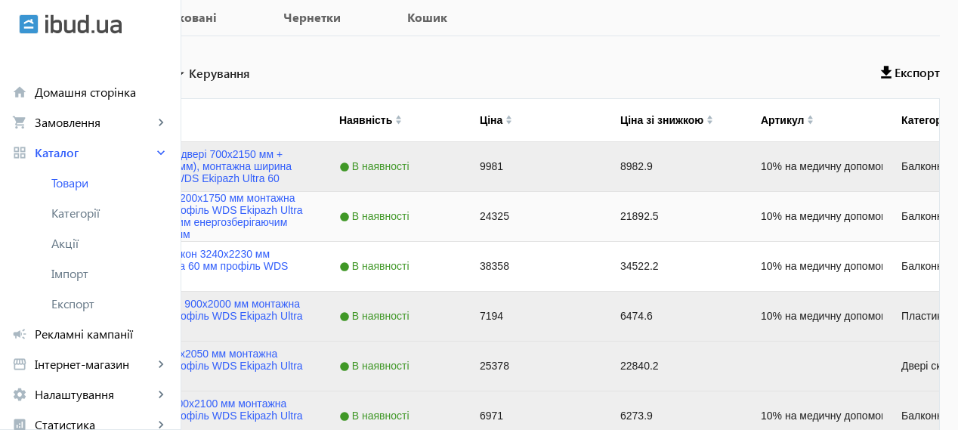
click at [223, 214] on div "Балконна рама 4200x1750 мм монтажна ширина 60 мм профіль WDS Ekipazh Ultra 60 з…" at bounding box center [170, 216] width 266 height 48
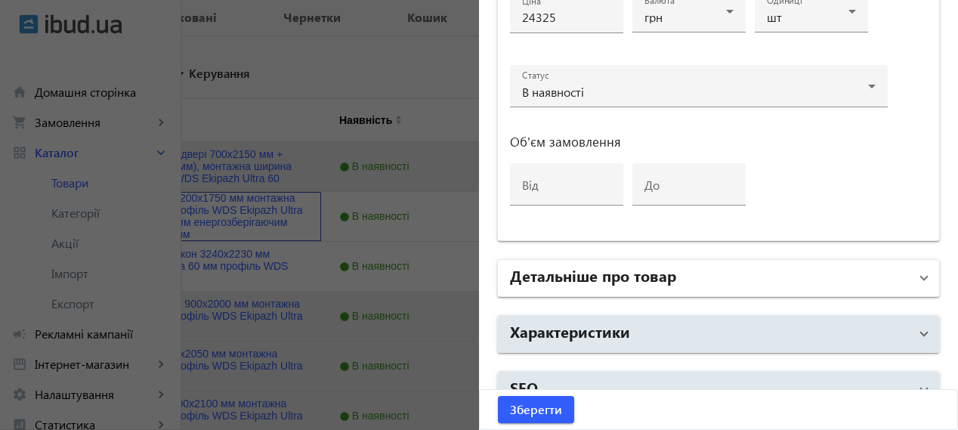
scroll to position [825, 0]
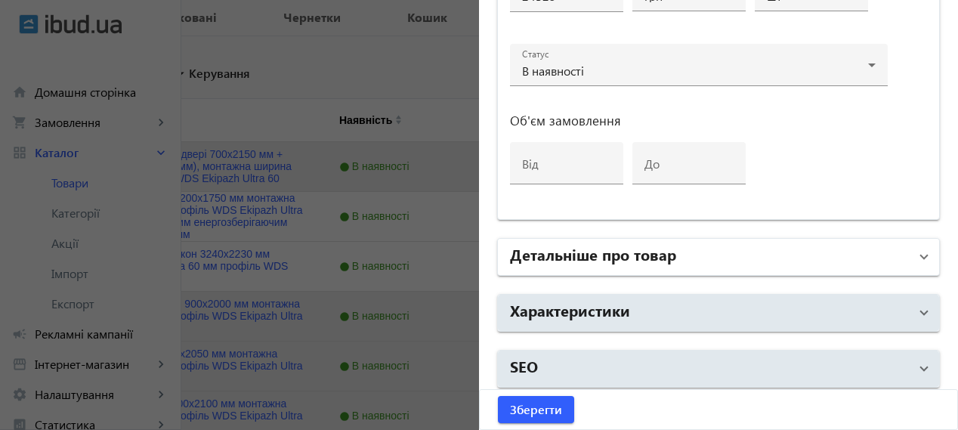
click at [662, 244] on h2 "Детальніше про товар" at bounding box center [593, 253] width 166 height 21
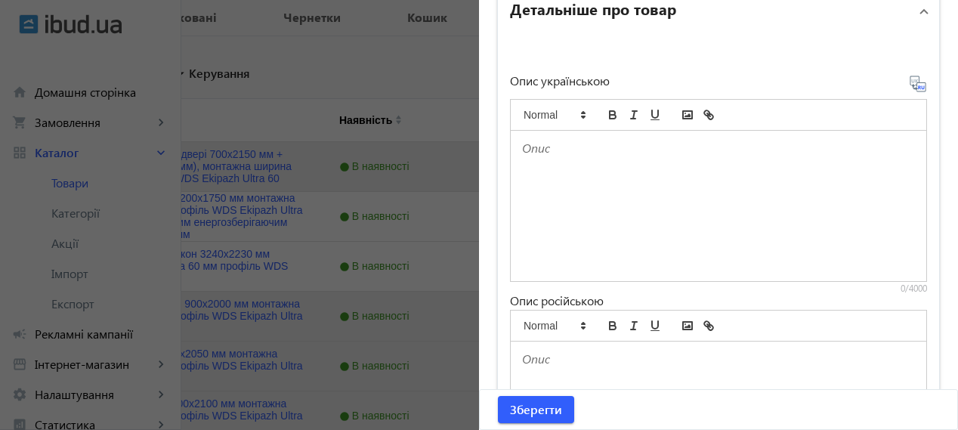
scroll to position [950, 0]
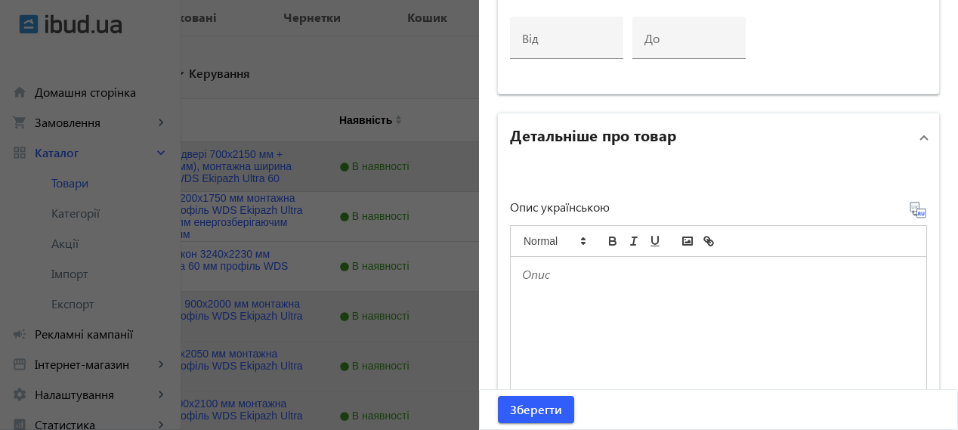
click at [582, 136] on h2 "Детальніше про товар" at bounding box center [593, 134] width 166 height 21
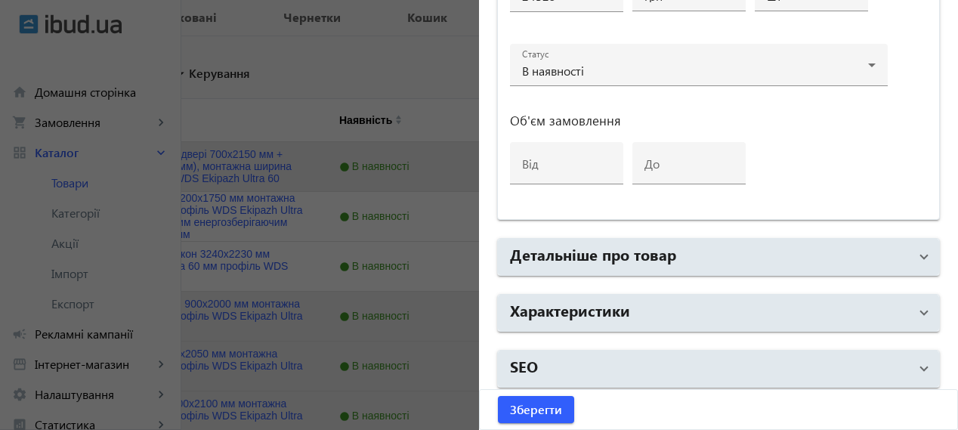
scroll to position [378, 0]
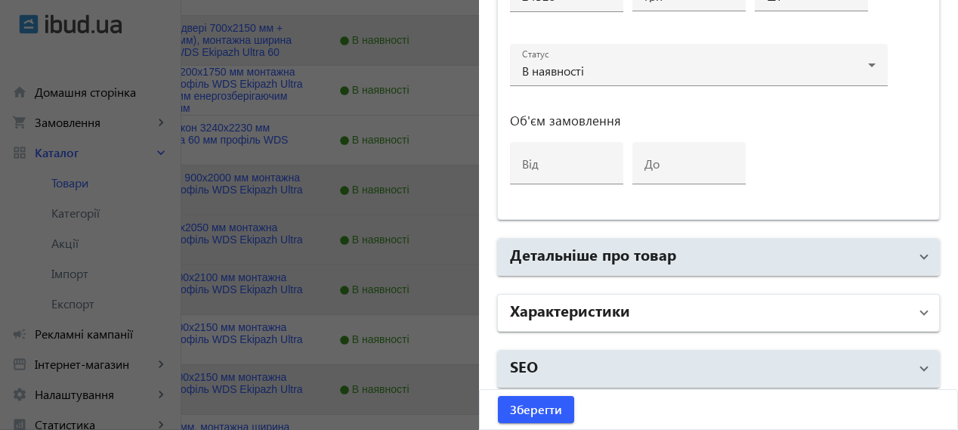
click at [574, 320] on mat-panel-title "Характеристики" at bounding box center [709, 312] width 399 height 27
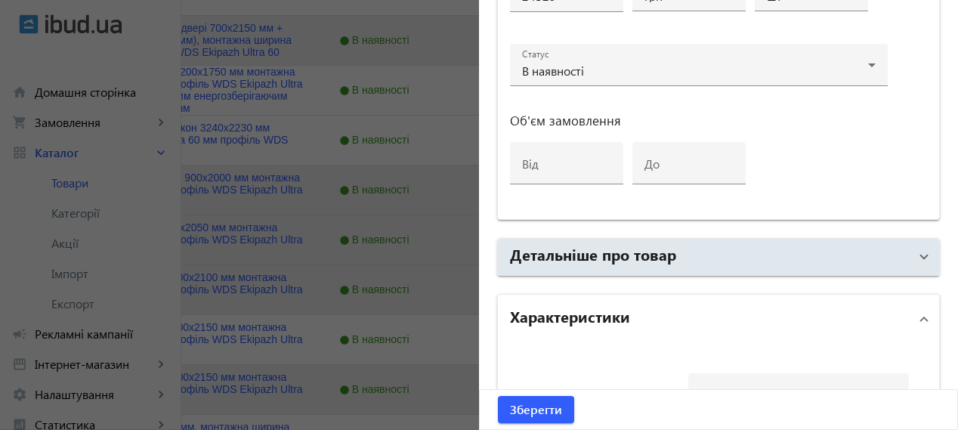
click at [574, 308] on h2 "Характеристики" at bounding box center [570, 315] width 120 height 21
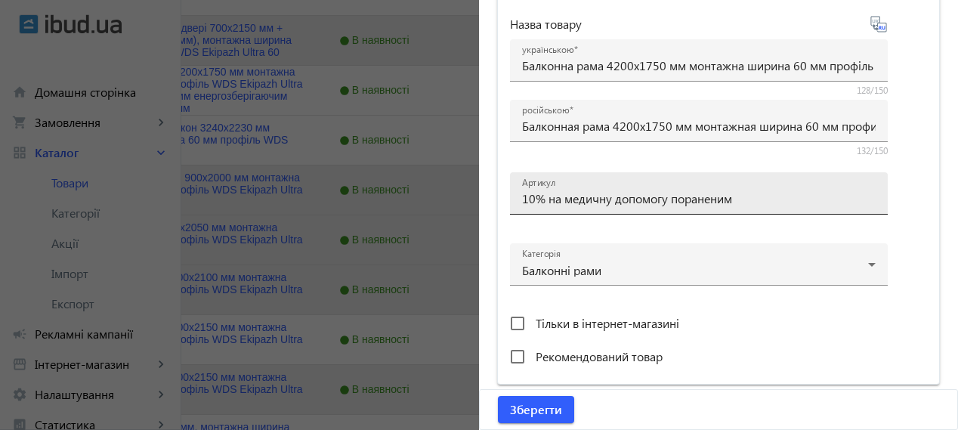
scroll to position [0, 0]
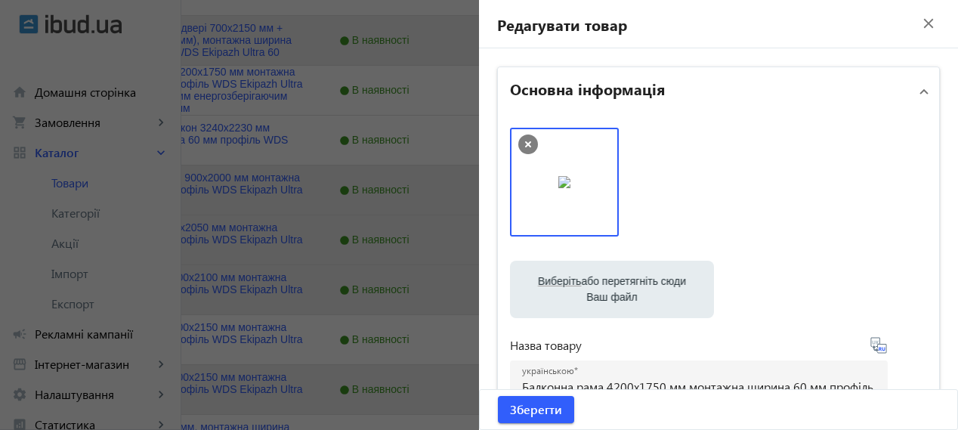
click at [921, 20] on mat-icon "close" at bounding box center [928, 23] width 23 height 23
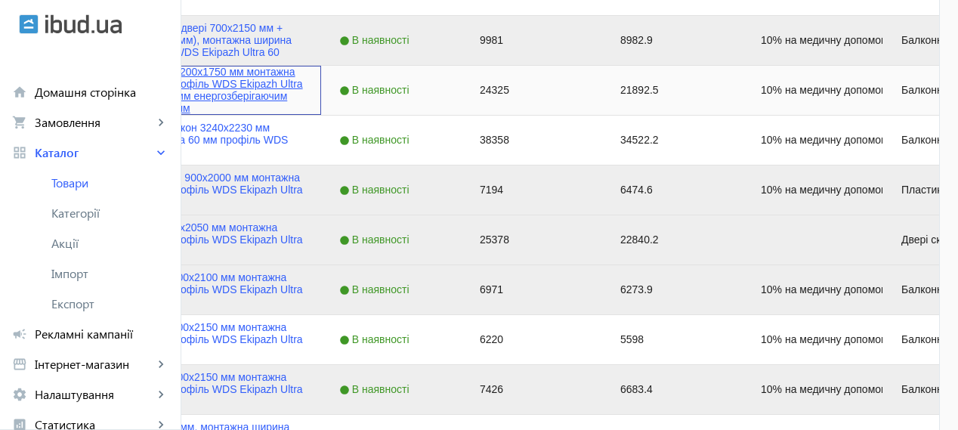
click at [303, 82] on link "Балконна рама 4200x1750 мм монтажна ширина 60 мм профіль WDS Ekipazh Ultra 60 з…" at bounding box center [199, 90] width 207 height 48
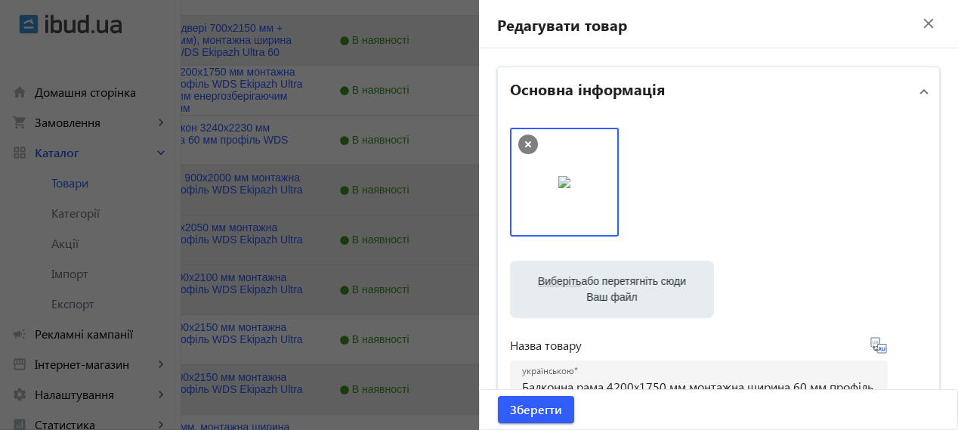
click at [922, 20] on mat-icon "close" at bounding box center [928, 23] width 23 height 23
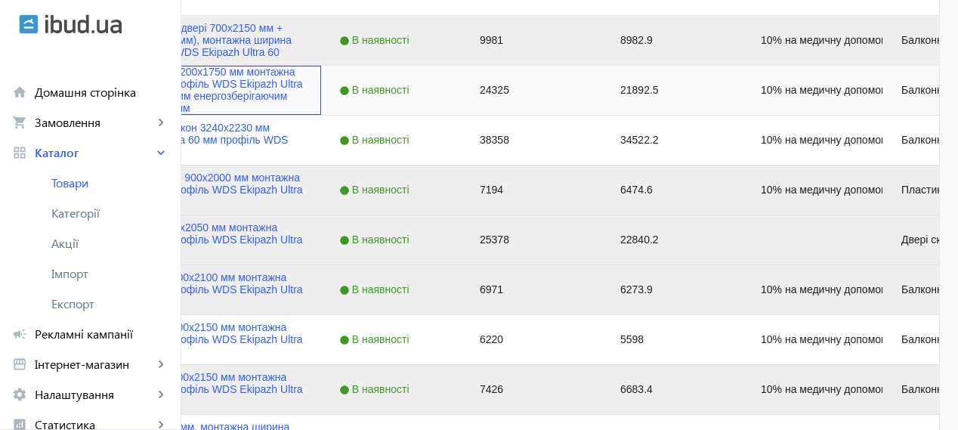
click at [51, 89] on input "Press Space to toggle row selection (unchecked)" at bounding box center [44, 90] width 14 height 14
checkbox input "true"
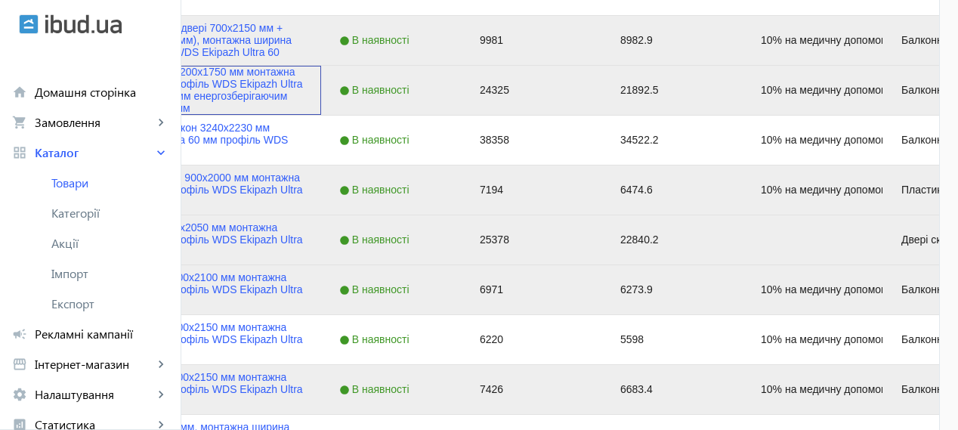
click at [245, 70] on div "Балконна рама 4200x1750 мм монтажна ширина 60 мм профіль WDS Ekipazh Ultra 60 з…" at bounding box center [180, 90] width 246 height 48
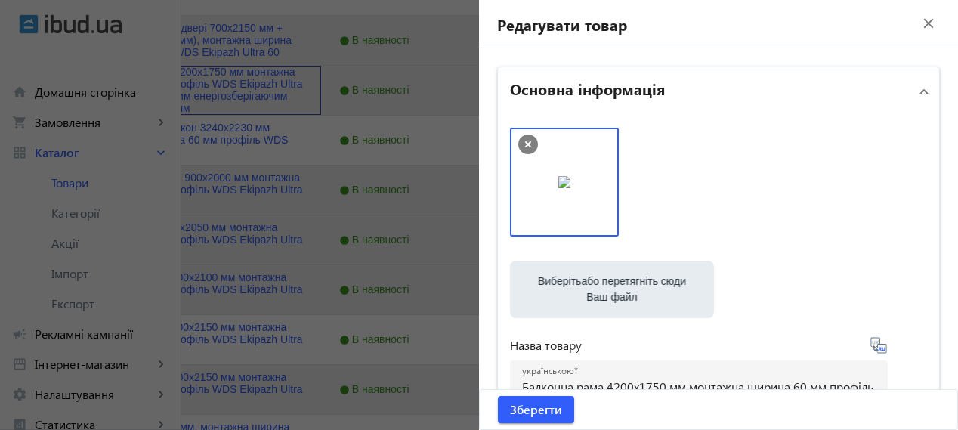
click at [558, 188] on img at bounding box center [564, 182] width 12 height 12
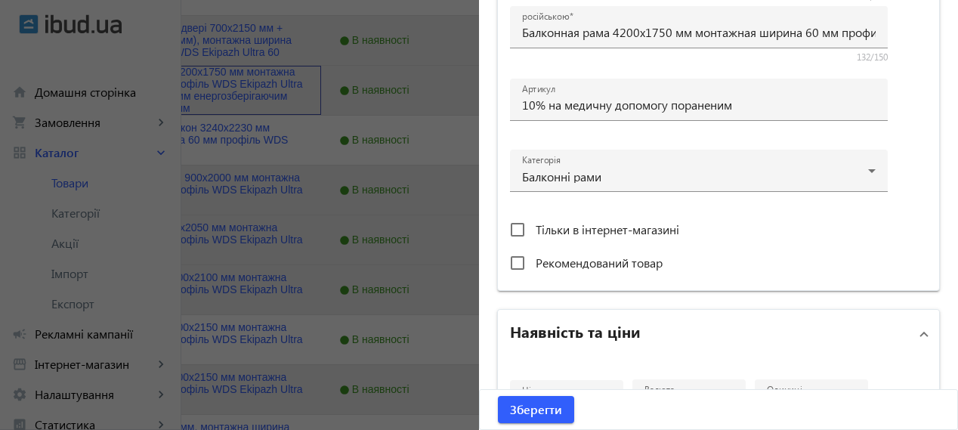
scroll to position [378, 0]
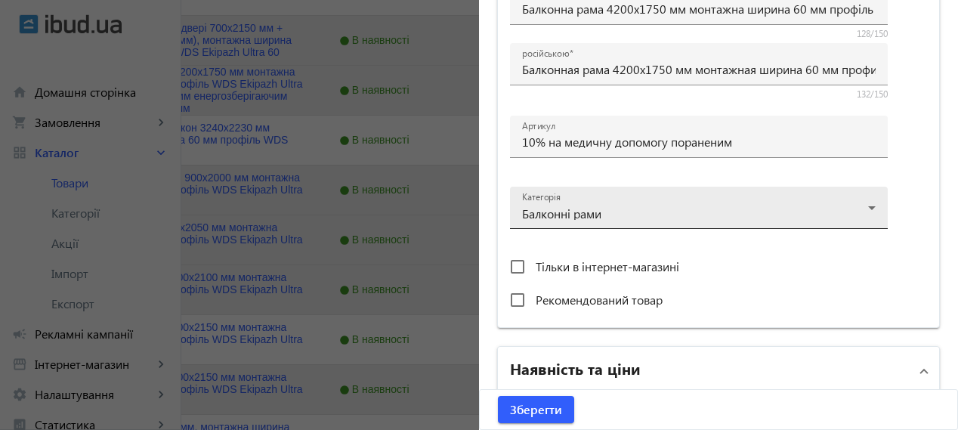
click at [633, 217] on div at bounding box center [698, 201] width 353 height 54
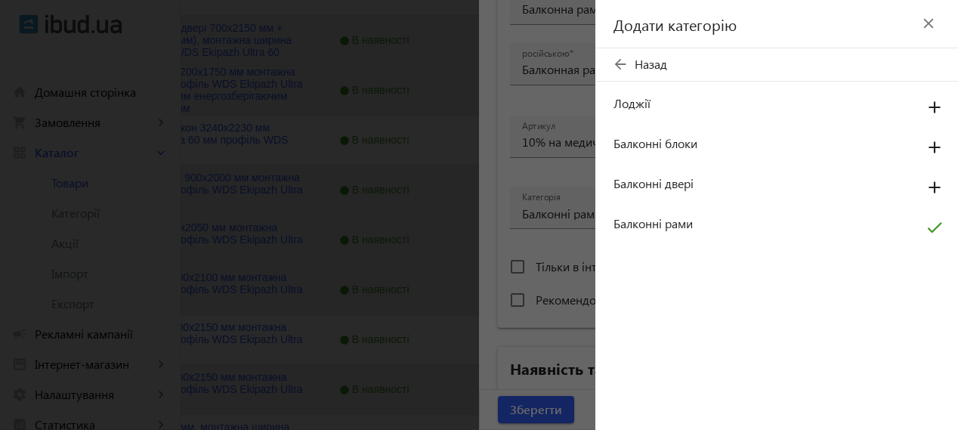
click at [927, 22] on mat-icon "close" at bounding box center [928, 23] width 23 height 23
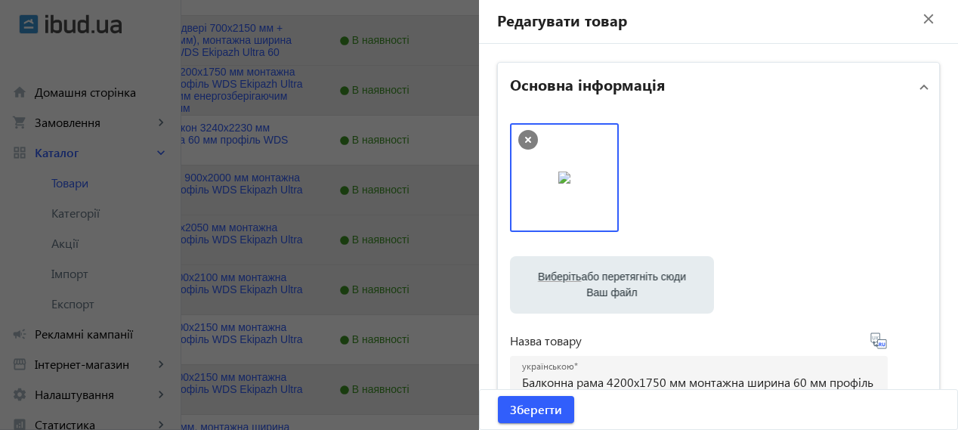
scroll to position [0, 0]
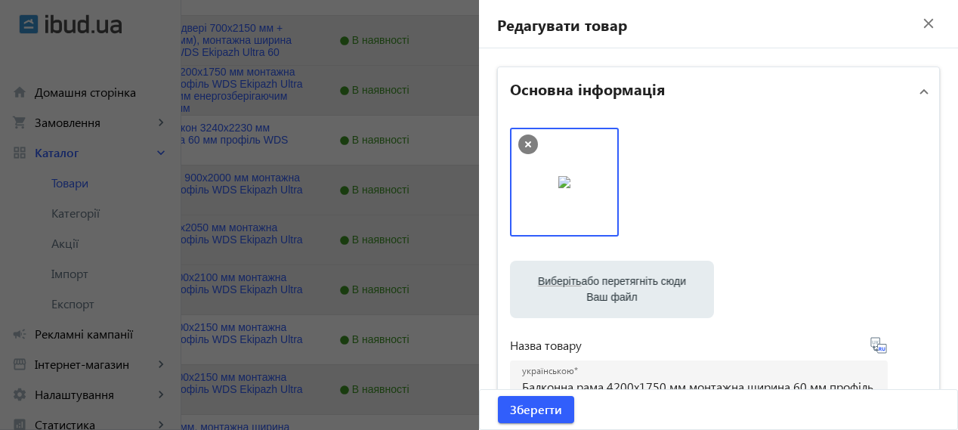
click at [920, 19] on mat-icon "close" at bounding box center [928, 23] width 23 height 23
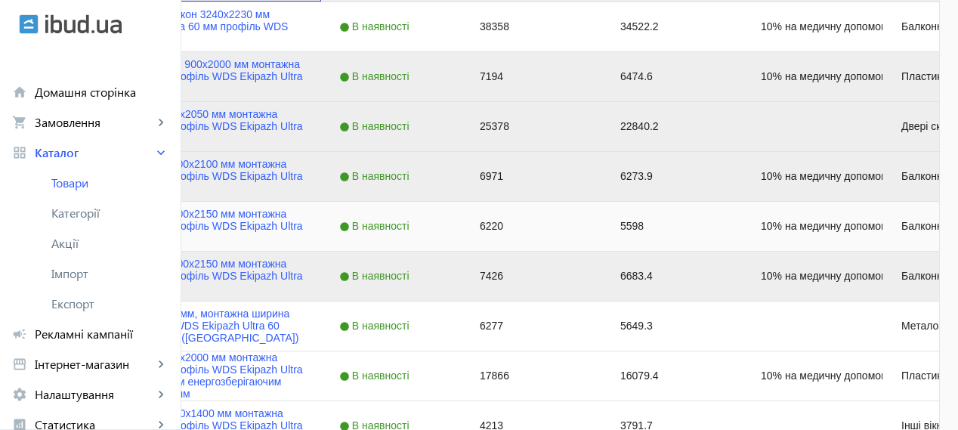
scroll to position [503, 0]
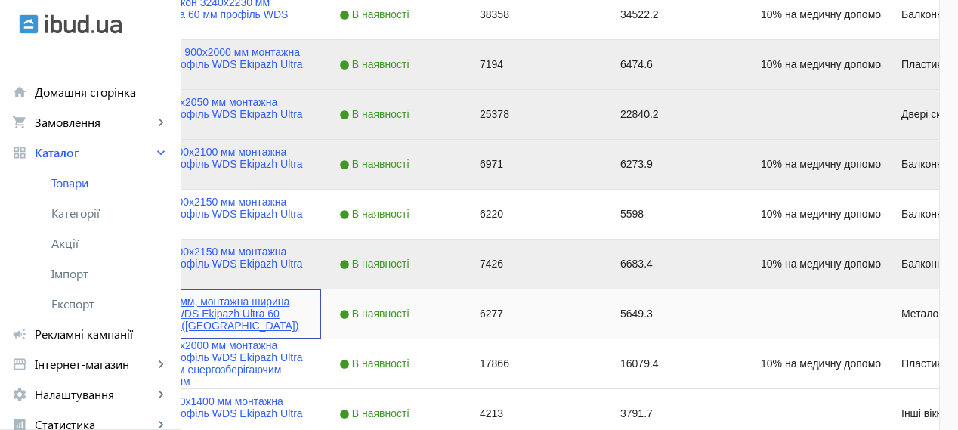
click at [289, 303] on link "Вікно 1300x1400 мм, монтажна ширина 60 мм, профіль WDS Ekipazh Ultra 60 фурніту…" at bounding box center [199, 313] width 207 height 36
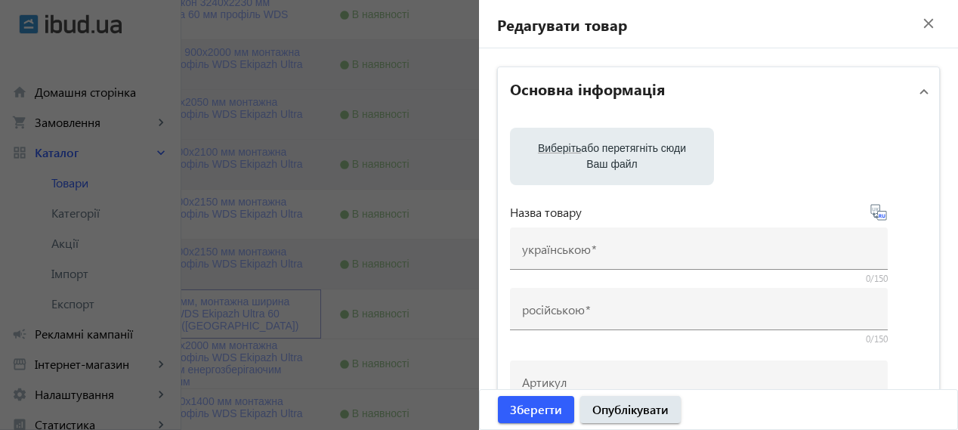
type input "Вікно 1300x1400 мм, монтажна ширина 60 мм, профіль WDS Ekipazh Ultra 60 фурніту…"
type input "Окно 1300x1400 мм, монтажная ширина 60 мм, профиль WDS Ekipazh Ultra 60 фурниту…"
checkbox input "true"
type input "6277"
type input "1"
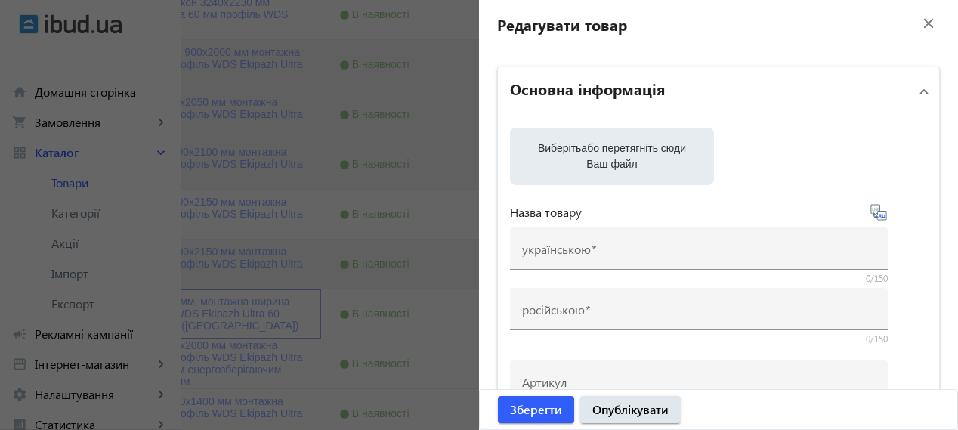
type input "Куплю вікно 1300x1400 мм, монтажна ширина 60 мм, профіль WDS Ekipazh Ultra 60 ф…"
type input "Купить окно 1300x1400 мм, монтажная ширина 60 мм, профиль WDS Ekipazh Ultra 60 …"
type textarea "Вікно з 3-камерного профілю WDS Ekipazh Ultra 60 мм з гарантією 5 років, достав…"
type textarea "Окно из 3-камерного профиля WDS Ekipazh Ultra 60 мм с гарантией 5 лет, доставко…"
type input "лоджія, балкон, скління лоджії, вікна на лоджію, [PERSON_NAME], знижка на лоджі…"
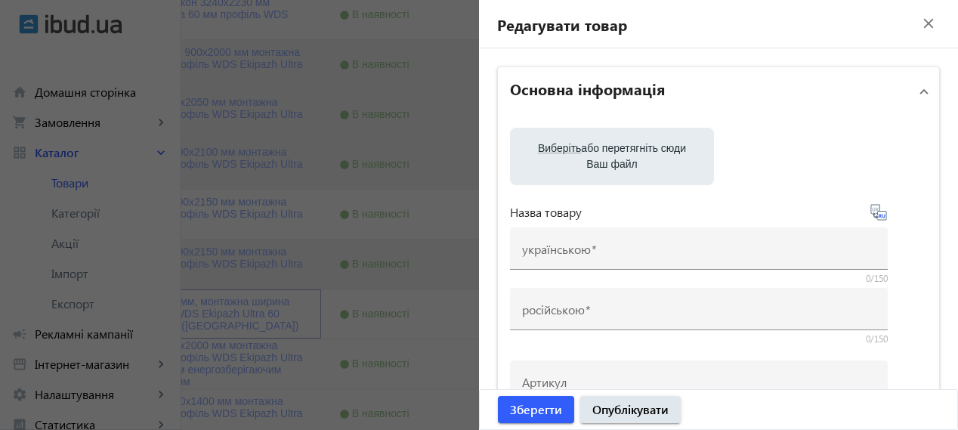
type input "лоджия, балкон, остекление лоджии, окна на лоджию, [PERSON_NAME], скидка на лод…"
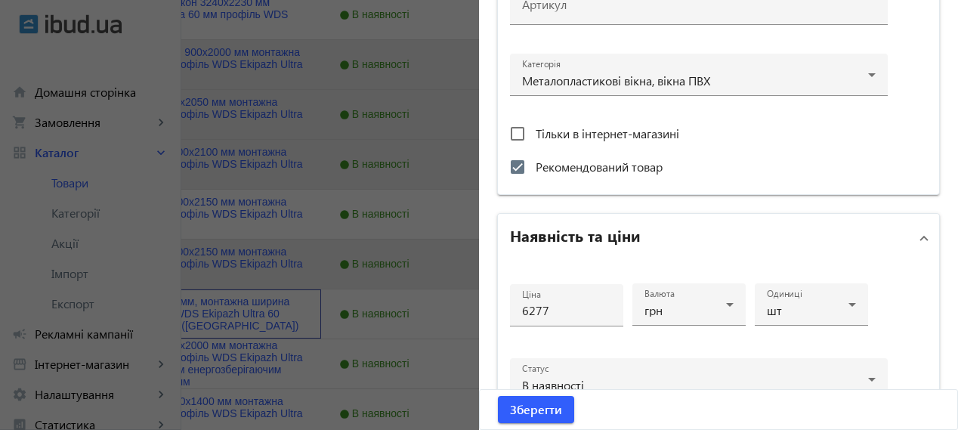
scroll to position [762, 0]
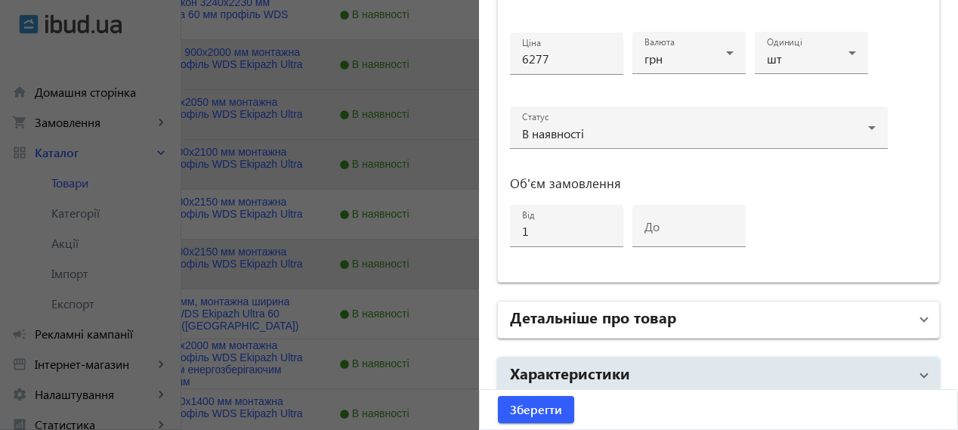
click at [598, 306] on h2 "Детальніше про товар" at bounding box center [593, 316] width 166 height 21
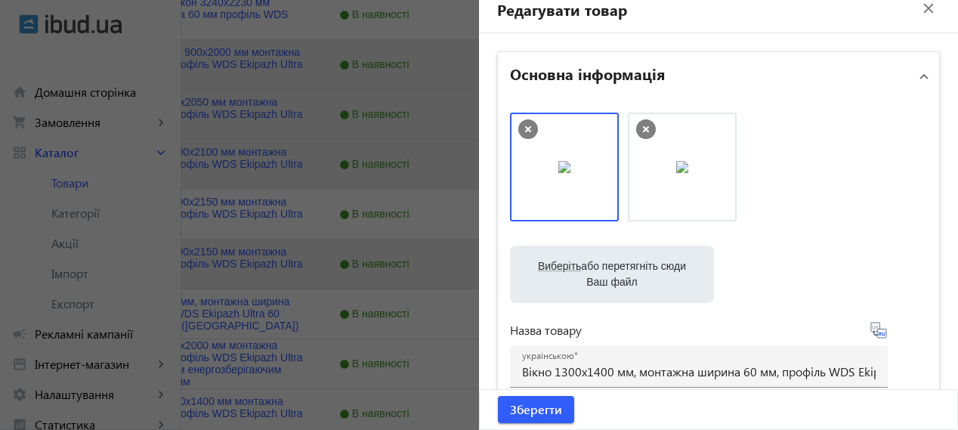
scroll to position [0, 0]
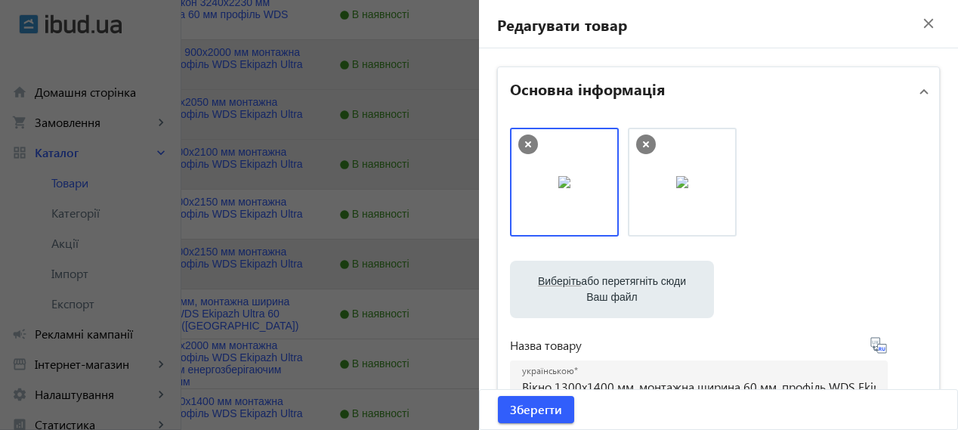
click at [917, 25] on mat-icon "close" at bounding box center [928, 23] width 23 height 23
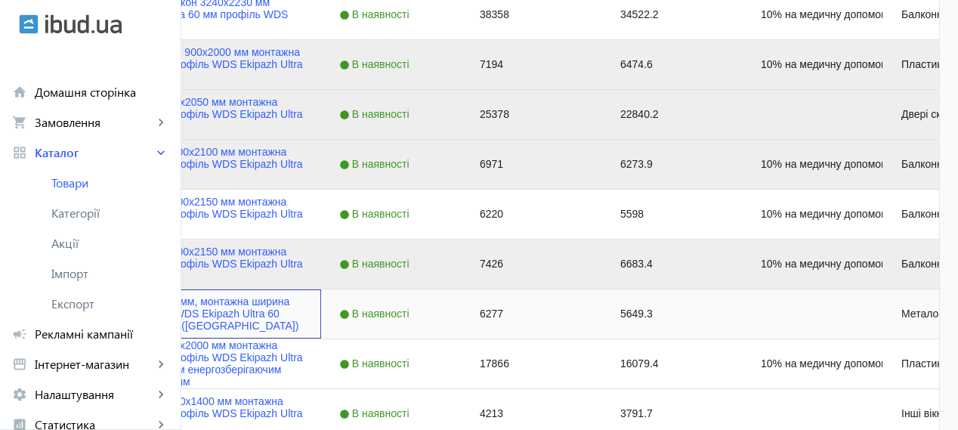
click at [51, 320] on div "Press SPACE to select this row." at bounding box center [44, 314] width 14 height 36
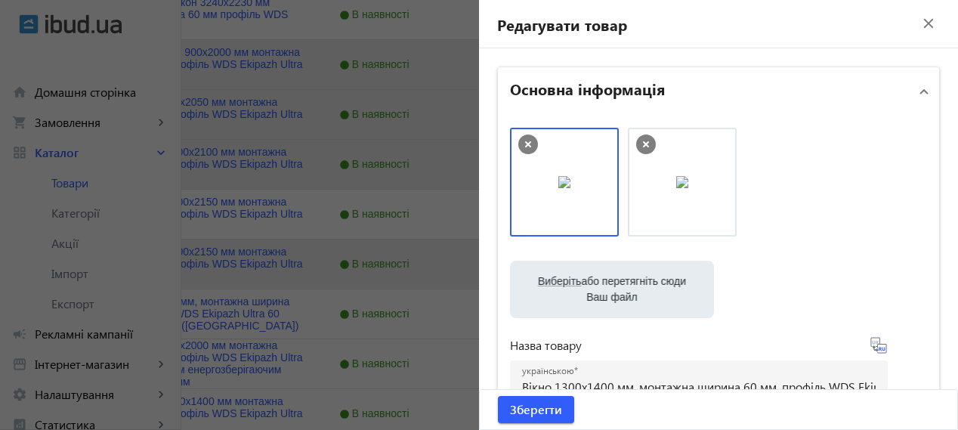
click at [920, 26] on mat-icon "close" at bounding box center [928, 23] width 23 height 23
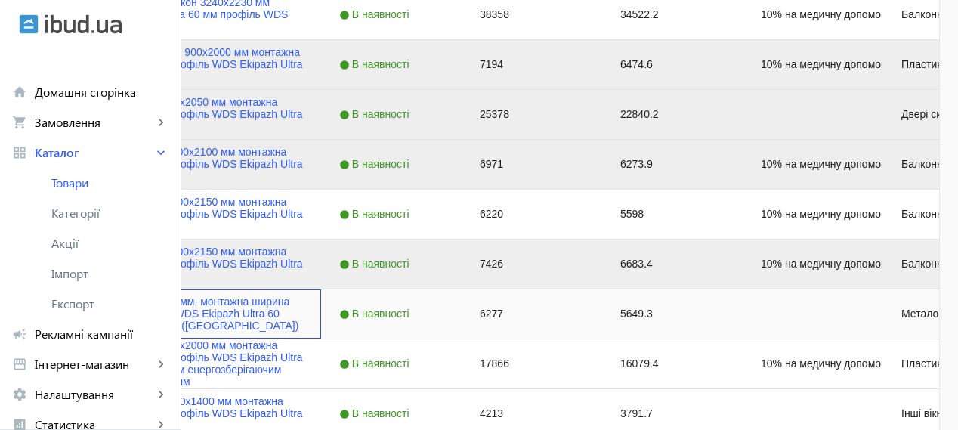
click at [199, 309] on div "Вікно 1300x1400 мм, монтажна ширина 60 мм, профіль WDS Ekipazh Ultra 60 фурніту…" at bounding box center [170, 313] width 302 height 49
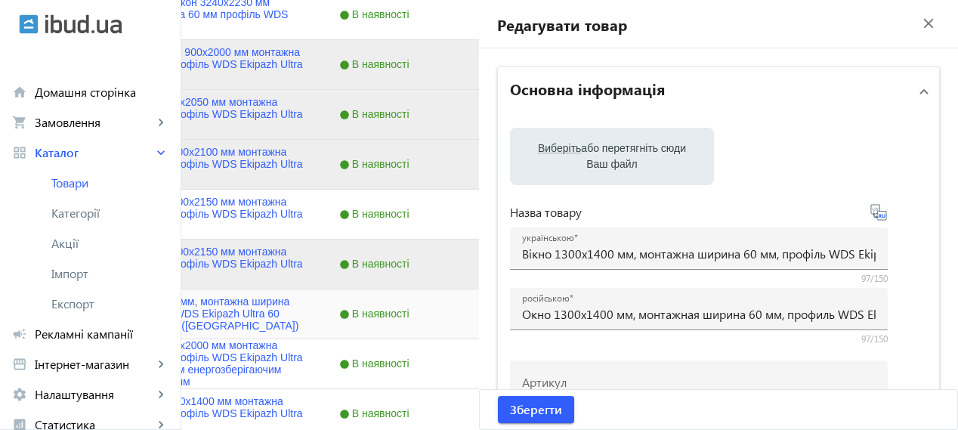
click at [217, 315] on div at bounding box center [479, 215] width 958 height 430
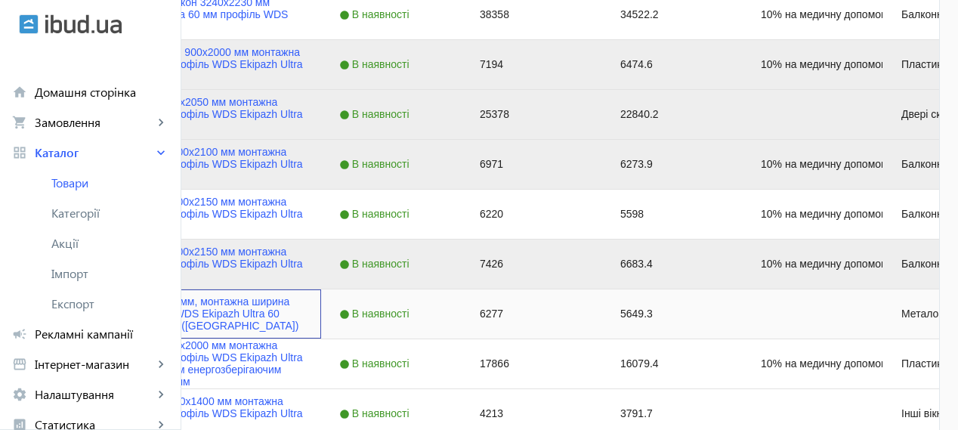
click at [51, 316] on input "Press Space to toggle row selection (unchecked)" at bounding box center [44, 314] width 14 height 14
checkbox input "true"
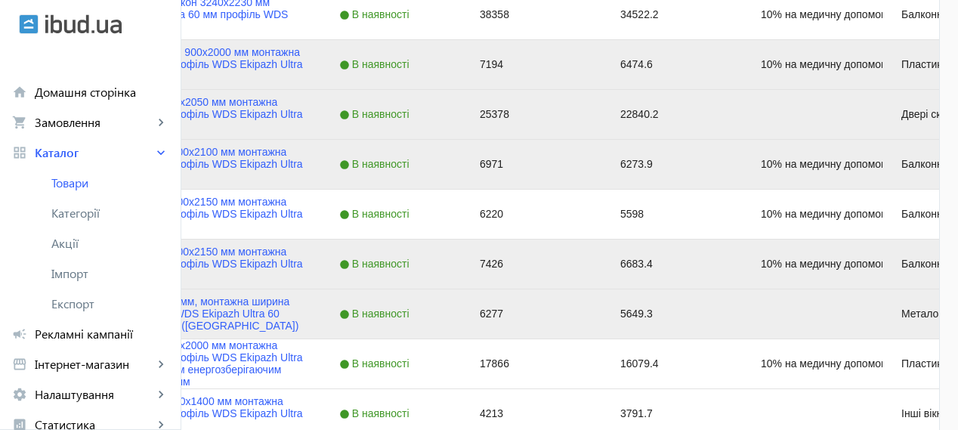
click at [602, 310] on div "6277" at bounding box center [532, 313] width 140 height 49
type input "6383"
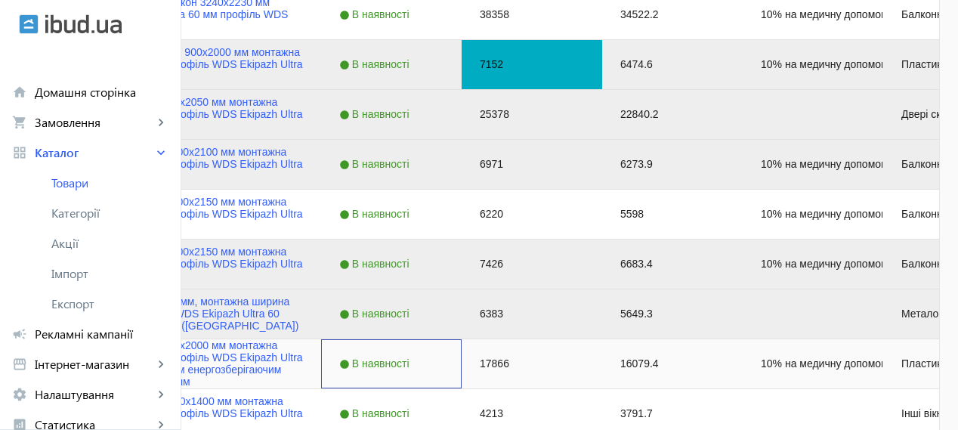
click at [462, 368] on div "В наявності" at bounding box center [391, 363] width 140 height 49
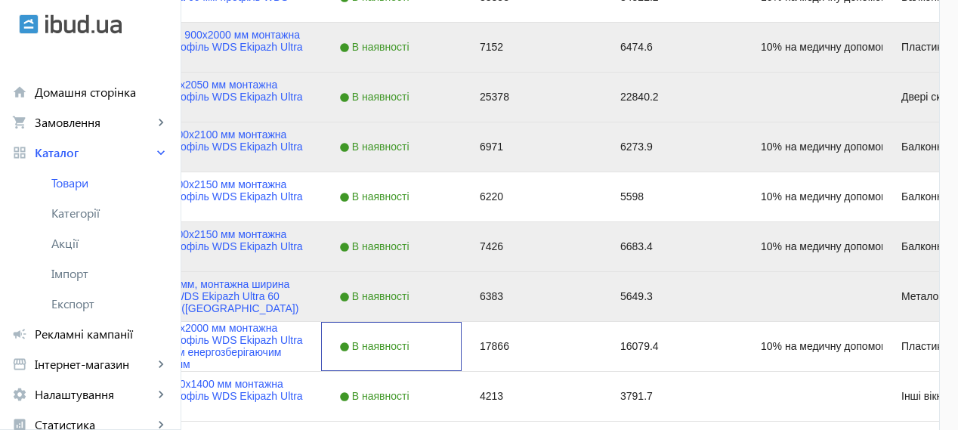
scroll to position [503, 0]
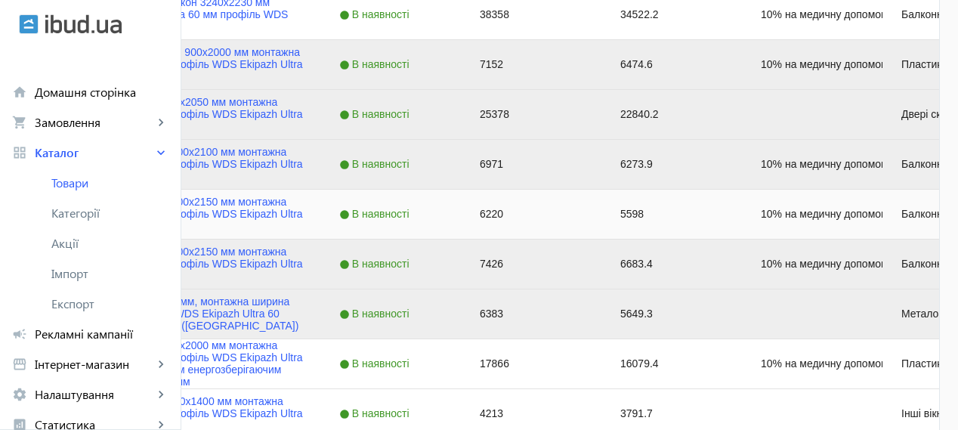
click at [87, 205] on img "Press SPACE to select this row." at bounding box center [72, 214] width 30 height 30
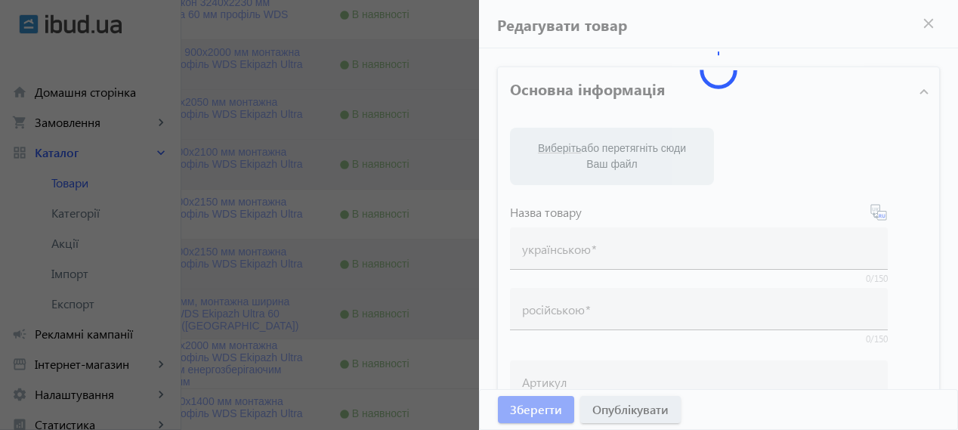
type input "Балконні двері 700x2150 мм монтажна ширина 60 мм профіль WDS Ekipazh Ultra 60"
type input "Балконная дверь 700x2150 мм монтажная ширина 60 мм профиль WDS Ekipazh Ultra 60"
type input "10% на медичну допомогу пораненим"
type input "6220"
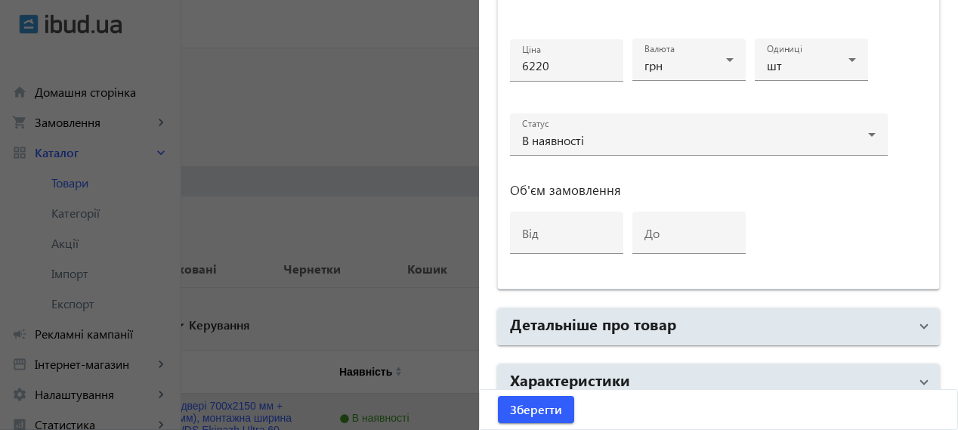
scroll to position [825, 0]
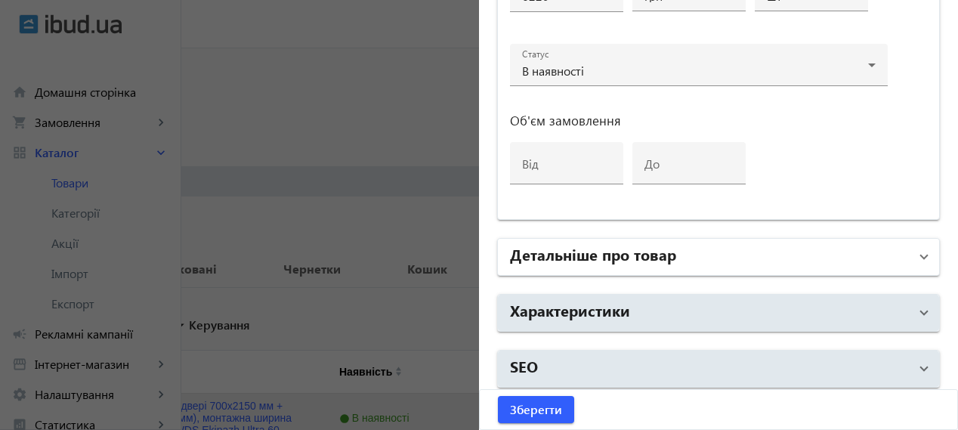
click at [683, 257] on mat-panel-title "Детальніше про товар" at bounding box center [709, 256] width 399 height 27
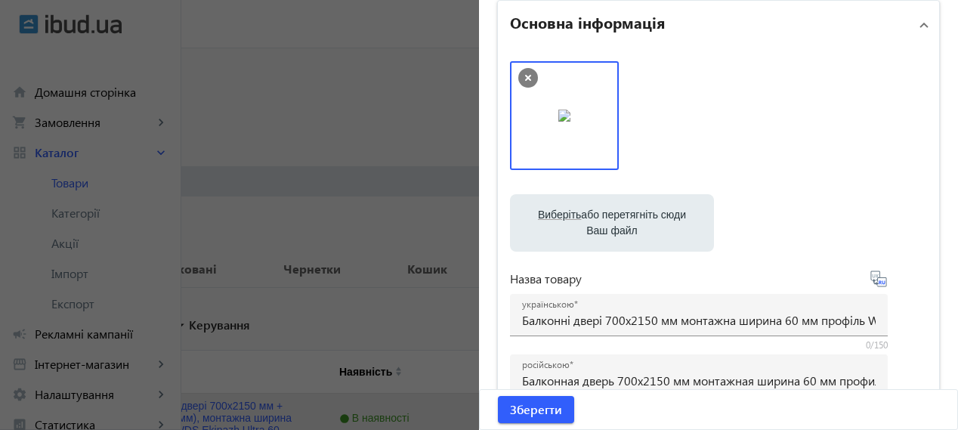
scroll to position [0, 0]
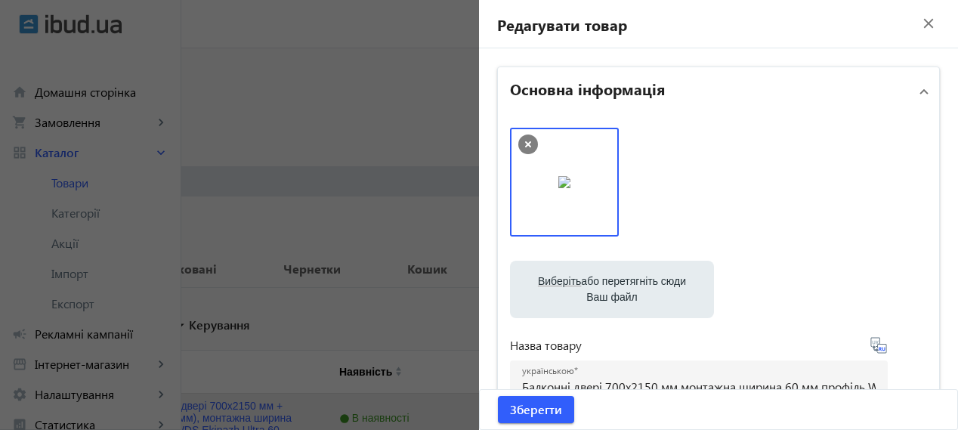
click at [921, 26] on mat-icon "close" at bounding box center [928, 23] width 23 height 23
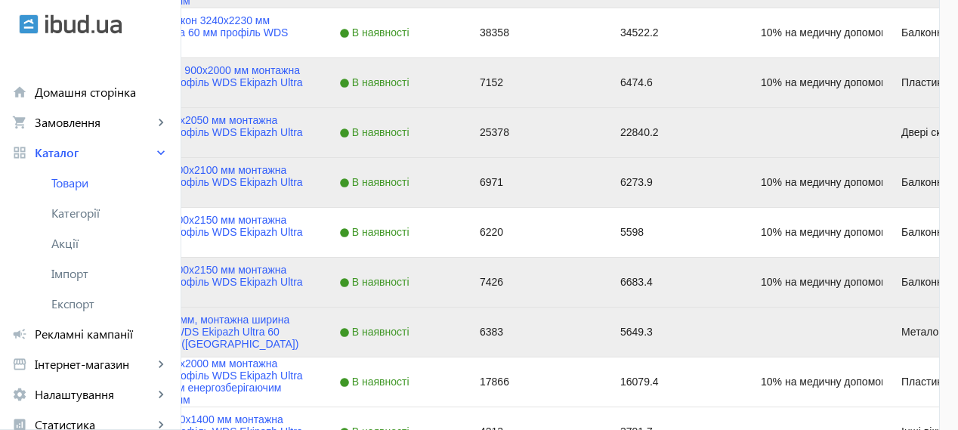
scroll to position [503, 0]
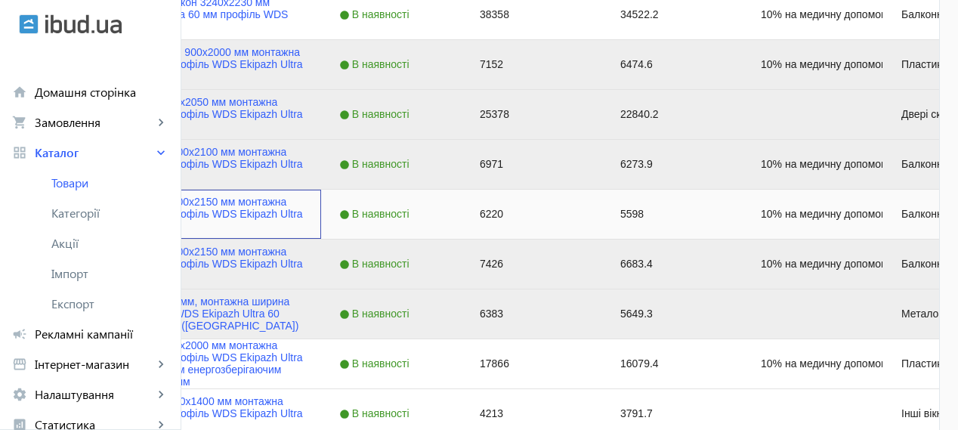
click at [51, 218] on input "Press Space to toggle row selection (unchecked)" at bounding box center [44, 214] width 14 height 14
checkbox input "true"
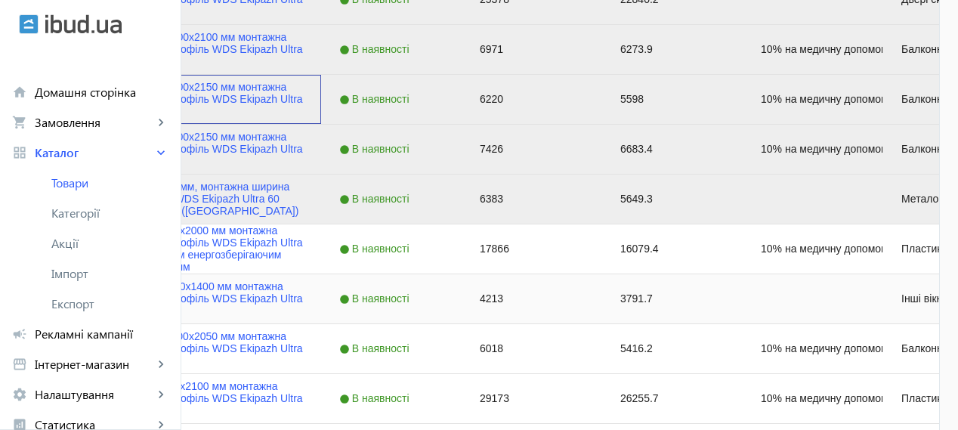
scroll to position [629, 0]
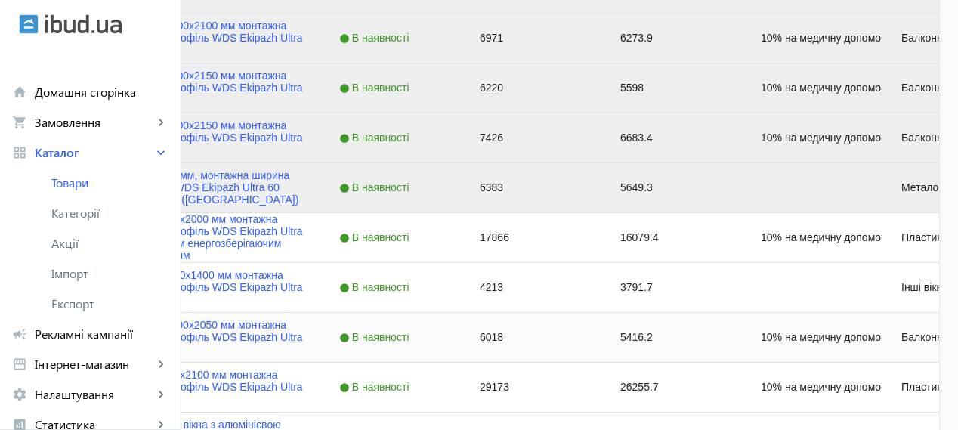
click at [51, 341] on input "Press Space to toggle row selection (unchecked)" at bounding box center [44, 337] width 14 height 14
checkbox input "true"
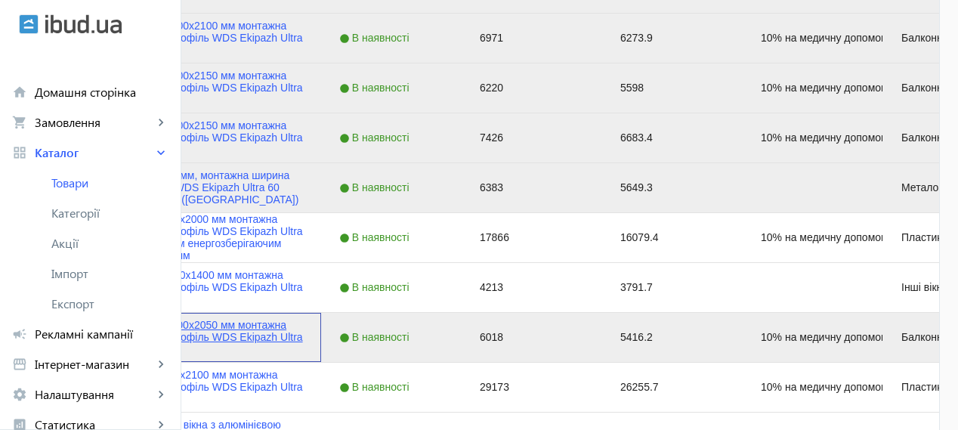
click at [303, 320] on link "Двері балконні 700x2050 мм монтажна ширина 60 мм профіль WDS Ekipazh Ultra 60" at bounding box center [199, 337] width 207 height 36
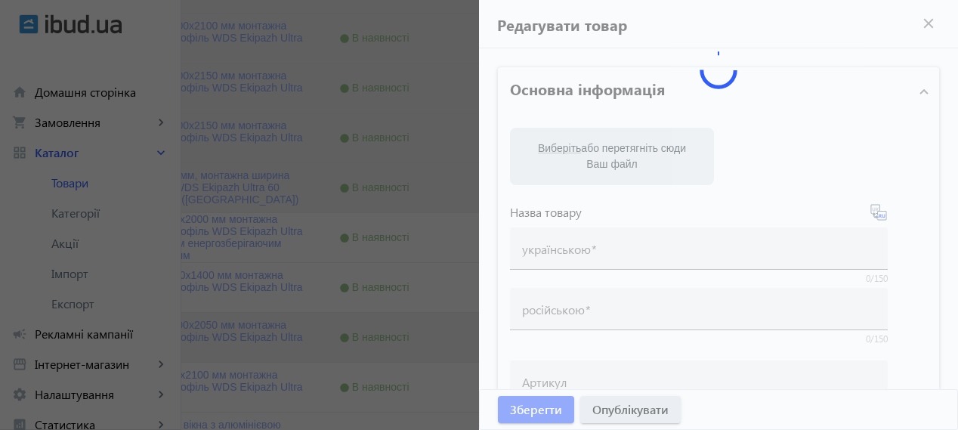
type input "Двері балконні 700x2050 мм монтажна ширина 60 мм профіль WDS Ekipazh Ultra 60"
type input "Дверь балконная 700x2050 мм монтажная ширина 60 мм профиль WDS Ekipazh Ultra 60"
type input "10% на медичну допомогу пораненим"
type input "6018"
type input "1"
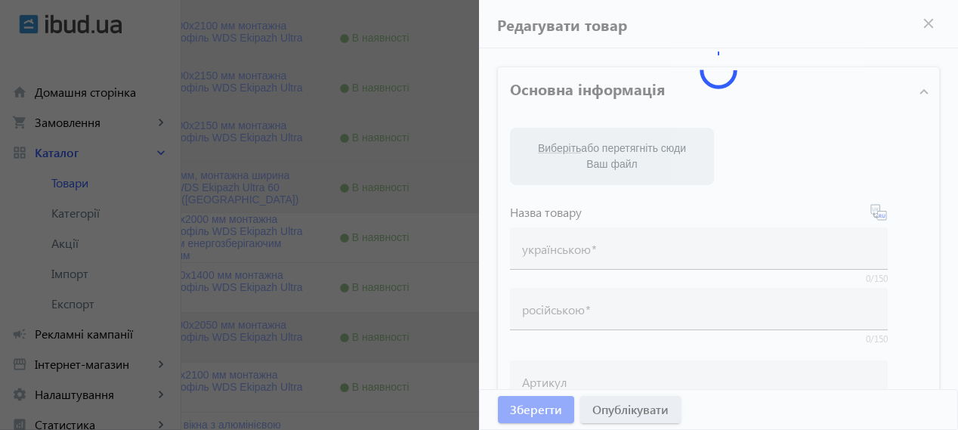
type input "Замовити двері балконні 700x2050 мм монтажна ширина 60 мм профіль WDS Ekipazh U…"
type input "Заказать двери балконные 700x2050 мм монтажная ширина 60 мм профиль WDS Ekipazh…"
type textarea "Якісні енергозберігаючі балконні двері з 3-камерного профілю WDS Ekipazh Ultra …"
type textarea "Качественная энергосберегающая балконная дверь из 3-камерного профиля WDS Ekipa…"
type input "балконні двері, балконні блоки, балкони, вихід на балкон, балконні двері хмельн…"
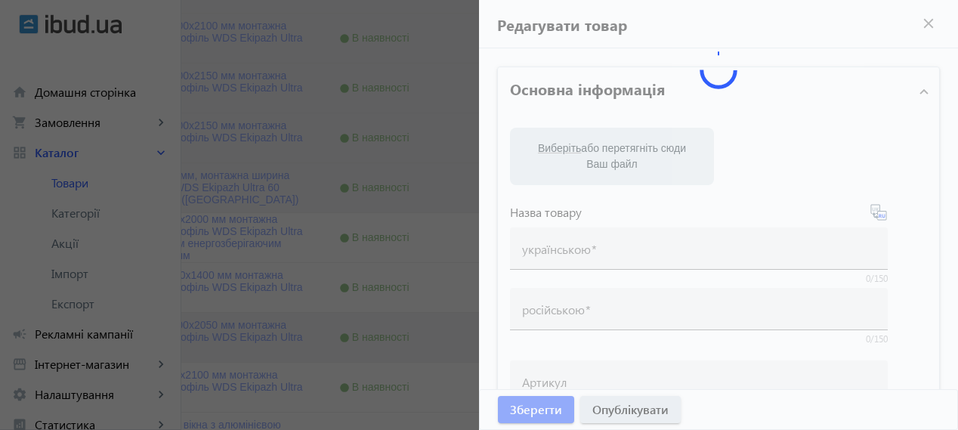
type input "балконные двери, балконные блоки, балконы, выход на балкон, балконные двери хме…"
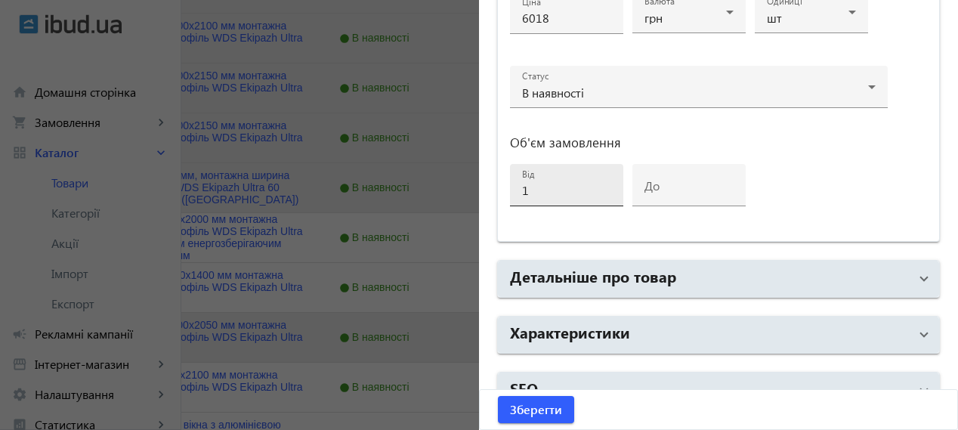
scroll to position [825, 0]
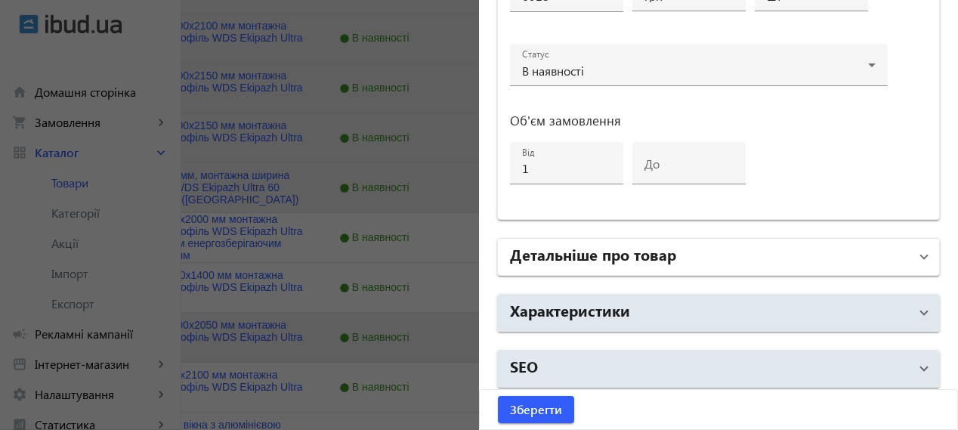
click at [619, 253] on h2 "Детальніше про товар" at bounding box center [593, 253] width 166 height 21
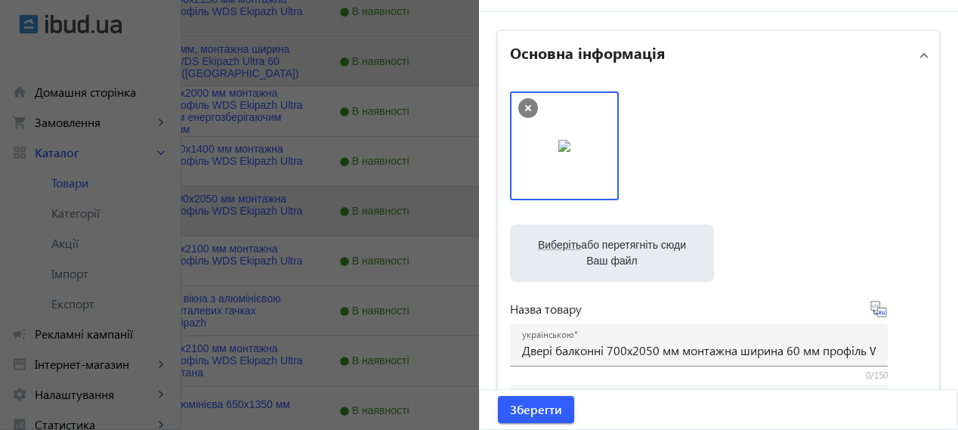
scroll to position [0, 0]
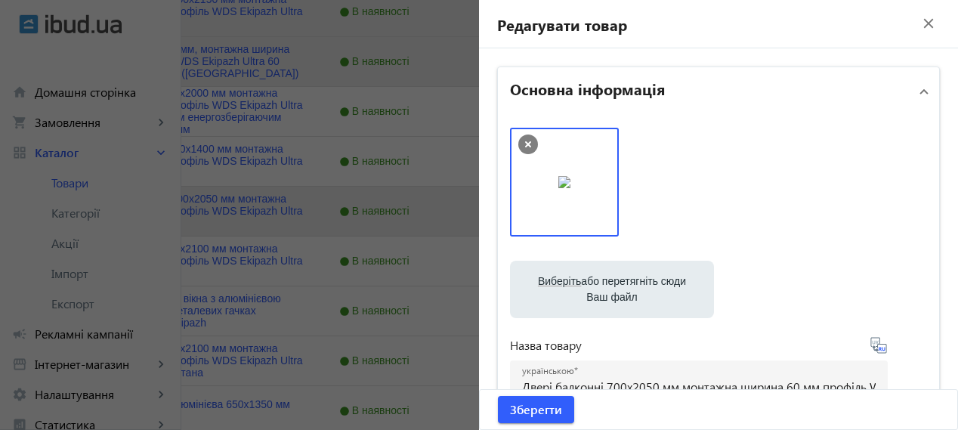
click at [918, 31] on mat-icon "close" at bounding box center [928, 23] width 23 height 23
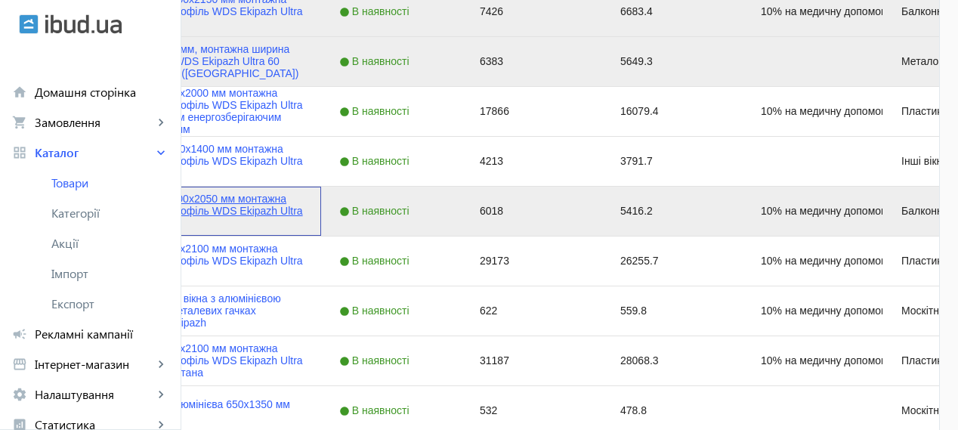
click at [303, 218] on link "Двері балконні 700x2050 мм монтажна ширина 60 мм профіль WDS Ekipazh Ultra 60" at bounding box center [199, 211] width 207 height 36
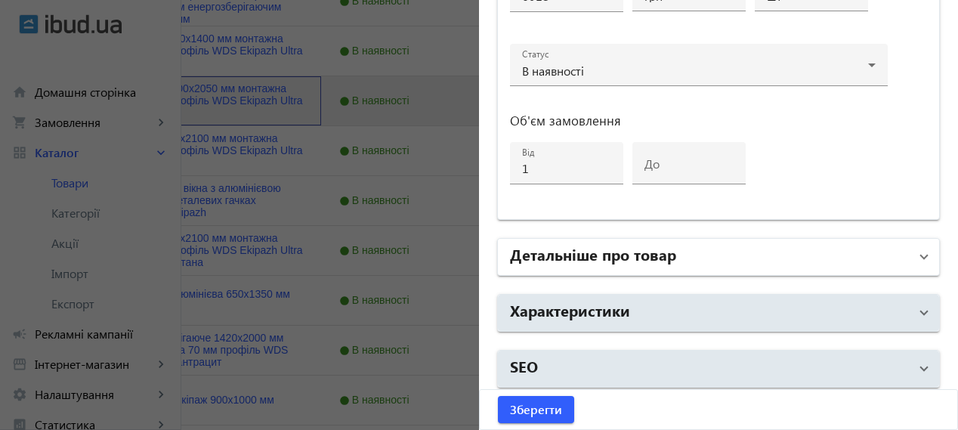
scroll to position [881, 0]
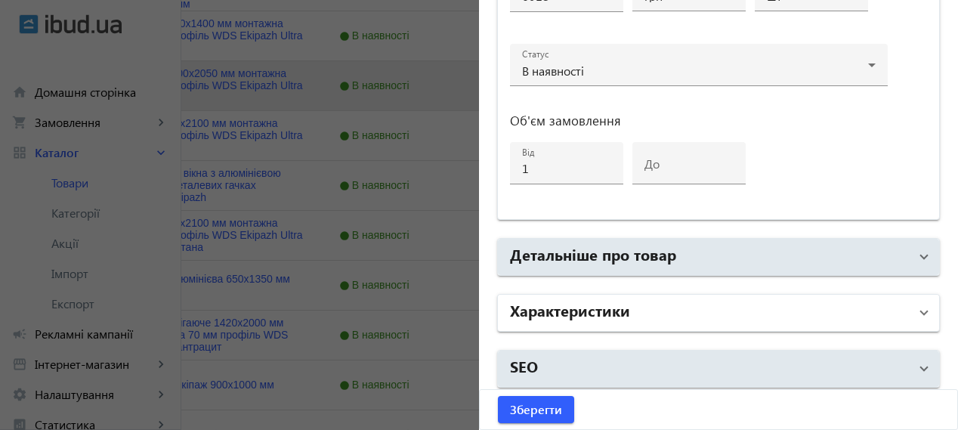
click at [693, 312] on mat-panel-title "Характеристики" at bounding box center [709, 312] width 399 height 27
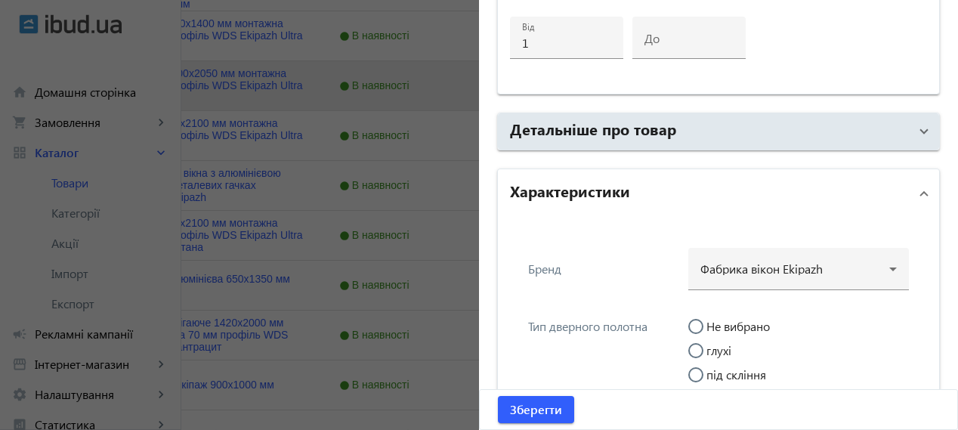
scroll to position [825, 0]
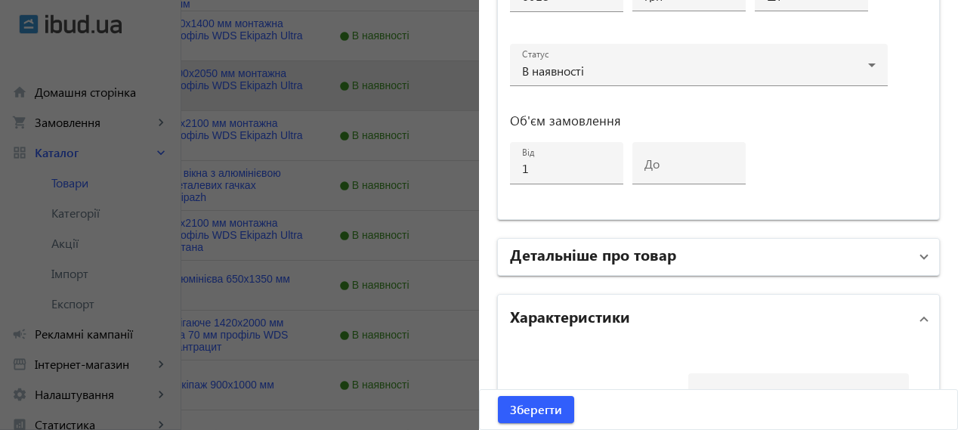
click at [640, 252] on h2 "Детальніше про товар" at bounding box center [593, 253] width 166 height 21
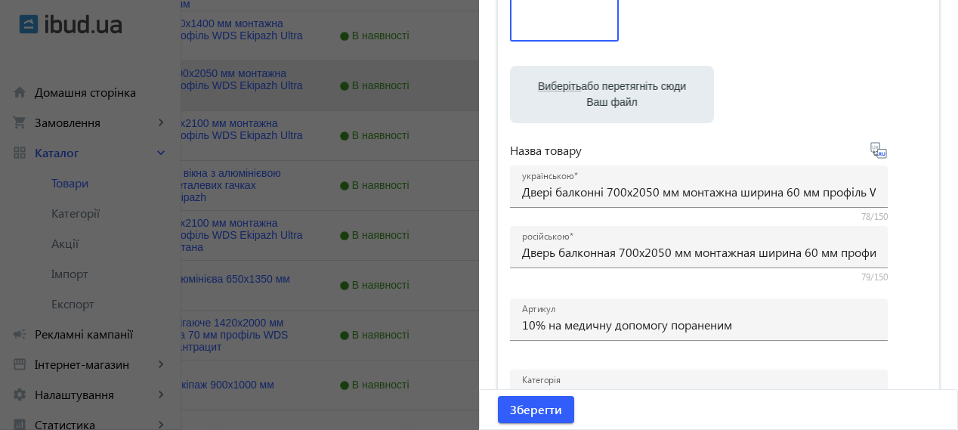
scroll to position [0, 0]
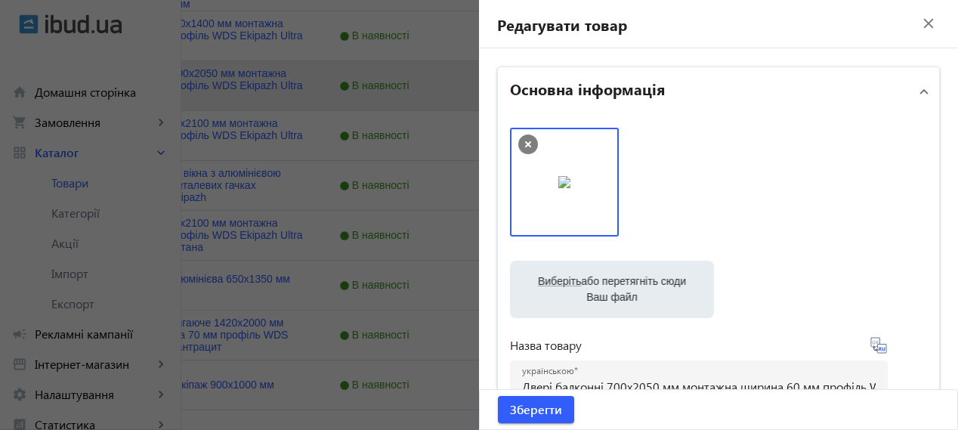
click at [920, 23] on mat-icon "close" at bounding box center [928, 23] width 23 height 23
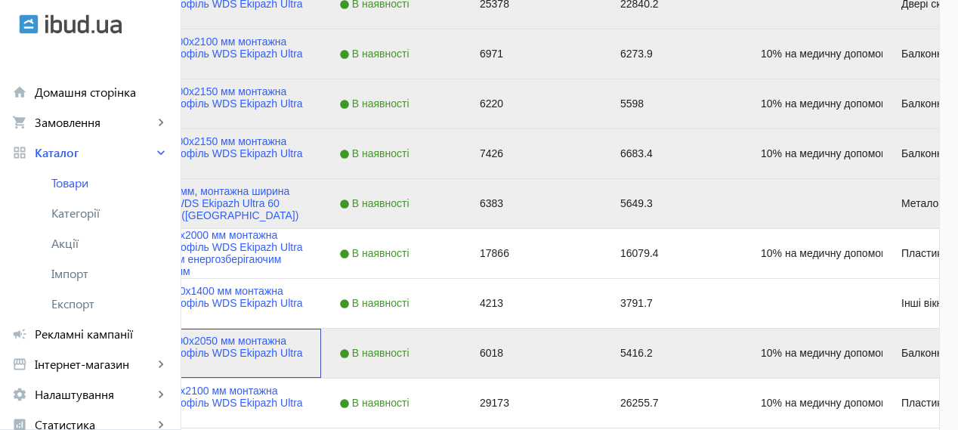
scroll to position [629, 0]
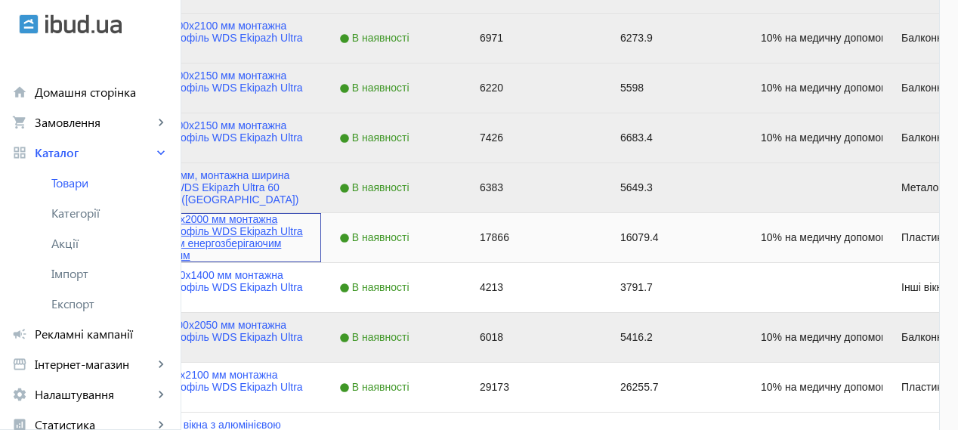
click at [303, 237] on link "Двері вхідні 1200x2000 мм монтажна ширина 70 мм профіль WDS Ekipazh Ultra 70 з …" at bounding box center [199, 237] width 207 height 48
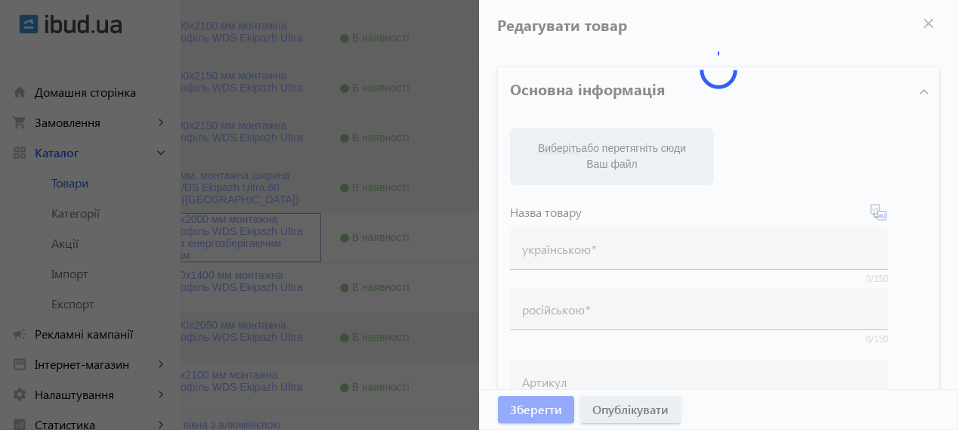
type input "Двері вхідні 1200x2000 мм монтажна ширина 70 мм профіль WDS Ekipazh Ultra 70 з …"
type input "Дверь входная 1200x2000 мм монтажная ширина 70 мм профиль WDS Ekipazh Ultra 70 …"
type input "10% на медичну допомогу пораненим"
checkbox input "true"
type input "17866"
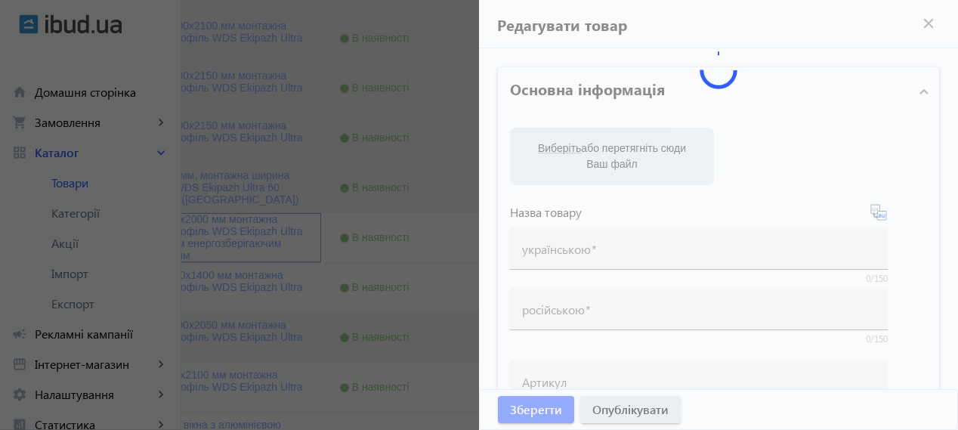
type input "Куплю двері вхідні 1200x2000 мм монтажна ширина 70 мм профіль WDS Ekipazh Ultra…"
type input "Куплю двери входные 1200x2000 мм монтажная ширина 70 мм профиль WDS Ekipazh Ult…"
type textarea "Вхідні двері з 6-камерного профілю WDS Ekipazh Ultra 70 з двокамерним склопакет…"
type textarea "Входная дверь из 6-камерного профиля WDS Ekipazh Ultra 70 с двухкамерным стекло…"
type input "двері вхідні, двері міжкімнатні, двері металопластикові, двері дешево, акційні …"
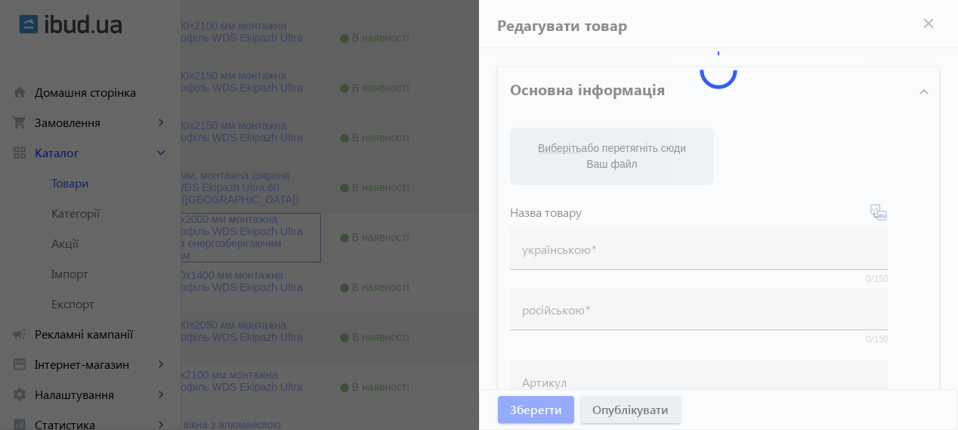
type input "двери входные, двери межкомнатные, двери металлопластиковые, двери дешево, акци…"
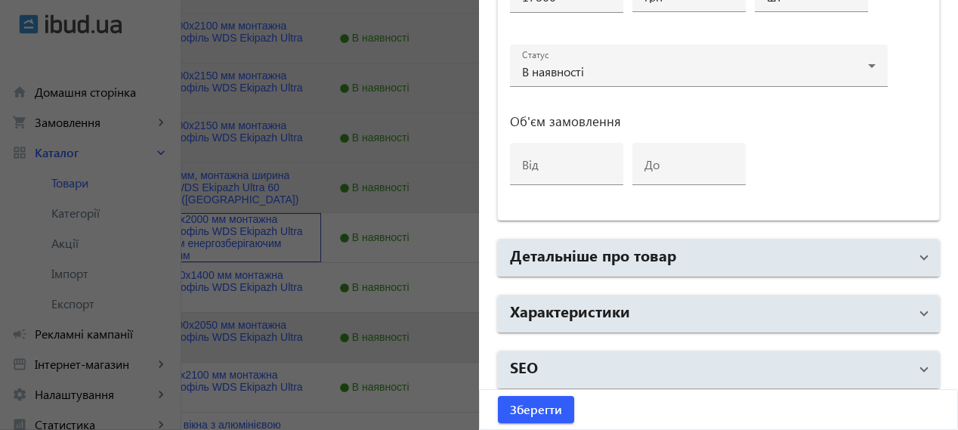
scroll to position [825, 0]
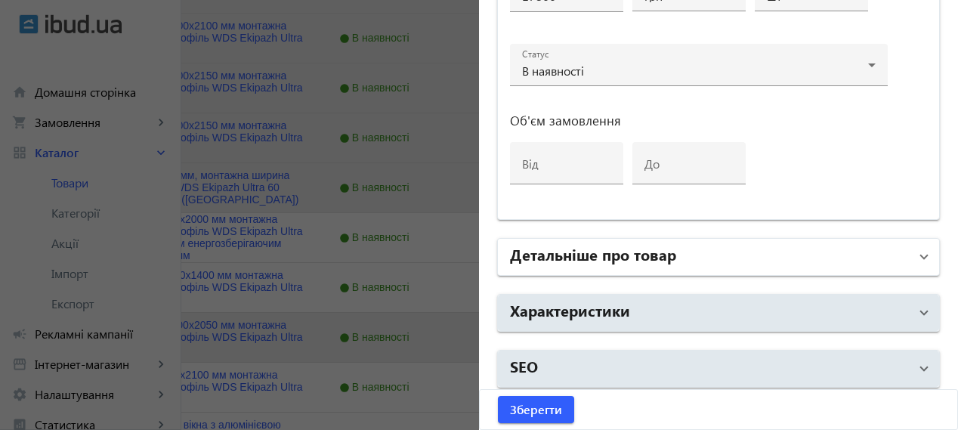
click at [648, 256] on h2 "Детальніше про товар" at bounding box center [593, 253] width 166 height 21
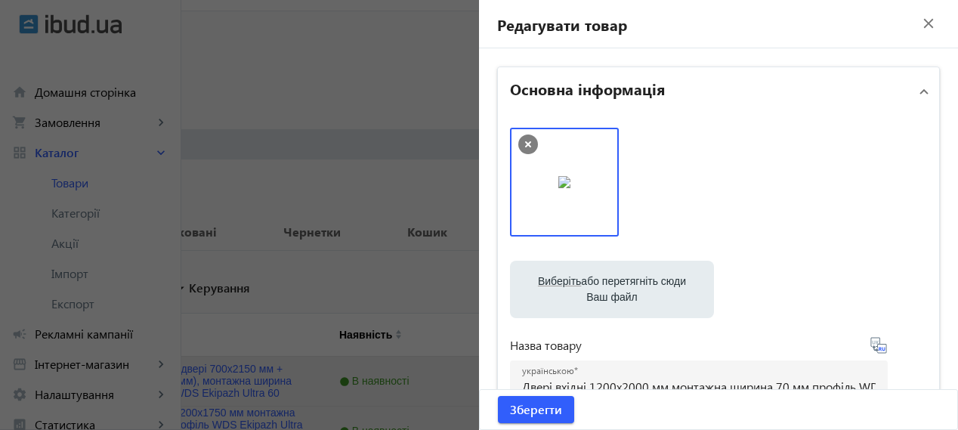
scroll to position [0, 0]
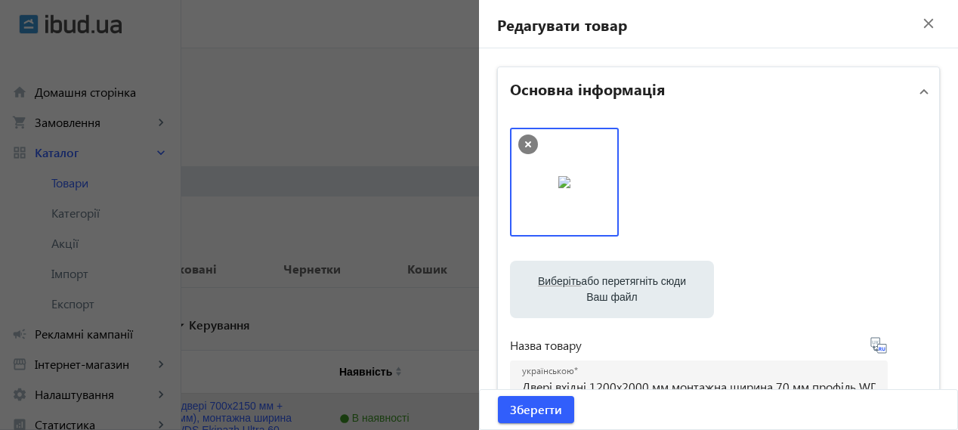
click at [924, 23] on mat-icon "close" at bounding box center [928, 23] width 23 height 23
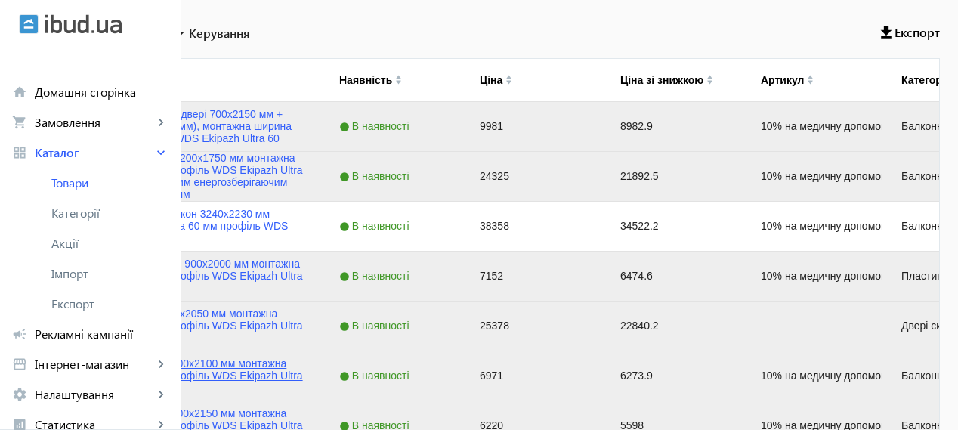
scroll to position [273, 0]
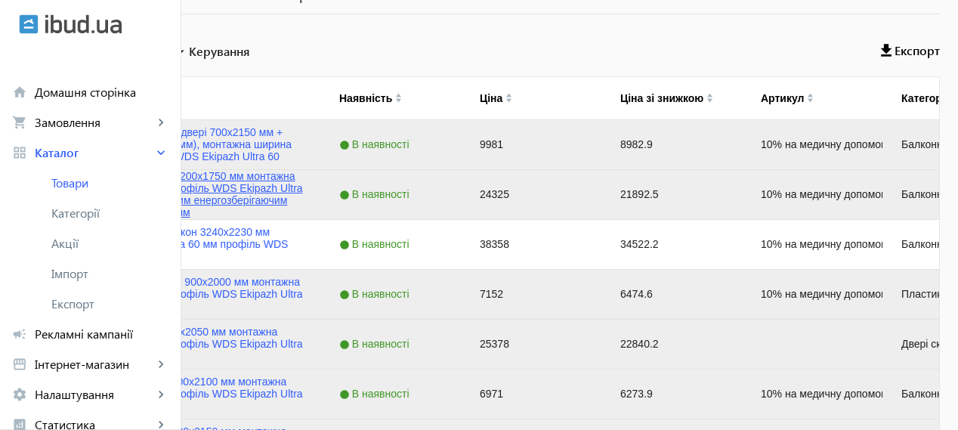
click at [289, 178] on link "Балконна рама 4200x1750 мм монтажна ширина 60 мм профіль WDS Ekipazh Ultra 60 з…" at bounding box center [199, 194] width 207 height 48
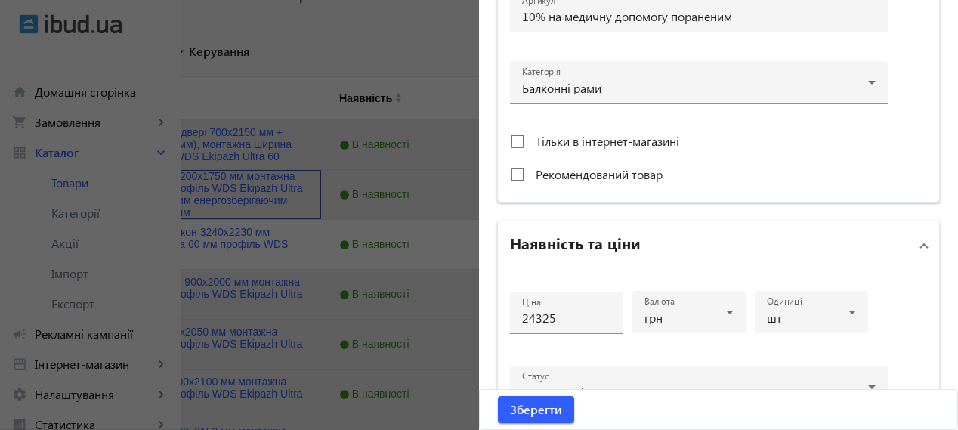
scroll to position [0, 0]
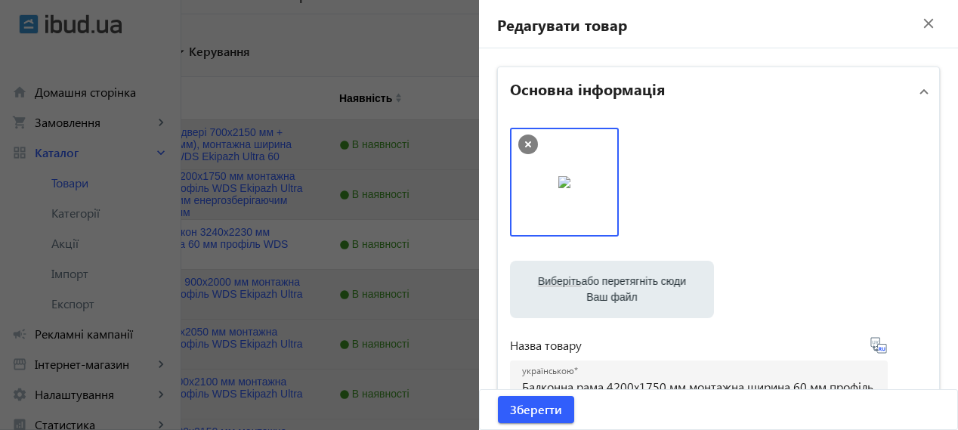
click at [917, 28] on mat-icon "close" at bounding box center [928, 23] width 23 height 23
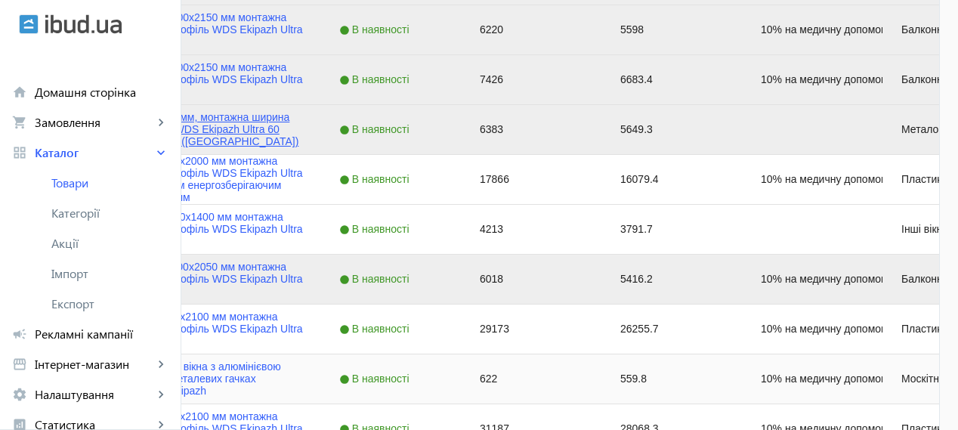
scroll to position [651, 0]
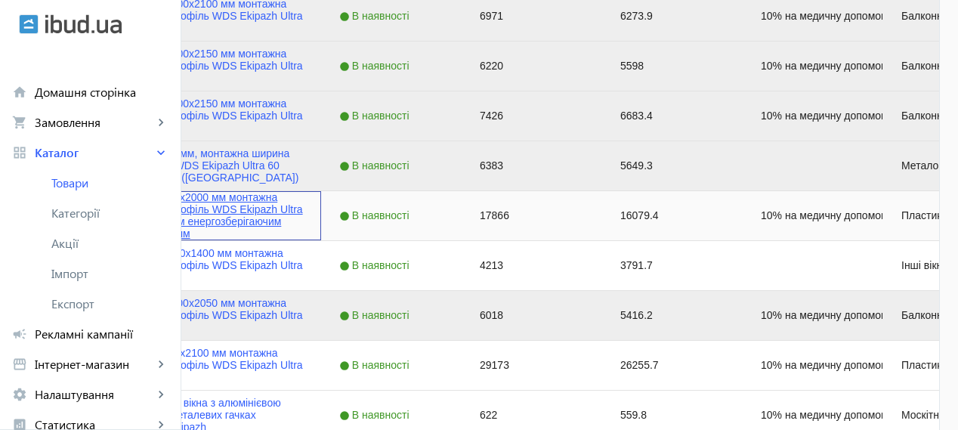
click at [303, 215] on link "Двері вхідні 1200x2000 мм монтажна ширина 70 мм профіль WDS Ekipazh Ultra 70 з …" at bounding box center [199, 215] width 207 height 48
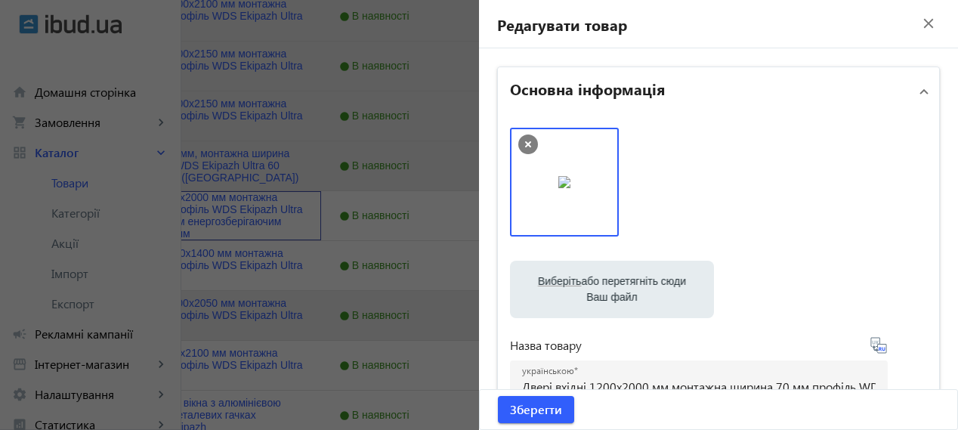
scroll to position [636, 0]
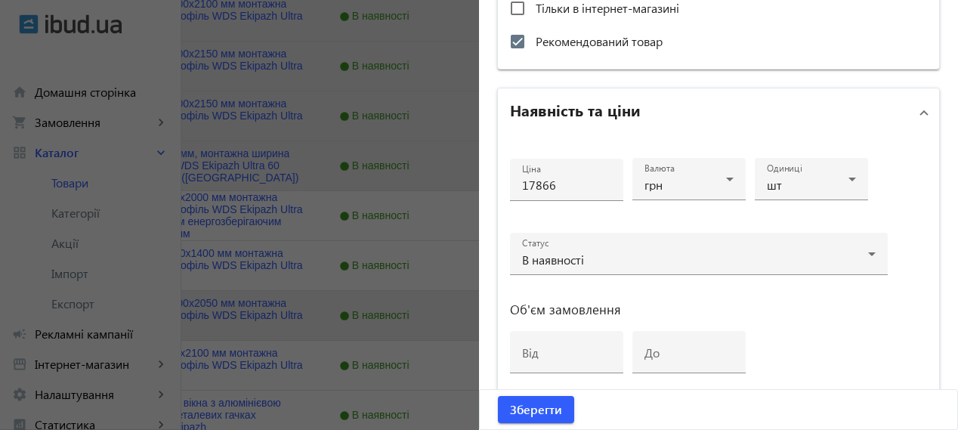
drag, startPoint x: 488, startPoint y: 428, endPoint x: 494, endPoint y: 436, distance: 9.7
click at [494, 429] on html "arrow_back home Домашня сторінка shopping_cart Замовлення keyboard_arrow_right …" at bounding box center [479, 365] width 958 height 2033
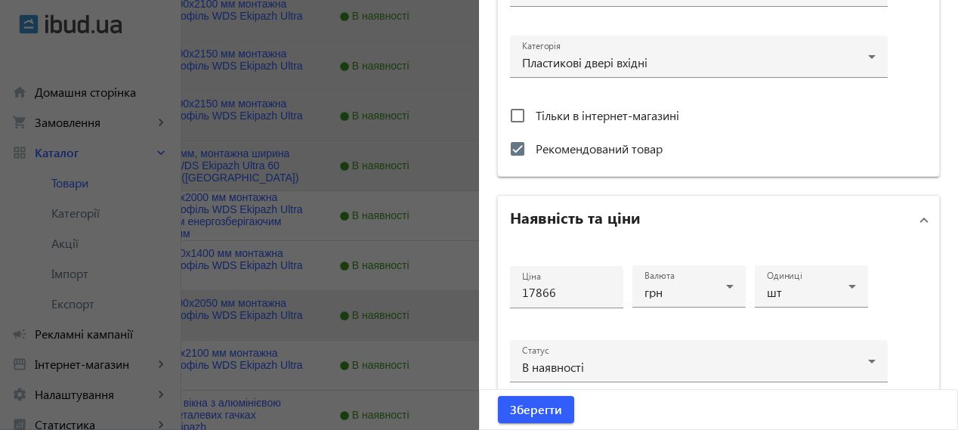
scroll to position [762, 0]
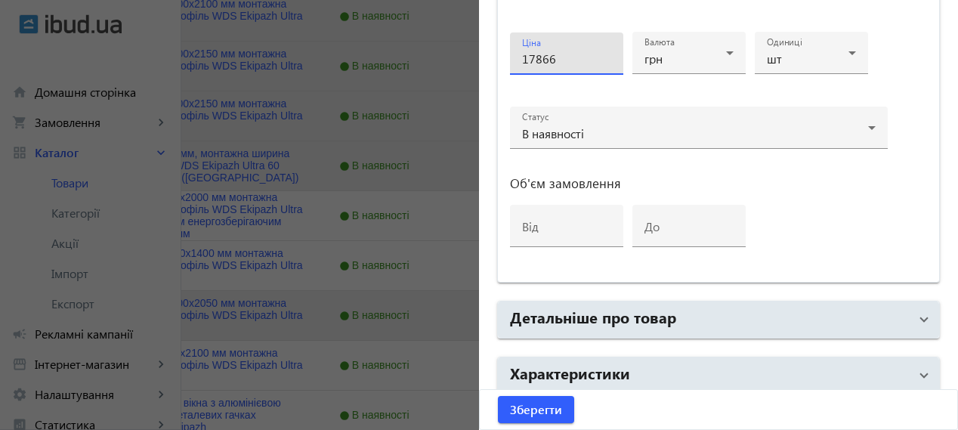
drag, startPoint x: 558, startPoint y: 60, endPoint x: 495, endPoint y: 97, distance: 72.4
click at [498, 96] on div "Ціна 17866 Валюта грн Одиниці шт Статус В наявності Об'єм замовлення від до" at bounding box center [718, 146] width 441 height 271
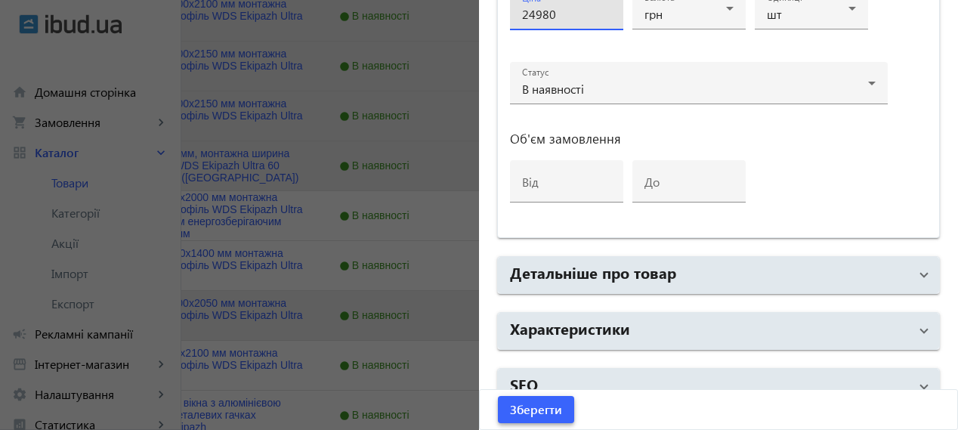
scroll to position [825, 0]
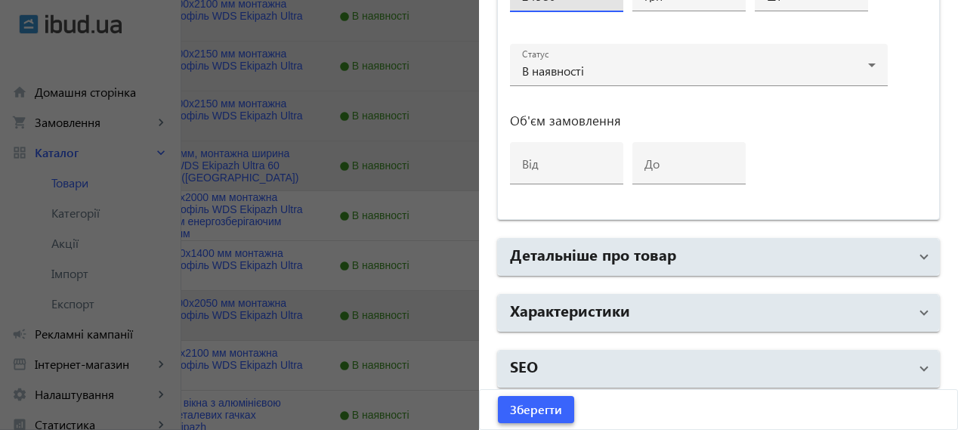
type input "24980"
click at [550, 410] on span "Зберегти" at bounding box center [536, 409] width 52 height 17
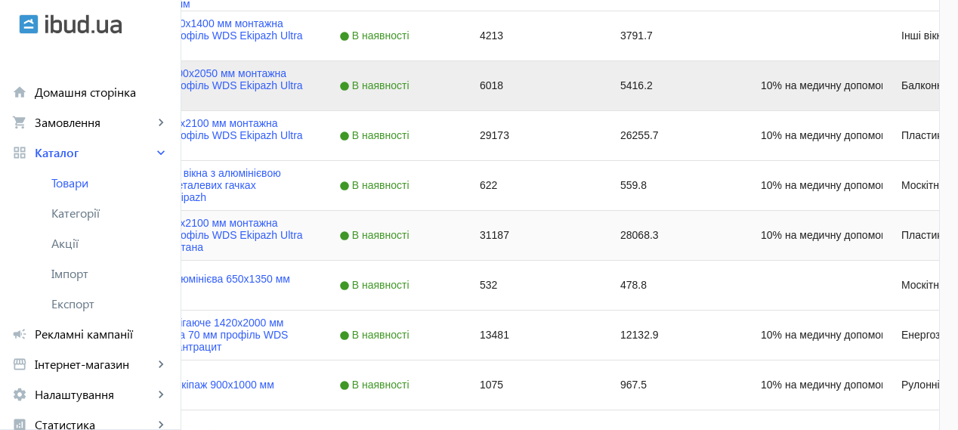
scroll to position [629, 0]
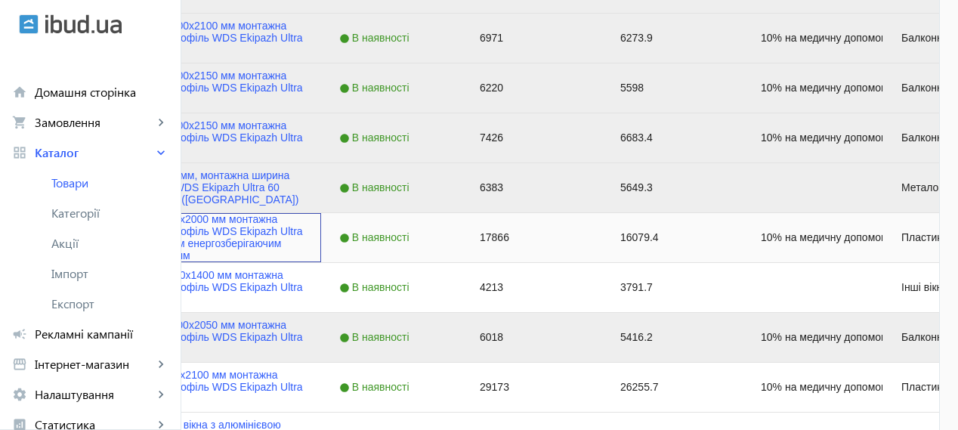
click at [51, 239] on input "Press Space to toggle row selection (unchecked)" at bounding box center [44, 237] width 14 height 14
checkbox input "true"
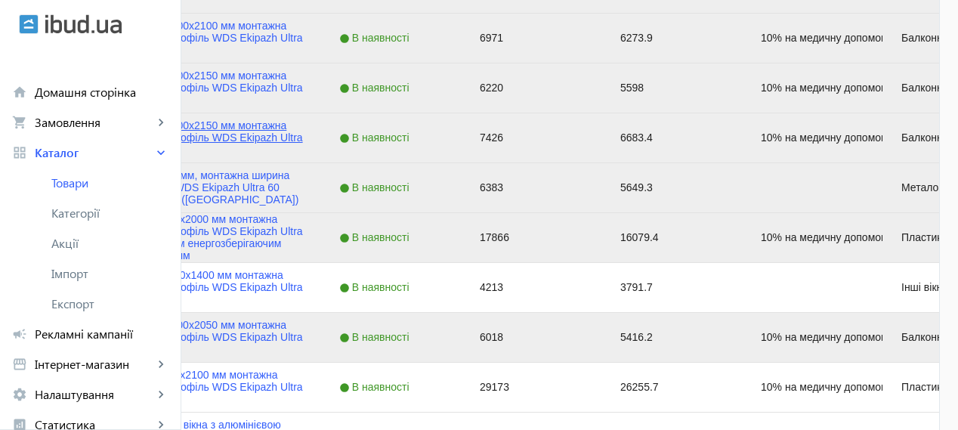
click at [303, 125] on link "Балконні двері 700x2150 мм монтажна ширина 70 мм профіль WDS Ekipazh Ultra 70" at bounding box center [199, 137] width 207 height 36
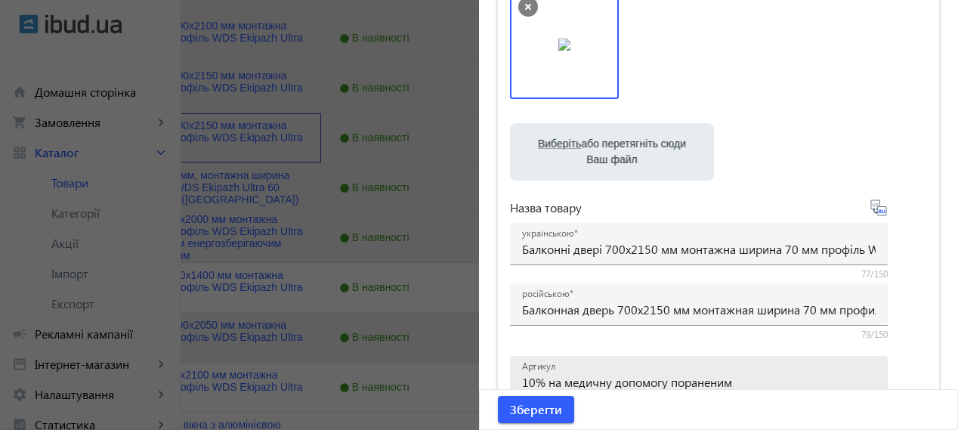
scroll to position [252, 0]
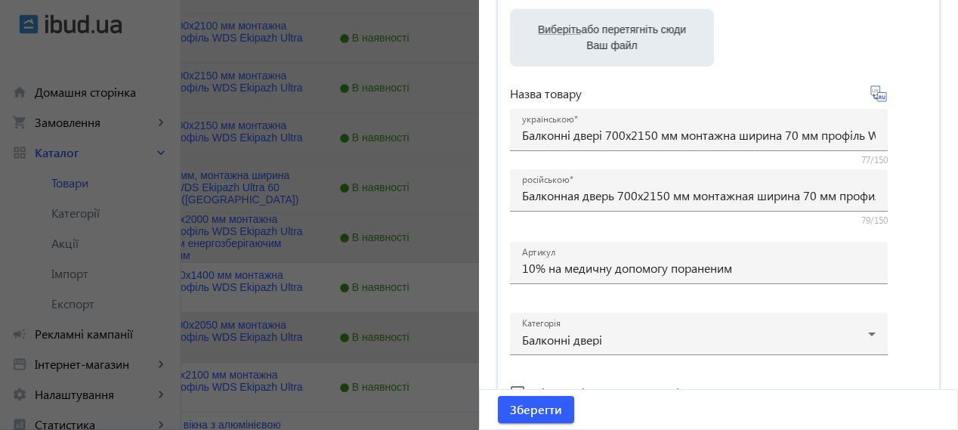
click at [346, 156] on div at bounding box center [479, 215] width 958 height 430
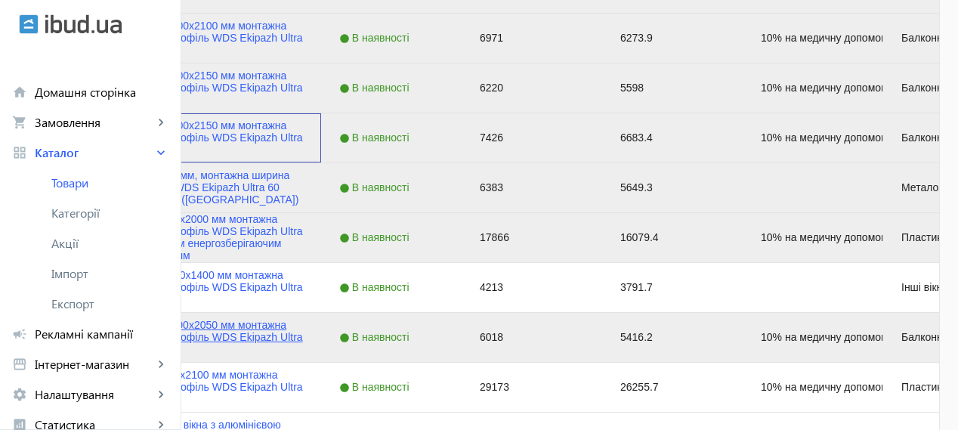
scroll to position [755, 0]
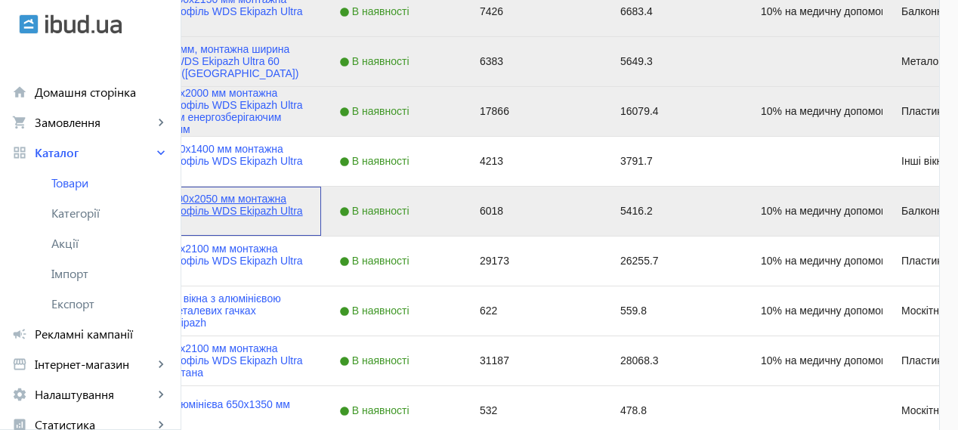
click at [303, 199] on link "Двері балконні 700x2050 мм монтажна ширина 60 мм профіль WDS Ekipazh Ultra 60" at bounding box center [199, 211] width 207 height 36
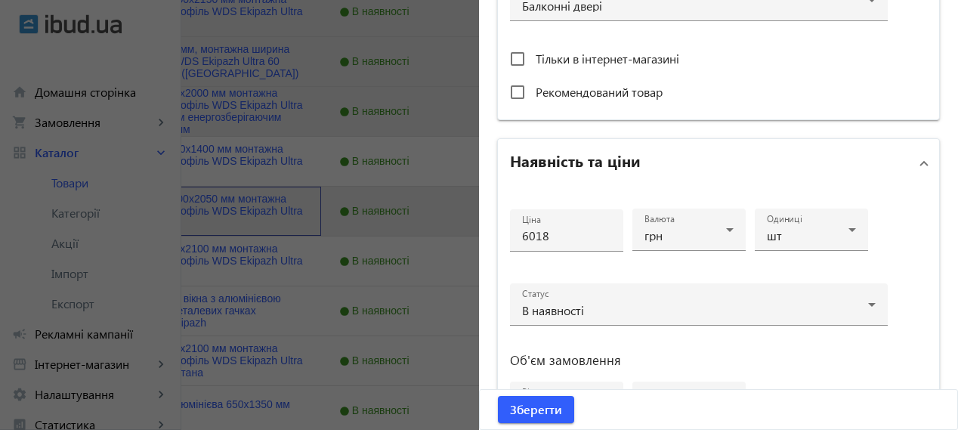
scroll to position [629, 0]
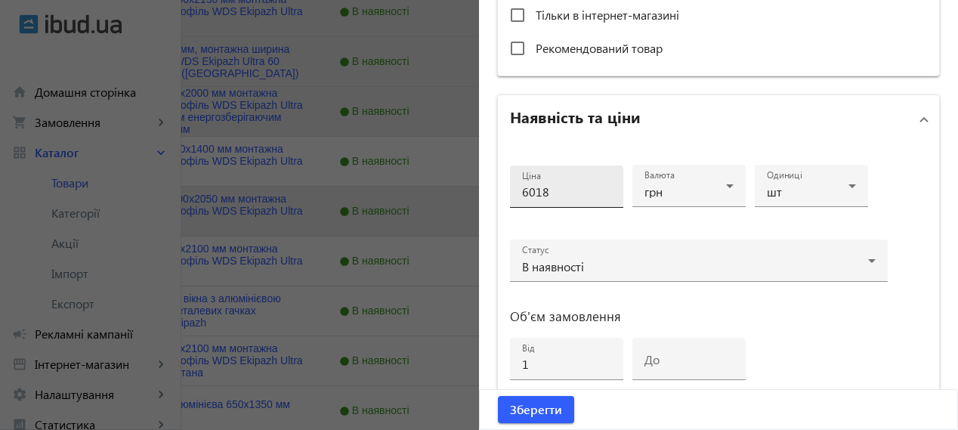
drag, startPoint x: 550, startPoint y: 206, endPoint x: 553, endPoint y: 184, distance: 22.1
click at [553, 199] on mat-form-field "Ціна 6018" at bounding box center [566, 193] width 113 height 56
drag, startPoint x: 552, startPoint y: 181, endPoint x: 502, endPoint y: 210, distance: 58.2
click at [502, 210] on div "Ціна 6018 Валюта грн Одиниці шт Статус В наявності Об'єм замовлення від 1 до" at bounding box center [718, 279] width 441 height 271
type input "5790"
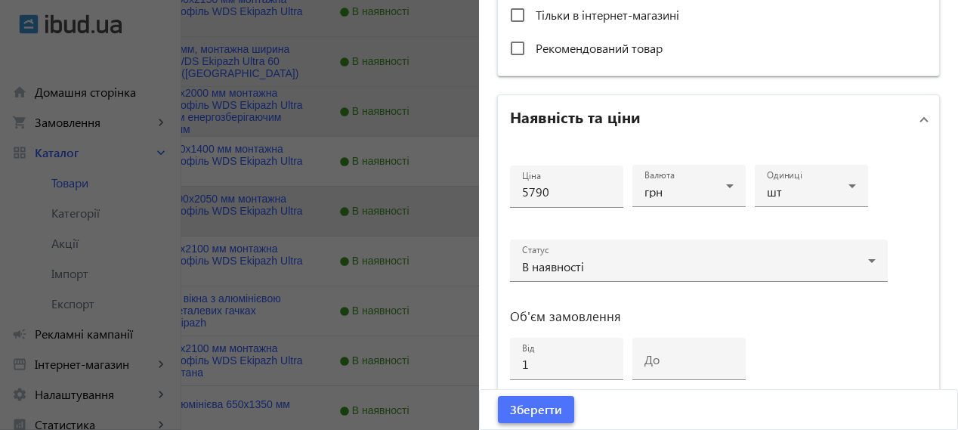
click at [566, 415] on span "submit" at bounding box center [536, 409] width 76 height 36
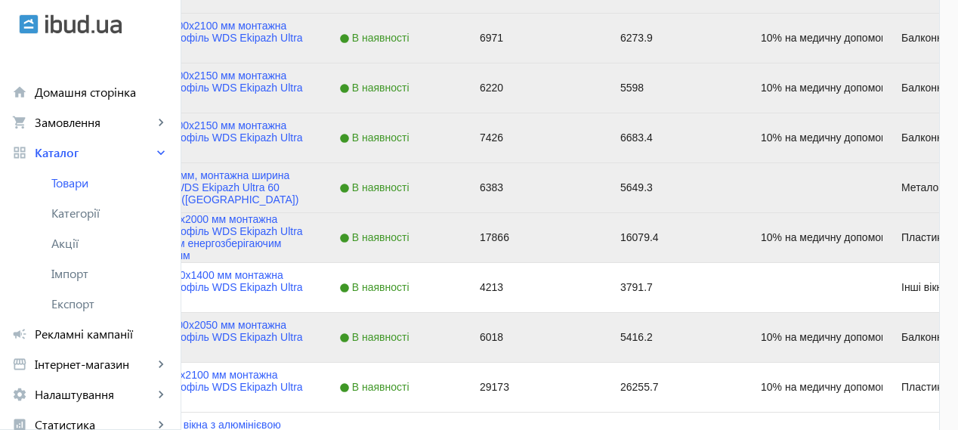
click at [602, 185] on div "6383" at bounding box center [532, 187] width 140 height 49
click at [462, 187] on div "В наявності" at bounding box center [391, 187] width 140 height 49
click at [303, 204] on link "Вікно 1300x1400 мм, монтажна ширина 60 мм, профіль WDS Ekipazh Ultra 60 фурніту…" at bounding box center [199, 187] width 207 height 36
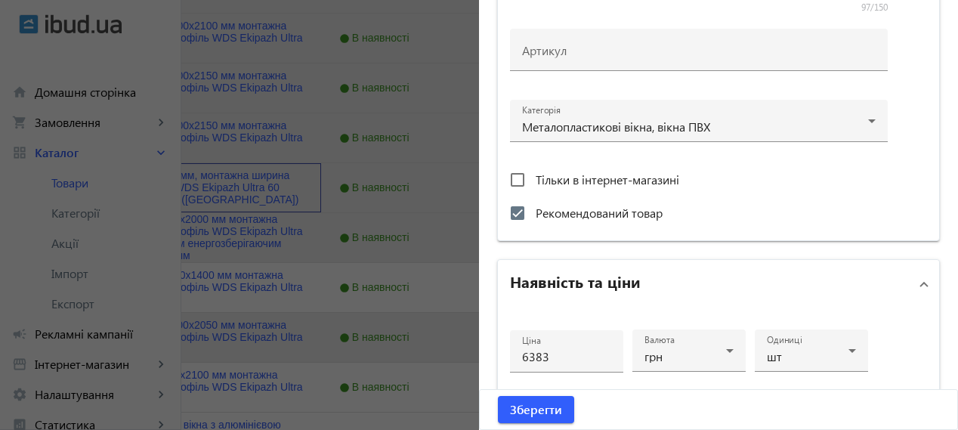
scroll to position [503, 0]
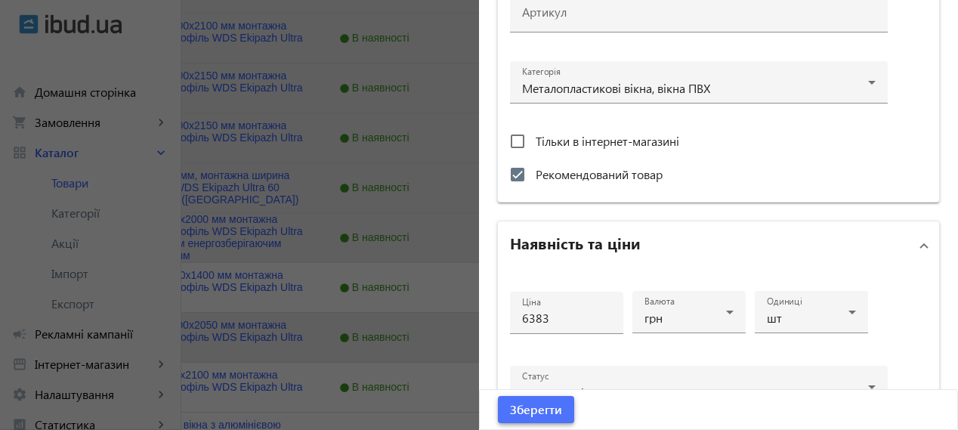
click at [527, 409] on span "Зберегти" at bounding box center [536, 409] width 52 height 17
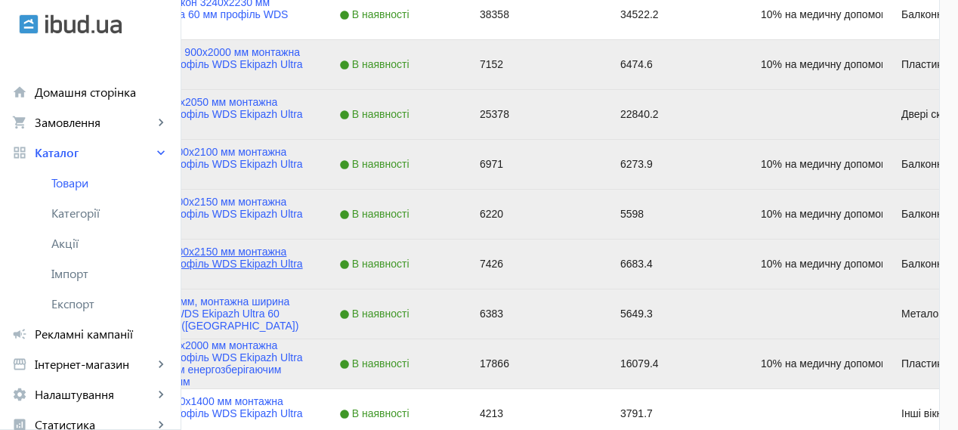
click at [303, 258] on link "Балконні двері 700x2150 мм монтажна ширина 70 мм профіль WDS Ekipazh Ultra 70" at bounding box center [199, 263] width 207 height 36
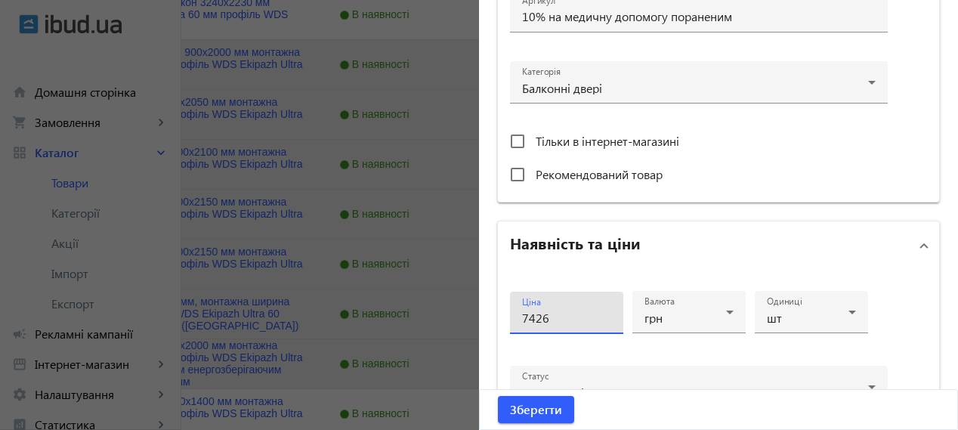
drag, startPoint x: 529, startPoint y: 313, endPoint x: 574, endPoint y: 335, distance: 50.7
click at [560, 334] on mat-form-field "Ціна 7426" at bounding box center [566, 320] width 113 height 56
click at [584, 310] on input "7426" at bounding box center [566, 318] width 89 height 16
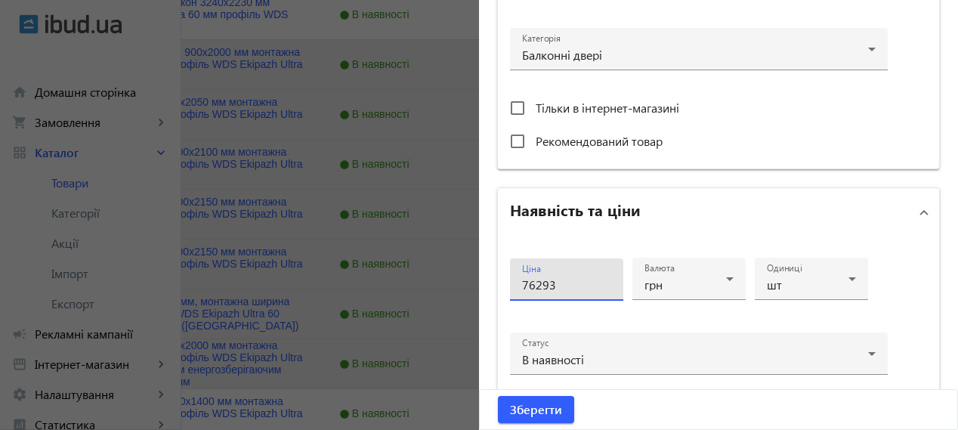
scroll to position [447, 0]
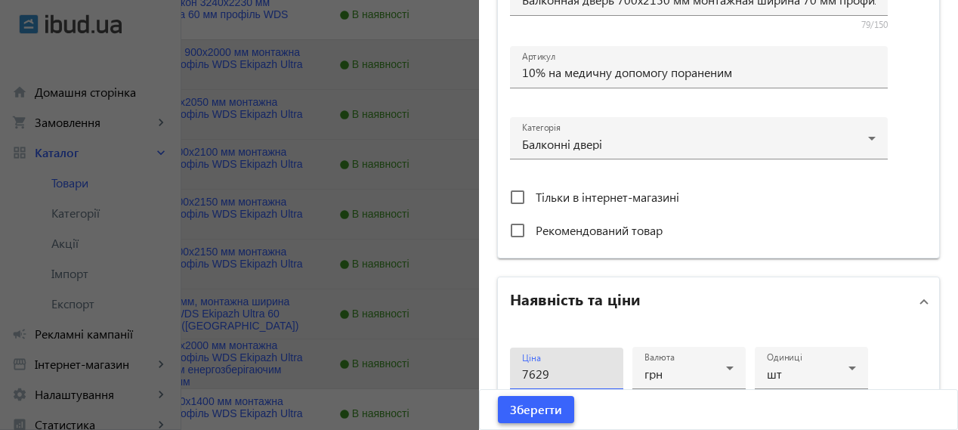
type input "7629"
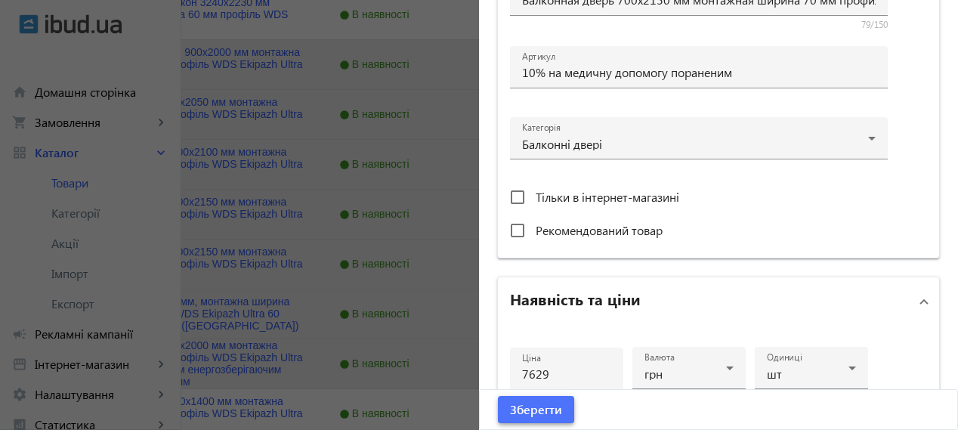
click at [528, 413] on span "Зберегти" at bounding box center [536, 409] width 52 height 17
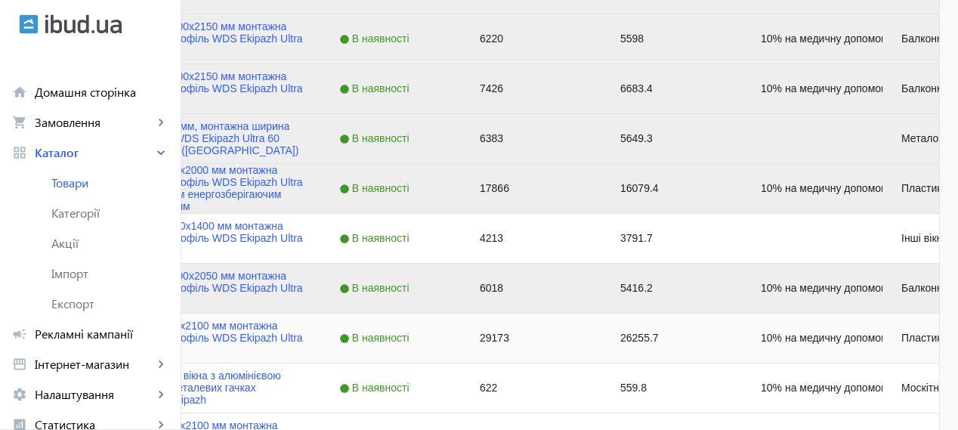
scroll to position [629, 0]
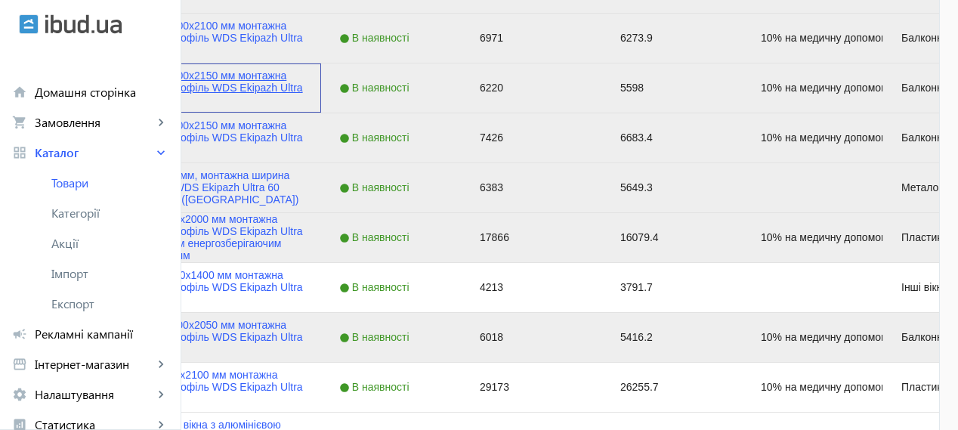
click at [303, 76] on link "Балконні двері 700x2150 мм монтажна ширина 60 мм профіль WDS Ekipazh Ultra 60" at bounding box center [199, 87] width 207 height 36
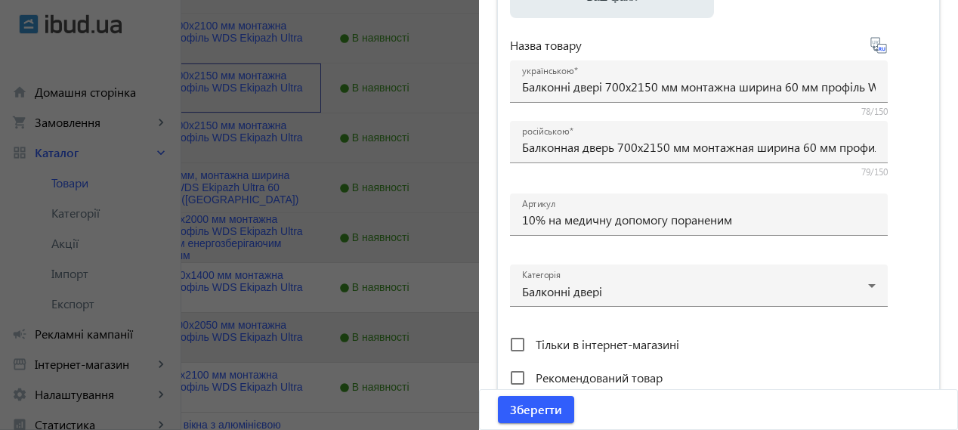
scroll to position [503, 0]
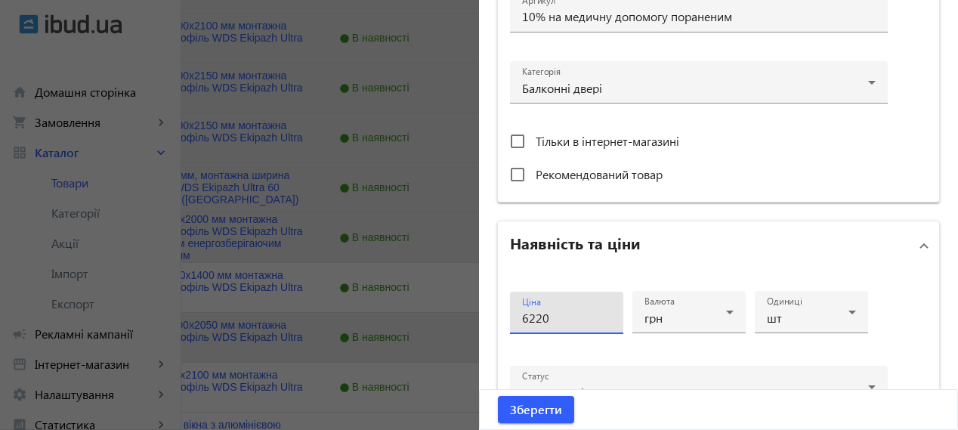
drag, startPoint x: 553, startPoint y: 315, endPoint x: 520, endPoint y: 303, distance: 35.4
click at [522, 303] on div "Ціна 6220" at bounding box center [566, 313] width 89 height 42
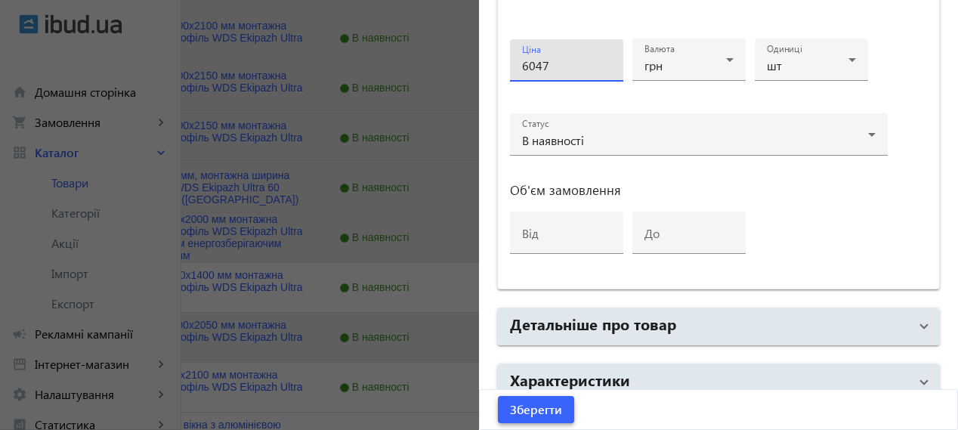
type input "6047"
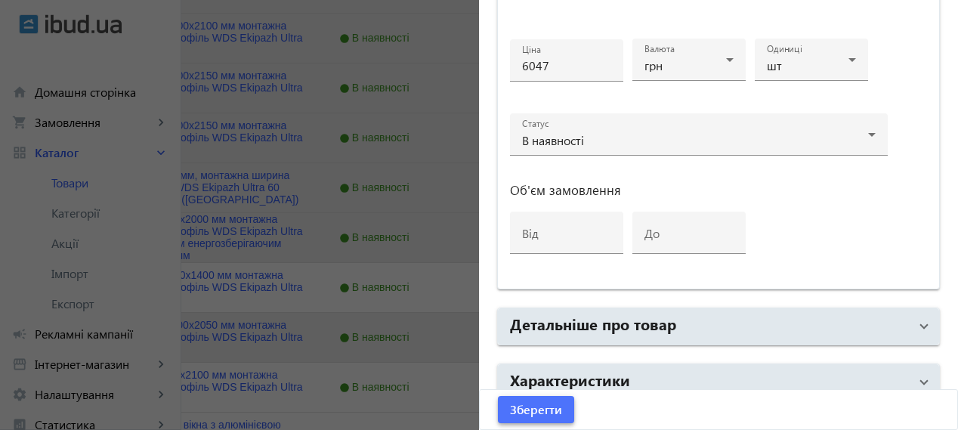
click at [533, 409] on span "Зберегти" at bounding box center [536, 409] width 52 height 17
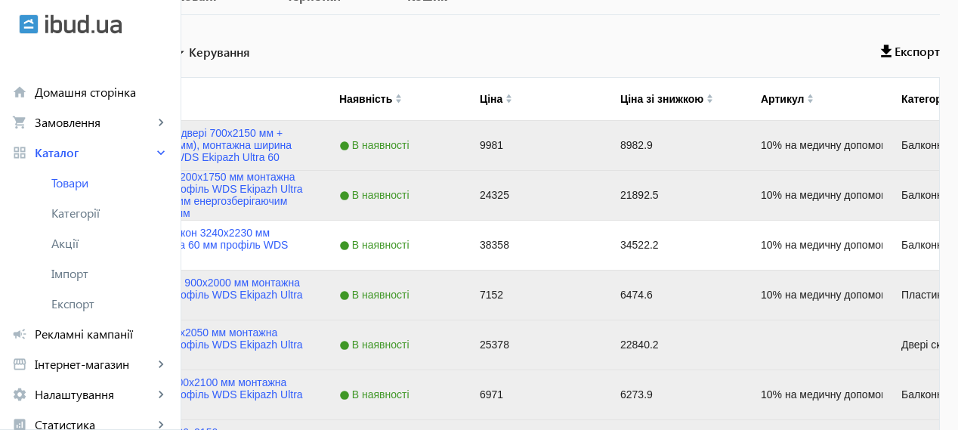
scroll to position [252, 0]
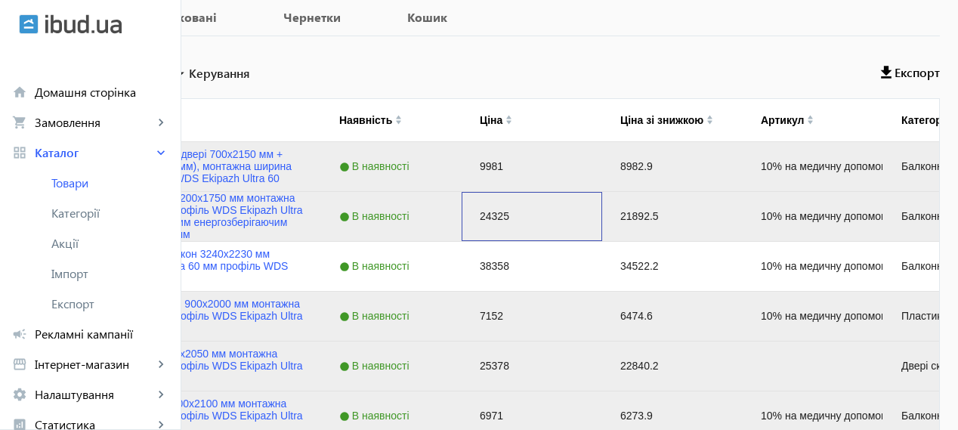
click at [602, 217] on div "24325" at bounding box center [532, 216] width 140 height 49
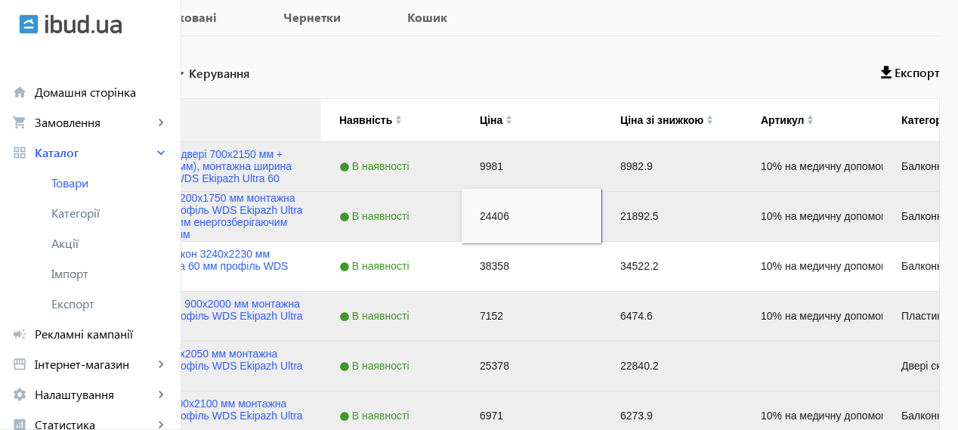
type input "24406"
click at [303, 126] on div "Товар" at bounding box center [170, 120] width 266 height 42
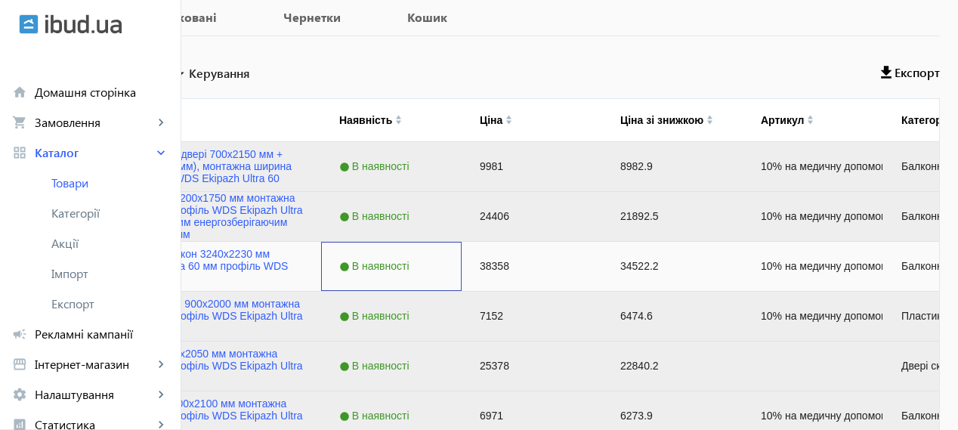
click at [462, 283] on div "В наявності" at bounding box center [391, 266] width 140 height 49
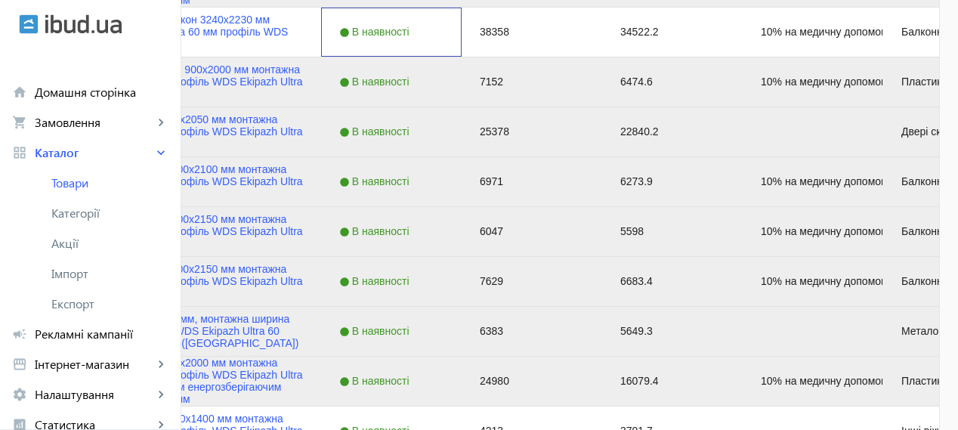
scroll to position [503, 0]
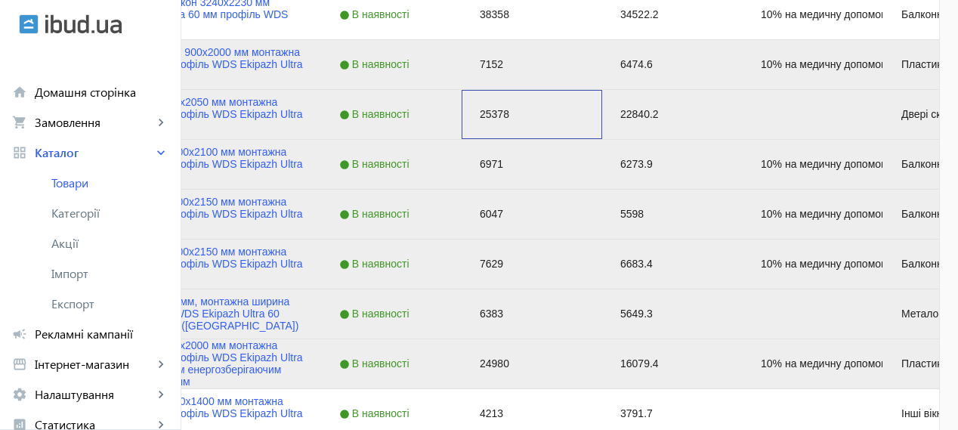
click at [602, 116] on div "25378" at bounding box center [532, 114] width 140 height 49
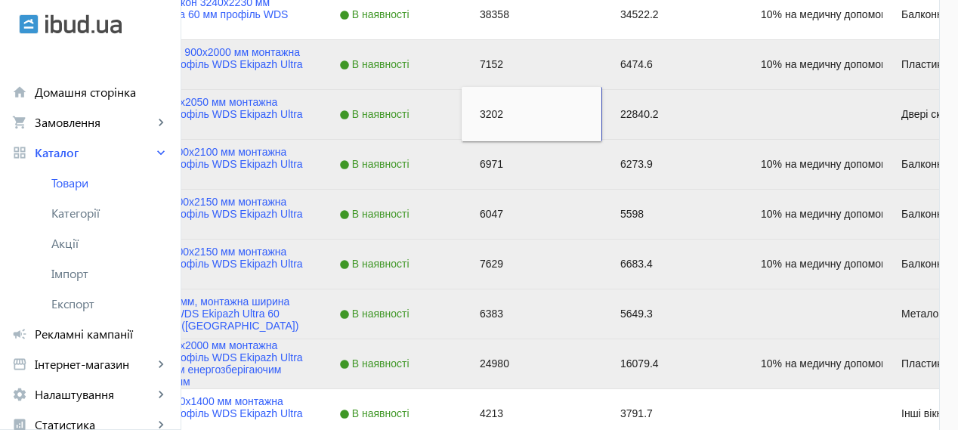
type input "32025"
click at [462, 155] on div "В наявності" at bounding box center [391, 164] width 140 height 49
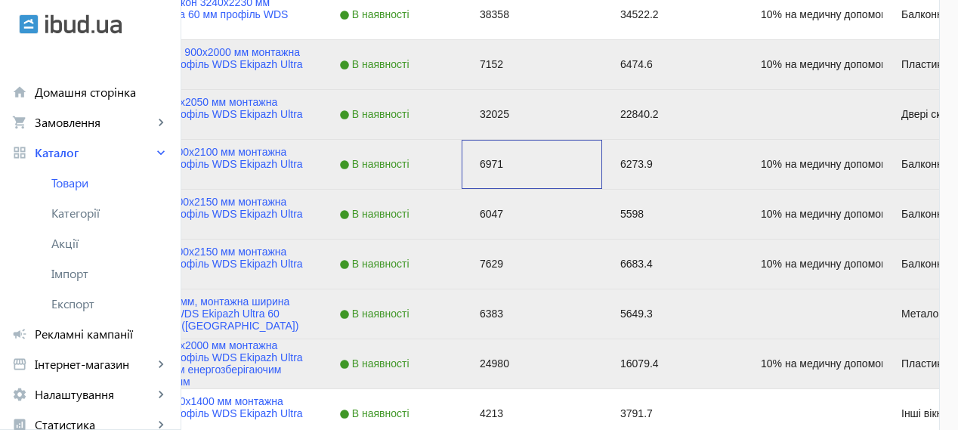
click at [602, 167] on div "6971" at bounding box center [532, 164] width 140 height 49
click at [602, 165] on div "6971" at bounding box center [532, 164] width 140 height 49
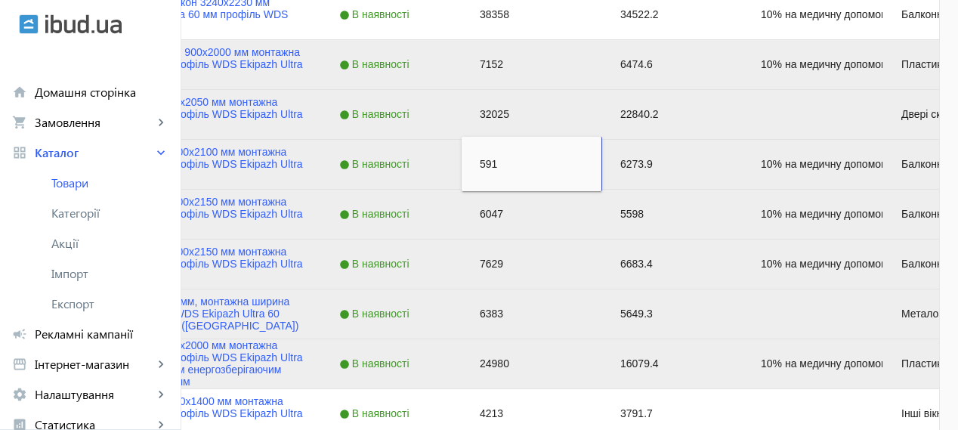
type input "5918"
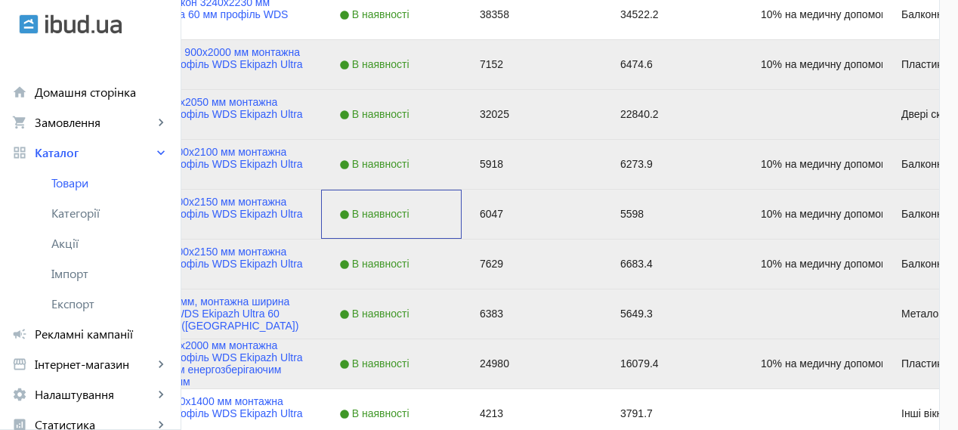
click at [462, 220] on div "В наявності" at bounding box center [391, 214] width 140 height 49
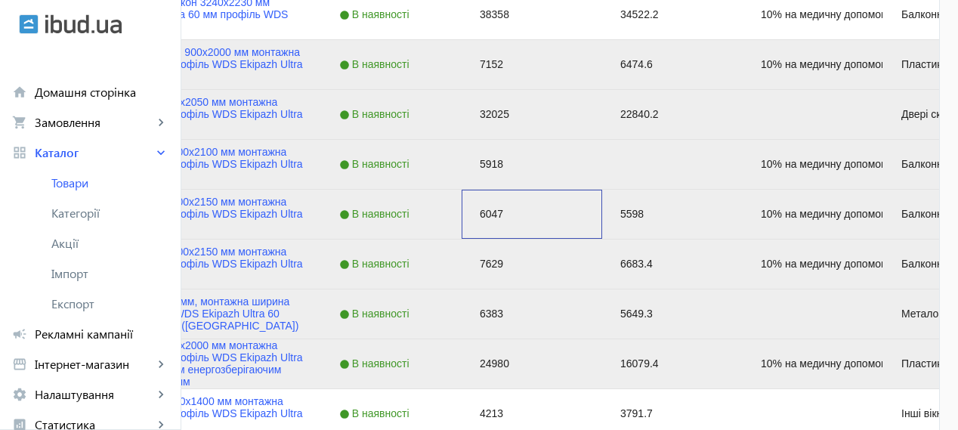
click at [602, 211] on div "6047" at bounding box center [532, 214] width 140 height 49
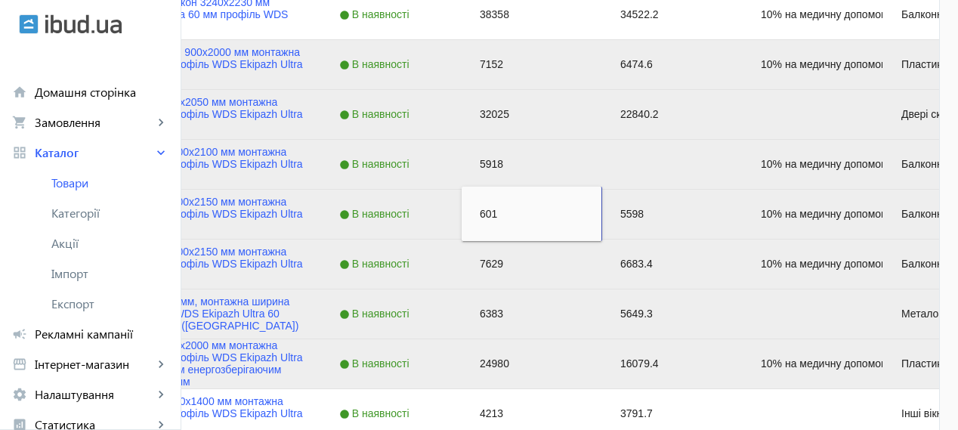
type input "6010"
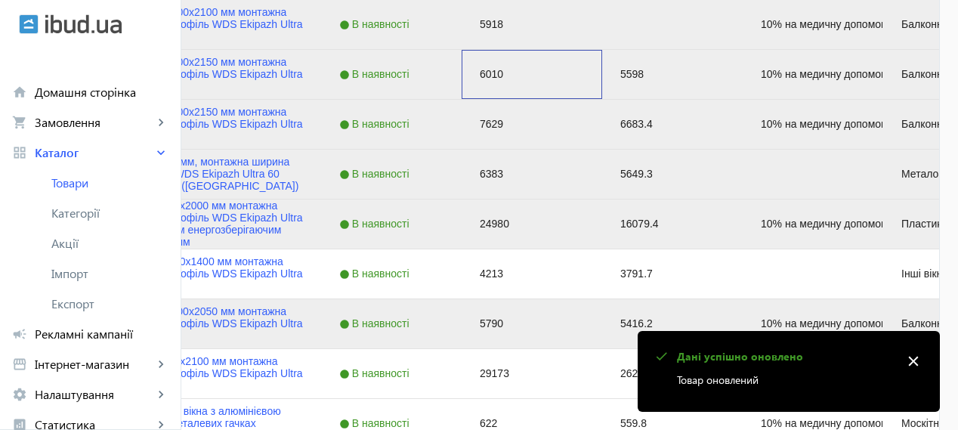
scroll to position [629, 0]
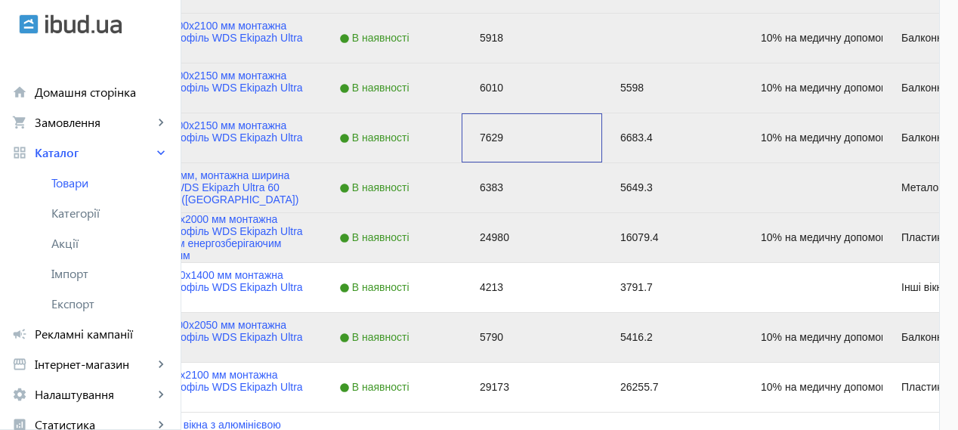
click at [602, 138] on div "7629" at bounding box center [532, 137] width 140 height 49
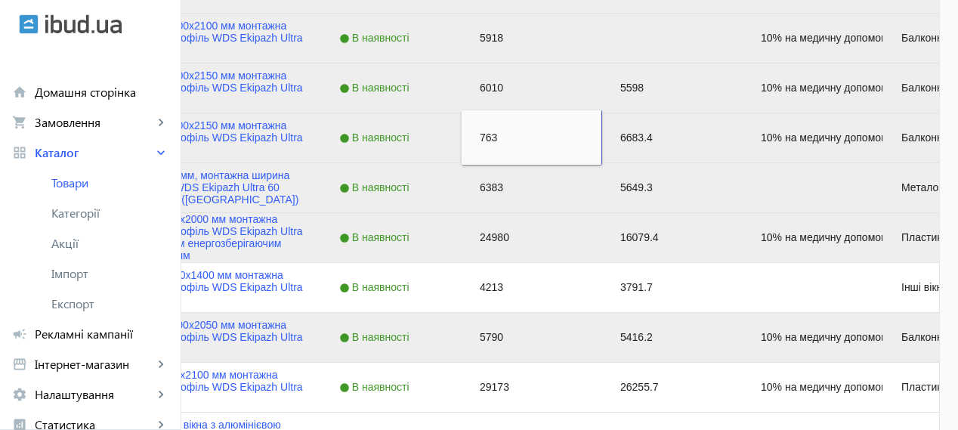
type input "7630"
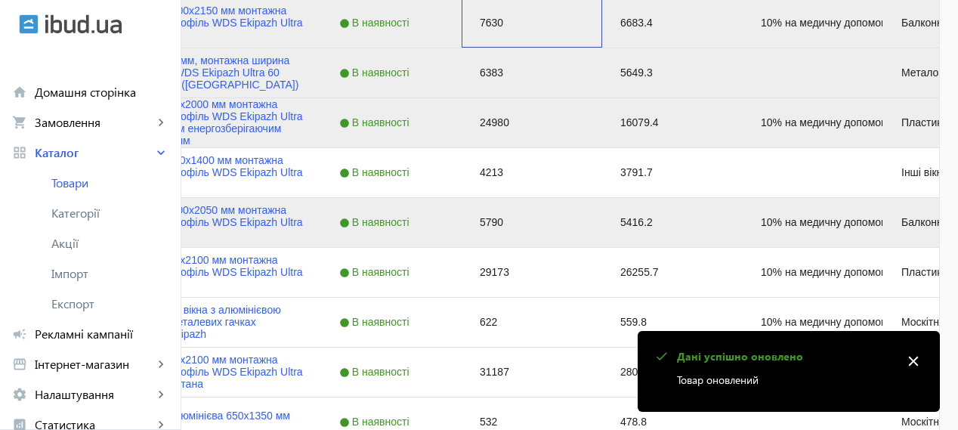
scroll to position [755, 0]
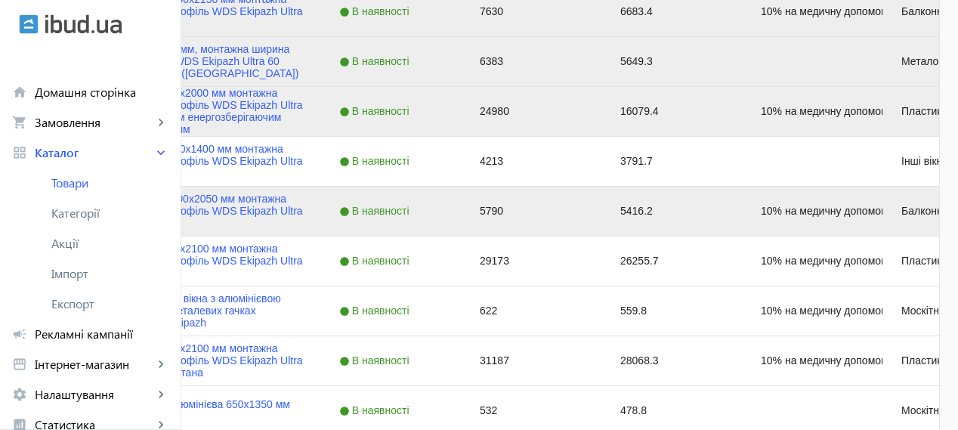
click at [602, 113] on div "24980" at bounding box center [532, 111] width 140 height 49
type input "24999"
click at [602, 211] on div "5790" at bounding box center [532, 211] width 140 height 49
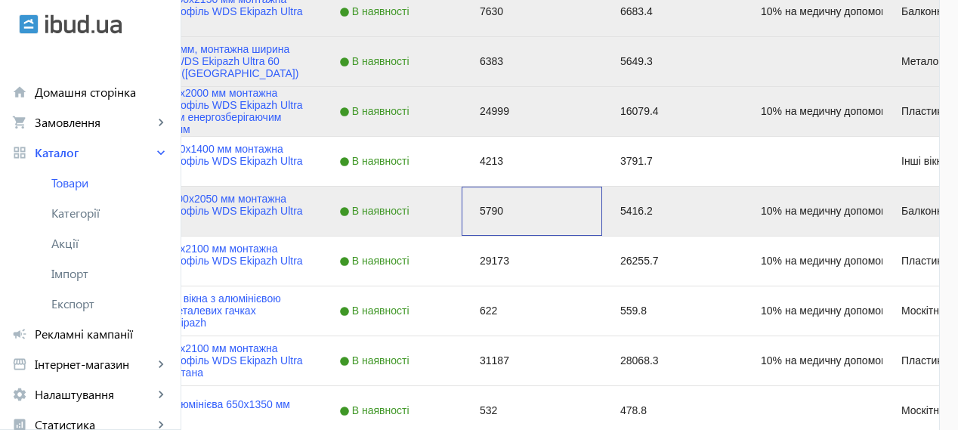
click at [602, 211] on div "5790" at bounding box center [532, 211] width 140 height 49
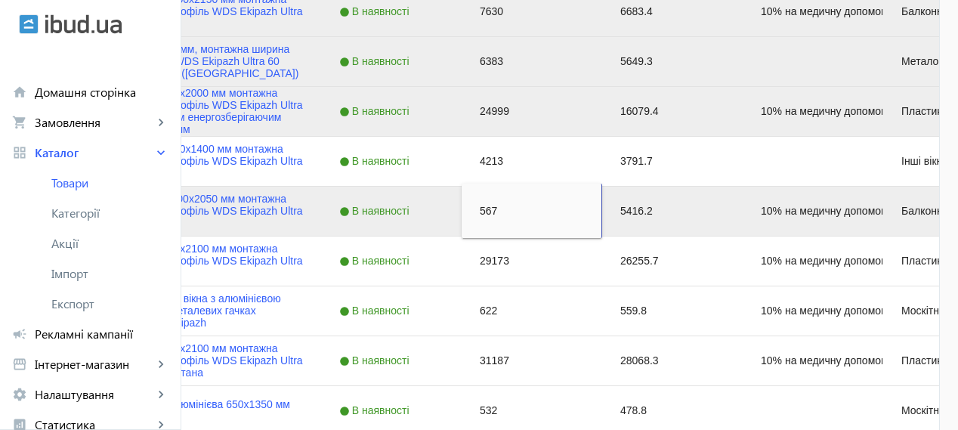
type input "5670"
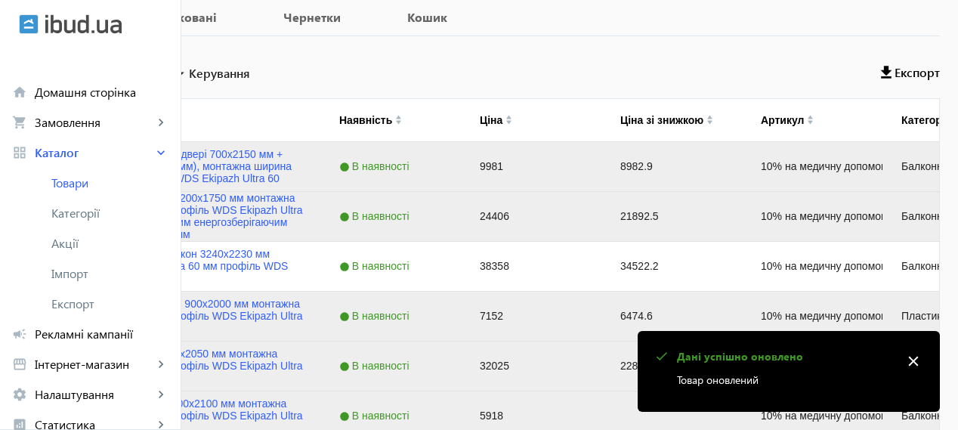
scroll to position [378, 0]
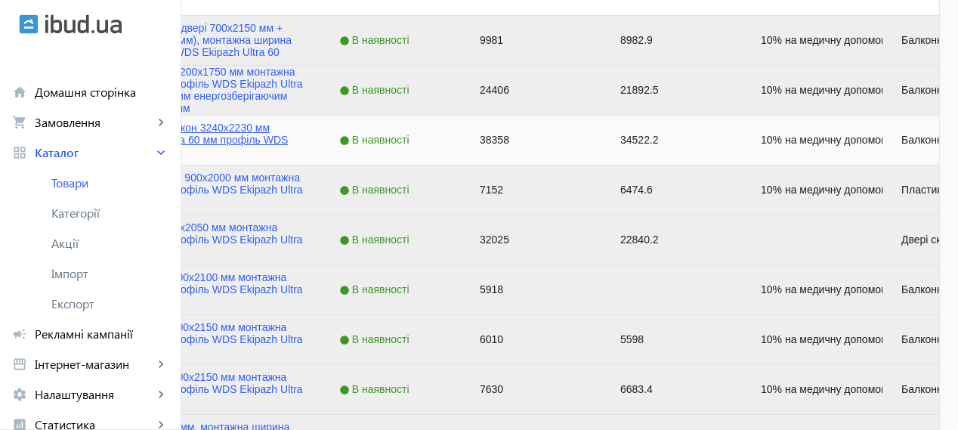
click at [303, 127] on link "Французький балкон 3240x2230 мм монтажна ширина 60 мм профіль WDS Ekipazh Ultra…" at bounding box center [199, 140] width 207 height 36
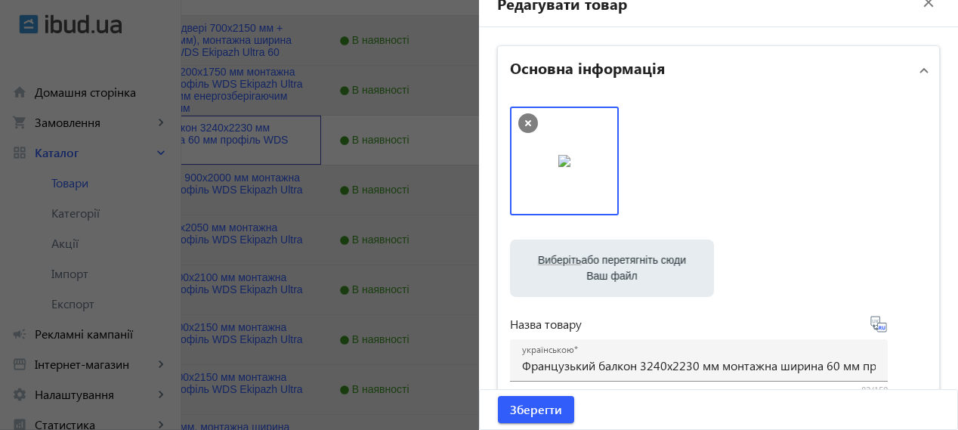
scroll to position [0, 0]
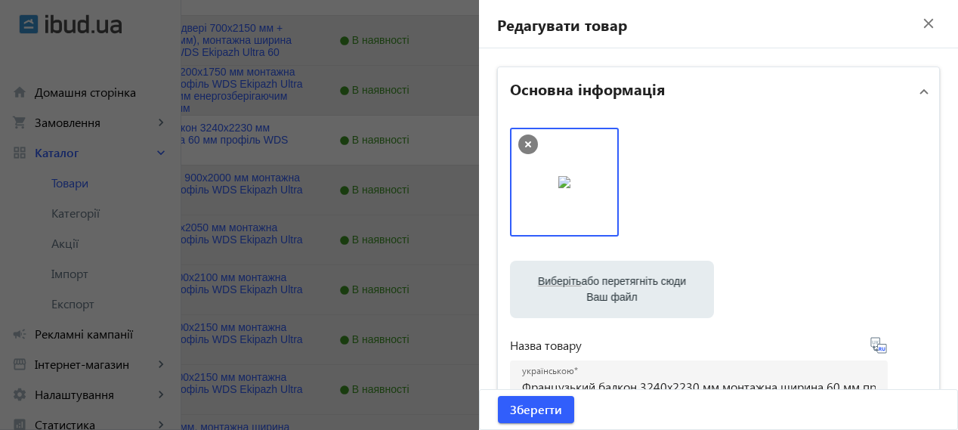
click at [926, 24] on mat-icon "close" at bounding box center [928, 23] width 23 height 23
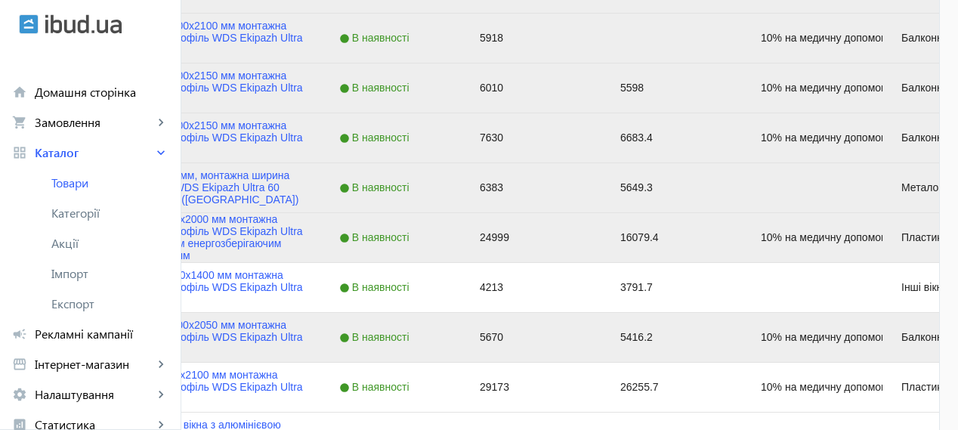
scroll to position [755, 0]
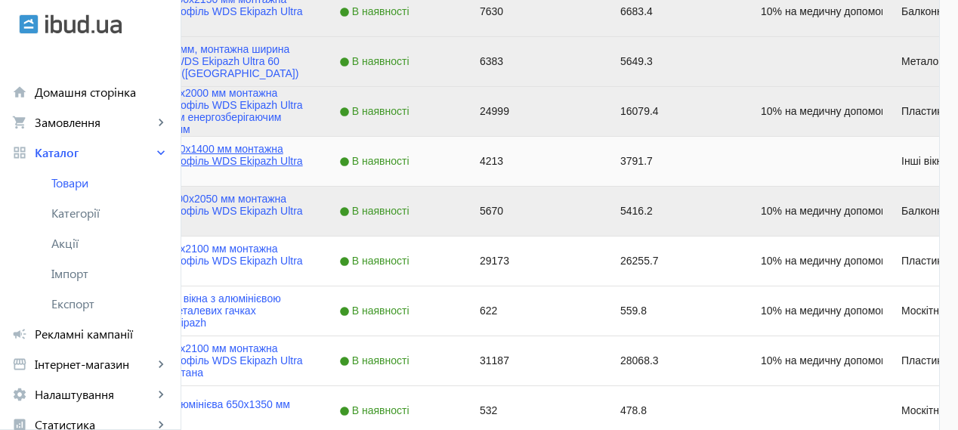
click at [288, 150] on link "Арочне вікно 1000х1400 мм монтажна ширина 60 мм профіль WDS Ekipazh Ultra 60" at bounding box center [199, 161] width 207 height 36
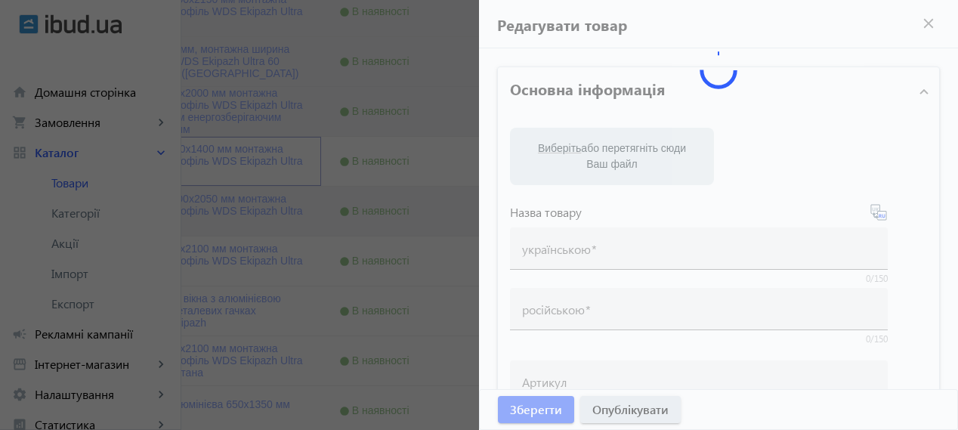
type input "Арочне вікно 1000х1400 мм монтажна ширина 60 мм профіль WDS Ekipazh Ultra 60"
type input "Арочное окно 1000х1400 мм монтажная ширина 60 мм профиль WDS Ekipazh Ultra 60"
type input "4213"
type input "Замовити арочне вікно 1000х1400 мм монтажна ширина 60 мм профіль WDS Ekipazh Ul…"
type input "Заказать арочное окно 1000х1400 мм монтажная ширина 60 мм профиль WDS Ekipazh U…"
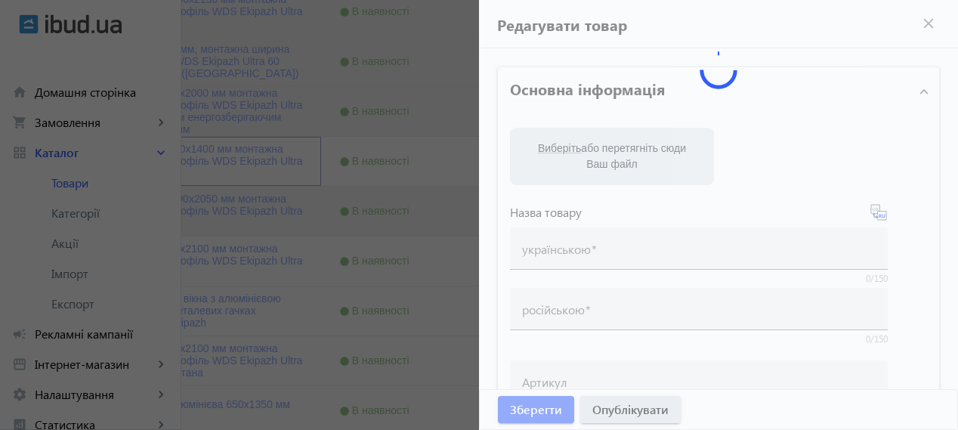
type textarea "Якісне аркове вікно з 5-камерного профілю WDS Ekipazh Ultra 60 з гарантією та д…"
type textarea "Качественное арочное окно из 5-камерного профиля WDS Ekipazh Ultra 60 с гаранти…"
type input "лоджія, балкон, скління лоджії, вікна на лоджію, [PERSON_NAME], знижка на лоджі…"
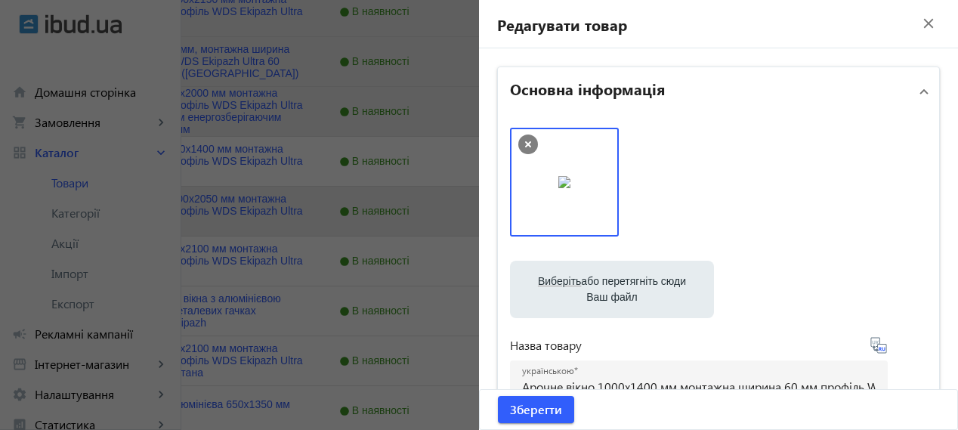
click at [917, 20] on mat-icon "close" at bounding box center [928, 23] width 23 height 23
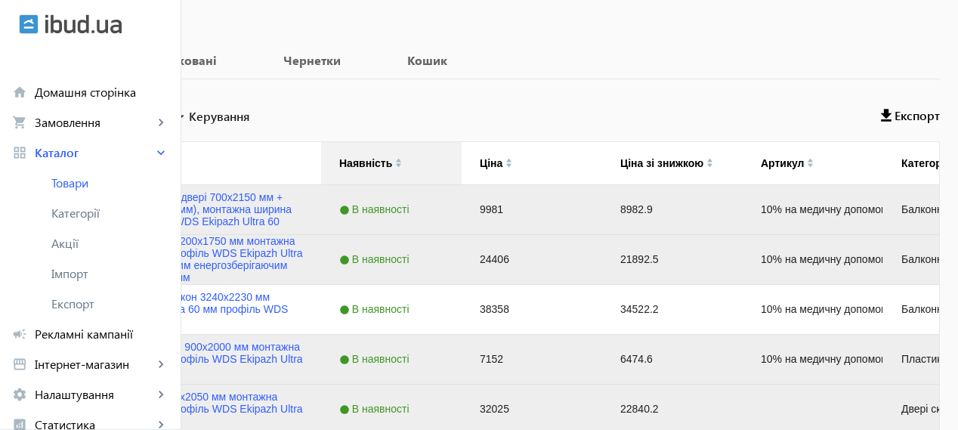
scroll to position [0, 0]
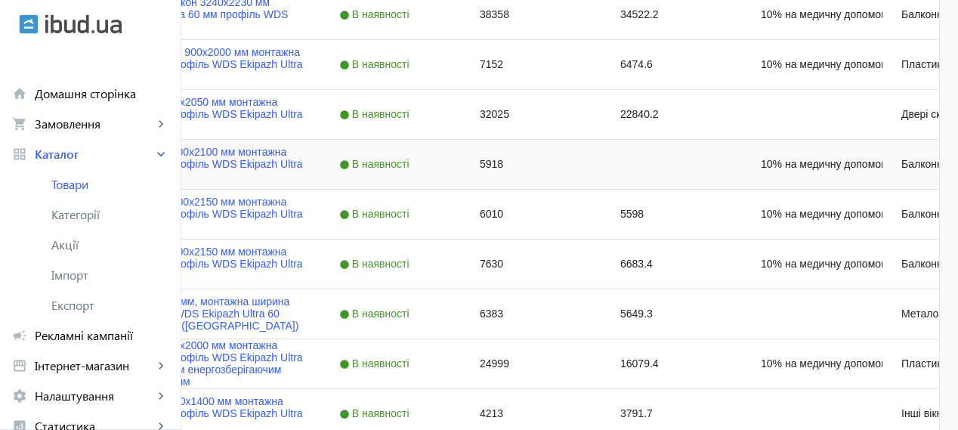
scroll to position [125, 0]
